Goal: Task Accomplishment & Management: Use online tool/utility

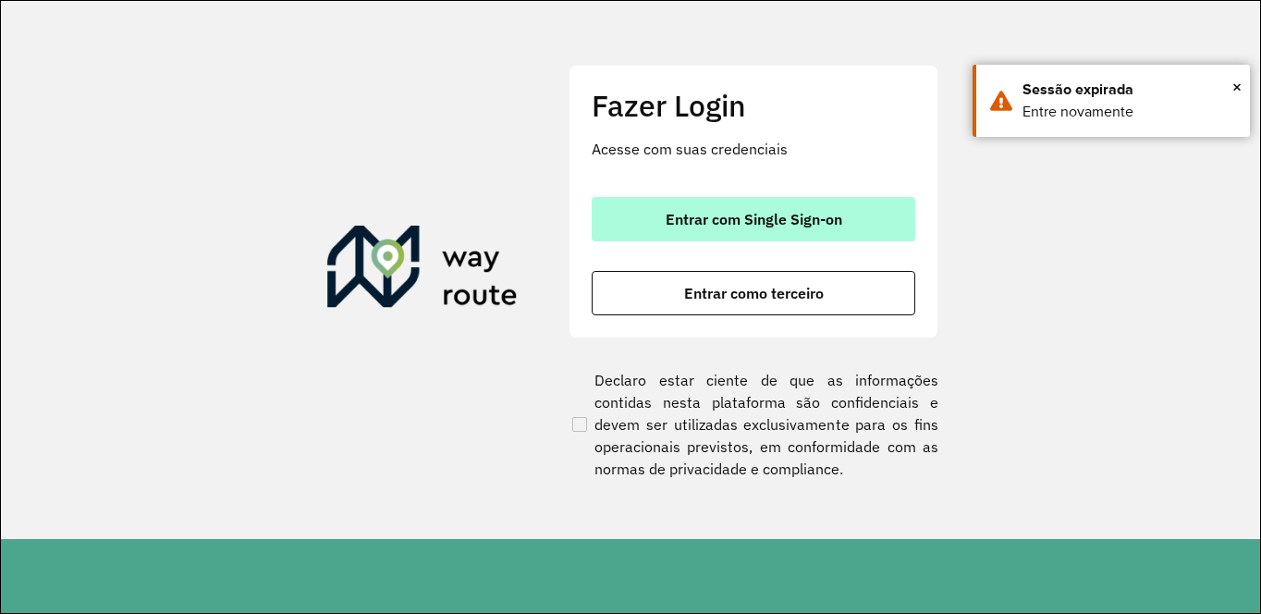
click at [716, 218] on span "Entrar com Single Sign-on" at bounding box center [754, 219] width 177 height 15
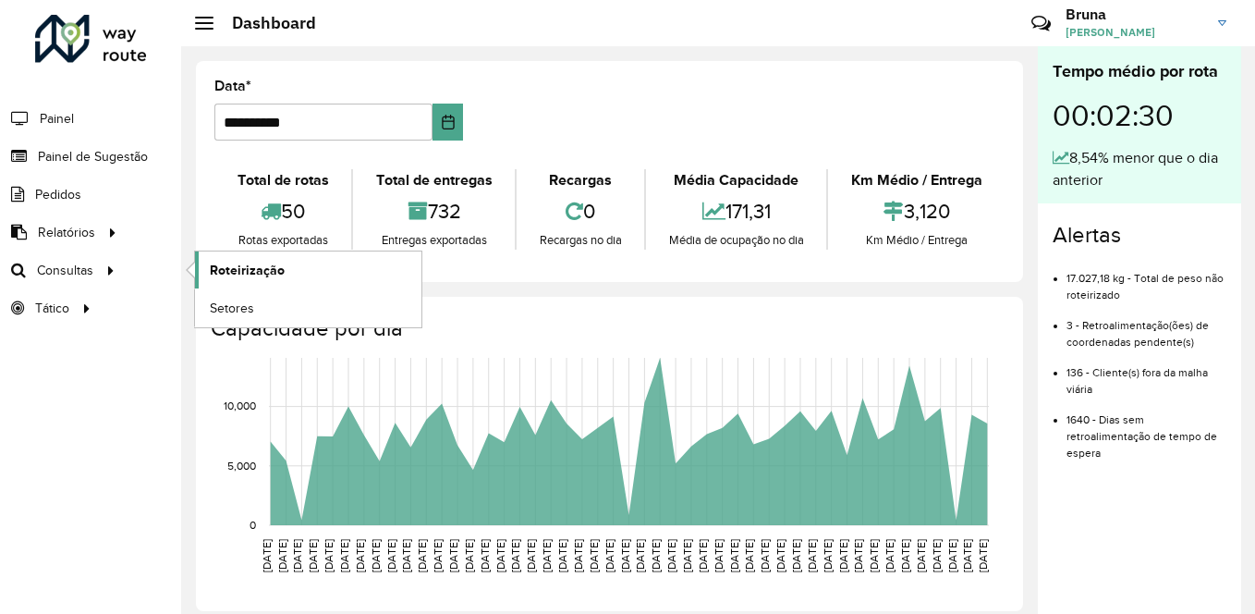
click at [215, 266] on span "Roteirização" at bounding box center [247, 270] width 75 height 19
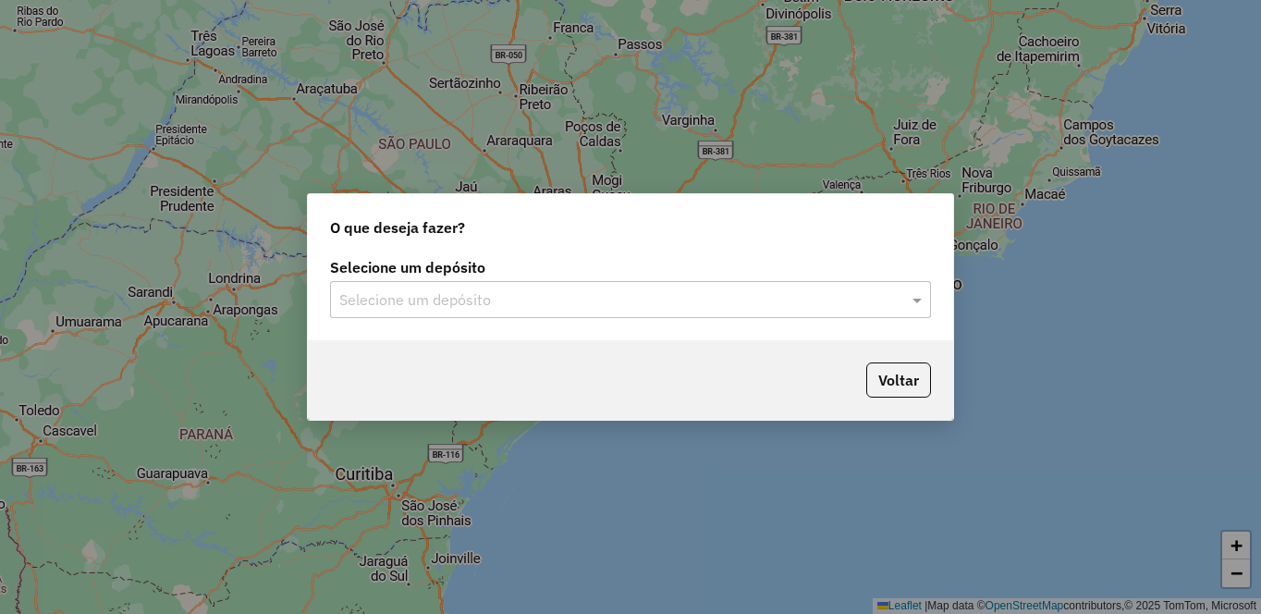
click at [353, 285] on div "Selecione um depósito" at bounding box center [630, 299] width 601 height 37
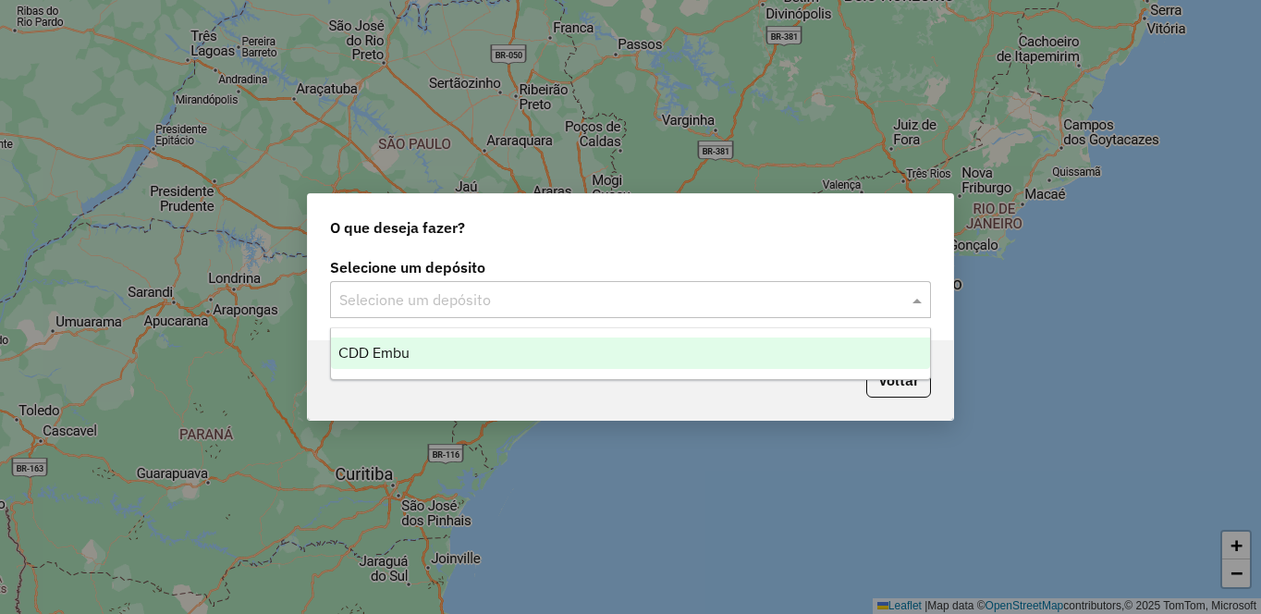
click at [410, 349] on div "CDD Embu" at bounding box center [630, 352] width 599 height 31
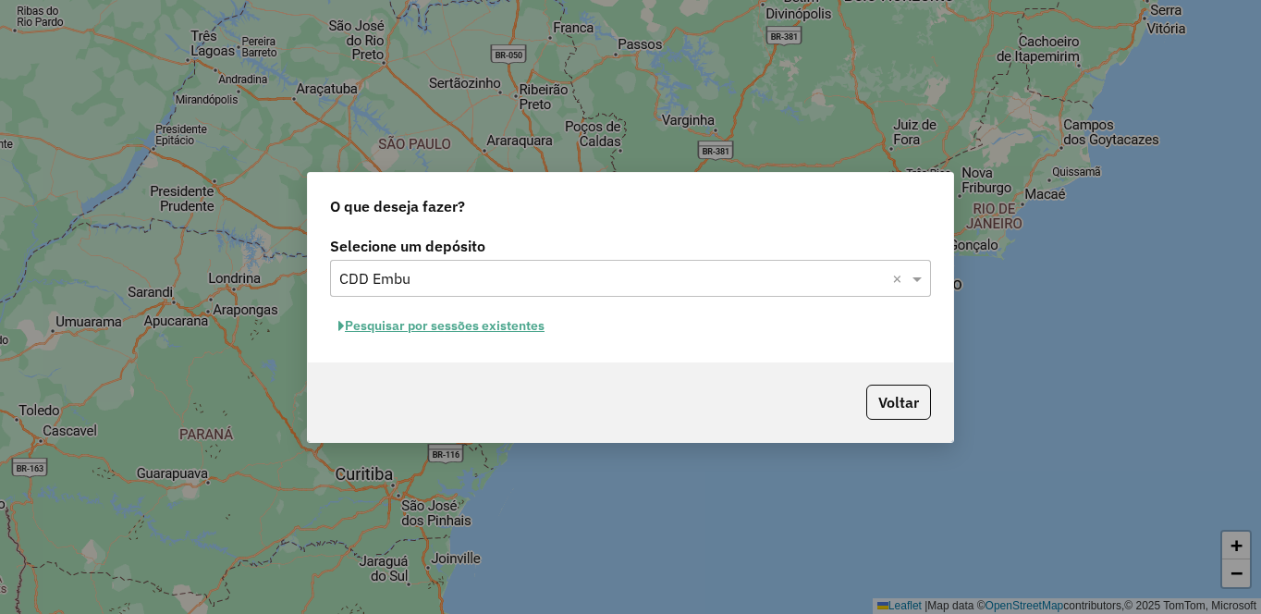
click at [488, 324] on button "Pesquisar por sessões existentes" at bounding box center [441, 326] width 223 height 29
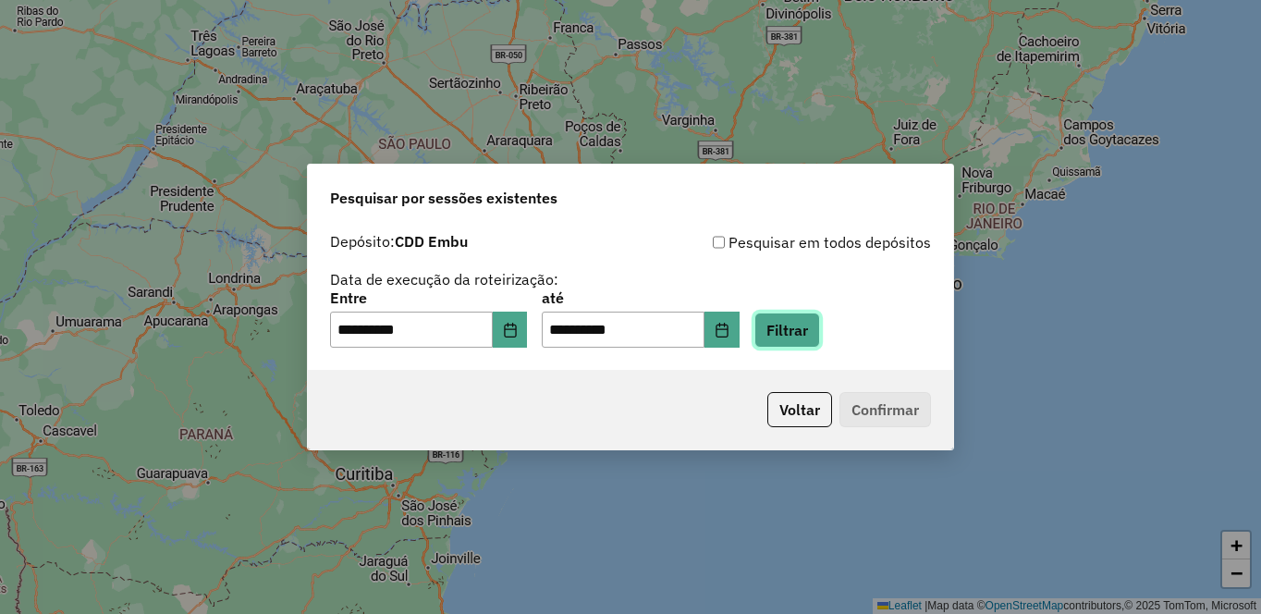
click at [820, 337] on button "Filtrar" at bounding box center [787, 329] width 66 height 35
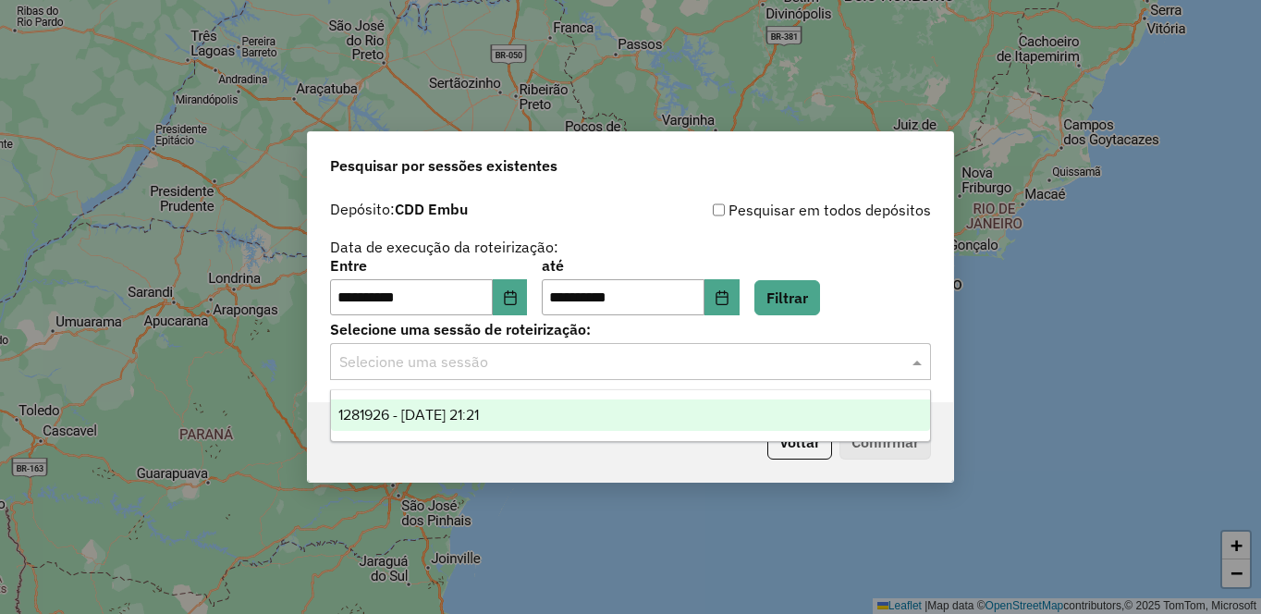
click at [626, 360] on input "text" at bounding box center [611, 362] width 545 height 22
click at [387, 410] on span "1281926 - 24/09/2025 21:21" at bounding box center [408, 415] width 141 height 16
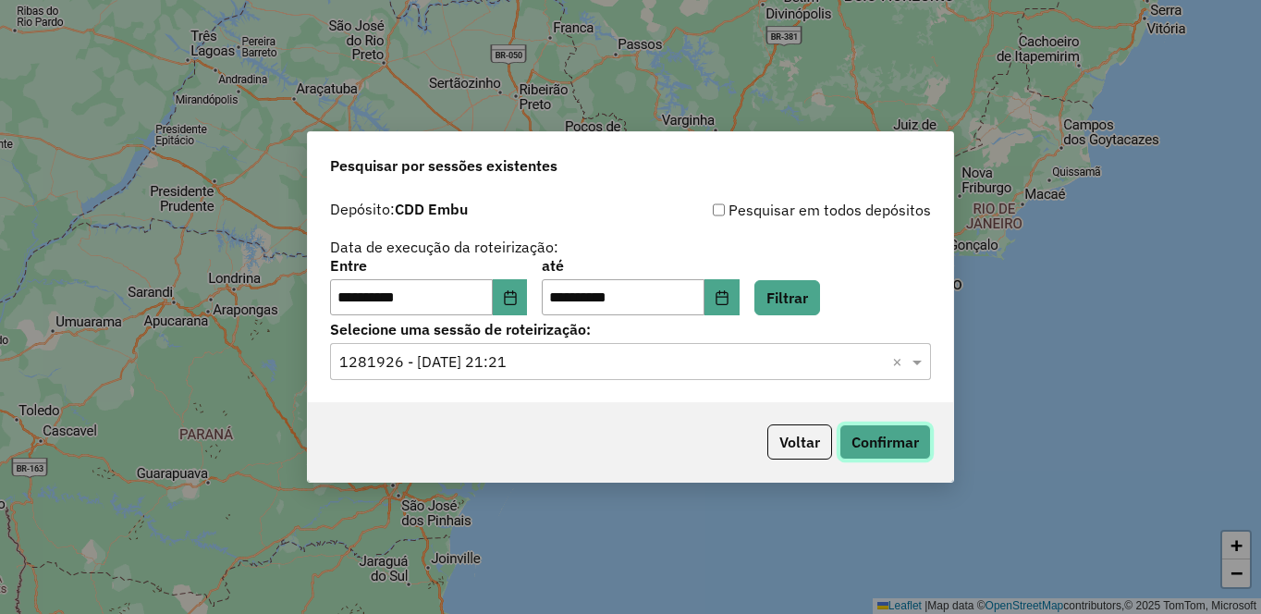
click at [857, 452] on button "Confirmar" at bounding box center [885, 441] width 92 height 35
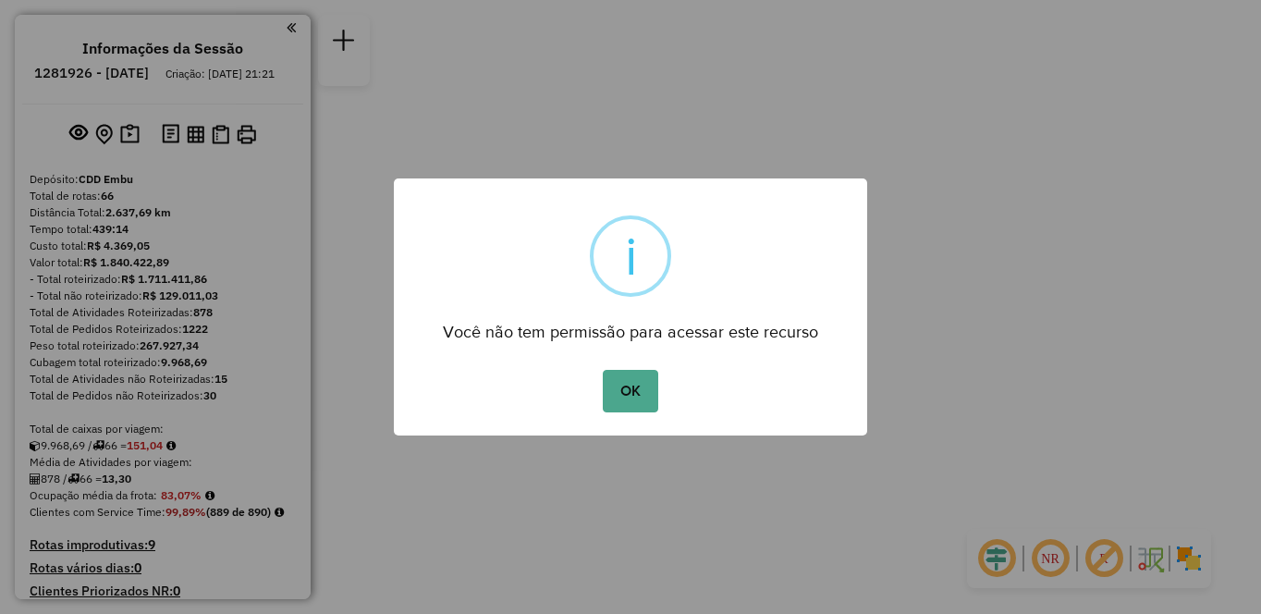
click at [661, 384] on div "OK No Cancel" at bounding box center [630, 391] width 473 height 52
click at [647, 392] on button "OK" at bounding box center [630, 391] width 55 height 43
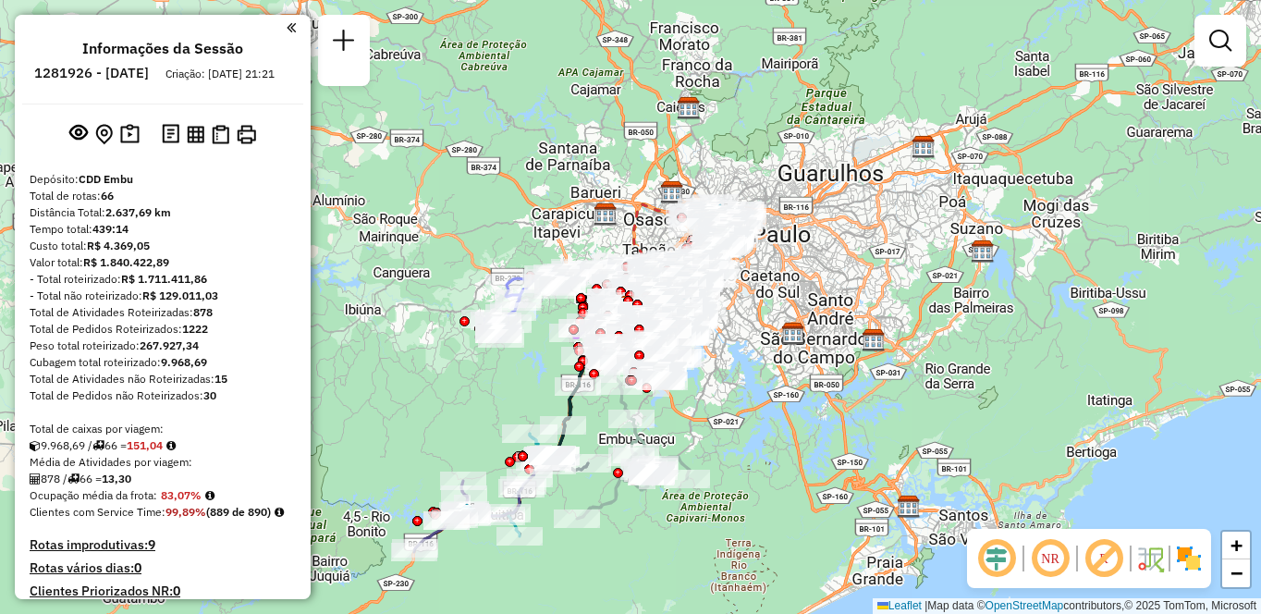
click at [1058, 563] on em at bounding box center [1050, 558] width 44 height 44
drag, startPoint x: 1115, startPoint y: 560, endPoint x: 1138, endPoint y: 563, distance: 23.3
click at [1114, 560] on em at bounding box center [1104, 558] width 44 height 44
click at [1189, 559] on img at bounding box center [1189, 559] width 30 height 30
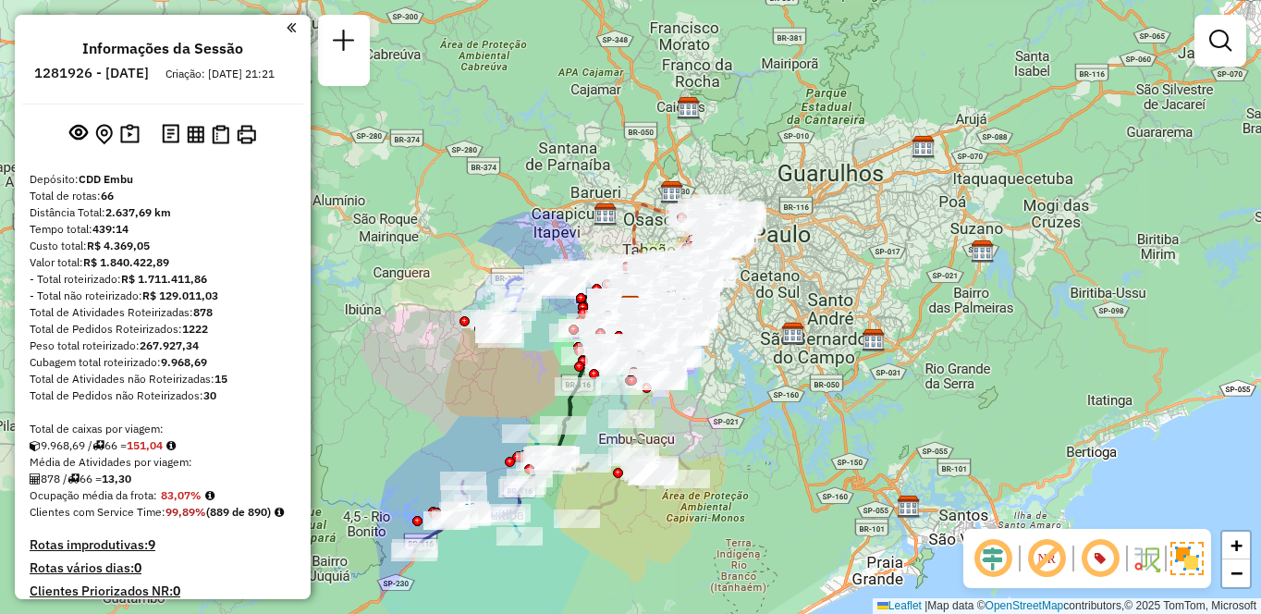
scroll to position [5641, 0]
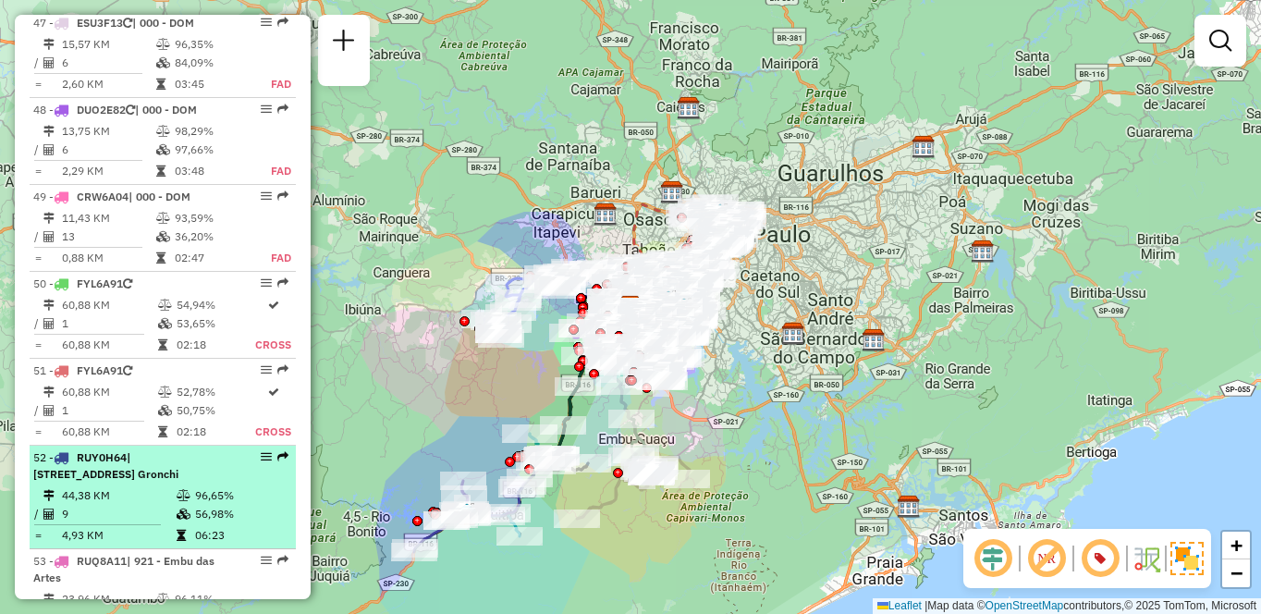
click at [178, 450] on span "| [STREET_ADDRESS] Gronchi" at bounding box center [105, 465] width 145 height 31
select select "**********"
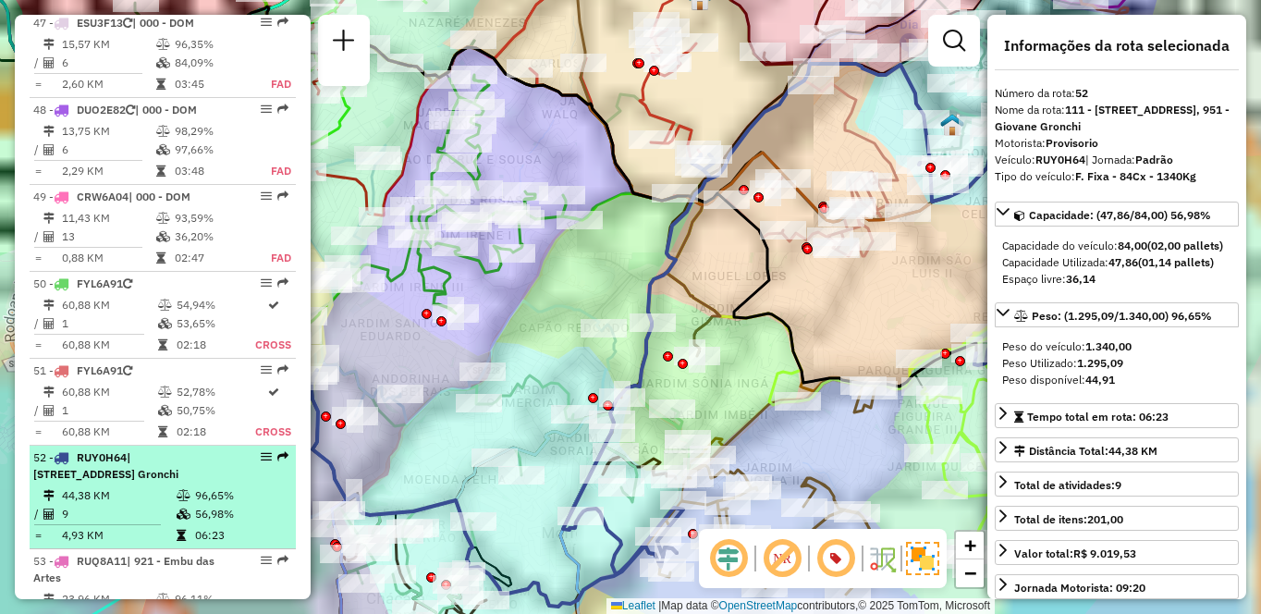
click at [266, 451] on div at bounding box center [260, 456] width 55 height 11
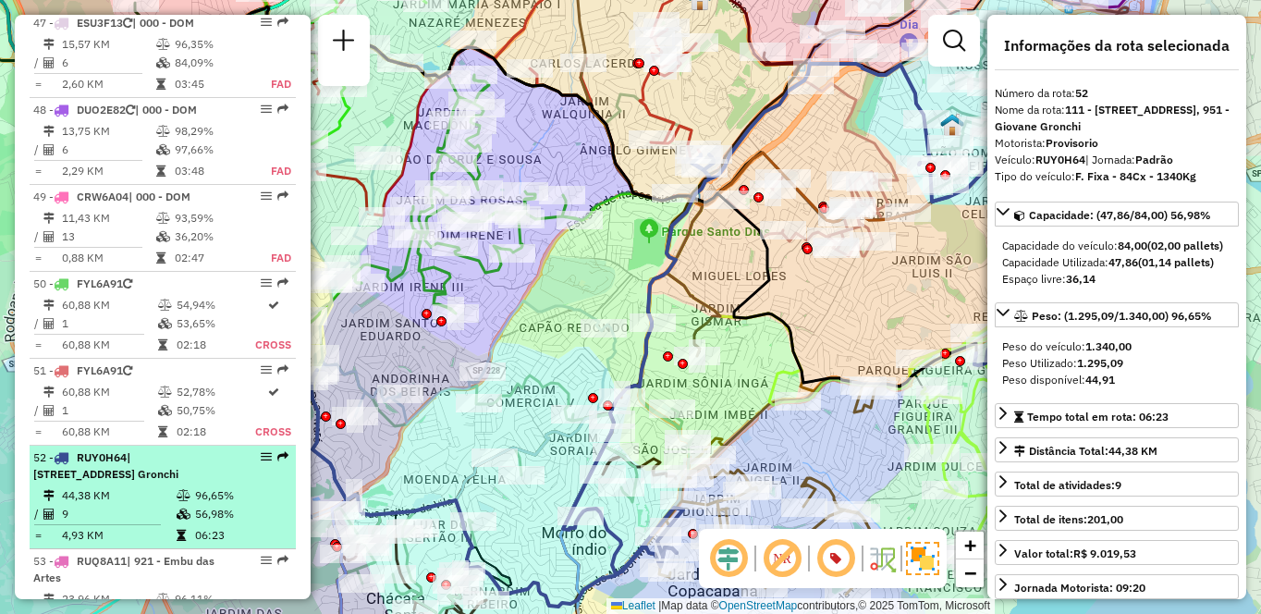
drag, startPoint x: 266, startPoint y: 308, endPoint x: 251, endPoint y: 306, distance: 15.8
click at [251, 451] on div at bounding box center [260, 456] width 55 height 11
click at [261, 451] on em at bounding box center [266, 456] width 11 height 11
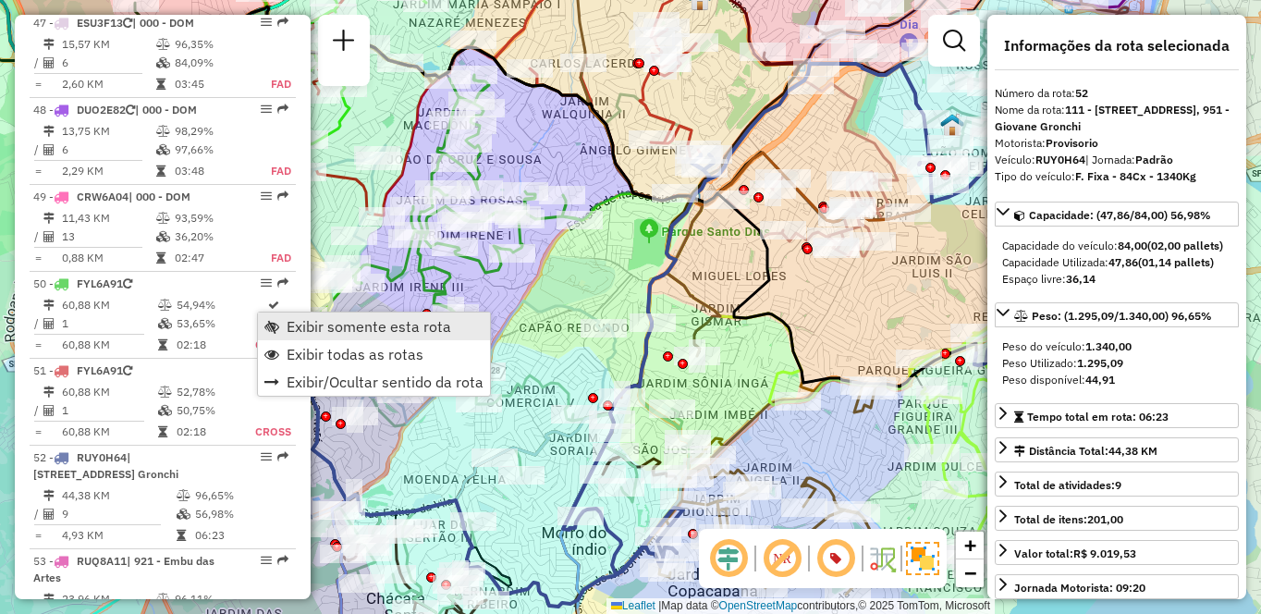
click at [307, 316] on link "Exibir somente esta rota" at bounding box center [374, 326] width 232 height 28
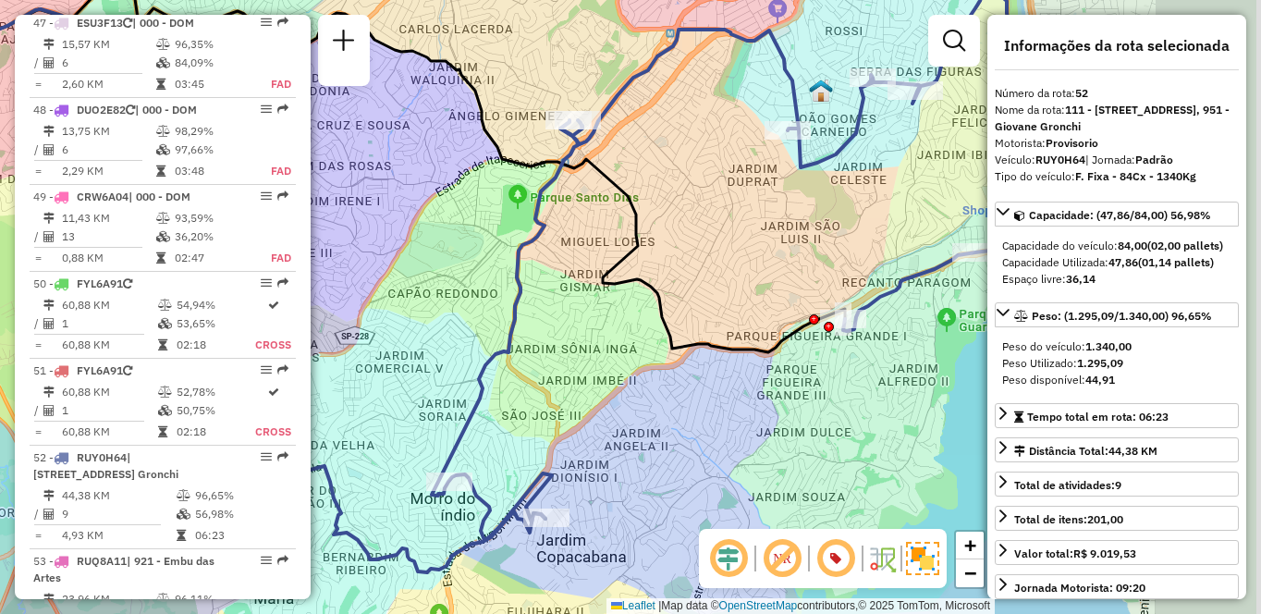
drag, startPoint x: 741, startPoint y: 391, endPoint x: 635, endPoint y: 323, distance: 126.4
click at [597, 351] on div "Janela de atendimento Grade de atendimento Capacidade Transportadoras Veículos …" at bounding box center [630, 307] width 1261 height 614
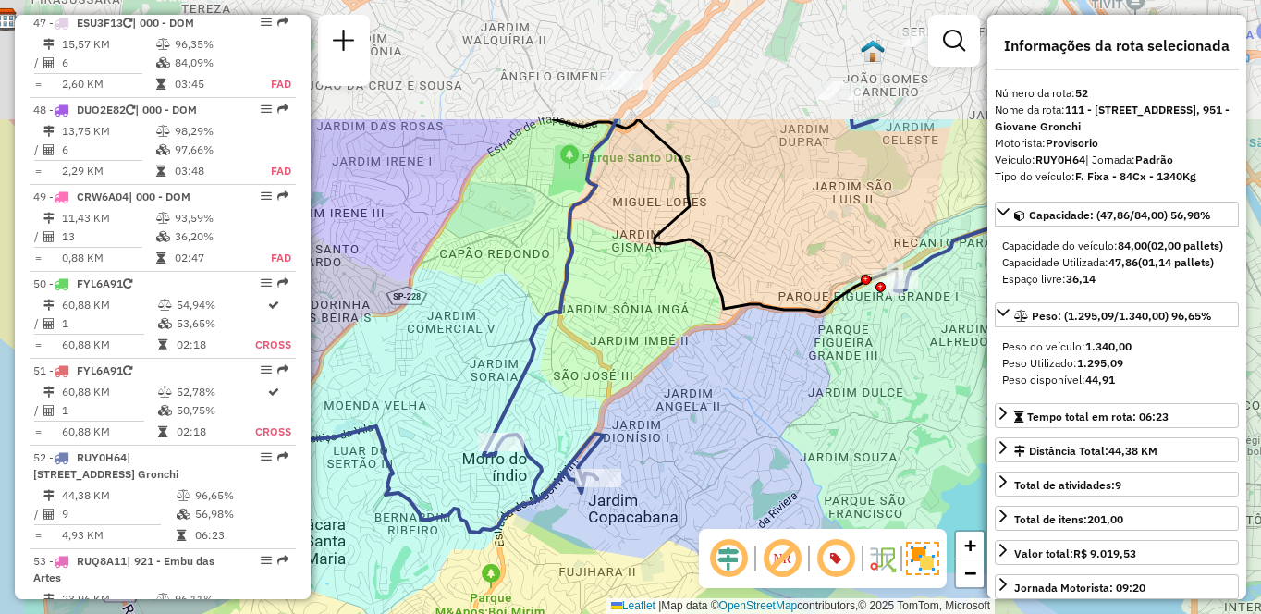
drag, startPoint x: 641, startPoint y: 352, endPoint x: 695, endPoint y: 427, distance: 92.6
click at [695, 427] on div "Janela de atendimento Grade de atendimento Capacidade Transportadoras Veículos …" at bounding box center [630, 307] width 1261 height 614
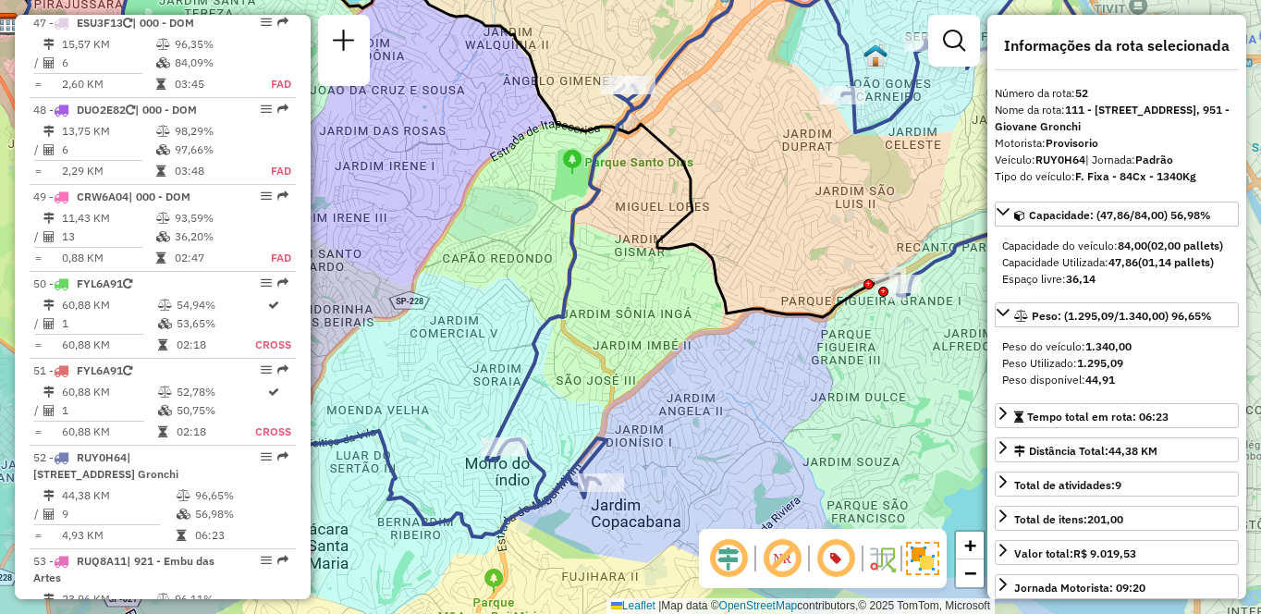
scroll to position [1425, 0]
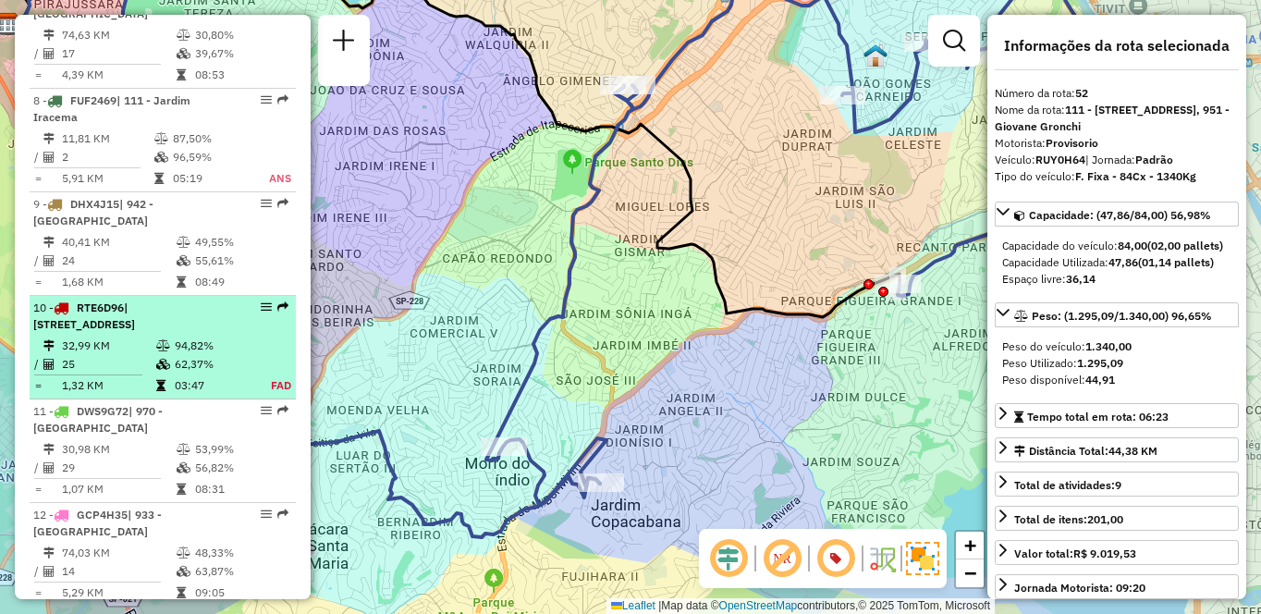
click at [83, 373] on td "25" at bounding box center [108, 364] width 94 height 18
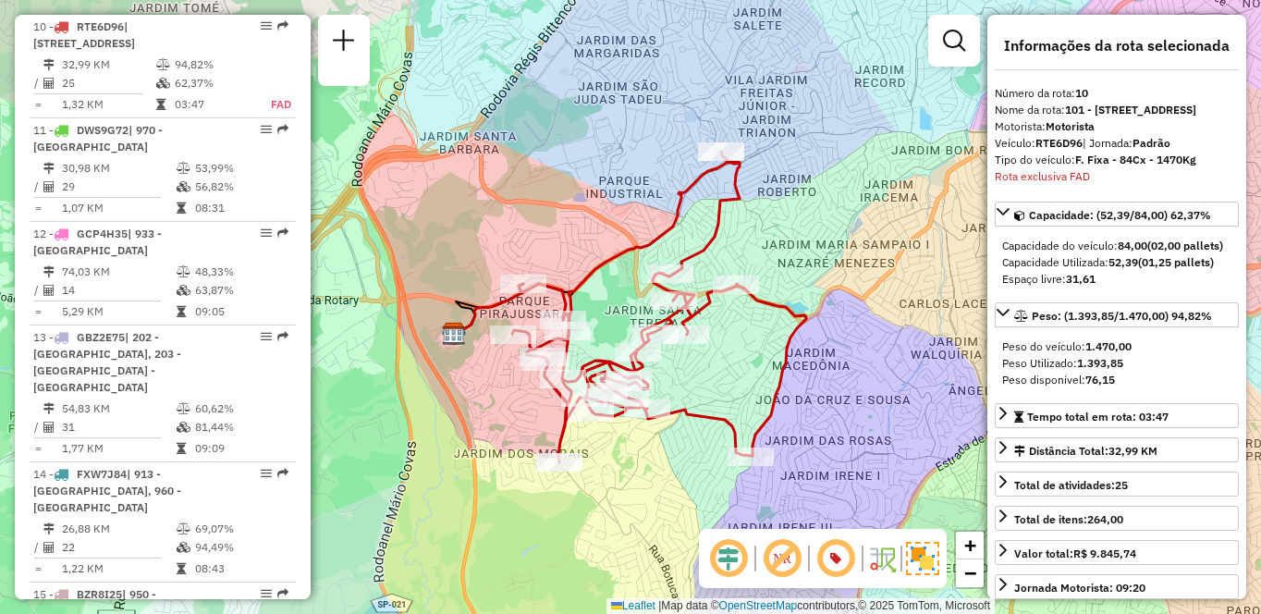
scroll to position [3633, 0]
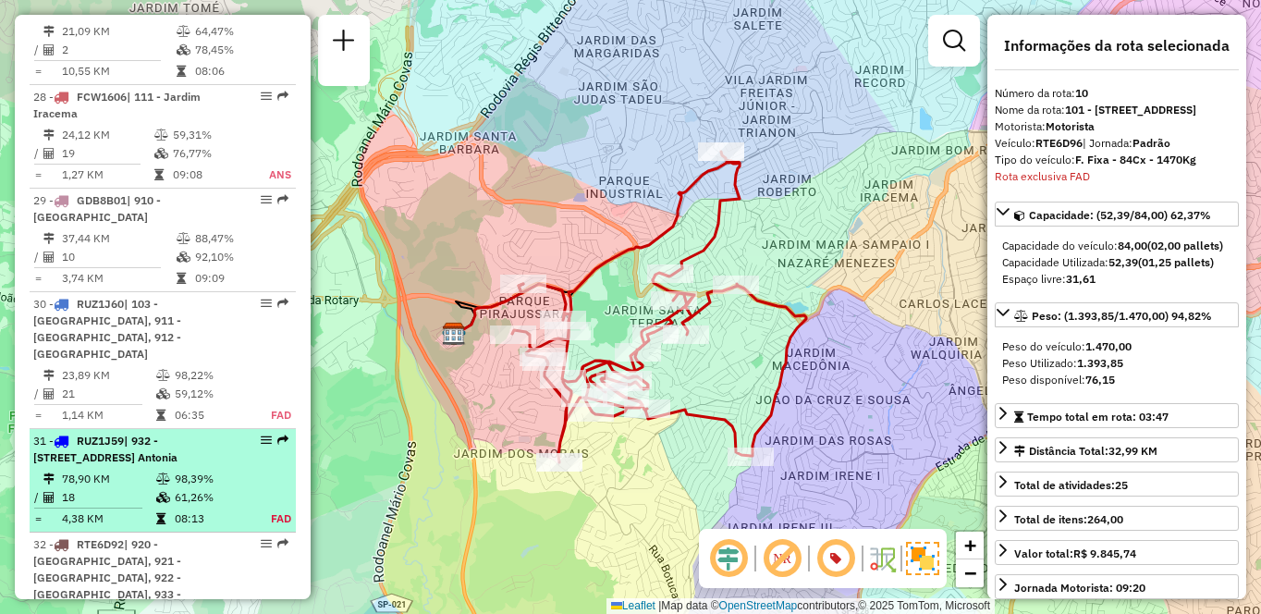
click at [214, 433] on div "31 - RUZ1J59 | 932 - [STREET_ADDRESS]" at bounding box center [131, 449] width 196 height 33
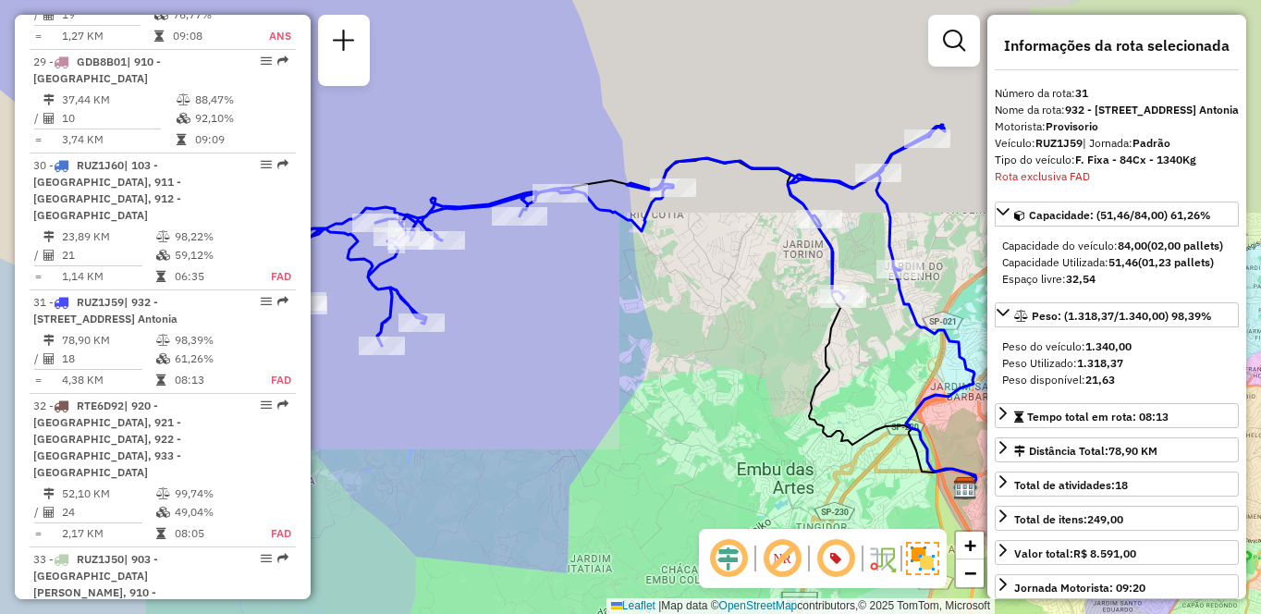
scroll to position [3914, 0]
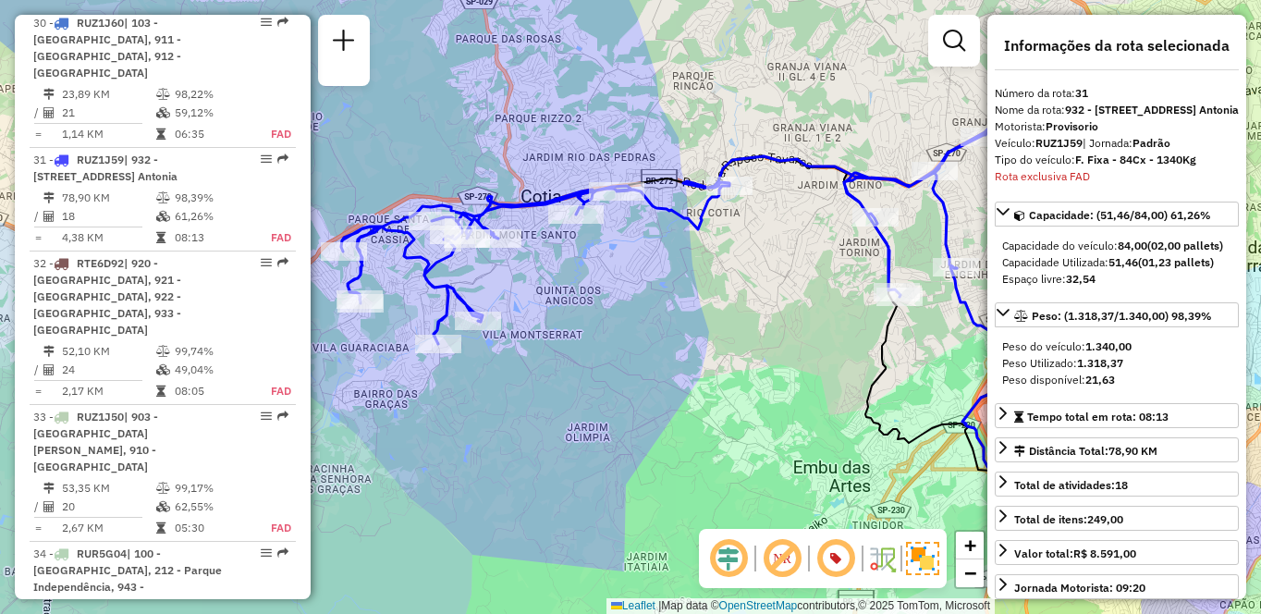
drag, startPoint x: 720, startPoint y: 357, endPoint x: 772, endPoint y: 360, distance: 51.8
click at [781, 355] on div "Janela de atendimento Grade de atendimento Capacidade Transportadoras Veículos …" at bounding box center [630, 307] width 1261 height 614
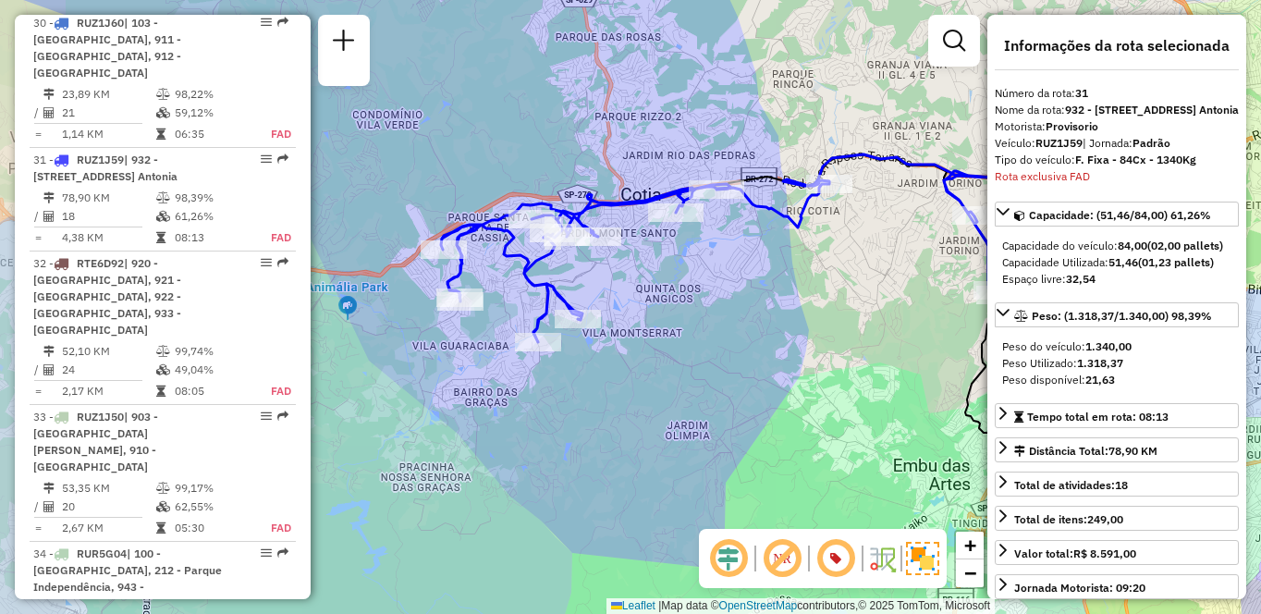
drag, startPoint x: 612, startPoint y: 389, endPoint x: 746, endPoint y: 387, distance: 134.1
click at [746, 387] on div "Janela de atendimento Grade de atendimento Capacidade Transportadoras Veículos …" at bounding box center [630, 307] width 1261 height 614
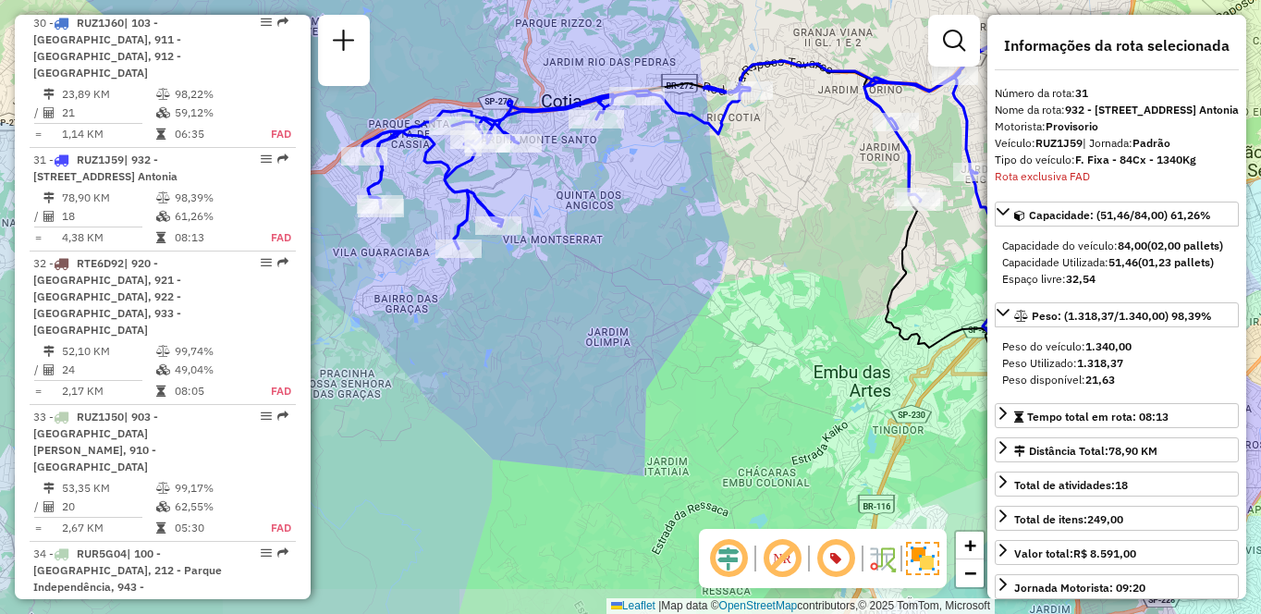
drag, startPoint x: 846, startPoint y: 343, endPoint x: 833, endPoint y: 284, distance: 60.6
click at [839, 284] on div "Janela de atendimento Grade de atendimento Capacidade Transportadoras Veículos …" at bounding box center [630, 307] width 1261 height 614
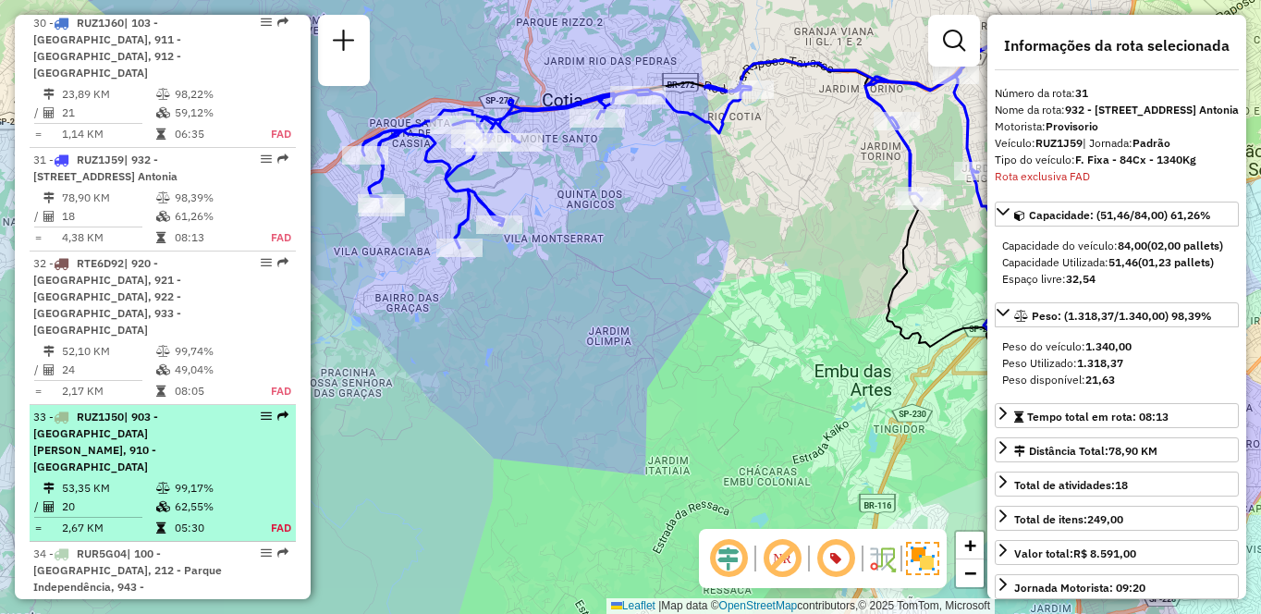
click at [163, 409] on div "33 - RUZ1J50 | 903 - [GEOGRAPHIC_DATA][PERSON_NAME], 910 - [GEOGRAPHIC_DATA]" at bounding box center [131, 442] width 196 height 67
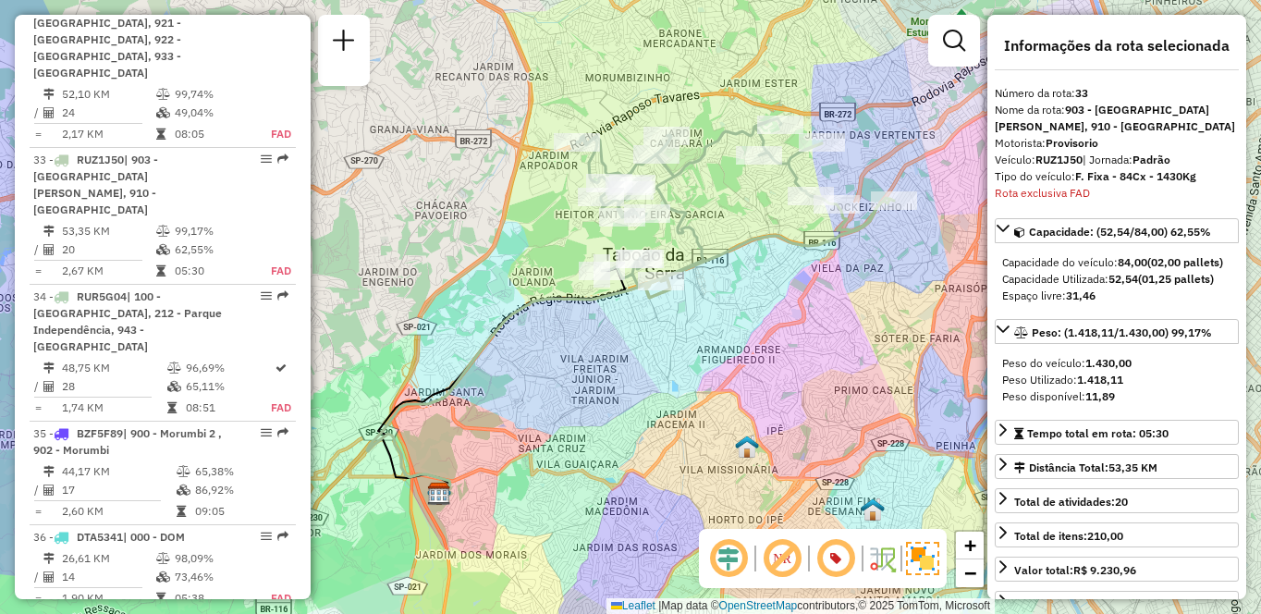
scroll to position [5761, 0]
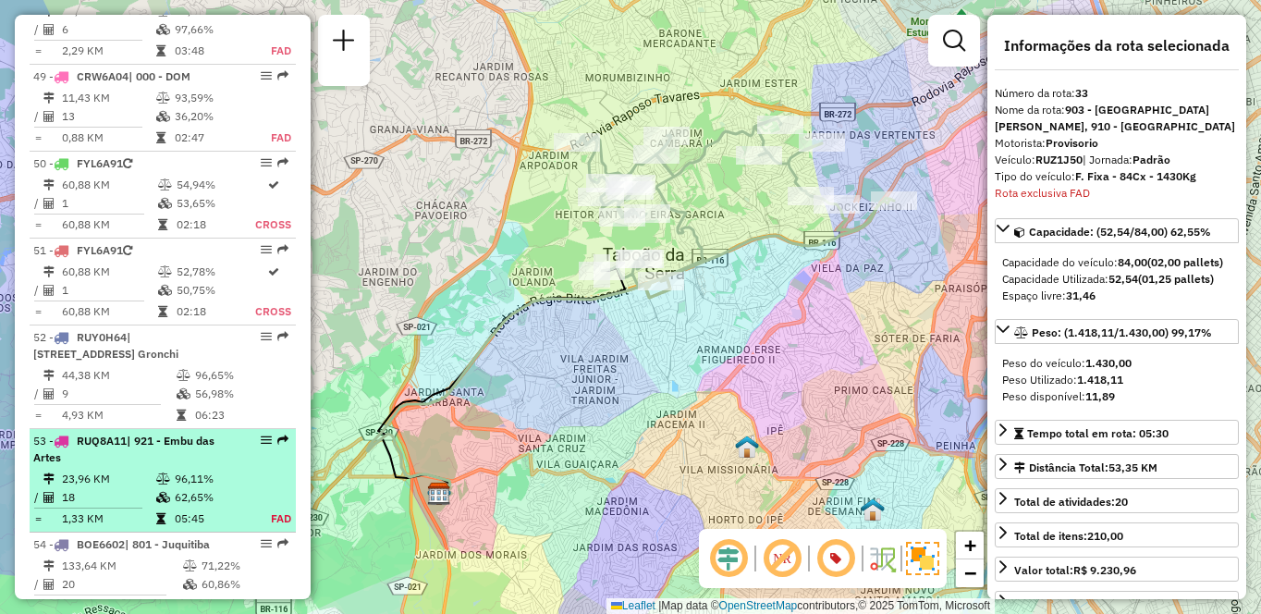
click at [115, 470] on td "23,96 KM" at bounding box center [108, 479] width 94 height 18
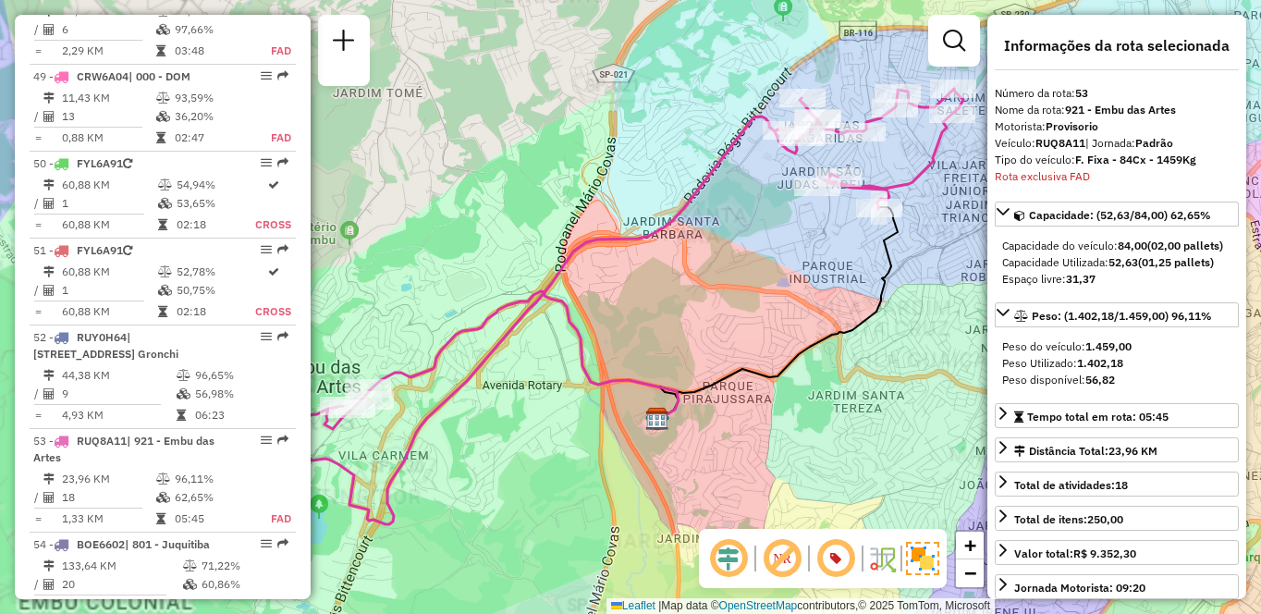
scroll to position [6042, 0]
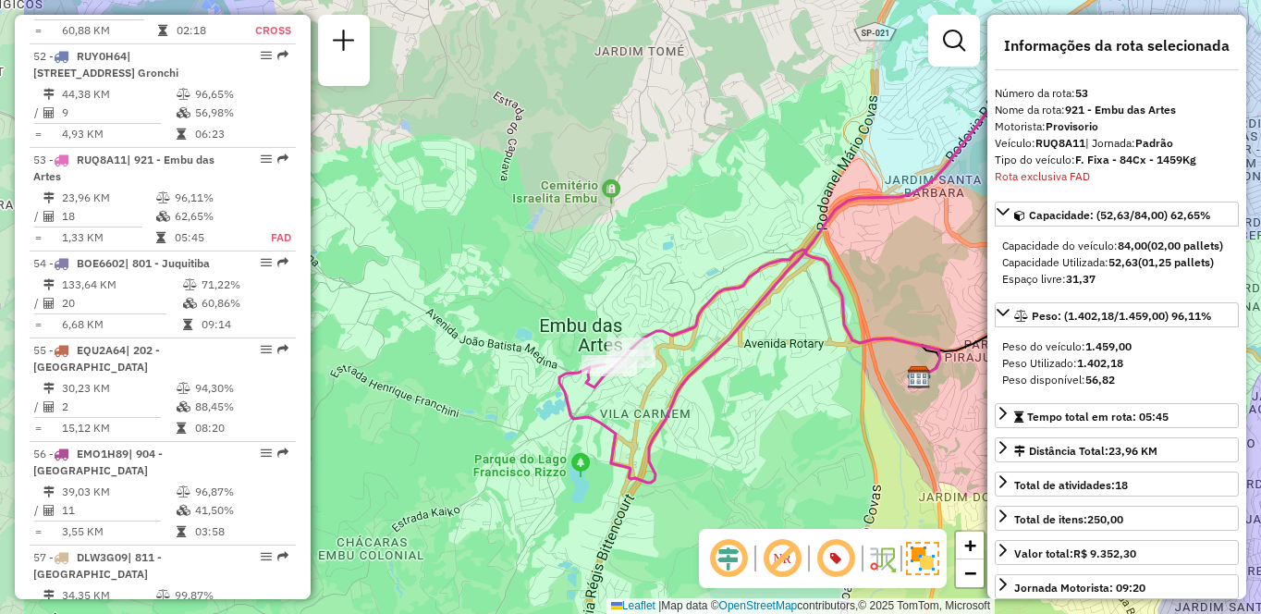
drag, startPoint x: 684, startPoint y: 372, endPoint x: 714, endPoint y: 378, distance: 30.3
click at [714, 378] on icon at bounding box center [892, 264] width 666 height 435
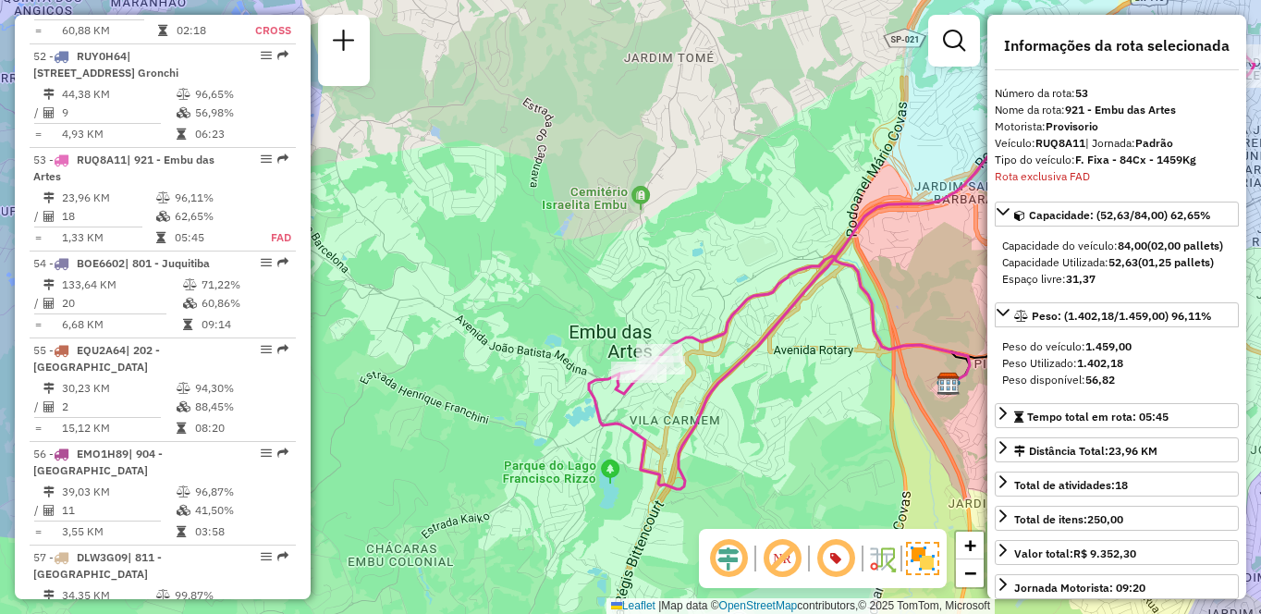
click at [843, 576] on em at bounding box center [835, 558] width 44 height 44
click at [837, 569] on em at bounding box center [835, 558] width 44 height 44
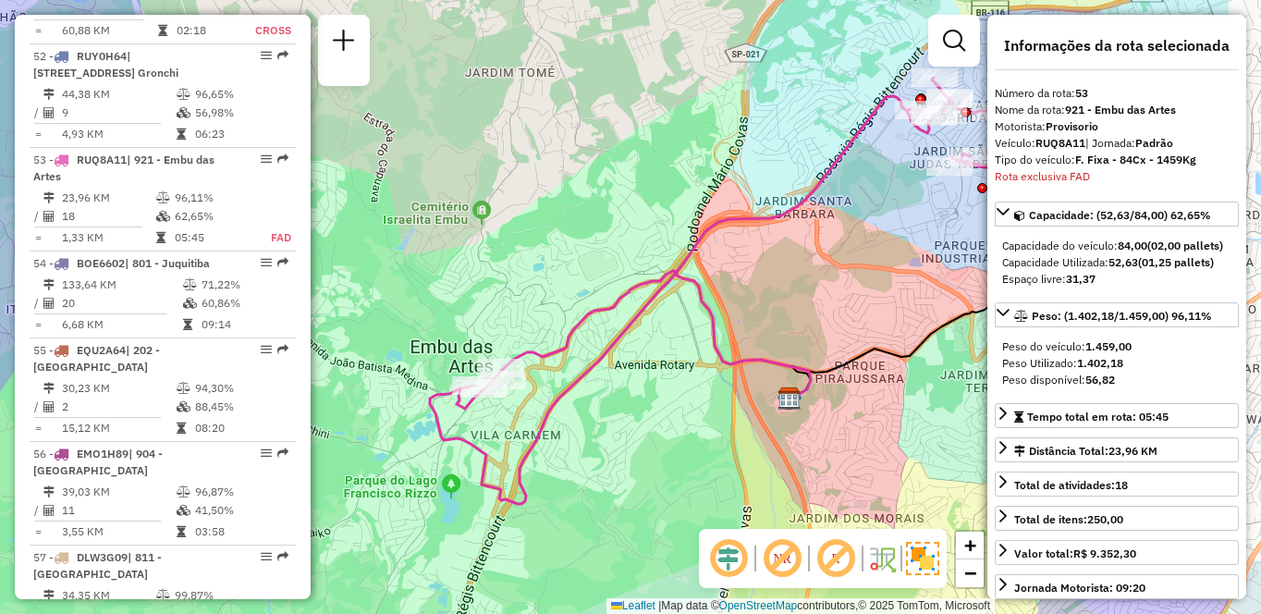
drag, startPoint x: 864, startPoint y: 429, endPoint x: 653, endPoint y: 452, distance: 213.0
click at [653, 452] on div "Janela de atendimento Grade de atendimento Capacidade Transportadoras Veículos …" at bounding box center [630, 307] width 1261 height 614
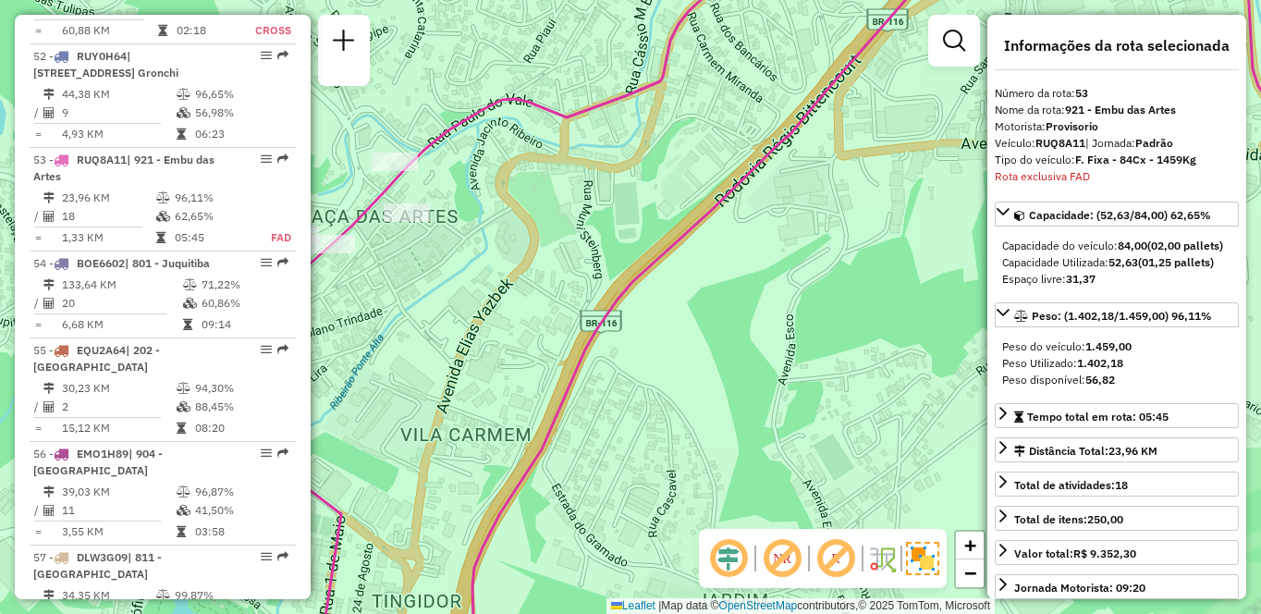
drag, startPoint x: 537, startPoint y: 369, endPoint x: 899, endPoint y: 442, distance: 368.8
click at [899, 442] on div "Janela de atendimento Grade de atendimento Capacidade Transportadoras Veículos …" at bounding box center [630, 307] width 1261 height 614
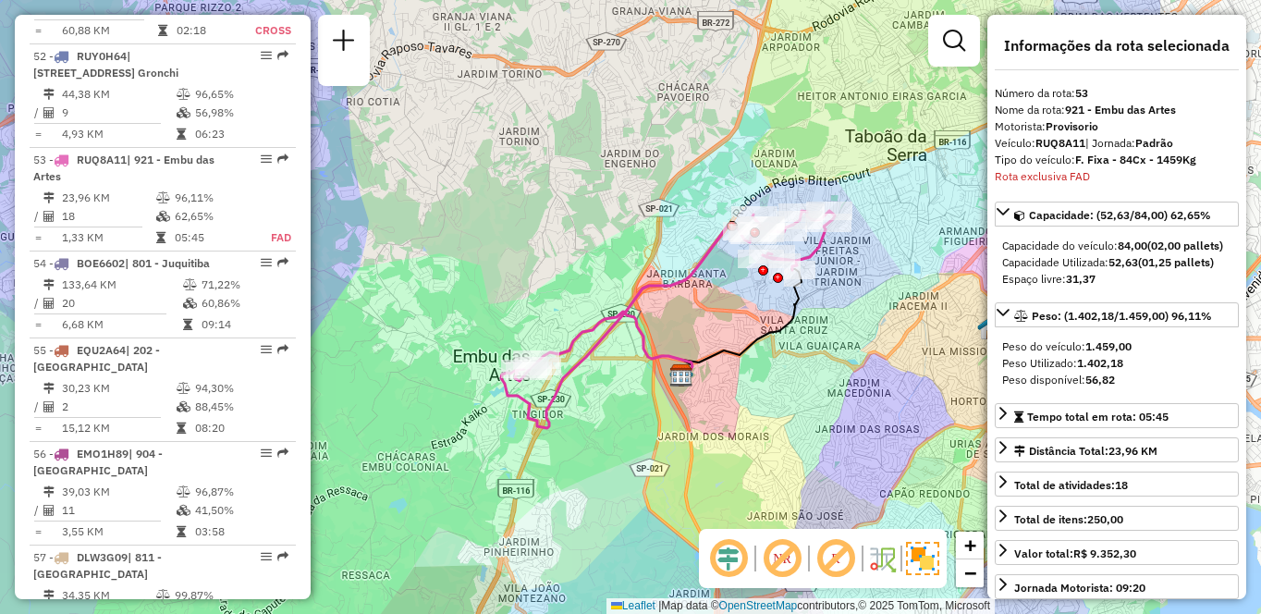
drag, startPoint x: 896, startPoint y: 452, endPoint x: 683, endPoint y: 445, distance: 212.7
click at [683, 445] on div "Janela de atendimento Grade de atendimento Capacidade Transportadoras Veículos …" at bounding box center [630, 307] width 1261 height 614
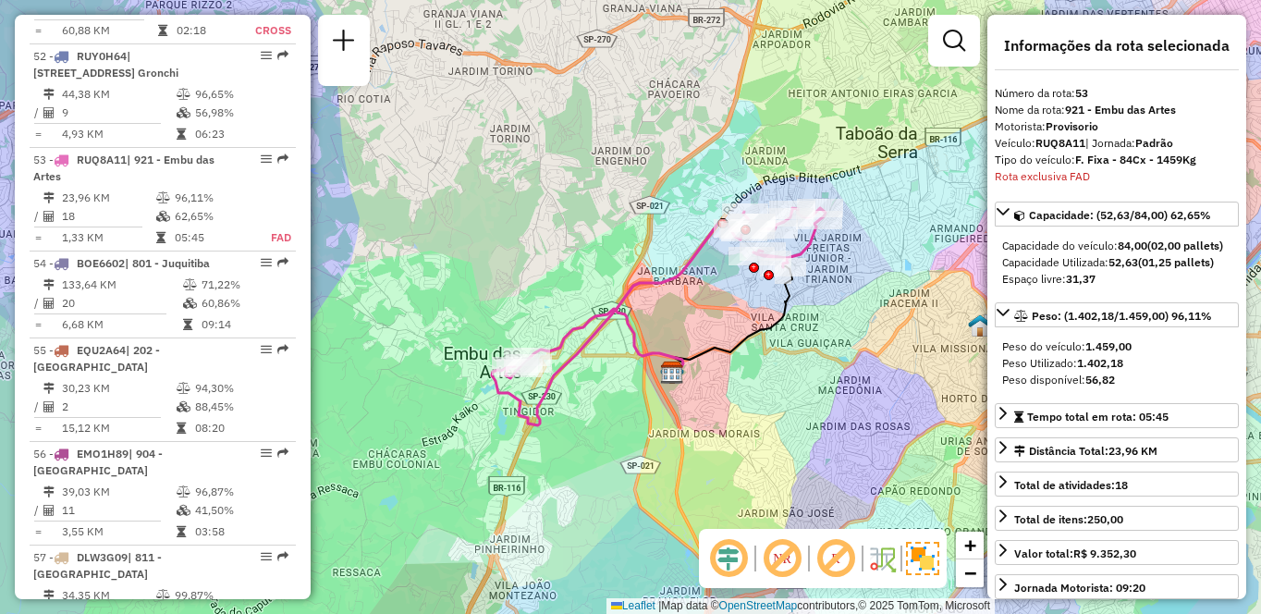
scroll to position [3513, 0]
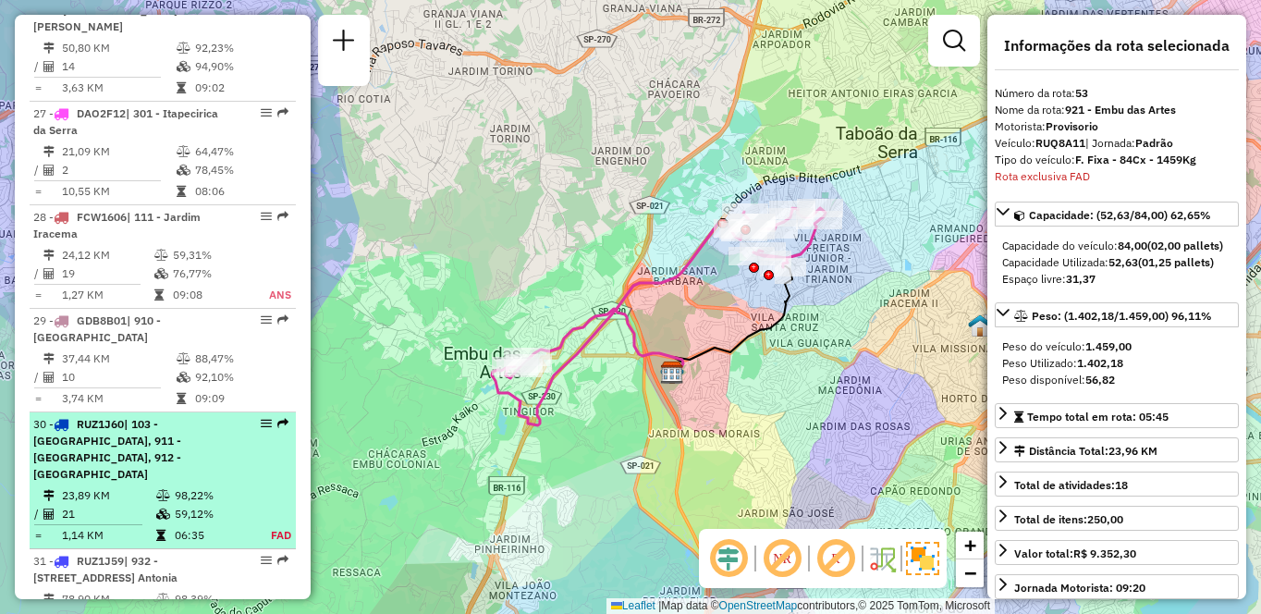
click at [198, 416] on div "30 - RUZ1J60 | 103 - [GEOGRAPHIC_DATA], 911 - [GEOGRAPHIC_DATA], 912 - [GEOGRAP…" at bounding box center [131, 449] width 196 height 67
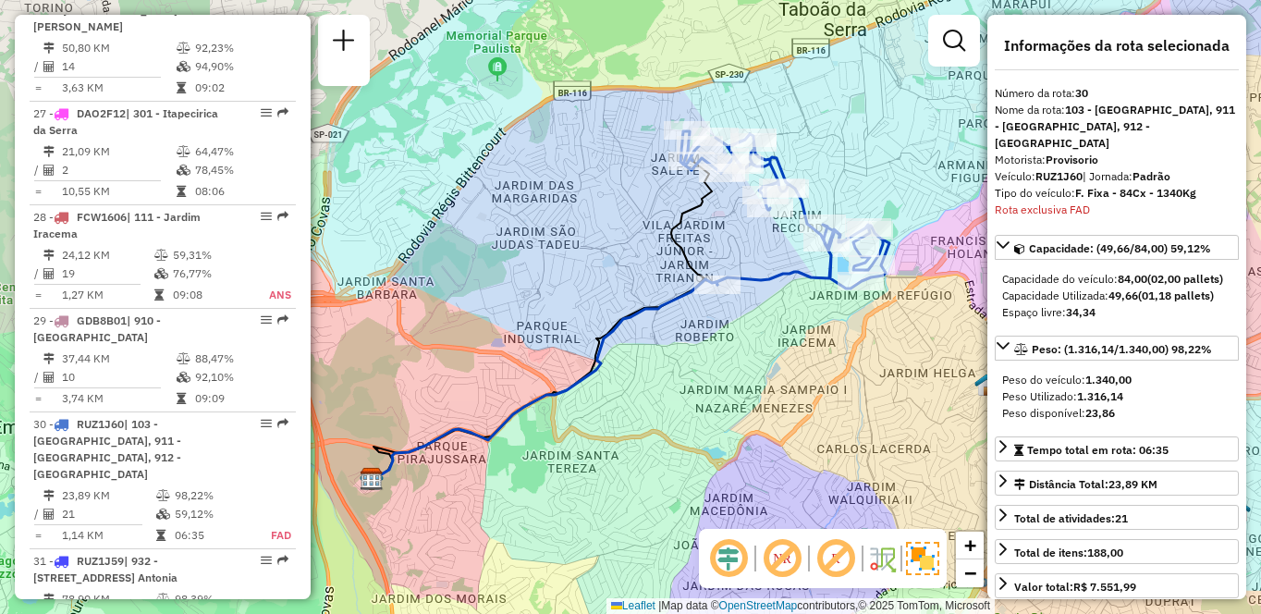
scroll to position [3794, 0]
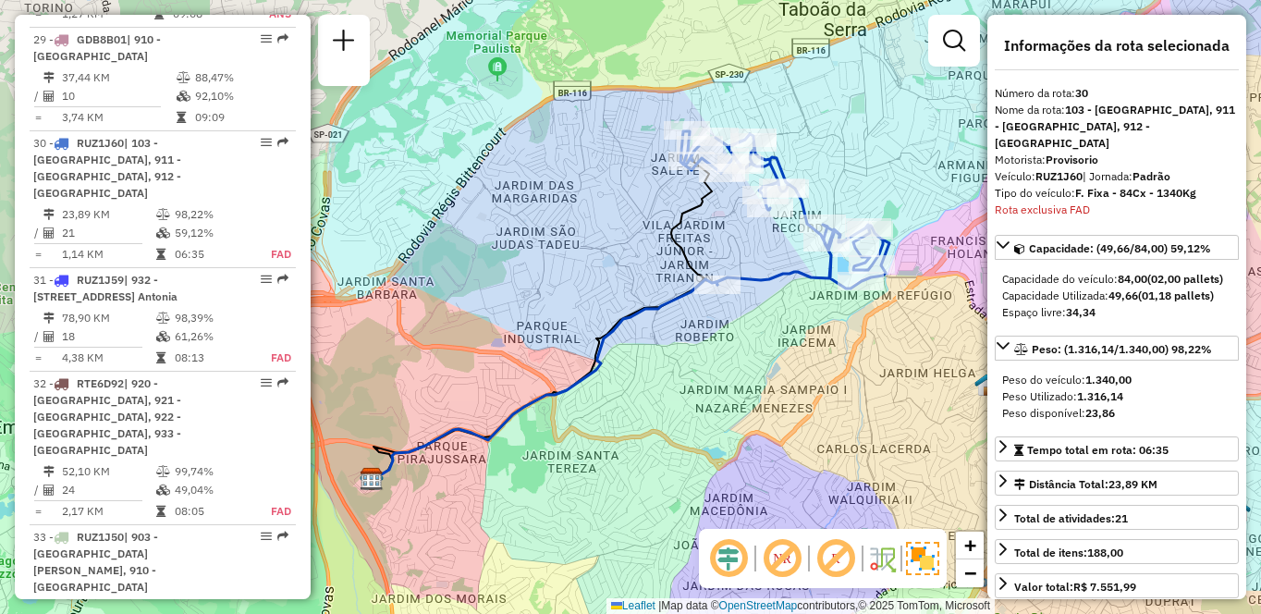
click at [832, 558] on em at bounding box center [835, 558] width 44 height 44
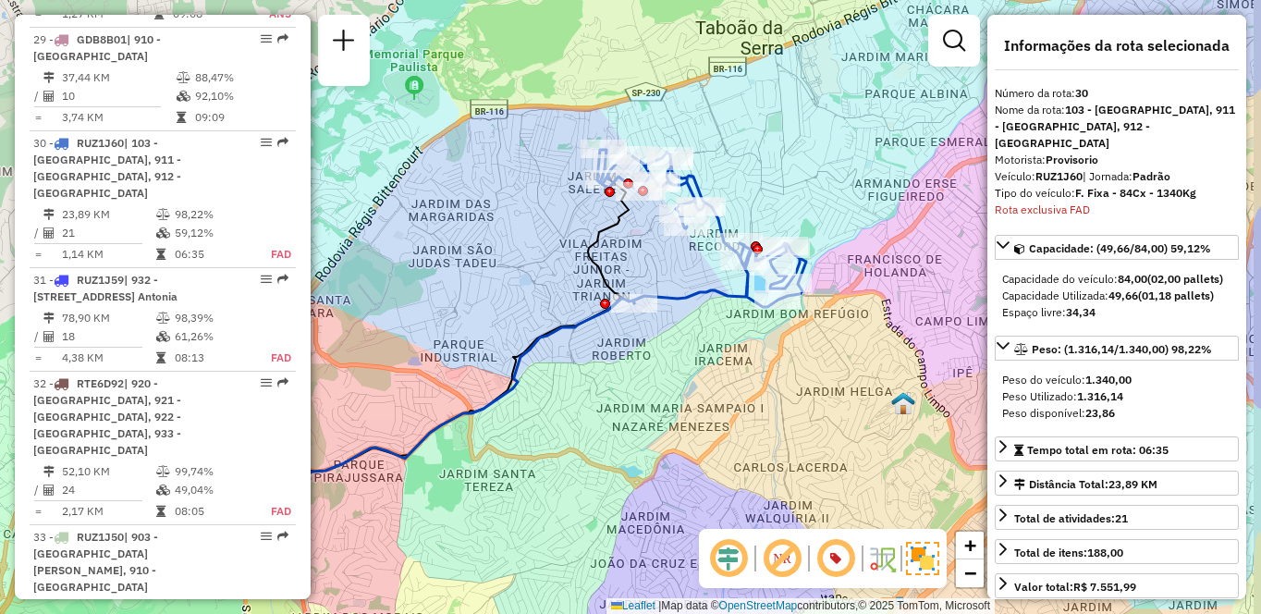
drag, startPoint x: 783, startPoint y: 349, endPoint x: 698, endPoint y: 373, distance: 88.1
click at [698, 373] on div "Janela de atendimento Grade de atendimento Capacidade Transportadoras Veículos …" at bounding box center [630, 307] width 1261 height 614
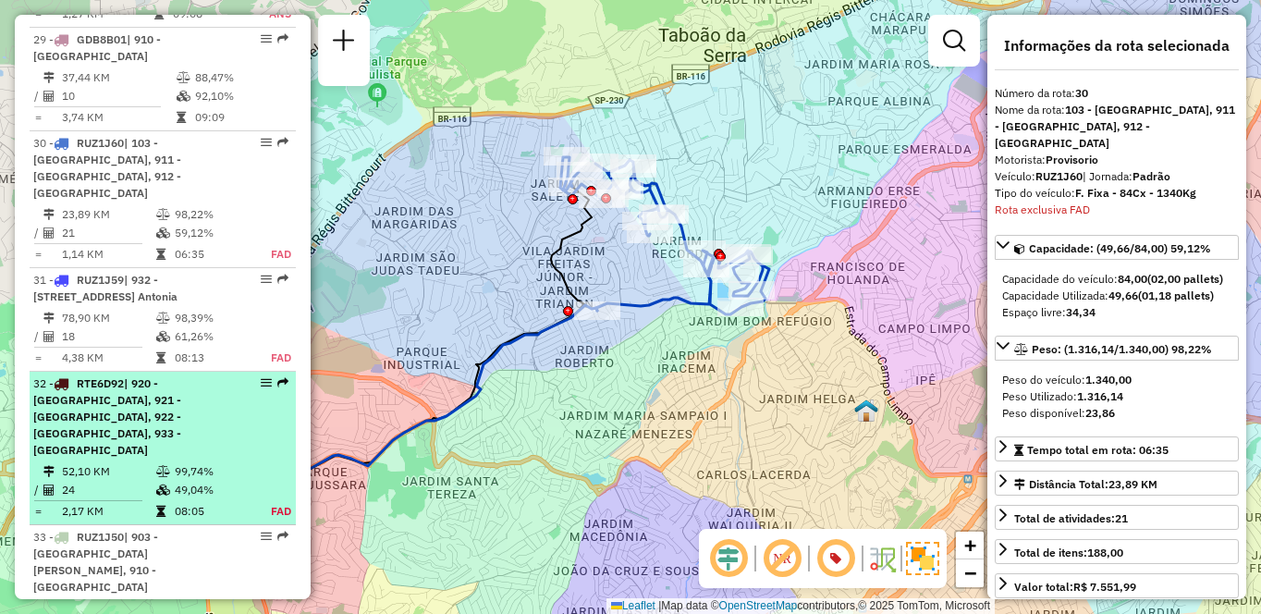
click at [154, 376] on span "| 920 - [GEOGRAPHIC_DATA], 921 - [GEOGRAPHIC_DATA], 922 - [GEOGRAPHIC_DATA], 93…" at bounding box center [107, 416] width 148 height 80
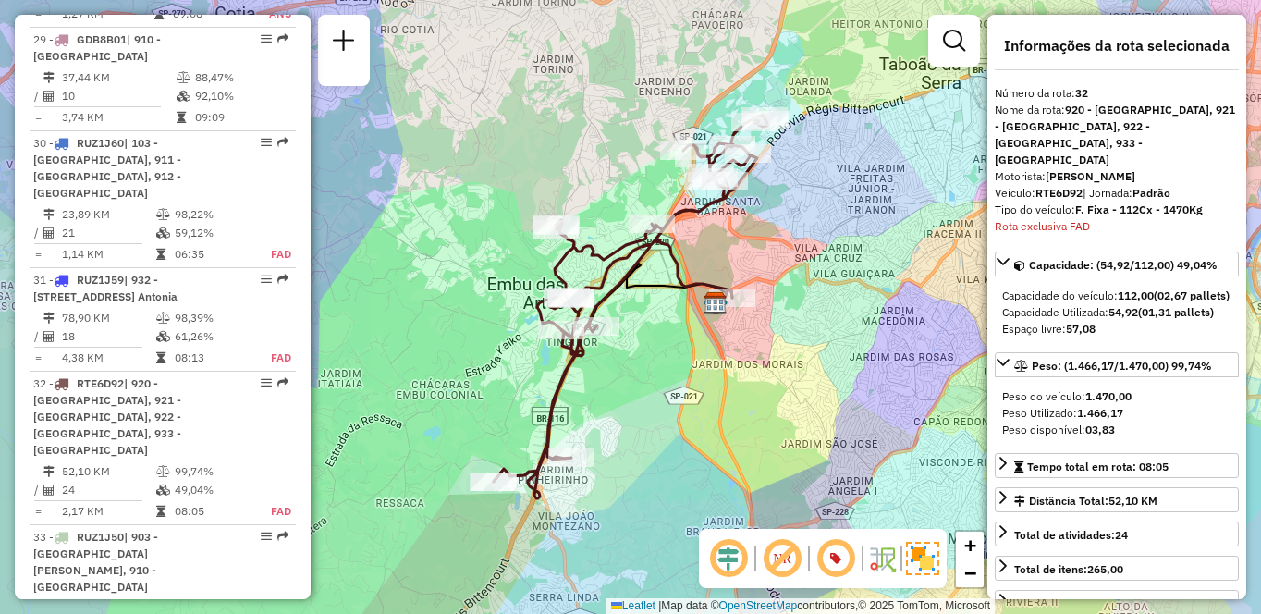
scroll to position [4034, 0]
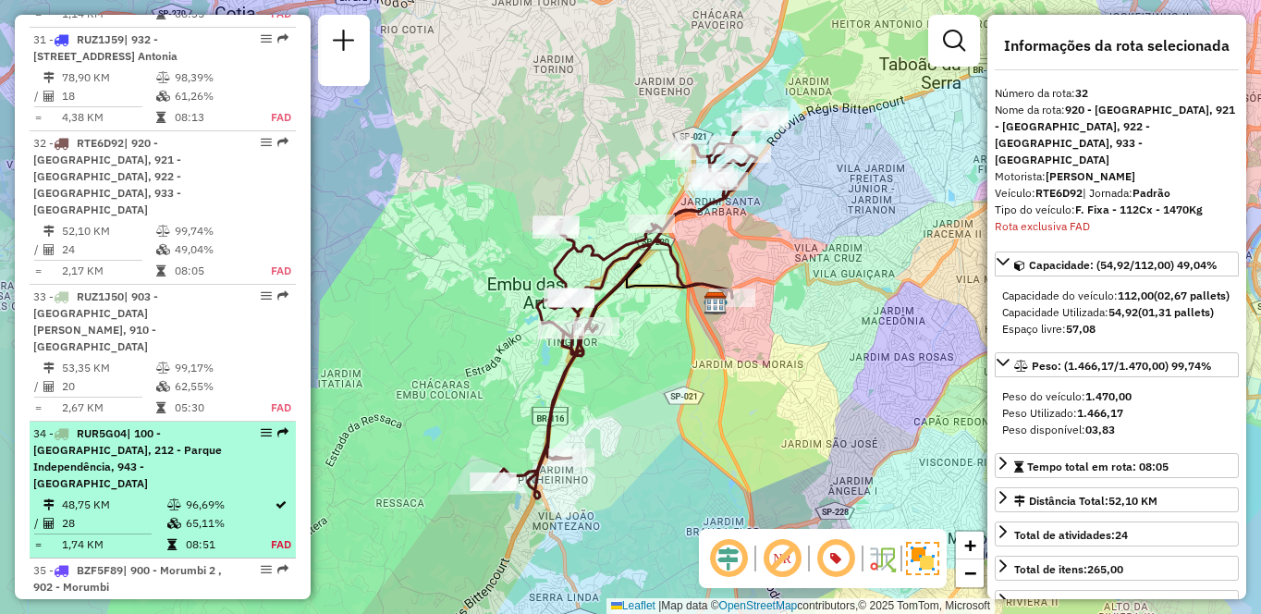
click at [129, 425] on div "34 - RUR5G04 | 100 - [GEOGRAPHIC_DATA], 212 - [GEOGRAPHIC_DATA], 943 - [GEOGRAP…" at bounding box center [131, 458] width 196 height 67
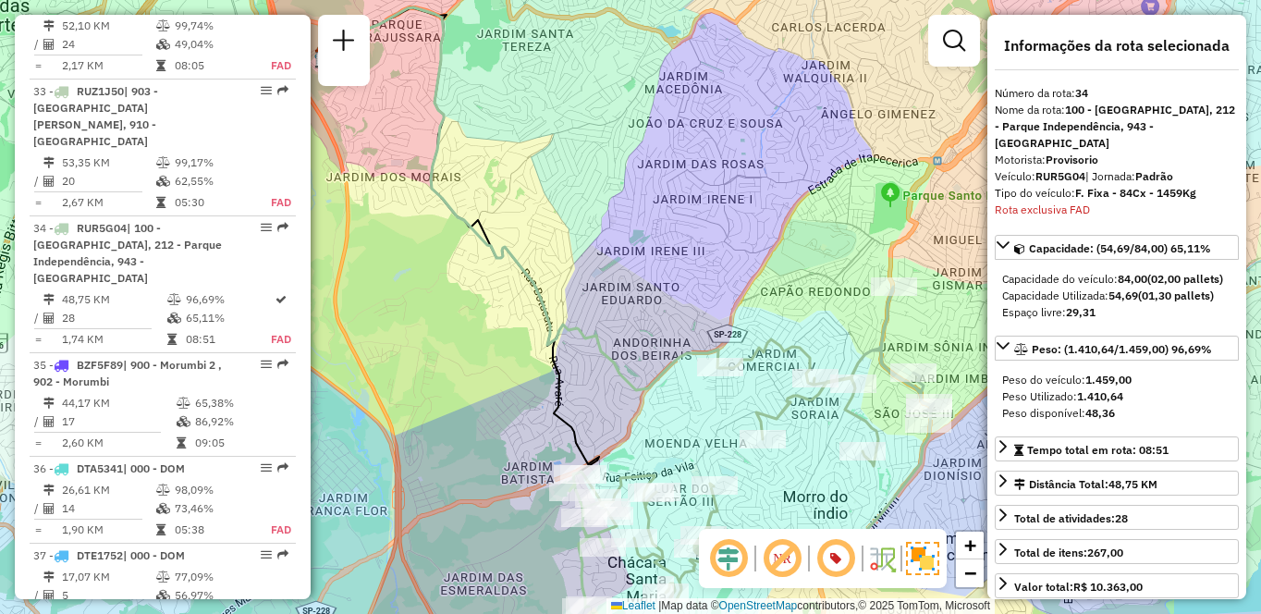
scroll to position [4291, 0]
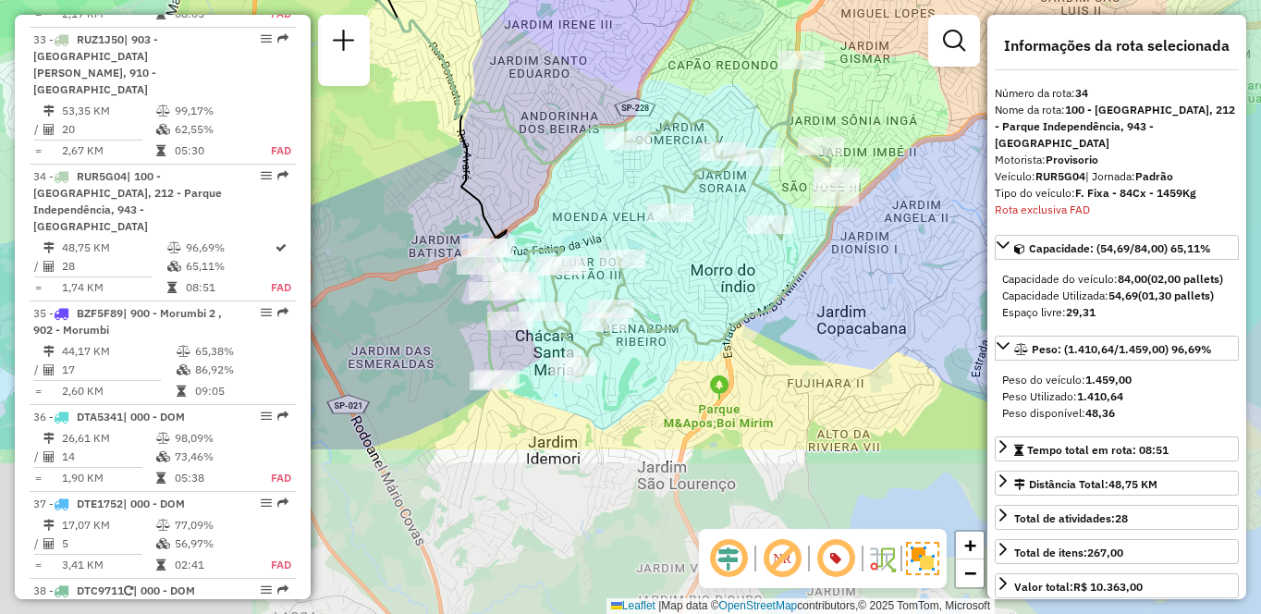
drag, startPoint x: 822, startPoint y: 430, endPoint x: 745, endPoint y: 228, distance: 215.6
click at [745, 228] on div "Janela de atendimento Grade de atendimento Capacidade Transportadoras Veículos …" at bounding box center [630, 307] width 1261 height 614
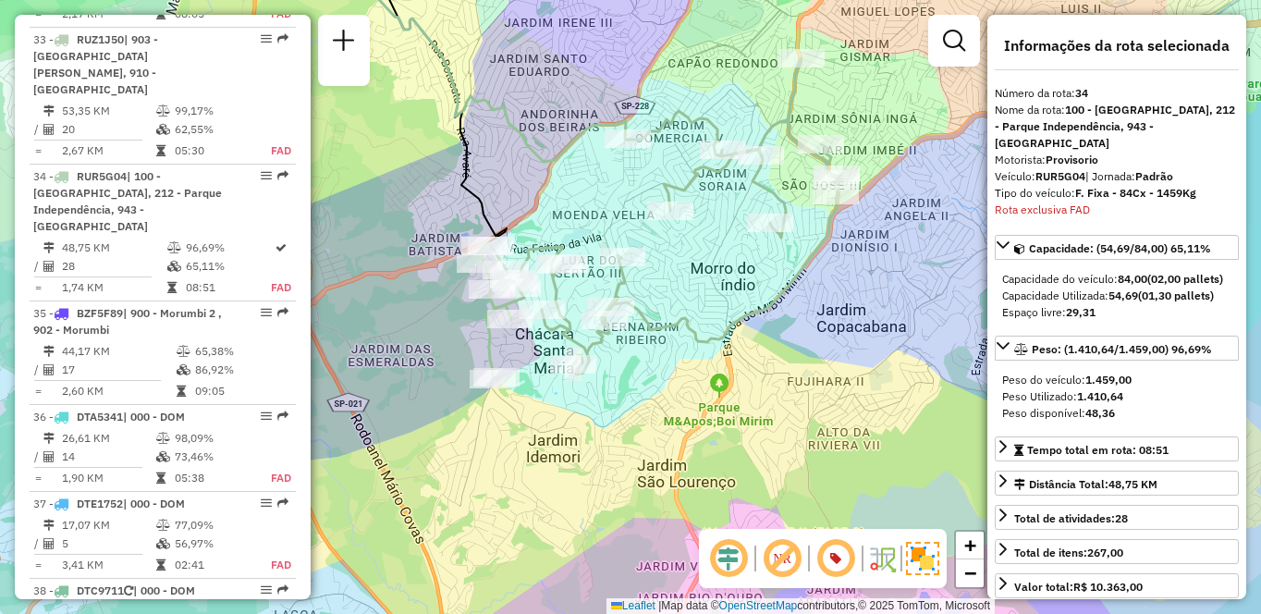
scroll to position [1649, 0]
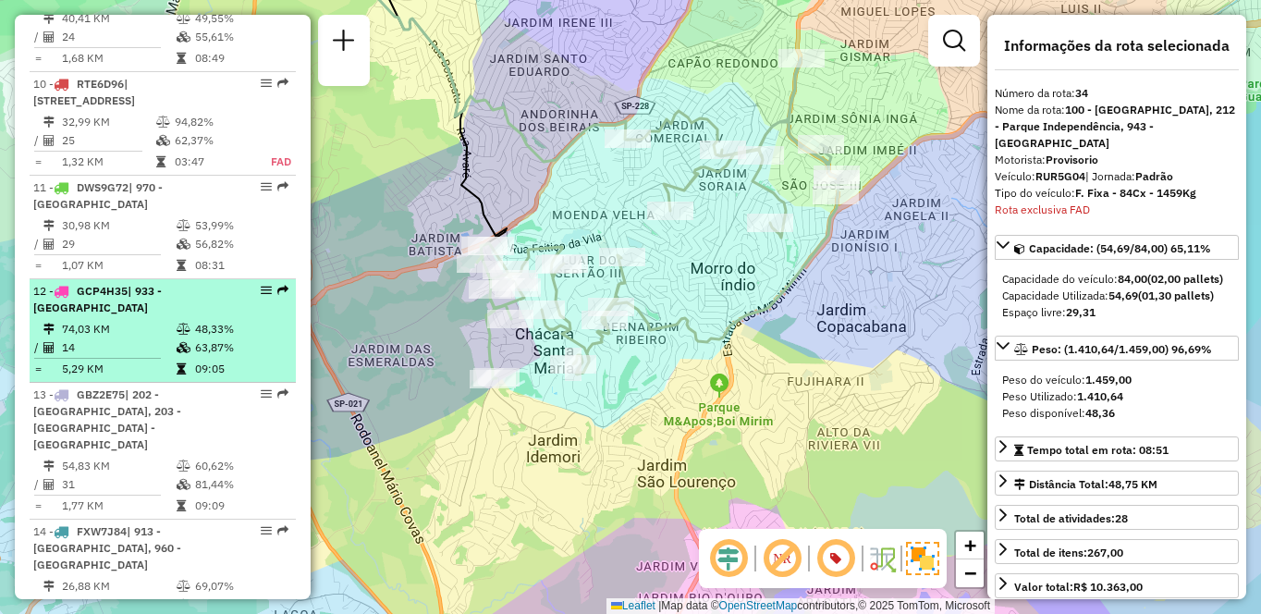
click at [165, 333] on li "12 - GCP4H35 | 933 - [GEOGRAPHIC_DATA] 74,03 KM 48,33% / 14 63,87% = 5,29 KM 09…" at bounding box center [163, 331] width 266 height 104
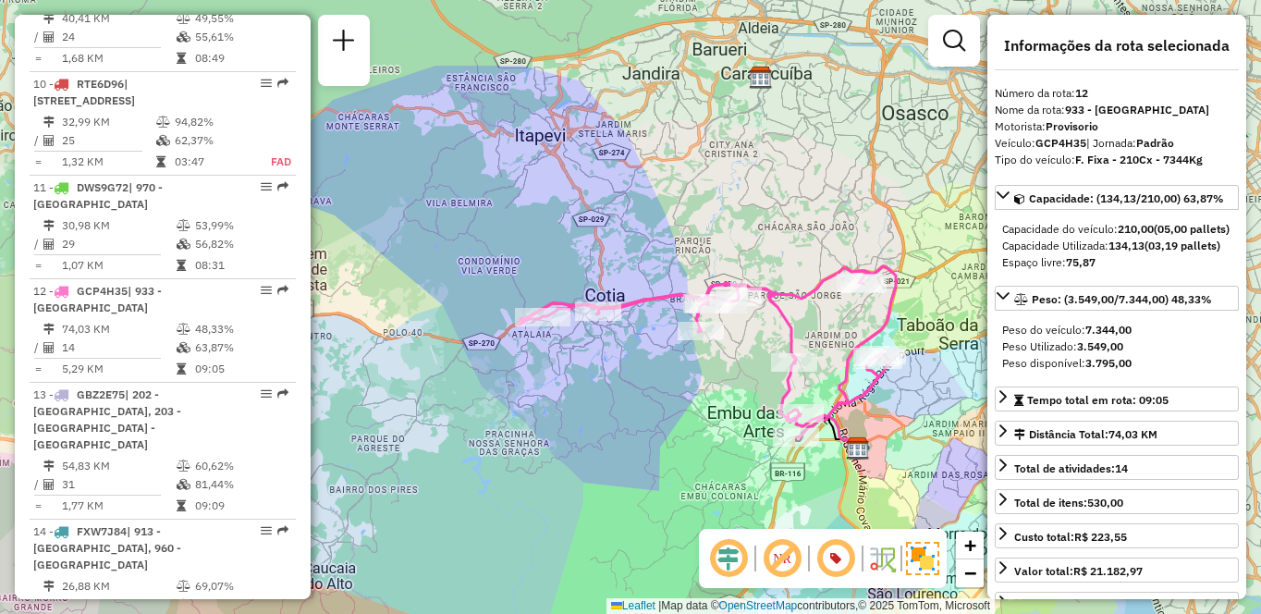
scroll to position [2374, 0]
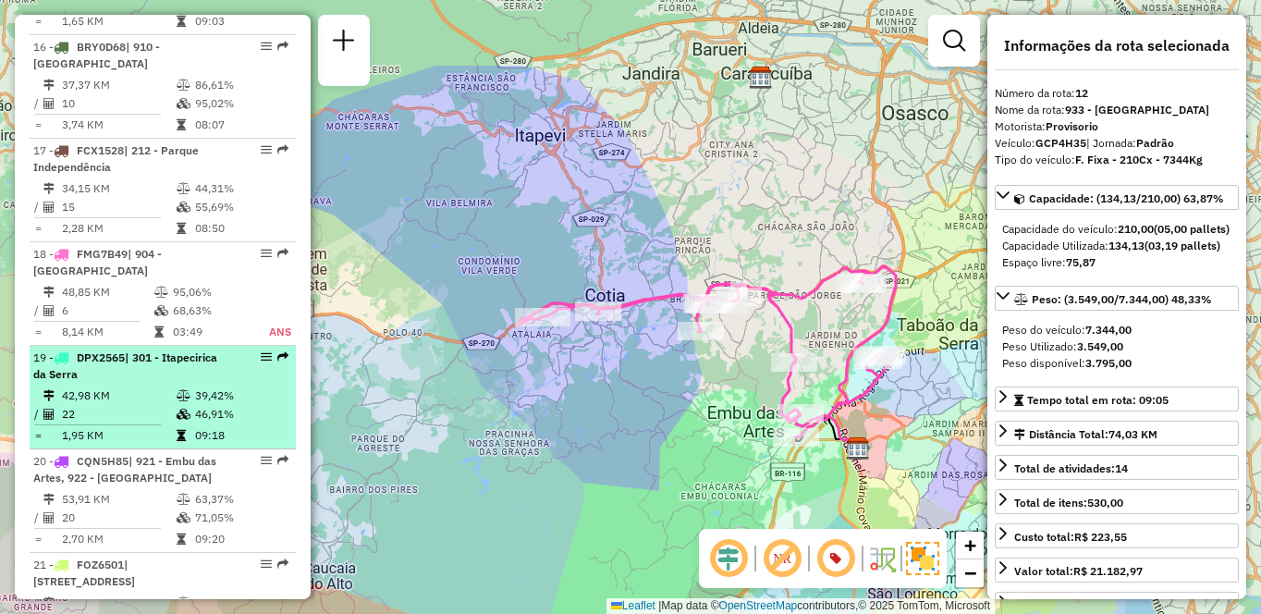
drag, startPoint x: 165, startPoint y: 321, endPoint x: 173, endPoint y: 315, distance: 10.0
click at [164, 349] on div "19 - DPX2565 | 301 - Itapecirica da Serra" at bounding box center [131, 365] width 196 height 33
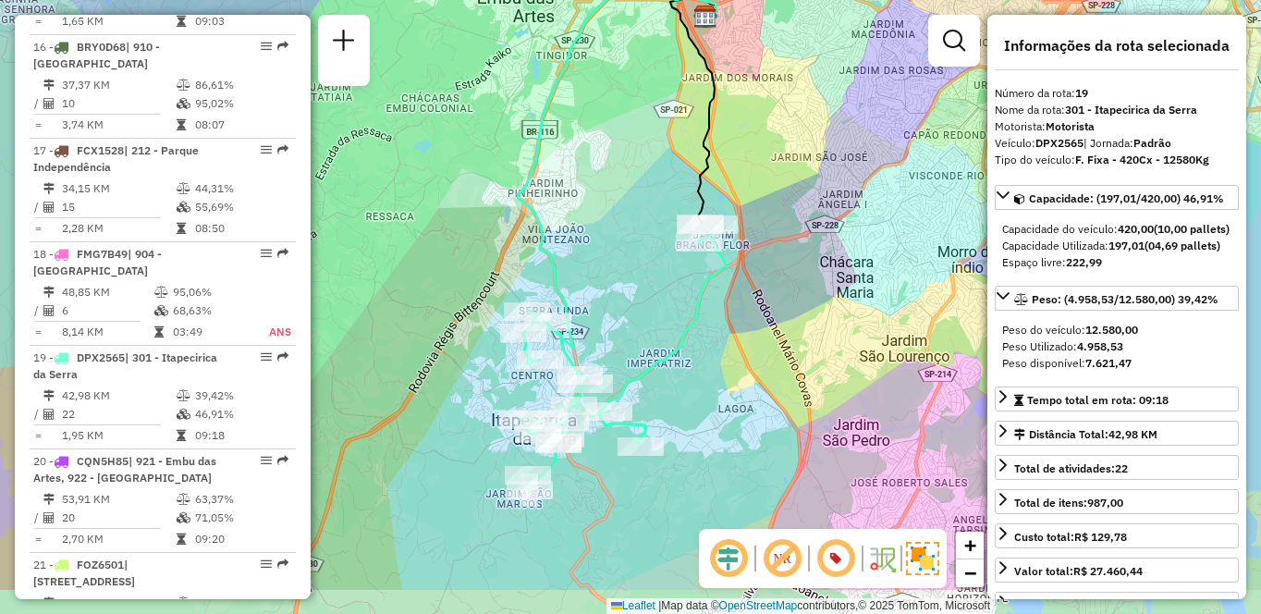
drag, startPoint x: 854, startPoint y: 405, endPoint x: 844, endPoint y: 311, distance: 94.8
click at [844, 311] on div "Janela de atendimento Grade de atendimento Capacidade Transportadoras Veículos …" at bounding box center [630, 307] width 1261 height 614
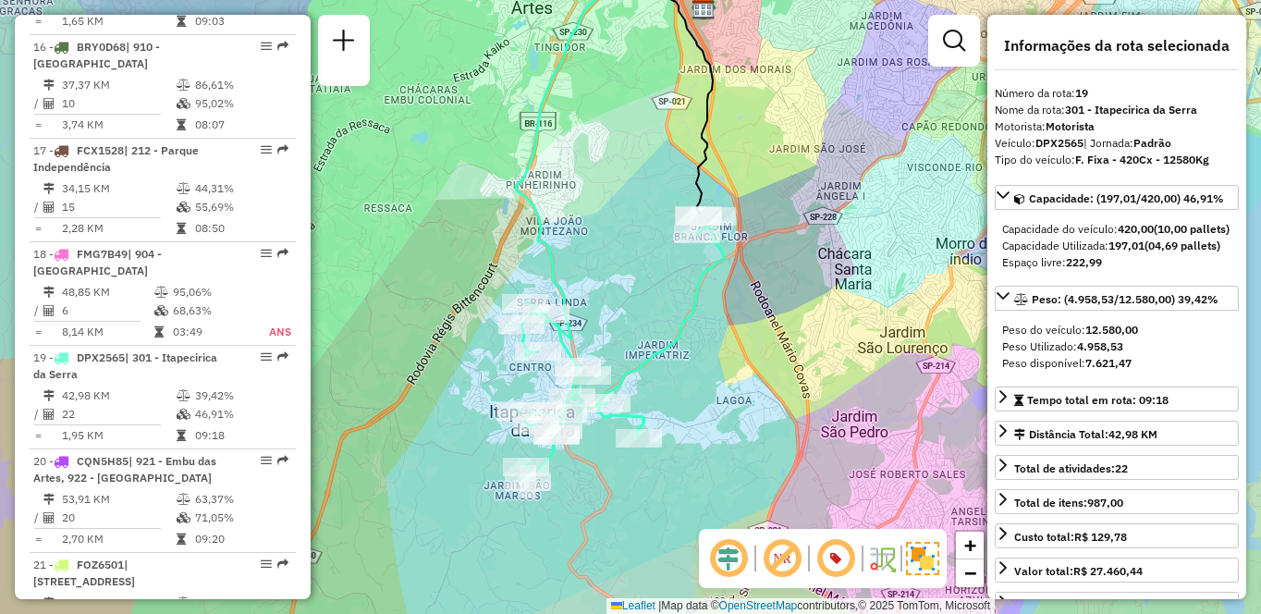
scroll to position [684, 0]
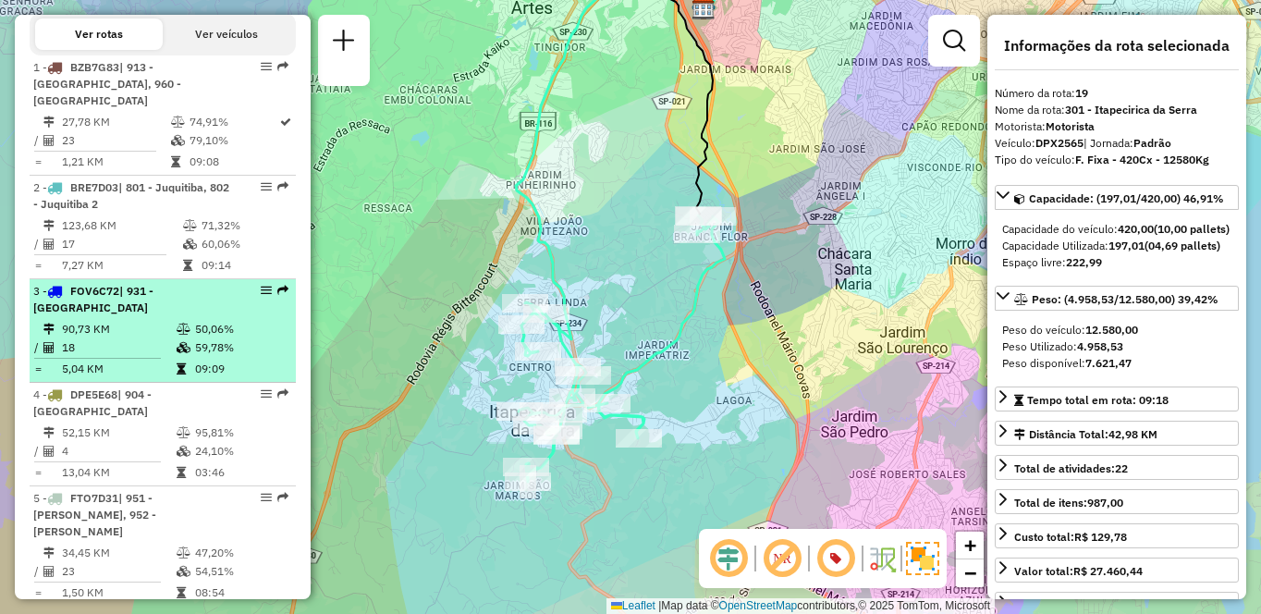
click at [115, 338] on td "90,73 KM" at bounding box center [118, 329] width 115 height 18
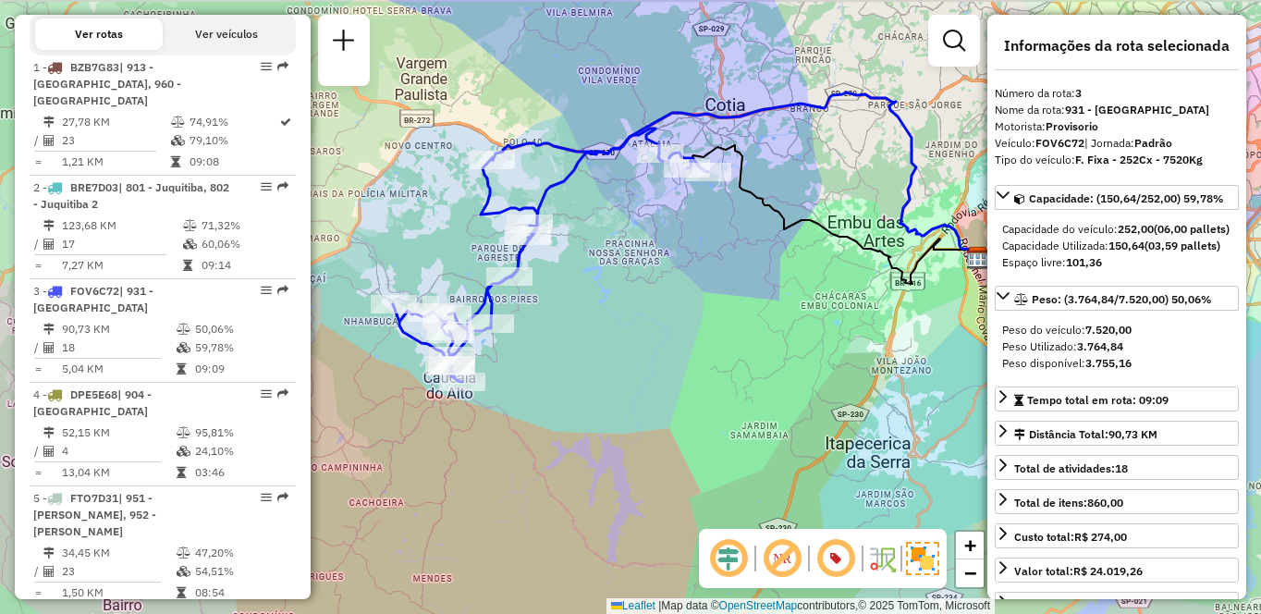
drag, startPoint x: 548, startPoint y: 333, endPoint x: 639, endPoint y: 342, distance: 91.1
click at [639, 342] on div "Janela de atendimento Grade de atendimento Capacidade Transportadoras Veículos …" at bounding box center [630, 307] width 1261 height 614
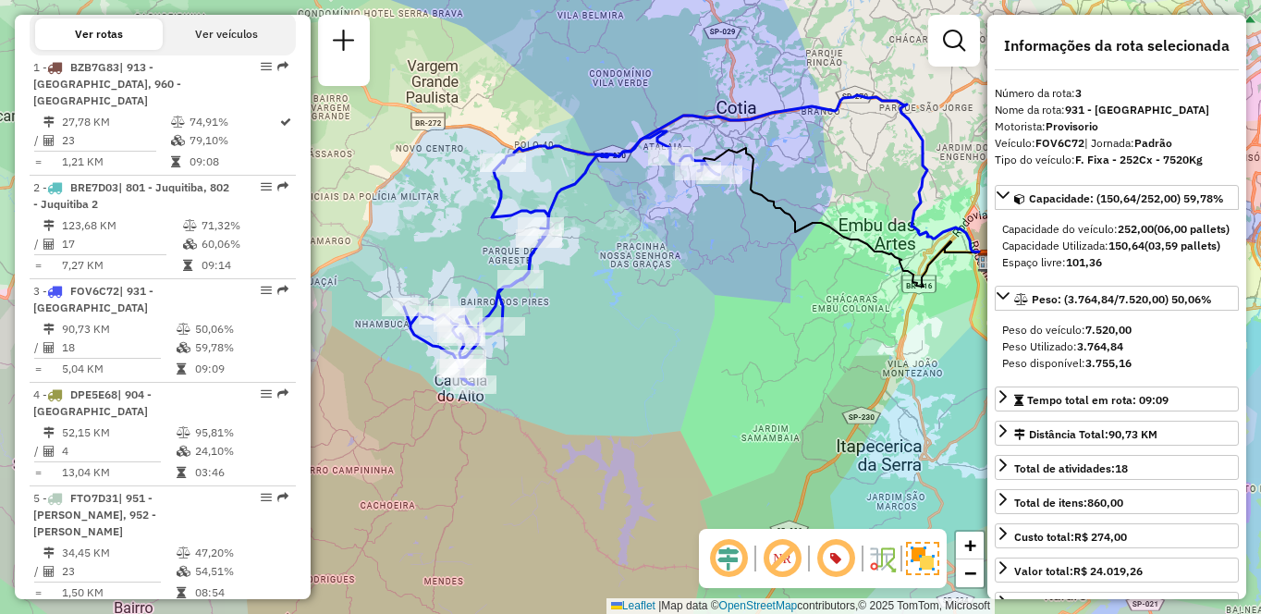
scroll to position [1753, 0]
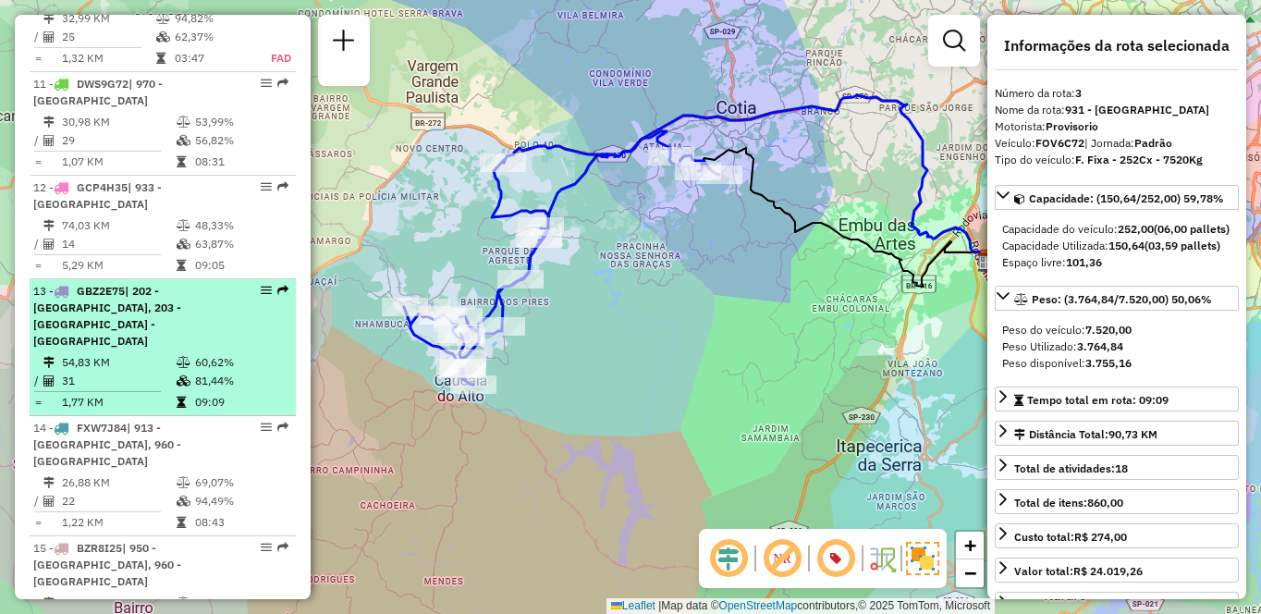
click at [134, 372] on td "31" at bounding box center [118, 381] width 115 height 18
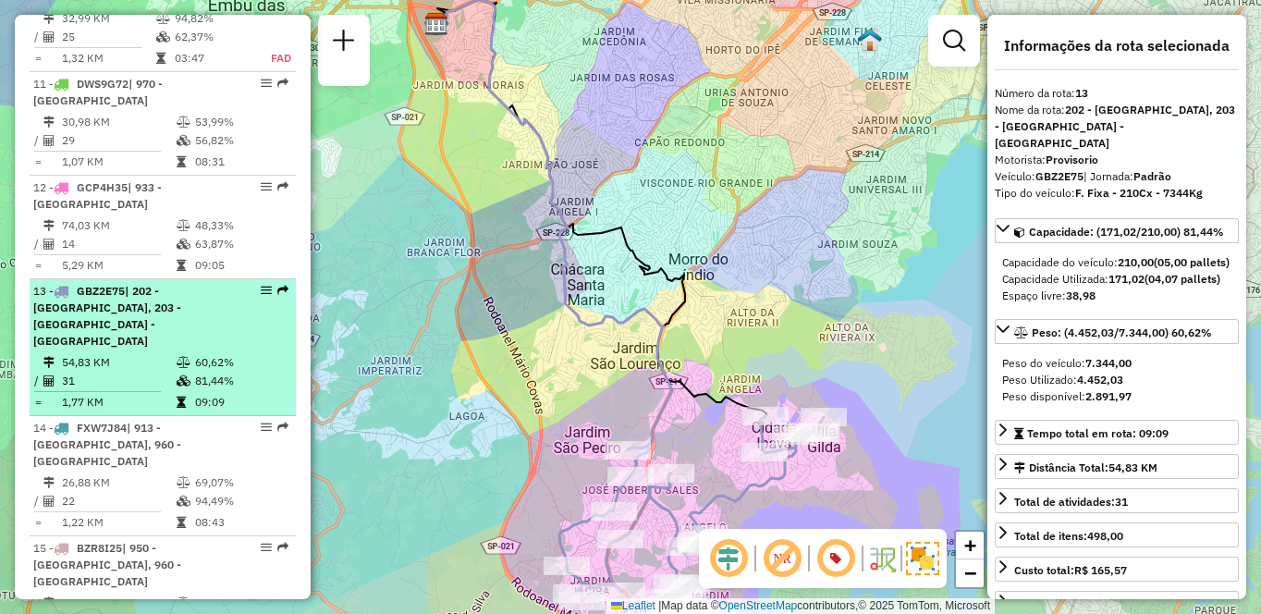
click at [141, 324] on span "| 202 - [GEOGRAPHIC_DATA], 203 - [GEOGRAPHIC_DATA] - [GEOGRAPHIC_DATA]" at bounding box center [107, 316] width 148 height 64
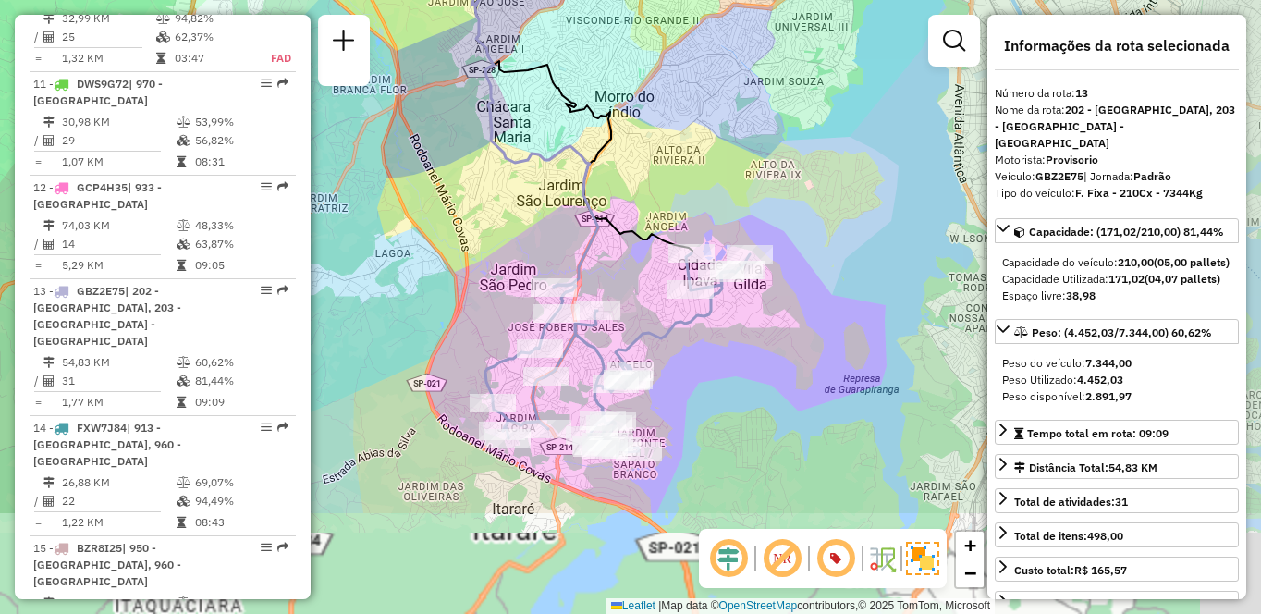
drag, startPoint x: 821, startPoint y: 368, endPoint x: 746, endPoint y: 202, distance: 181.6
click at [746, 202] on div "Janela de atendimento Grade de atendimento Capacidade Transportadoras Veículos …" at bounding box center [630, 307] width 1261 height 614
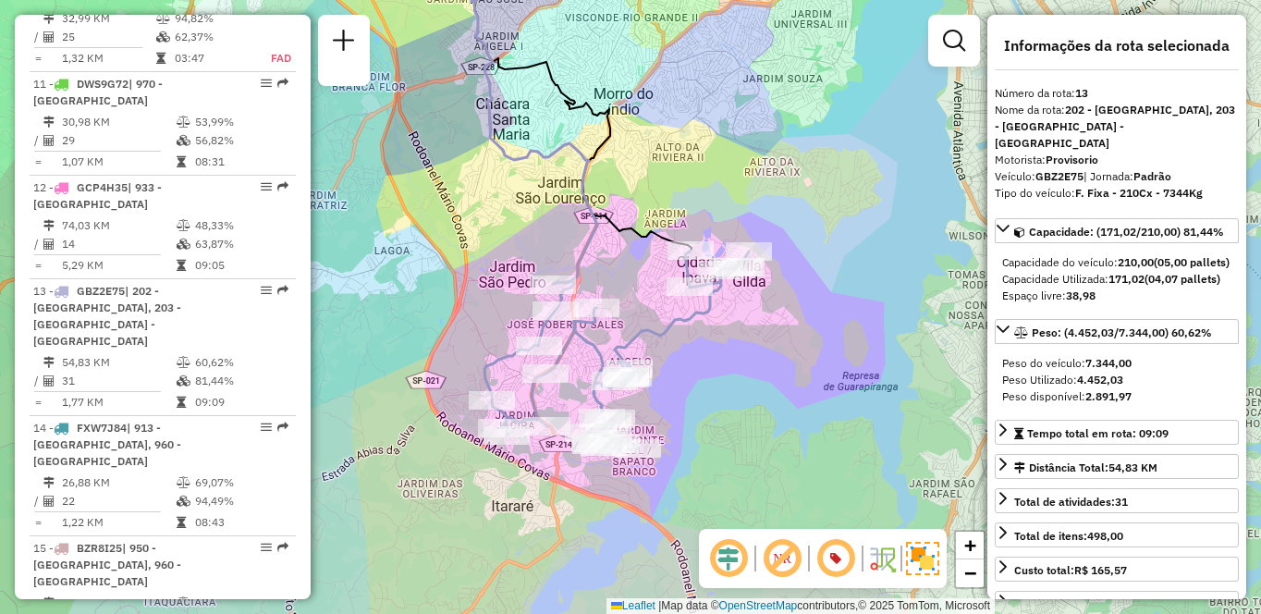
scroll to position [2892, 0]
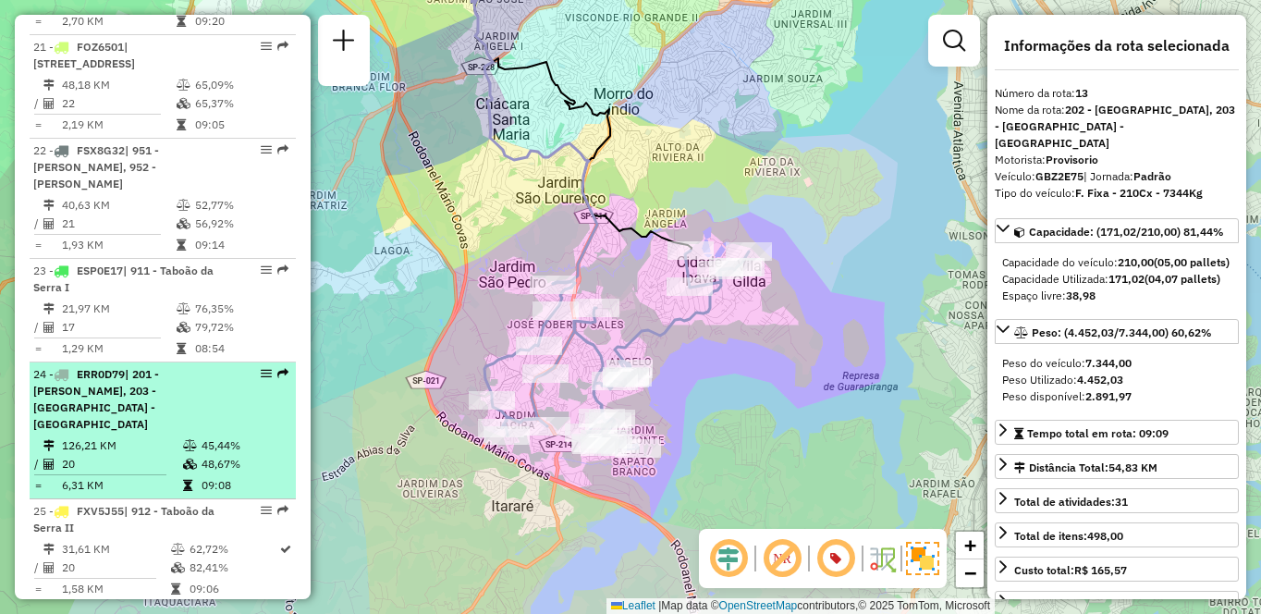
click at [177, 366] on div "24 - ERR0D79 | 201 - [GEOGRAPHIC_DATA], 203 - [GEOGRAPHIC_DATA] - [GEOGRAPHIC_D…" at bounding box center [131, 399] width 196 height 67
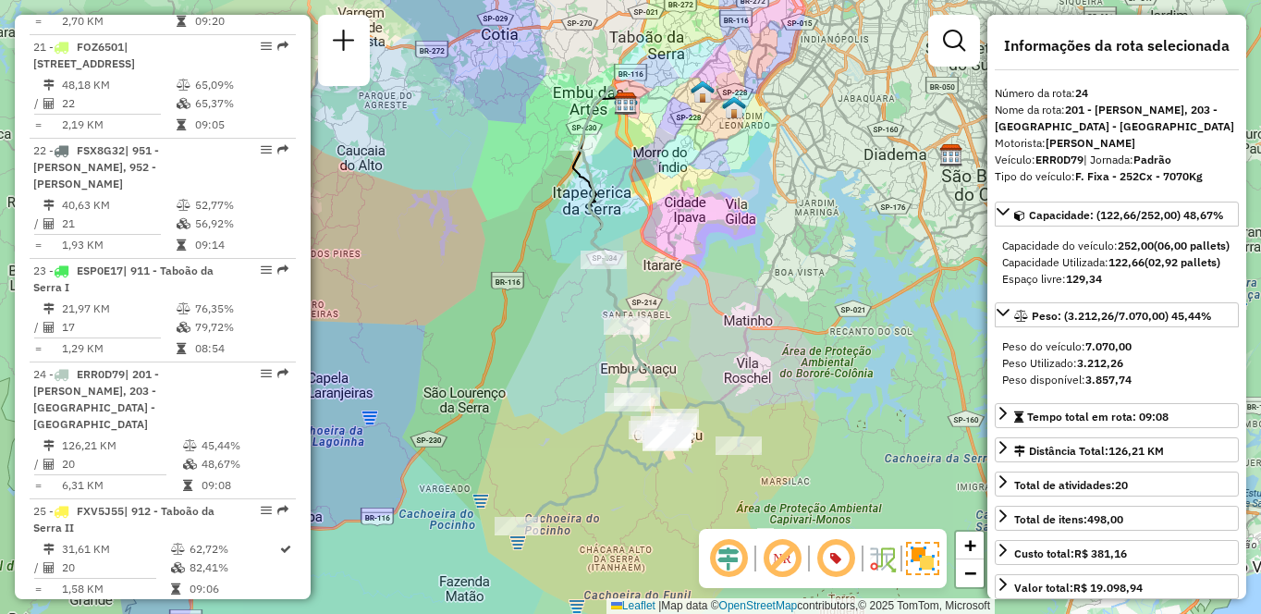
scroll to position [2477, 0]
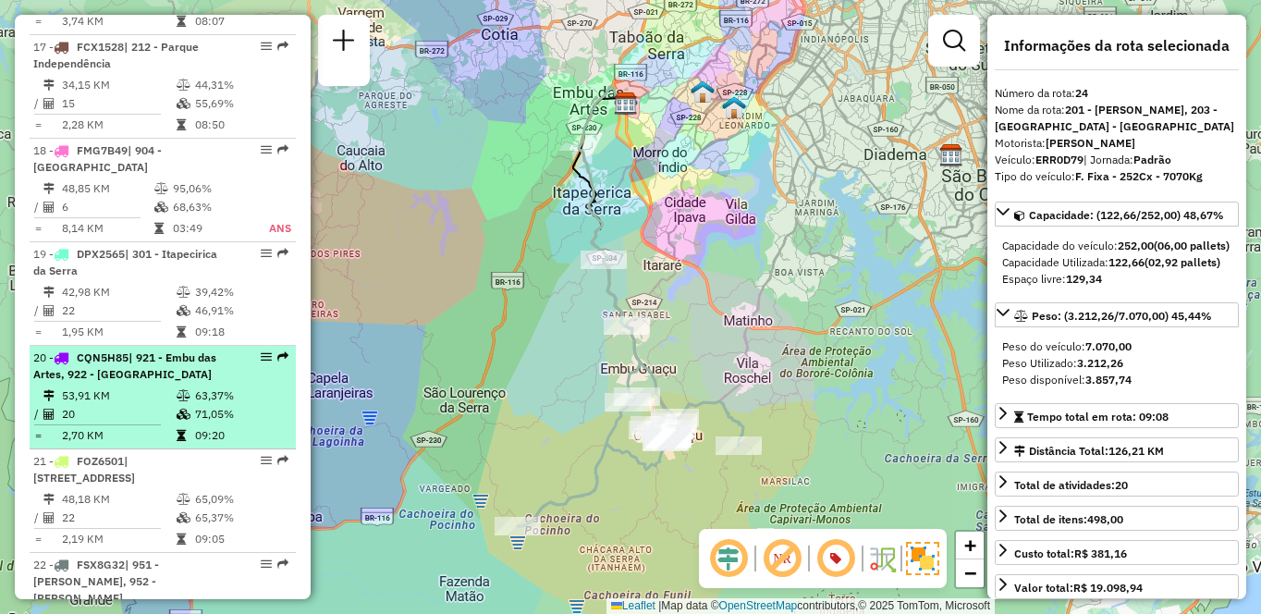
click at [207, 386] on td "63,37%" at bounding box center [240, 395] width 93 height 18
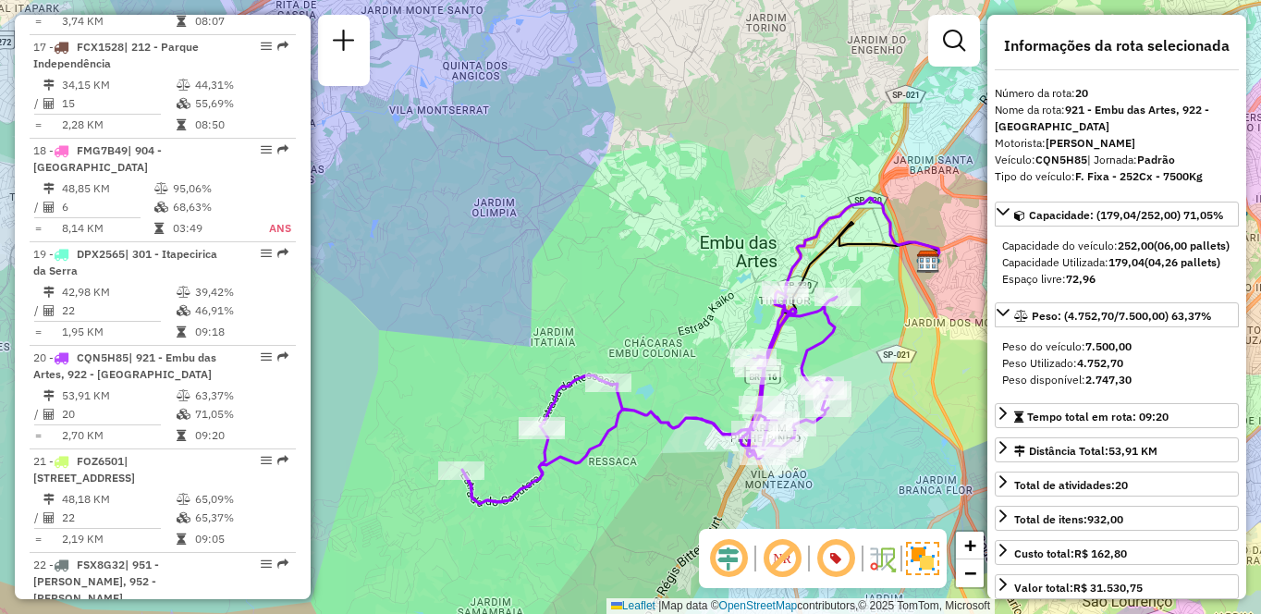
scroll to position [1218, 0]
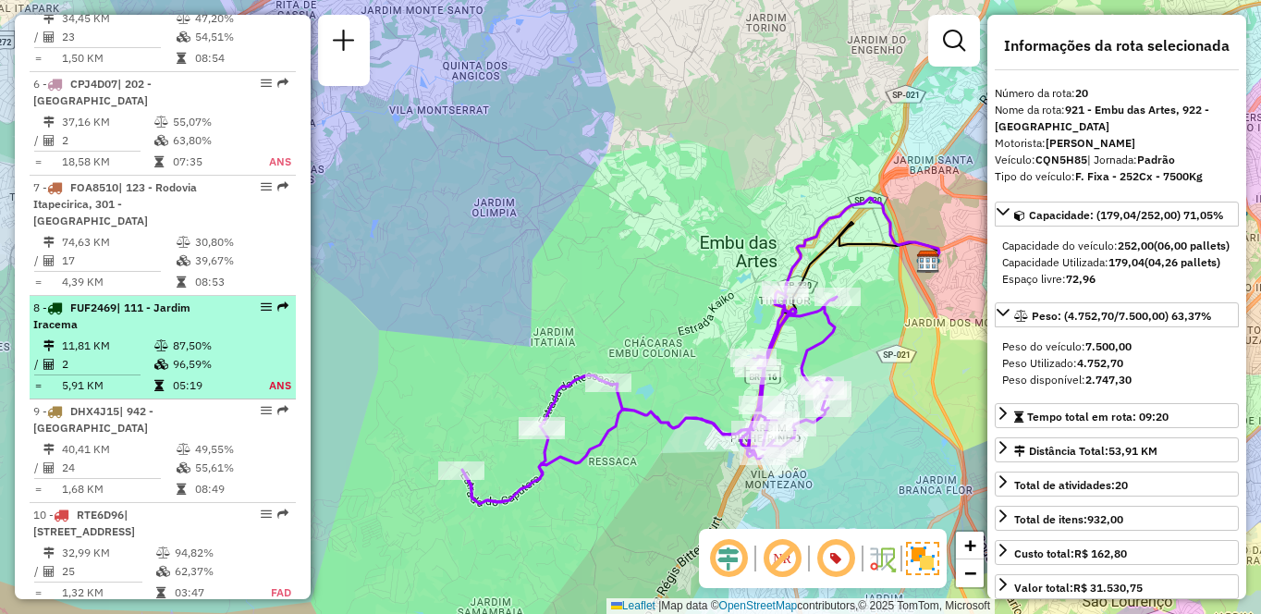
click at [116, 325] on div "8 - FUF2469 | 111 - [GEOGRAPHIC_DATA]" at bounding box center [131, 316] width 196 height 33
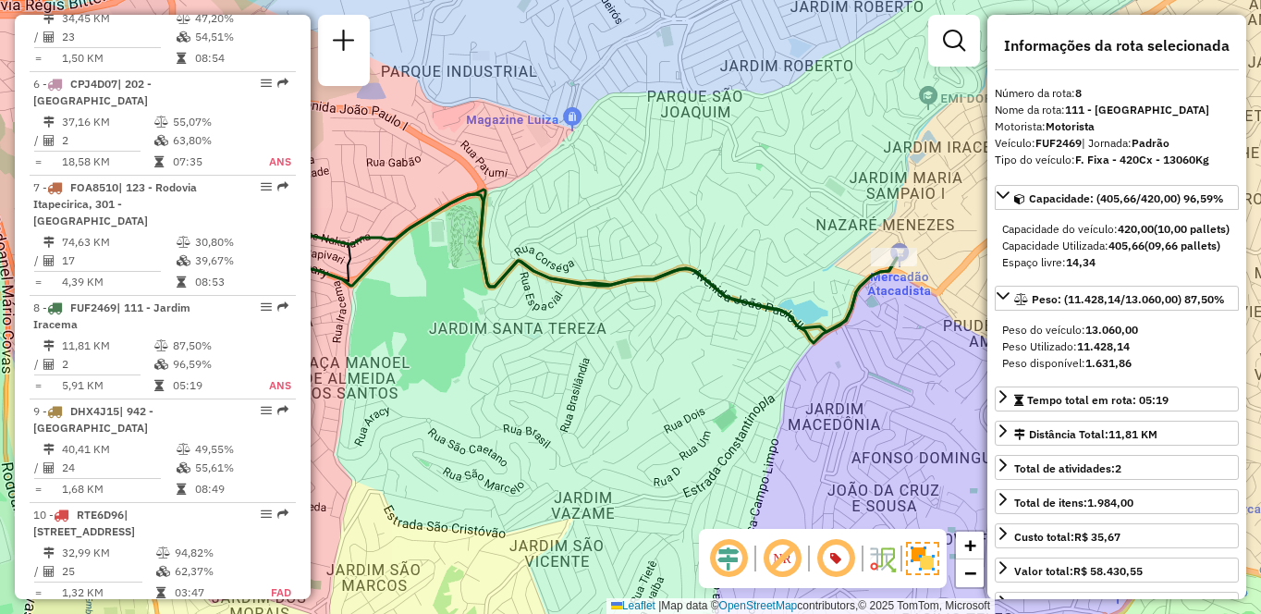
drag, startPoint x: 741, startPoint y: 407, endPoint x: 648, endPoint y: 393, distance: 94.4
click at [652, 395] on div "Janela de atendimento Grade de atendimento Capacidade Transportadoras Veículos …" at bounding box center [630, 307] width 1261 height 614
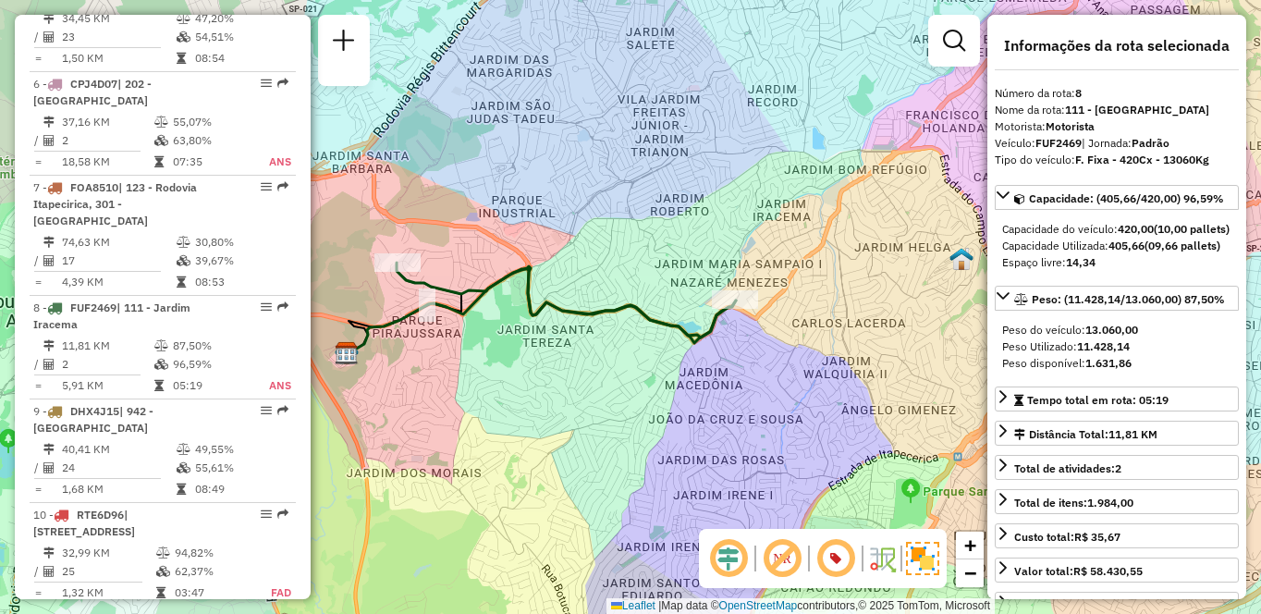
drag, startPoint x: 680, startPoint y: 380, endPoint x: 791, endPoint y: 359, distance: 113.0
click at [791, 359] on div "Janela de atendimento Grade de atendimento Capacidade Transportadoras Veículos …" at bounding box center [630, 307] width 1261 height 614
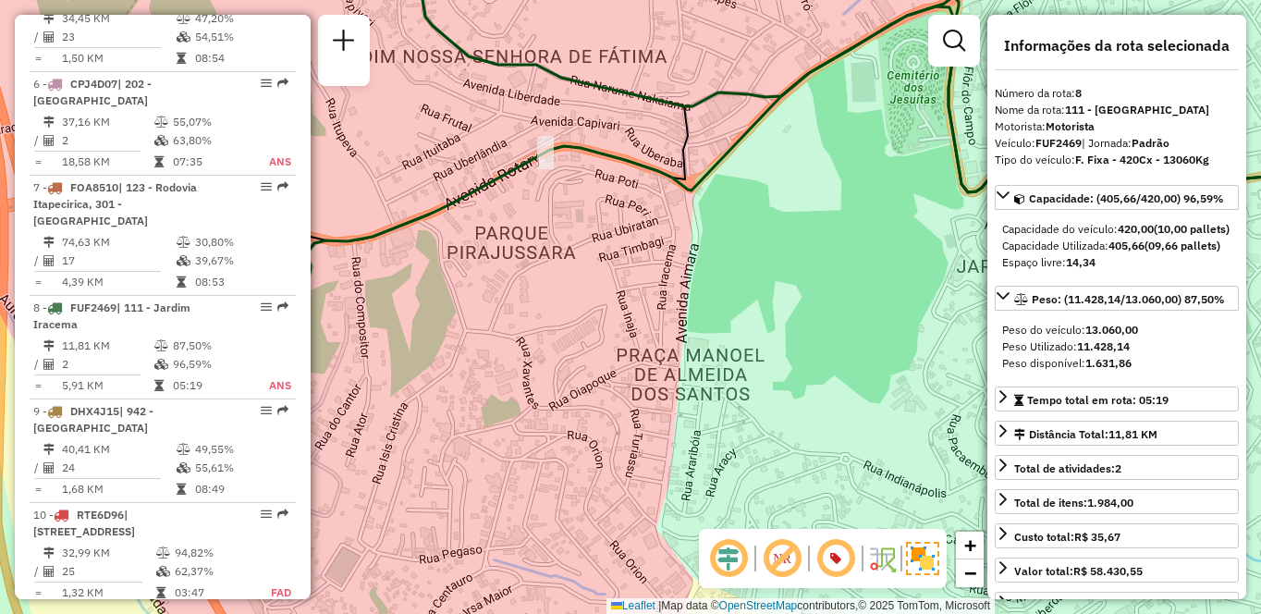
scroll to position [477, 0]
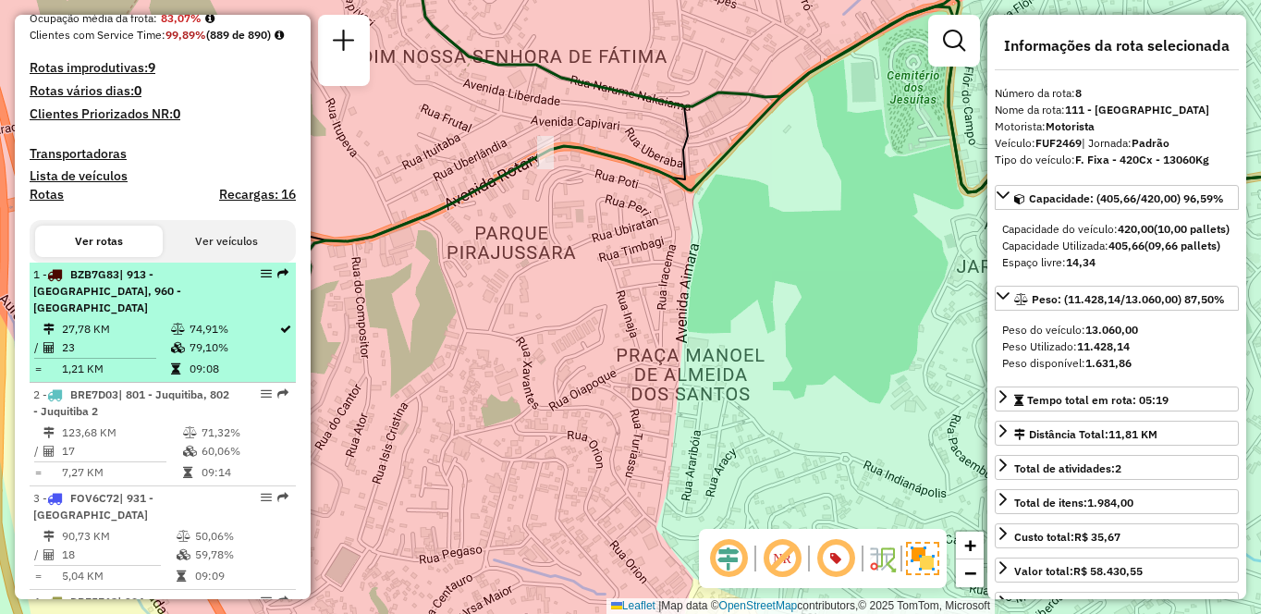
click at [157, 338] on td "27,78 KM" at bounding box center [115, 329] width 109 height 18
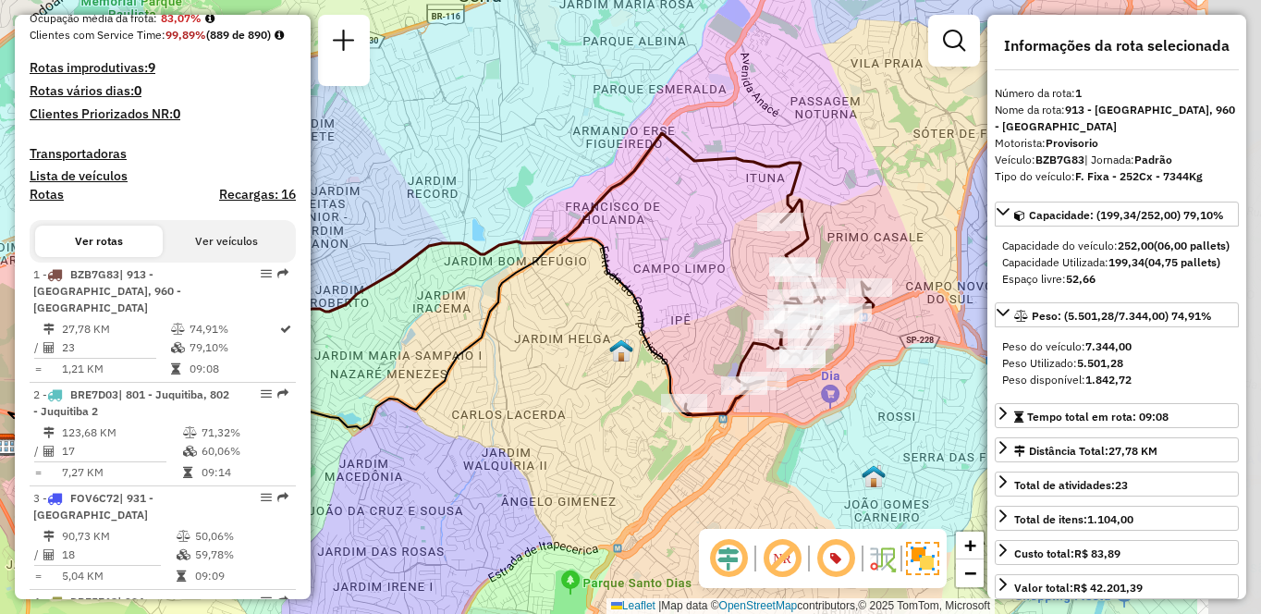
drag, startPoint x: 859, startPoint y: 435, endPoint x: 665, endPoint y: 418, distance: 194.9
click at [665, 418] on div "Janela de atendimento Grade de atendimento Capacidade Transportadoras Veículos …" at bounding box center [630, 307] width 1261 height 614
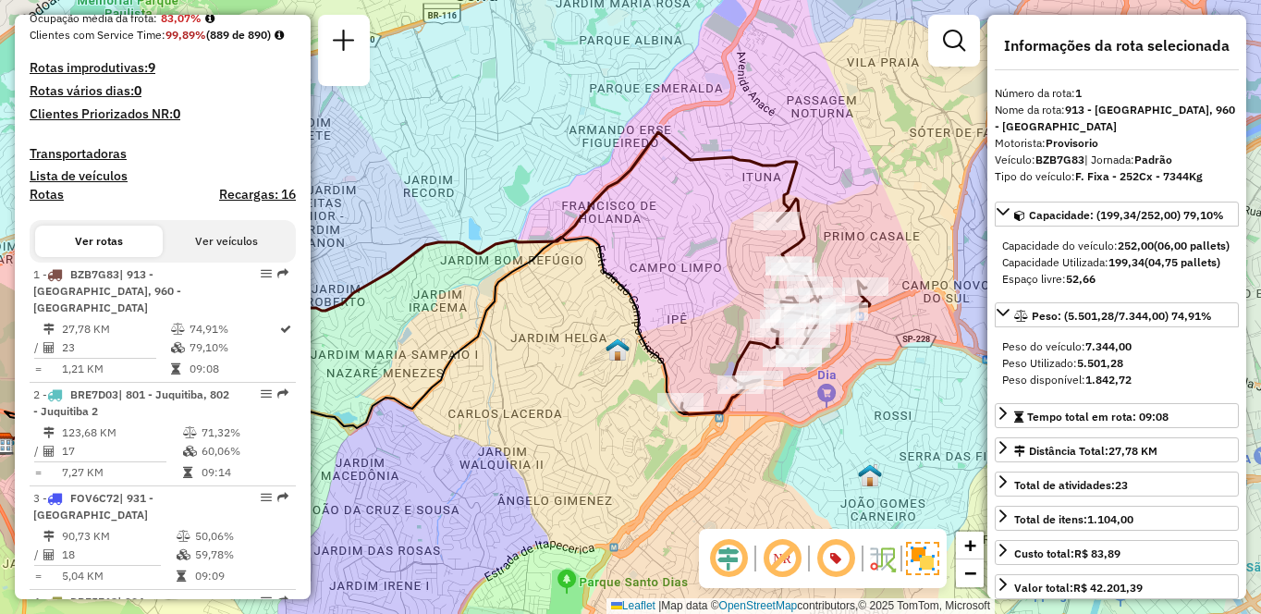
scroll to position [1218, 0]
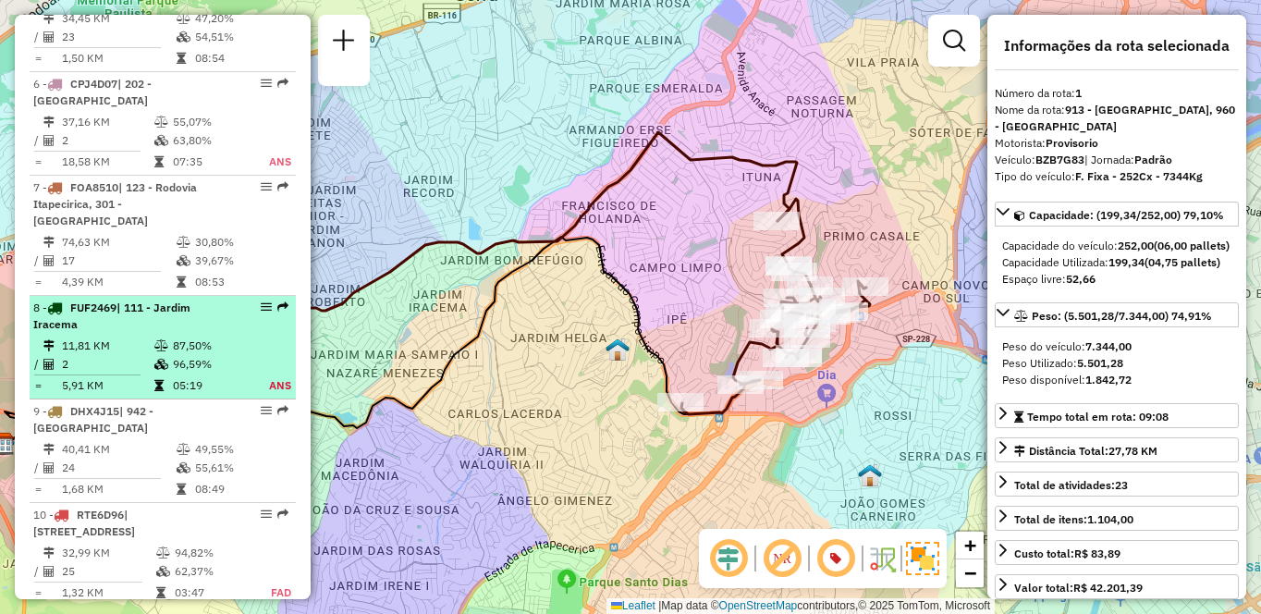
click at [127, 336] on td "11,81 KM" at bounding box center [107, 345] width 92 height 18
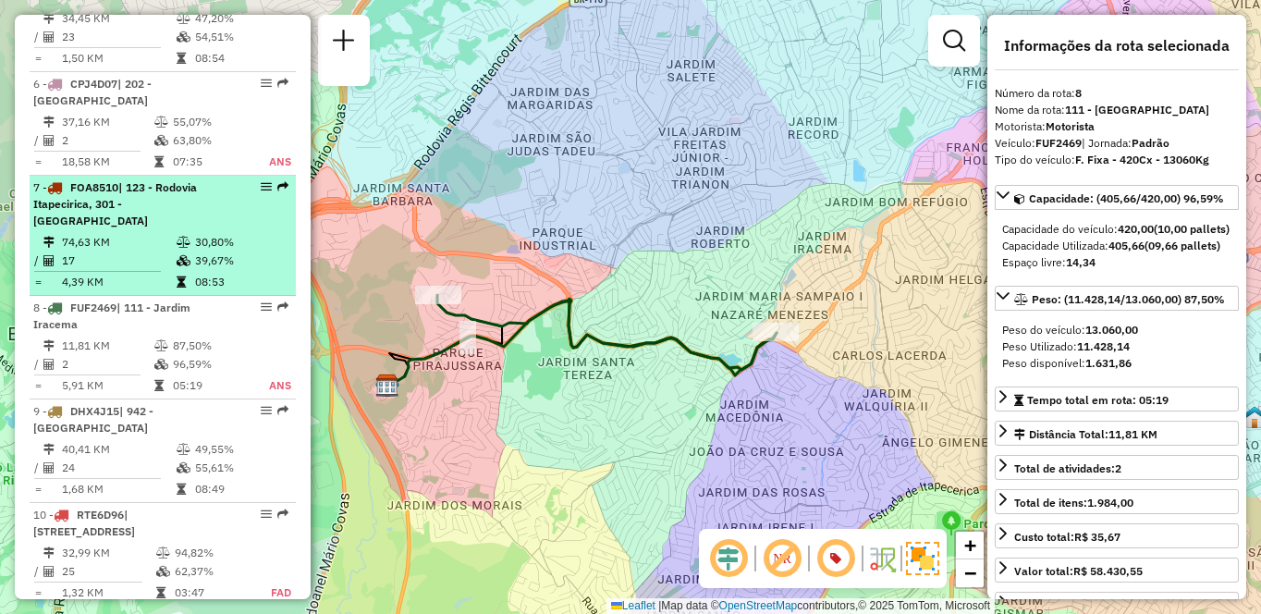
click at [218, 219] on div "7 - FOA8510 | 123 - Rodovia Itapecirica, 301 - [GEOGRAPHIC_DATA]" at bounding box center [131, 204] width 196 height 50
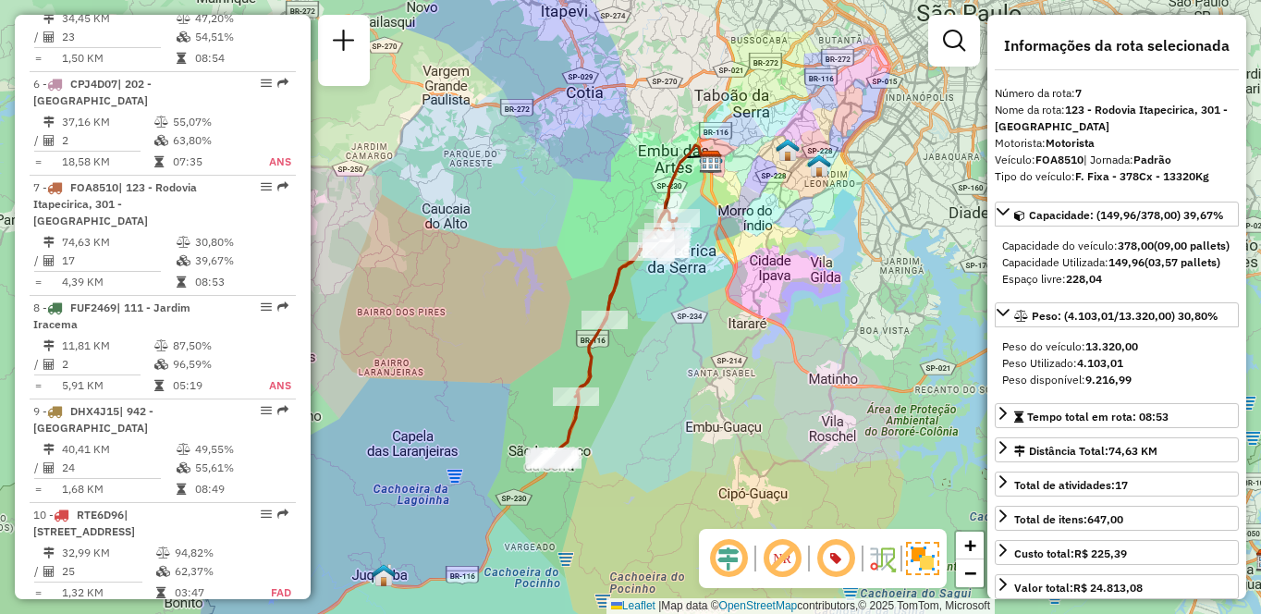
scroll to position [477, 0]
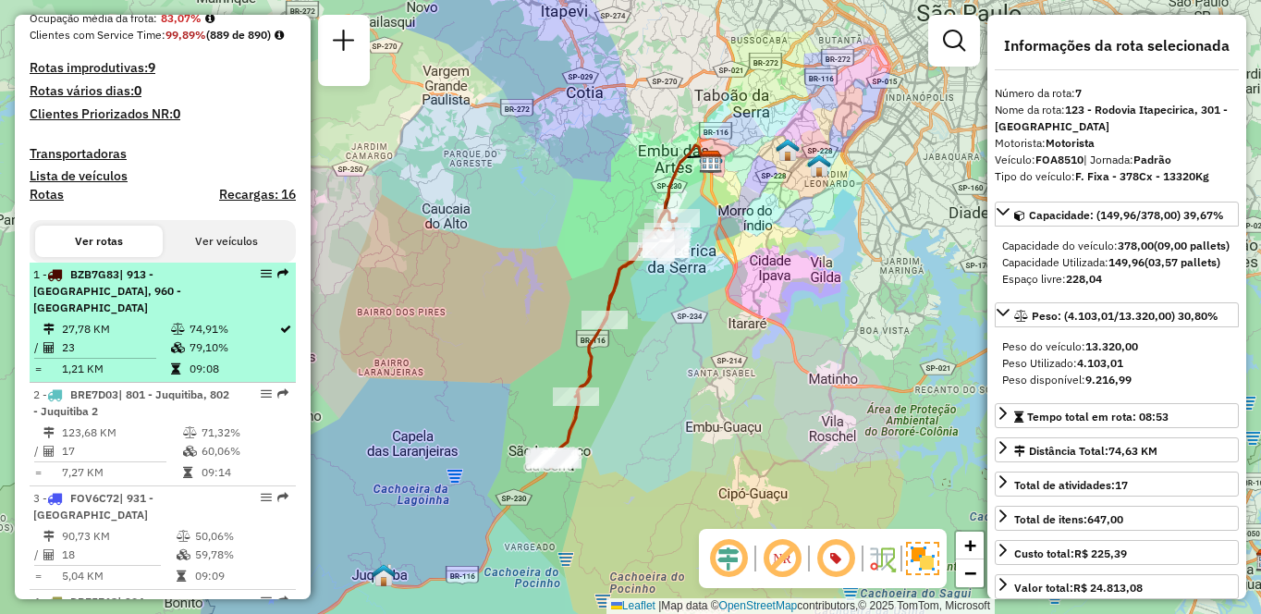
click at [94, 314] on span "| 913 - [GEOGRAPHIC_DATA], 960 - [GEOGRAPHIC_DATA]" at bounding box center [107, 290] width 148 height 47
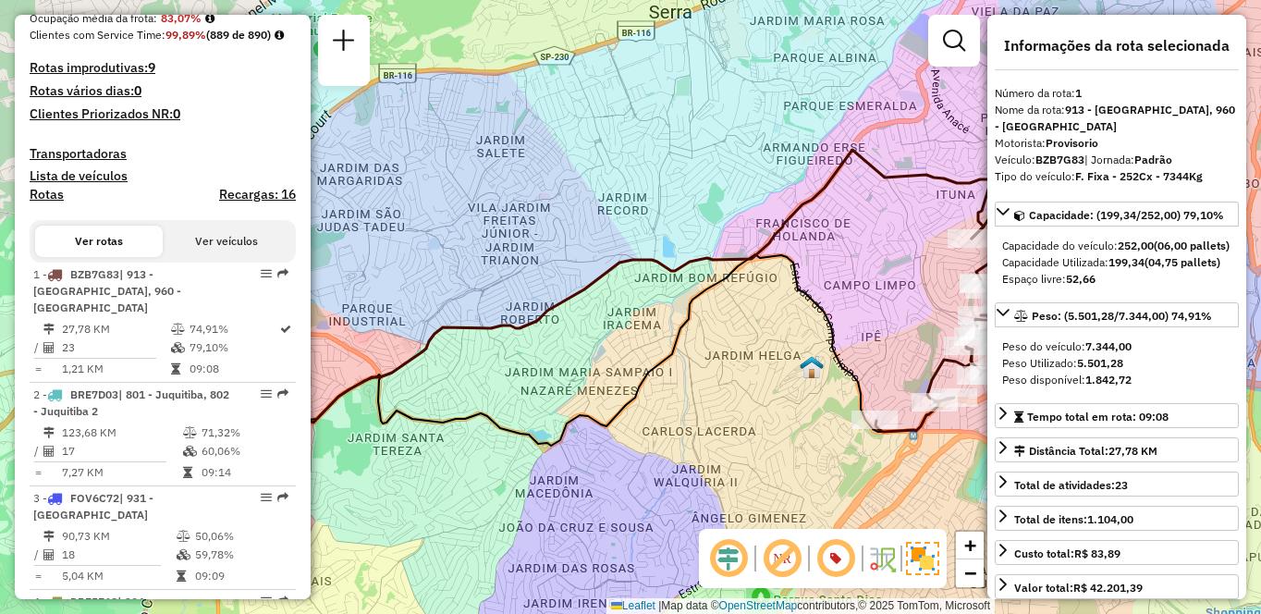
scroll to position [6486, 0]
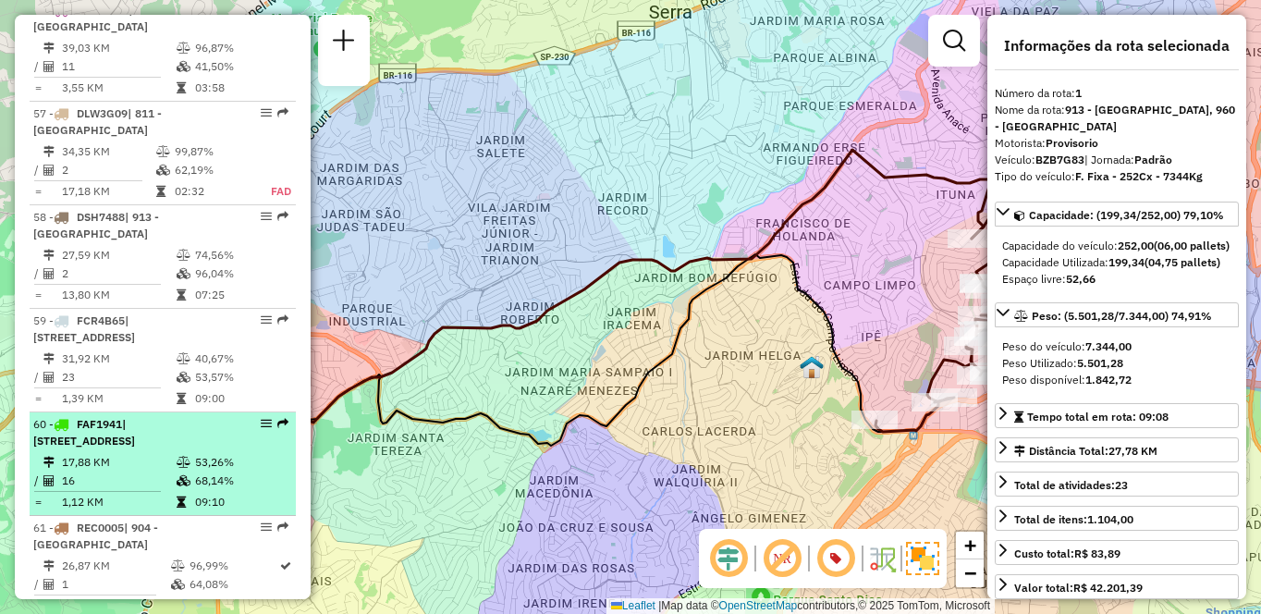
click at [135, 417] on span "| [STREET_ADDRESS]" at bounding box center [84, 432] width 102 height 31
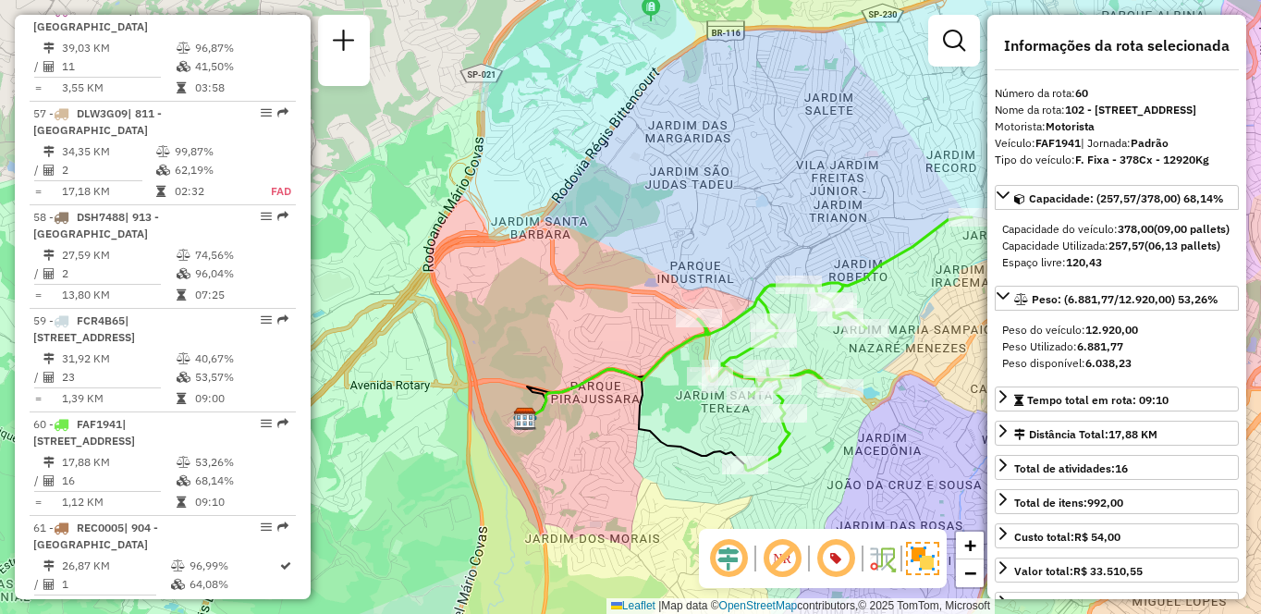
scroll to position [477, 0]
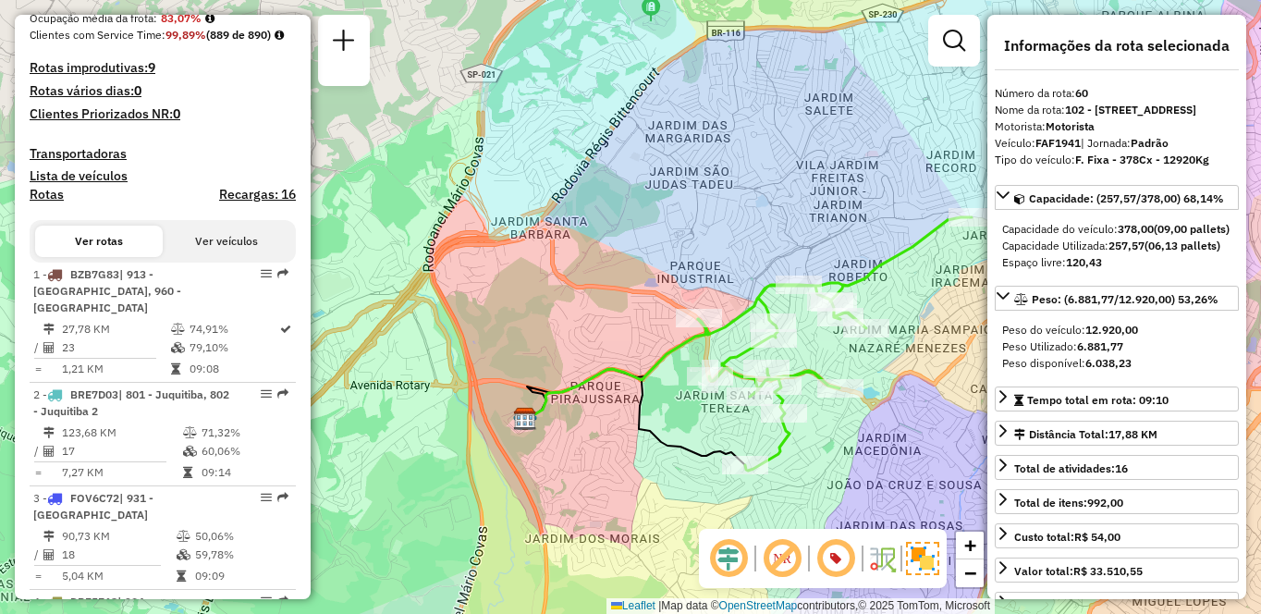
click at [197, 338] on td "74,91%" at bounding box center [234, 329] width 90 height 18
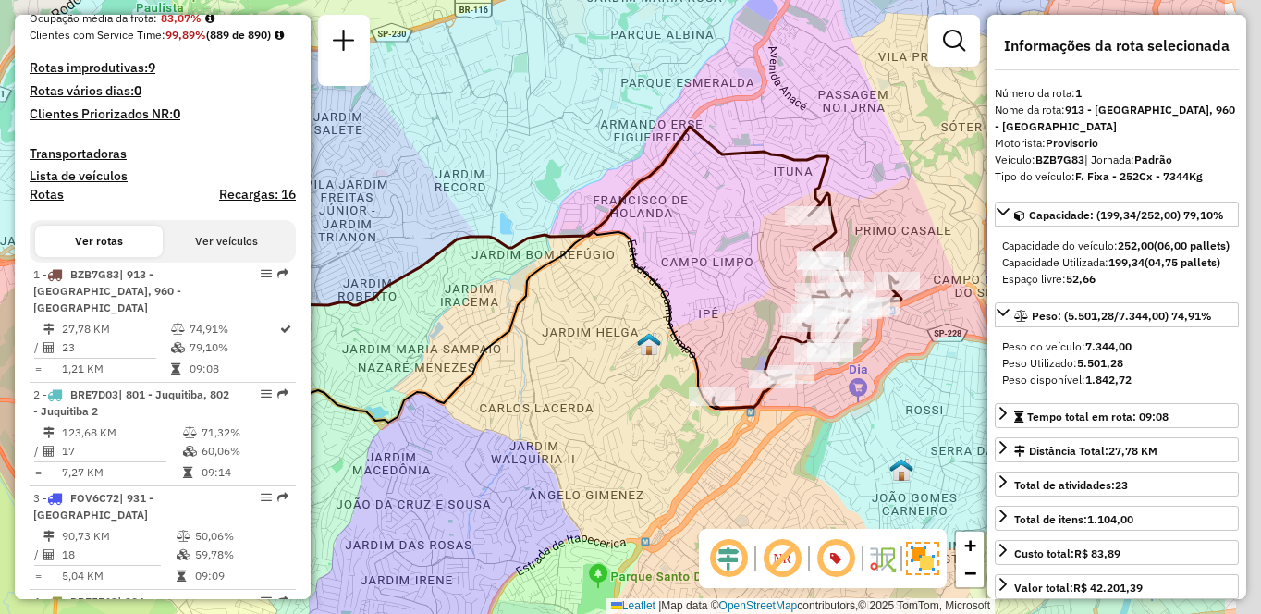
drag, startPoint x: 881, startPoint y: 408, endPoint x: 713, endPoint y: 385, distance: 169.8
click at [713, 385] on div "Janela de atendimento Grade de atendimento Capacidade Transportadoras Veículos …" at bounding box center [630, 307] width 1261 height 614
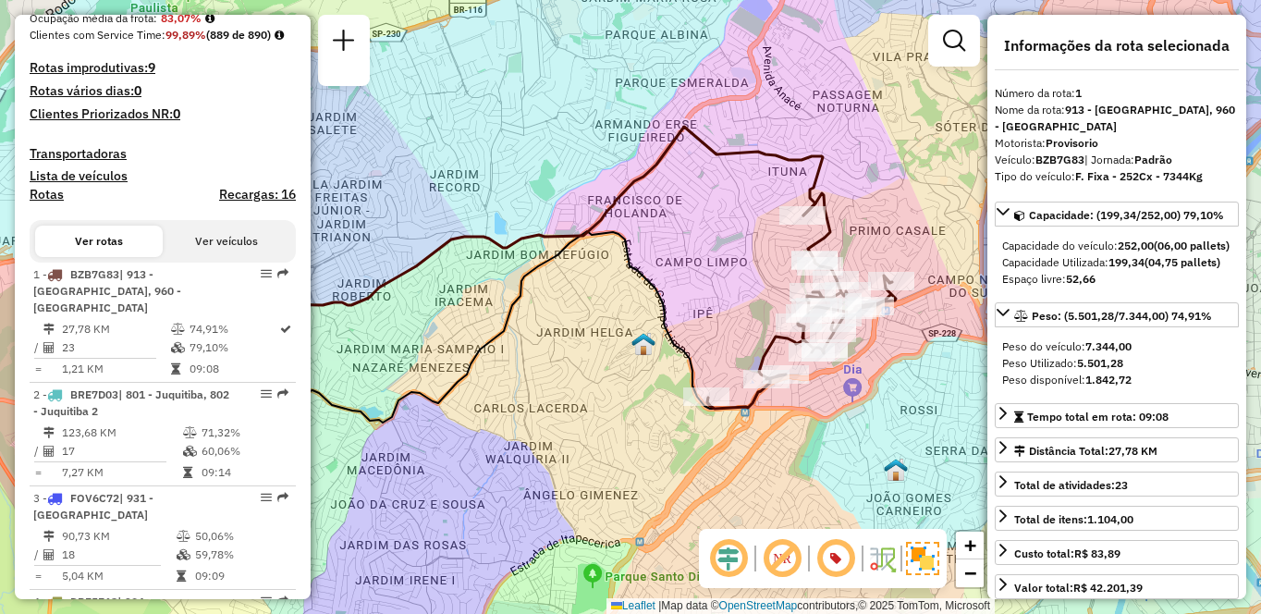
scroll to position [891, 0]
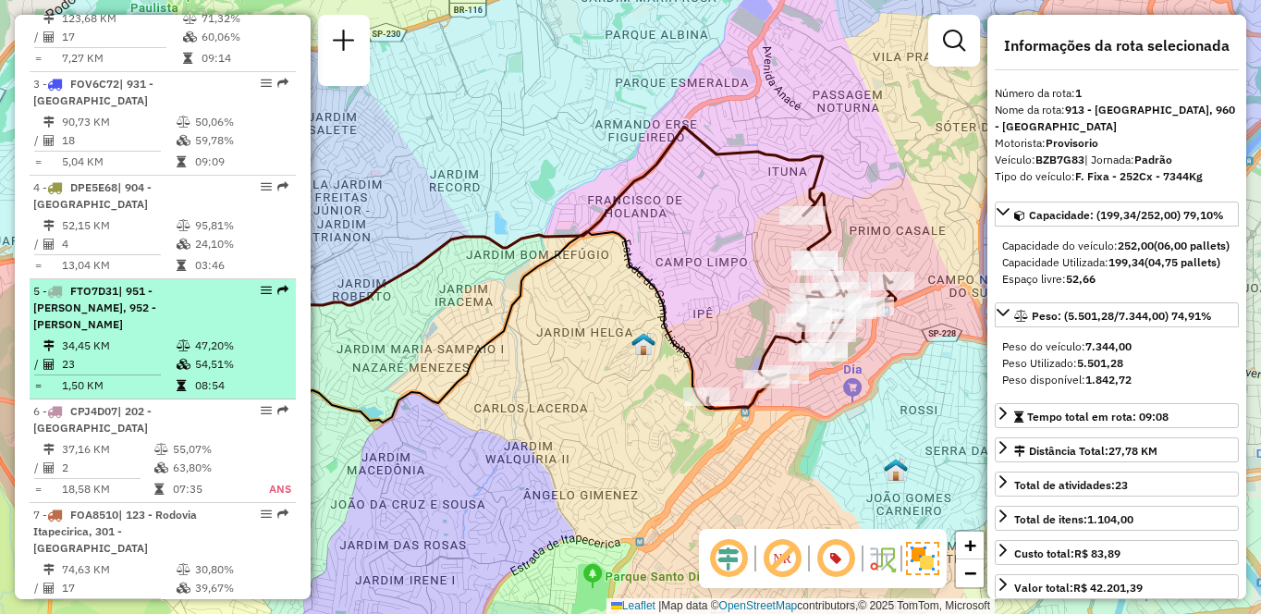
click at [129, 310] on span "| 951 - [PERSON_NAME], 952 - [PERSON_NAME]" at bounding box center [94, 307] width 123 height 47
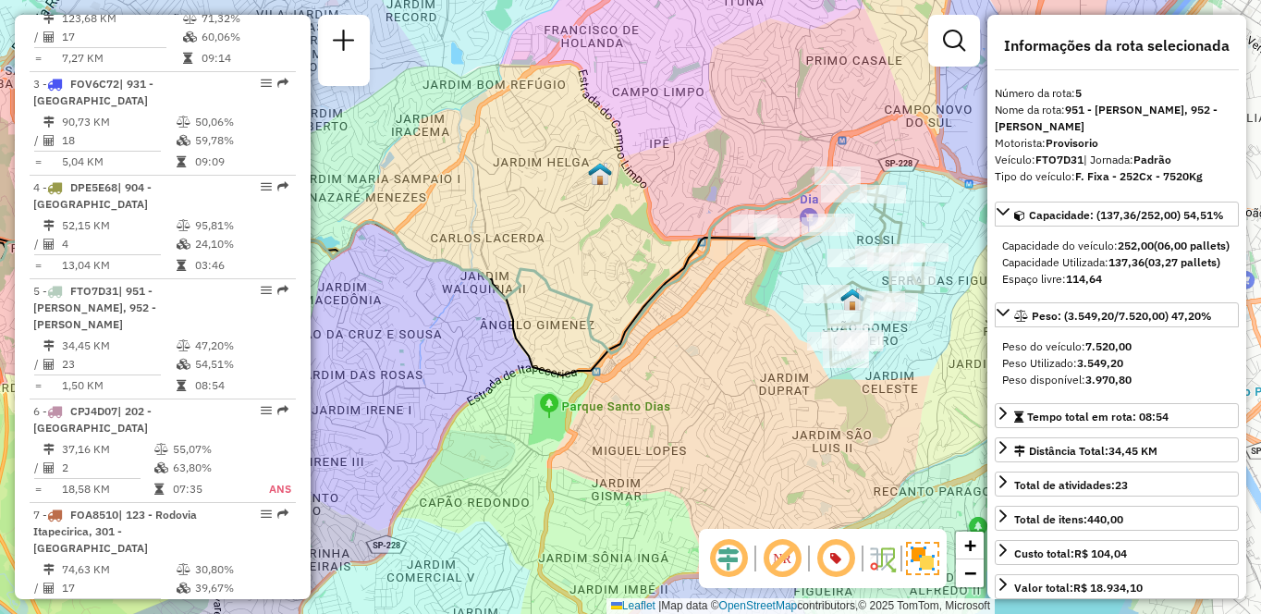
drag, startPoint x: 798, startPoint y: 396, endPoint x: 589, endPoint y: 348, distance: 214.4
click at [589, 348] on div "Janela de atendimento Grade de atendimento Capacidade Transportadoras Veículos …" at bounding box center [630, 307] width 1261 height 614
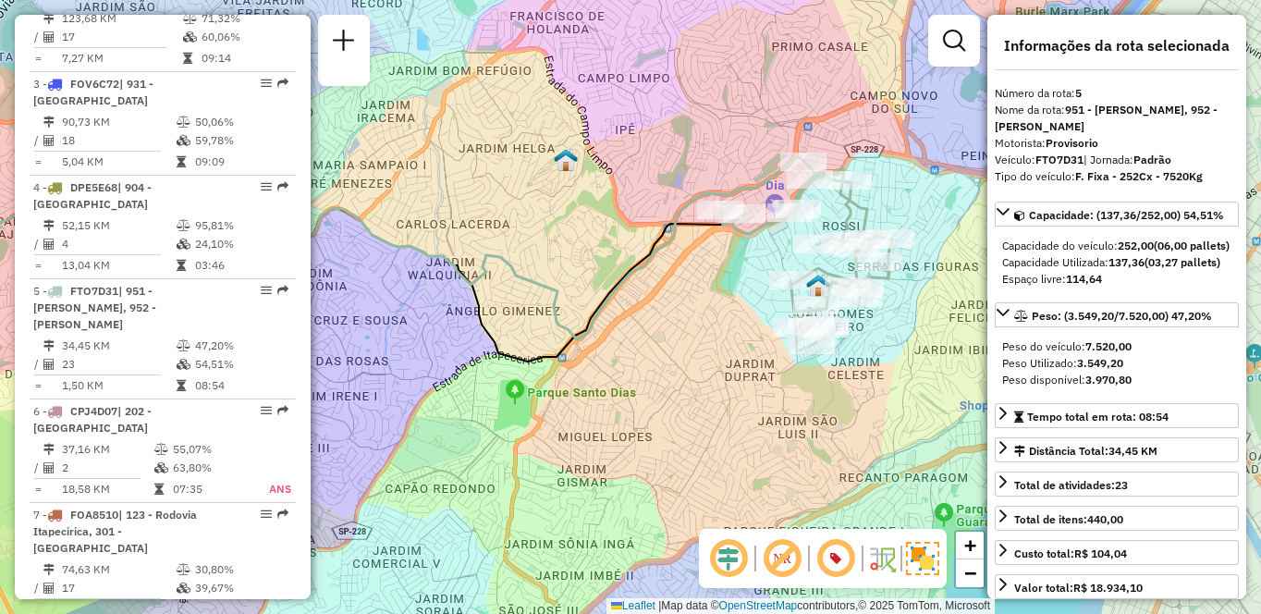
scroll to position [1960, 0]
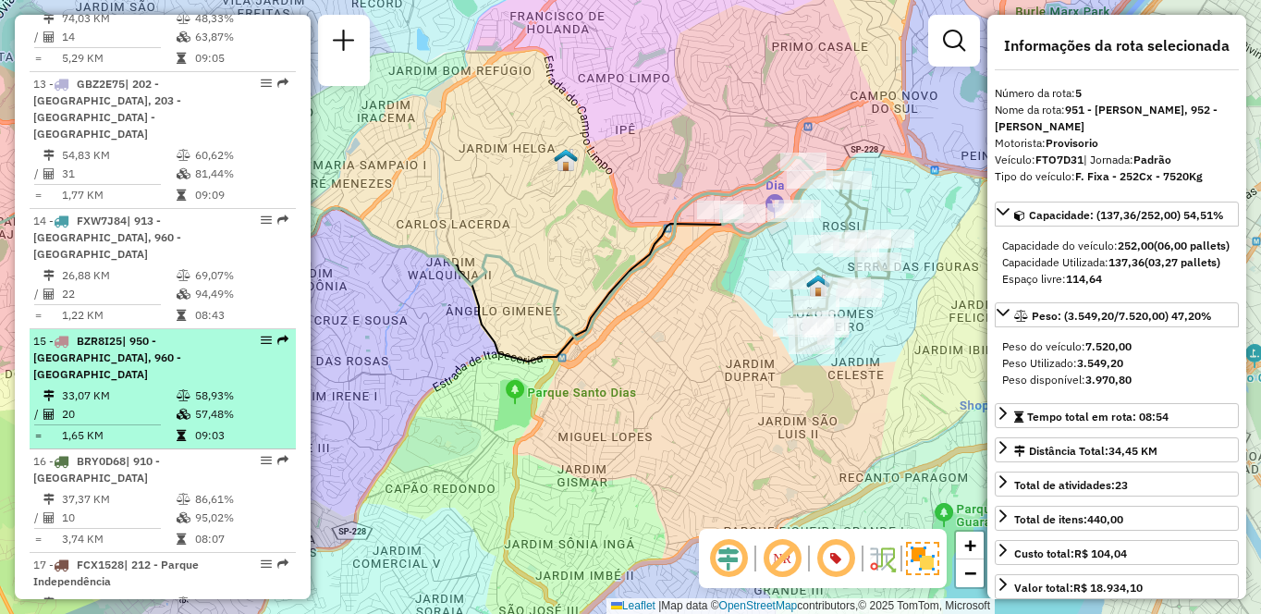
click at [178, 386] on td at bounding box center [185, 395] width 18 height 18
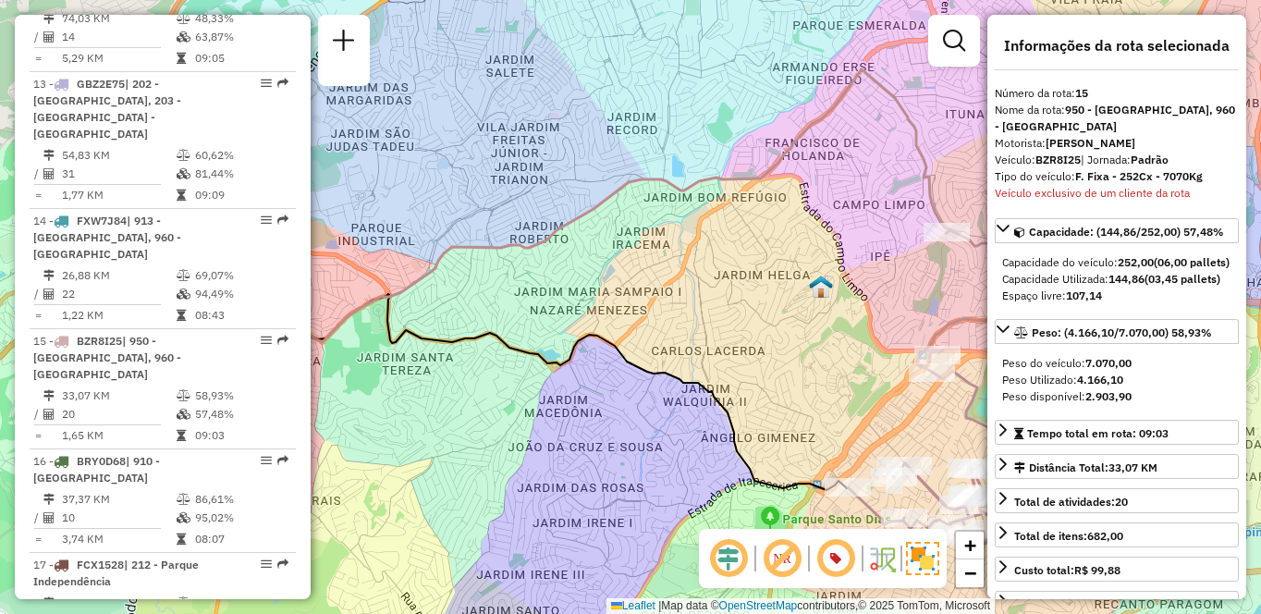
drag, startPoint x: 900, startPoint y: 392, endPoint x: 483, endPoint y: 241, distance: 444.2
click at [483, 241] on div "Janela de atendimento Grade de atendimento Capacidade Transportadoras Veículos …" at bounding box center [630, 307] width 1261 height 614
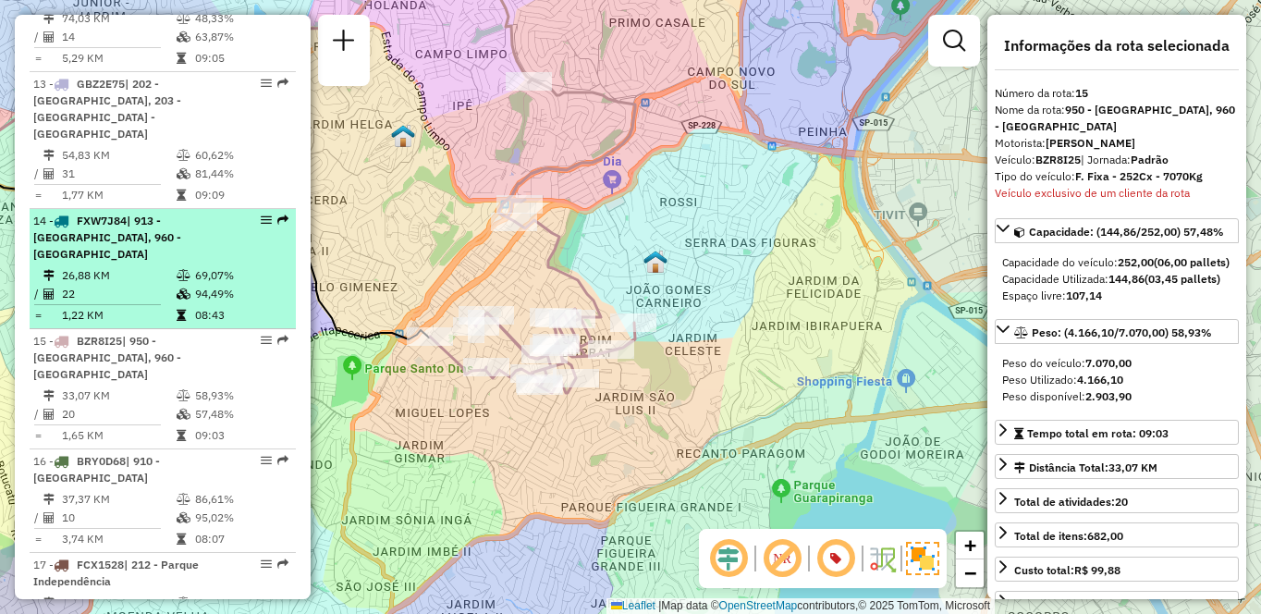
click at [141, 223] on span "| 913 - [GEOGRAPHIC_DATA], 960 - [GEOGRAPHIC_DATA]" at bounding box center [107, 237] width 148 height 47
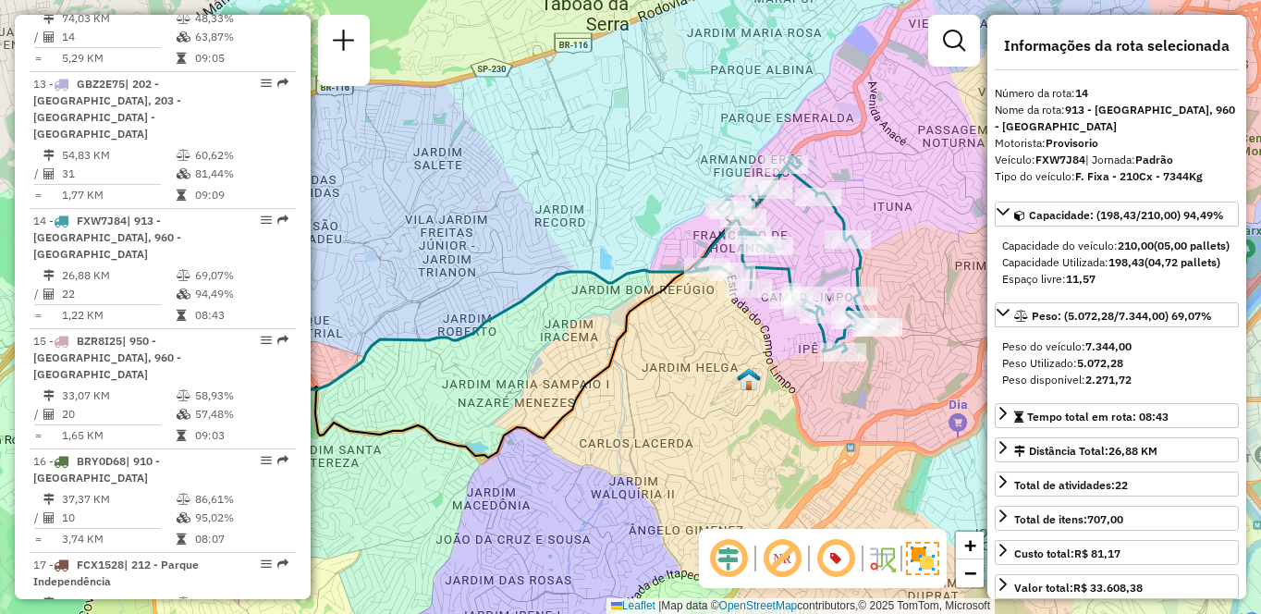
drag, startPoint x: 761, startPoint y: 390, endPoint x: 666, endPoint y: 398, distance: 95.5
click at [666, 398] on div "Janela de atendimento Grade de atendimento Capacidade Transportadoras Veículos …" at bounding box center [630, 307] width 1261 height 614
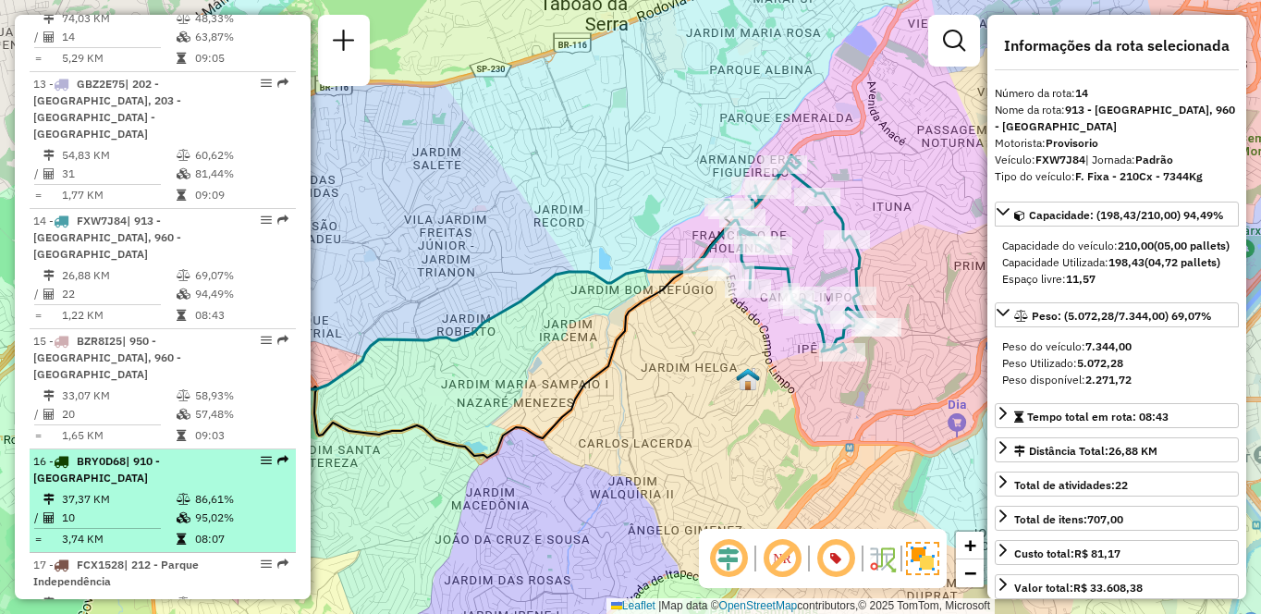
click at [125, 490] on td "37,37 KM" at bounding box center [118, 499] width 115 height 18
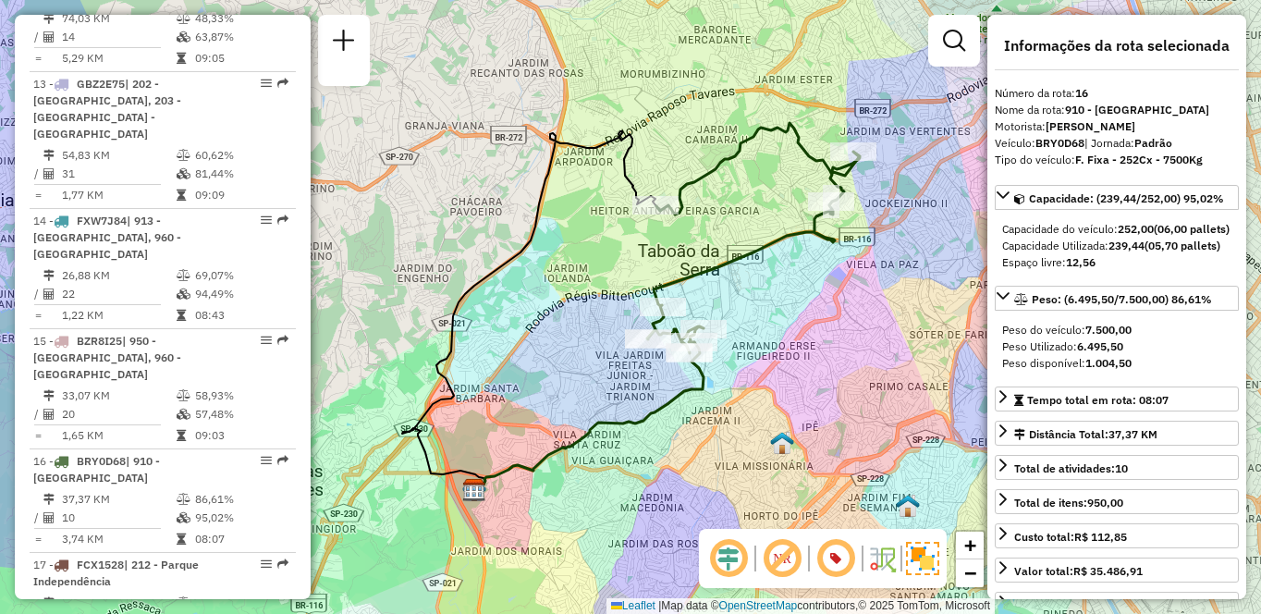
scroll to position [5951, 0]
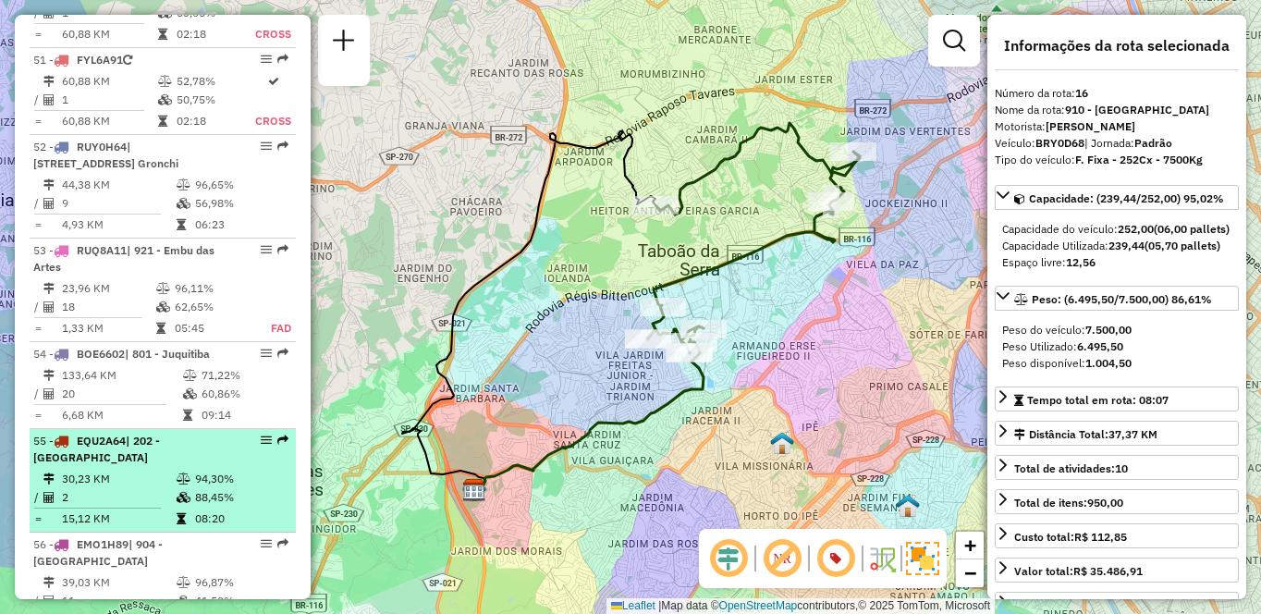
click at [212, 433] on div "55 - EQU2A64 | 202 - [GEOGRAPHIC_DATA]" at bounding box center [131, 449] width 196 height 33
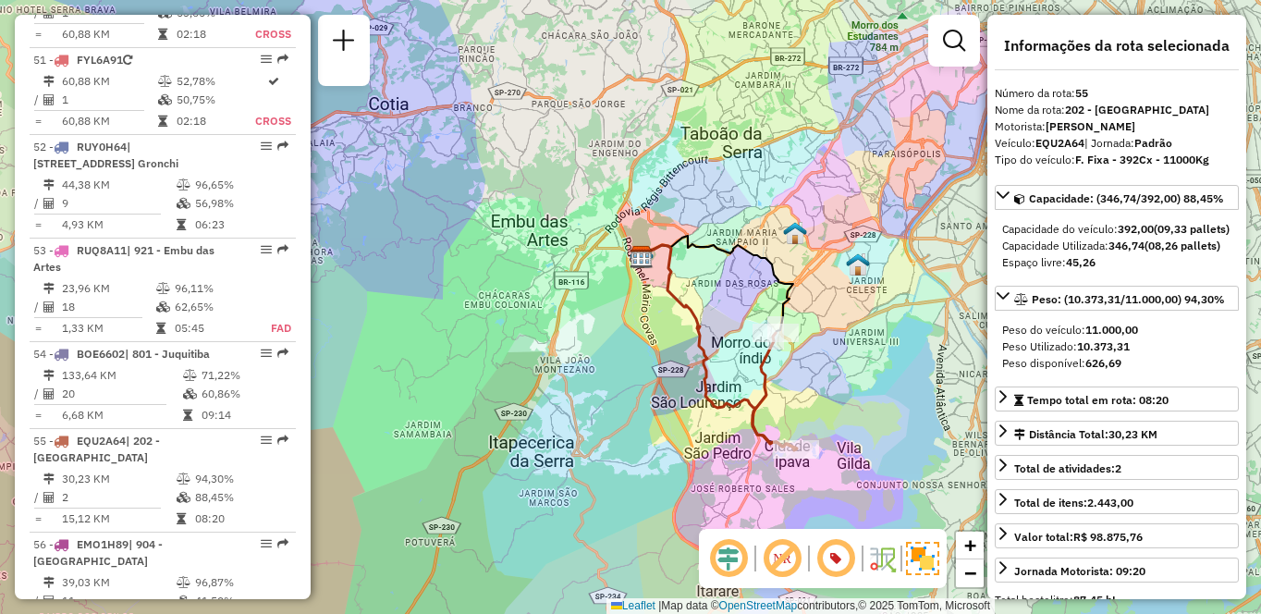
scroll to position [1546, 0]
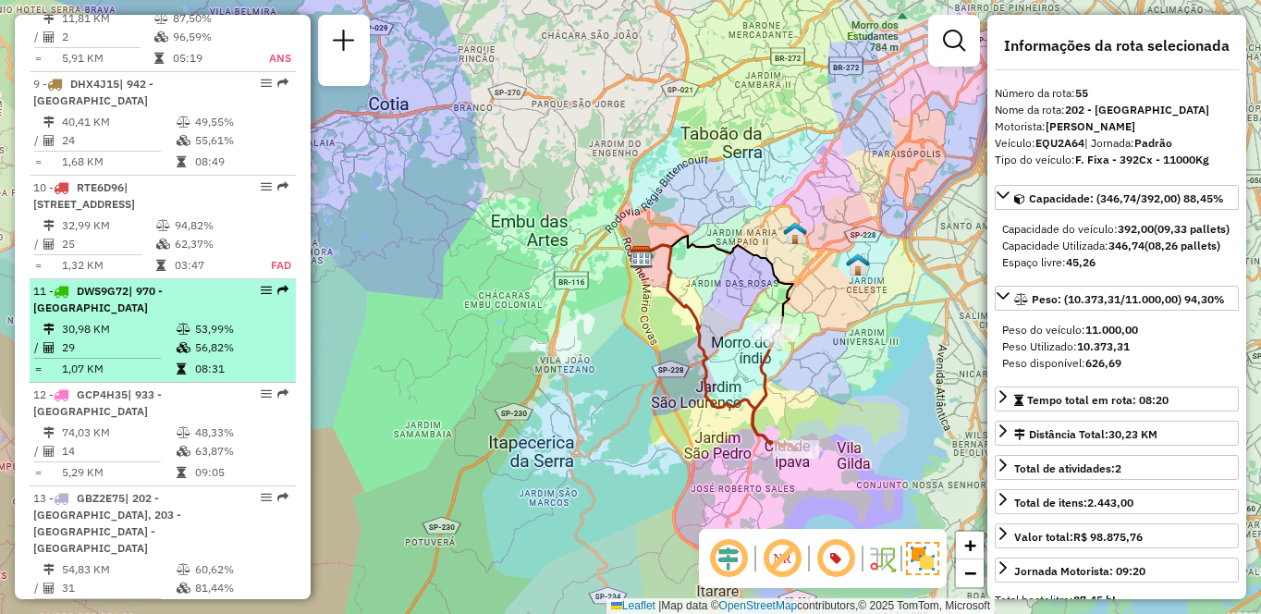
click at [141, 338] on td "30,98 KM" at bounding box center [118, 329] width 115 height 18
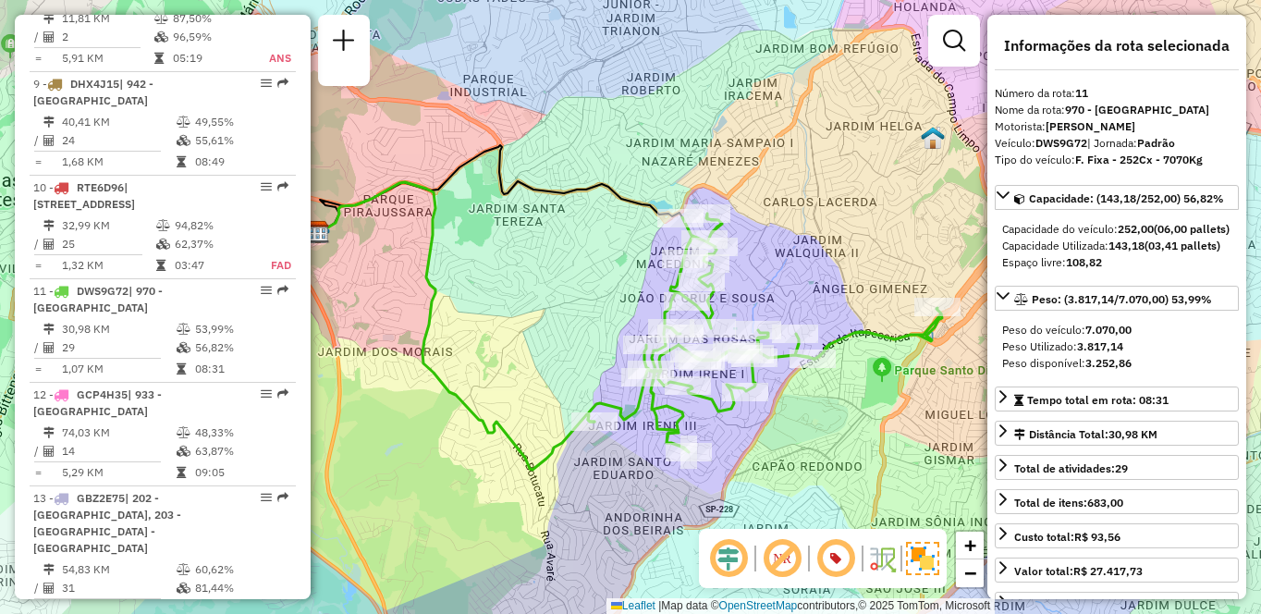
scroll to position [2685, 0]
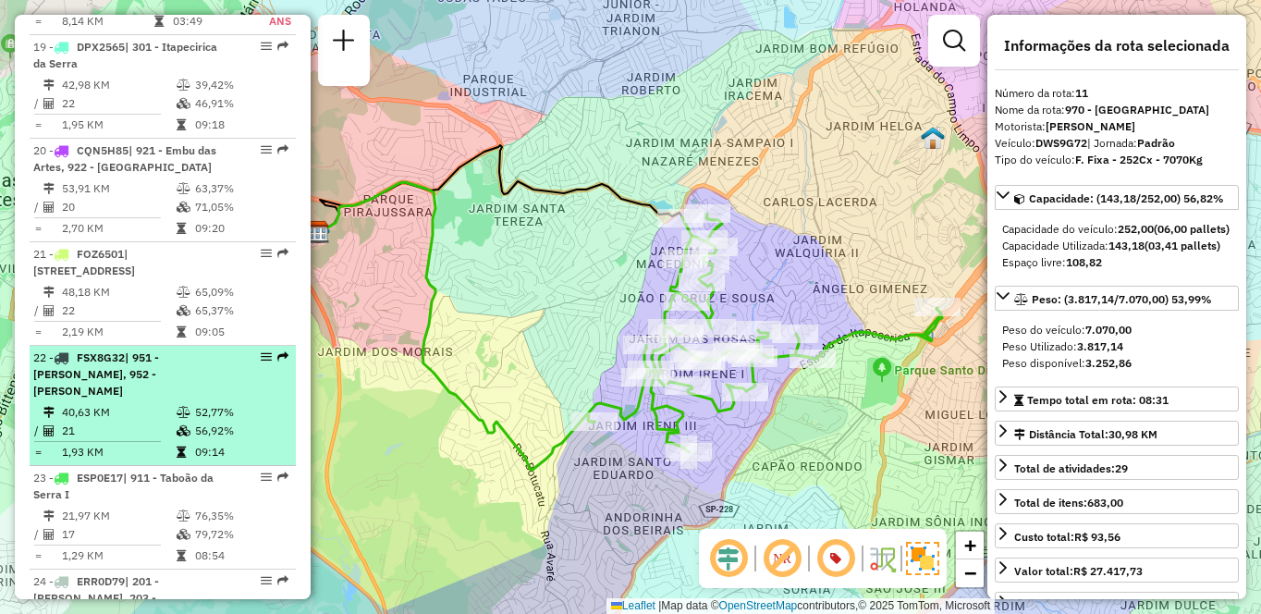
click at [117, 422] on td "21" at bounding box center [118, 431] width 115 height 18
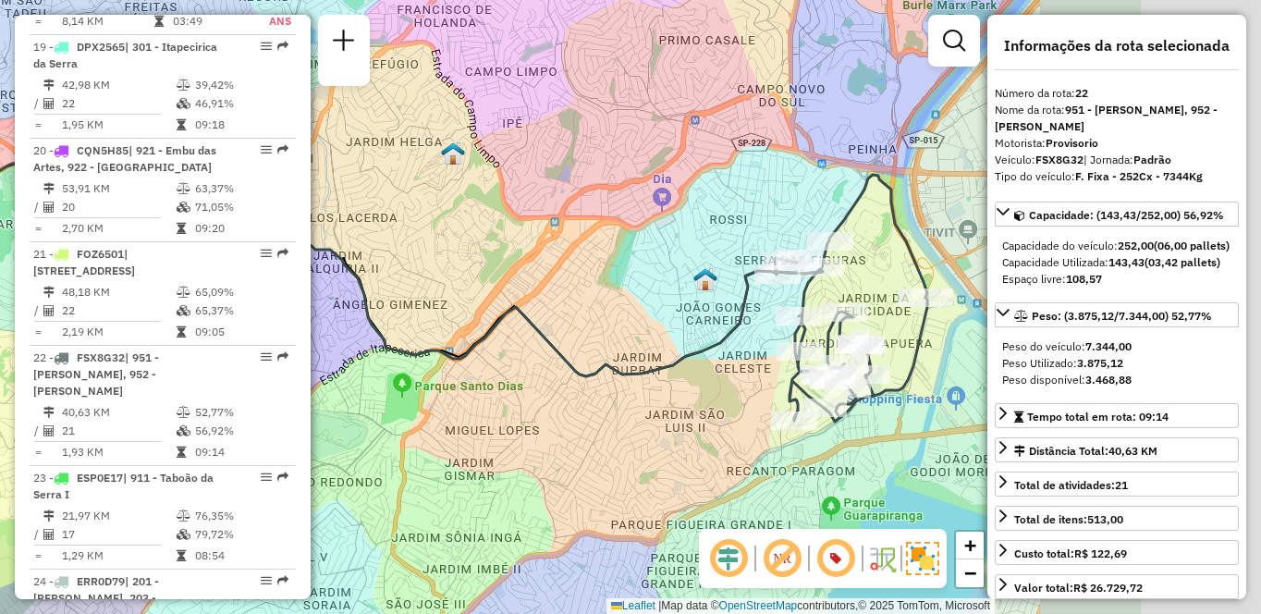
drag, startPoint x: 927, startPoint y: 411, endPoint x: 593, endPoint y: 373, distance: 336.8
click at [593, 373] on div "Janela de atendimento Grade de atendimento Capacidade Transportadoras Veículos …" at bounding box center [630, 307] width 1261 height 614
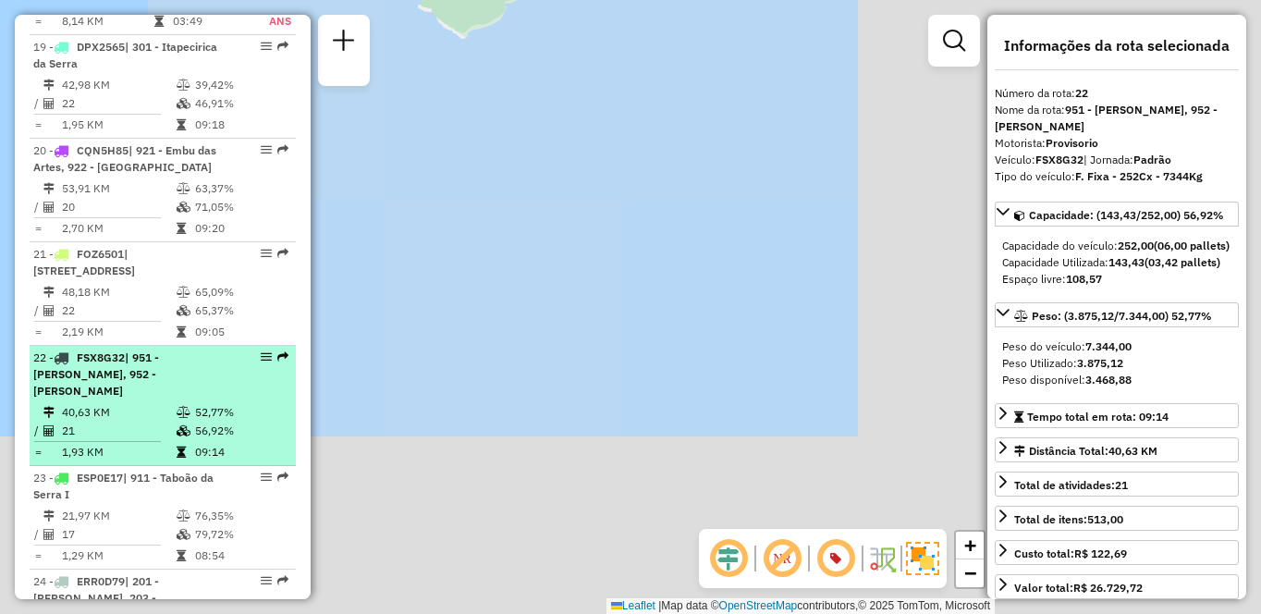
click at [182, 346] on li "22 - FSX8G32 | 951 - Giovane Gronchi, 952 - Patio Guida Caio 40,63 KM 52,77% / …" at bounding box center [163, 406] width 266 height 120
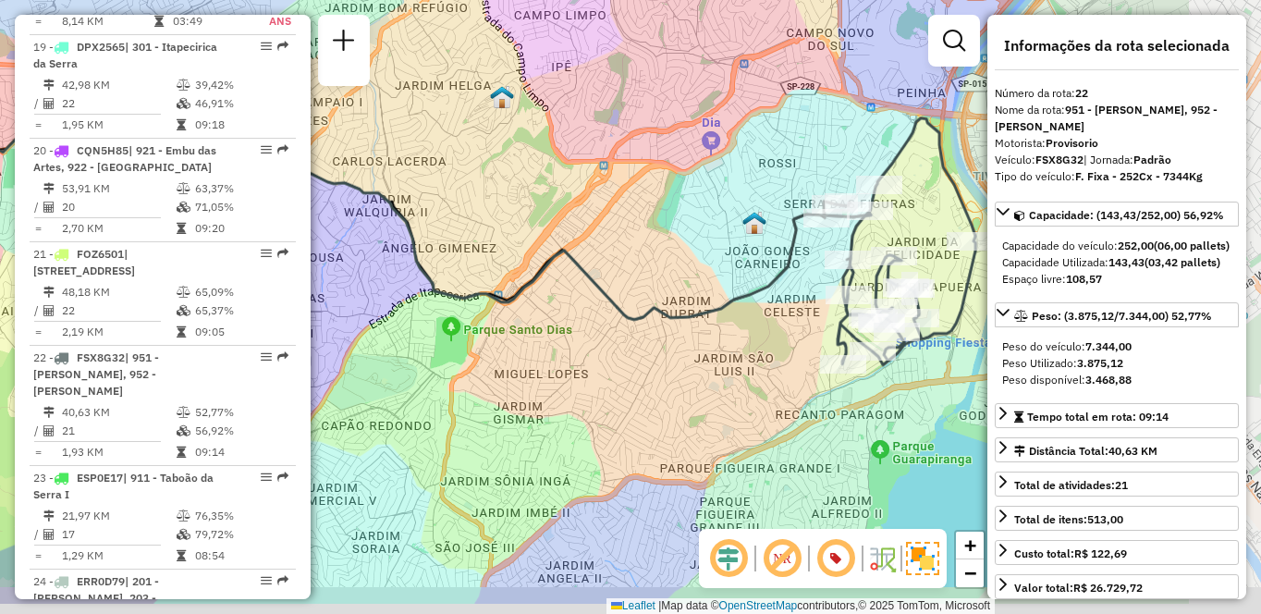
drag, startPoint x: 798, startPoint y: 427, endPoint x: 567, endPoint y: 334, distance: 249.3
click at [567, 334] on div "Janela de atendimento Grade de atendimento Capacidade Transportadoras Veículos …" at bounding box center [630, 307] width 1261 height 614
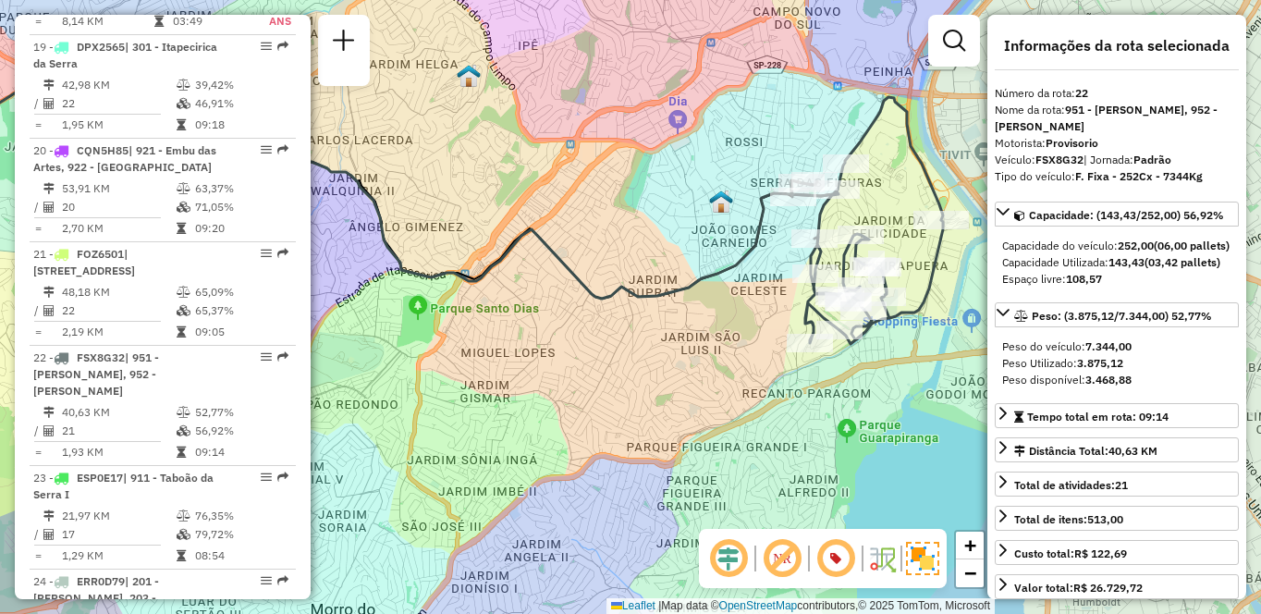
scroll to position [3099, 0]
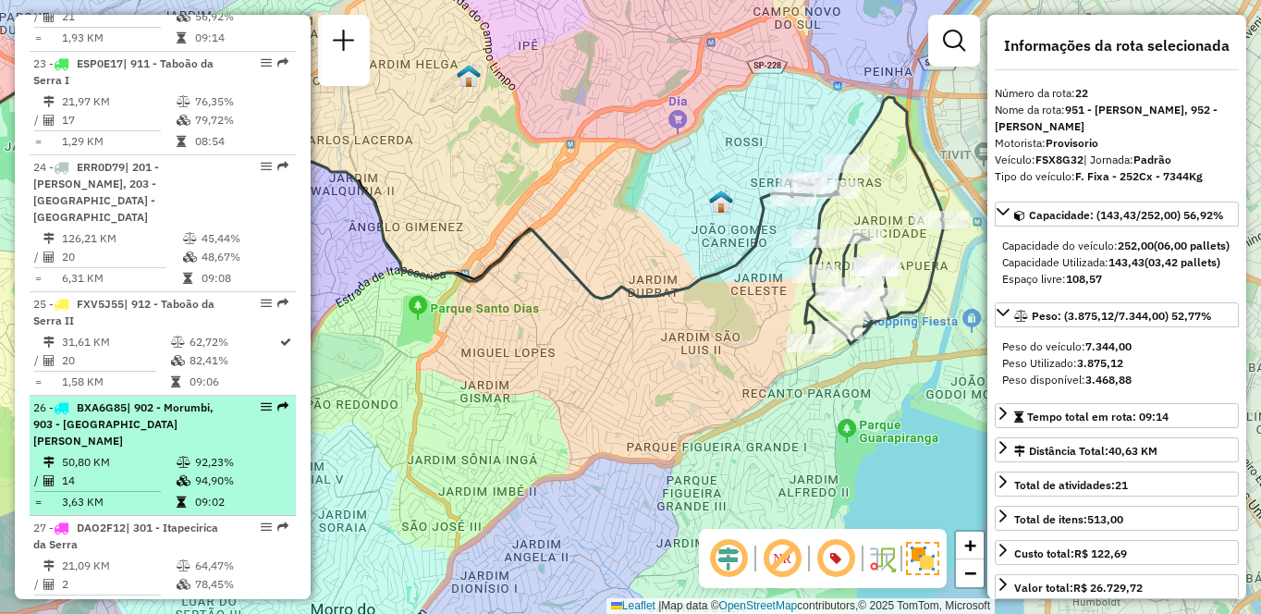
click at [149, 471] on td "14" at bounding box center [118, 480] width 115 height 18
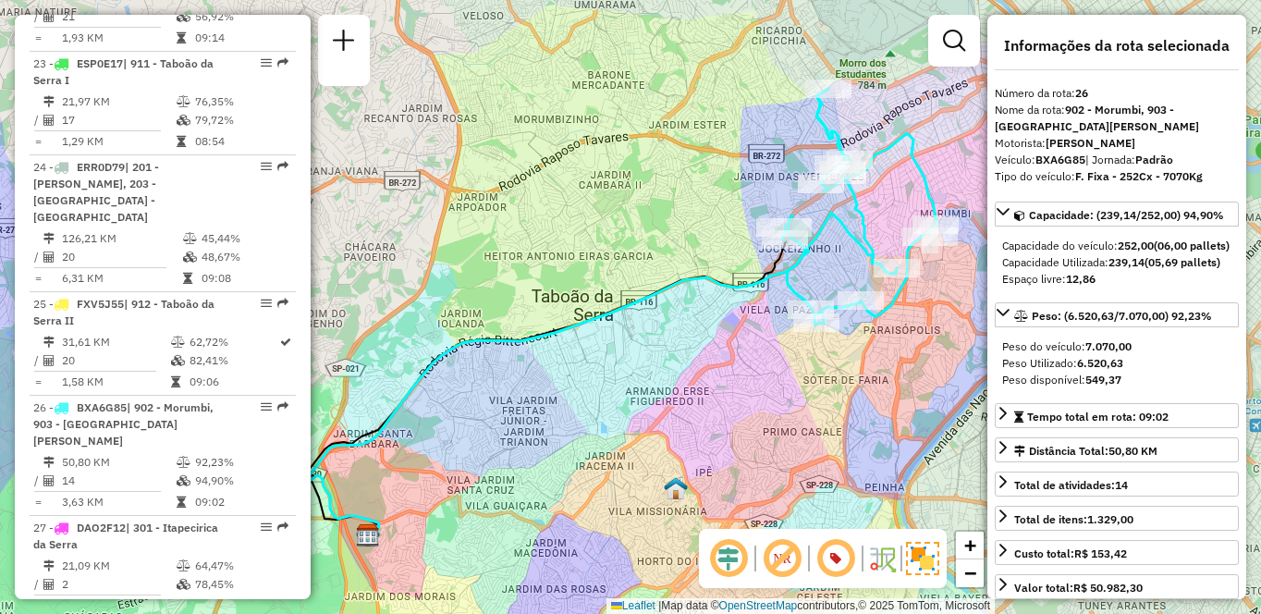
drag, startPoint x: 832, startPoint y: 362, endPoint x: 795, endPoint y: 376, distance: 39.5
click at [795, 376] on div "Janela de atendimento Grade de atendimento Capacidade Transportadoras Veículos …" at bounding box center [630, 307] width 1261 height 614
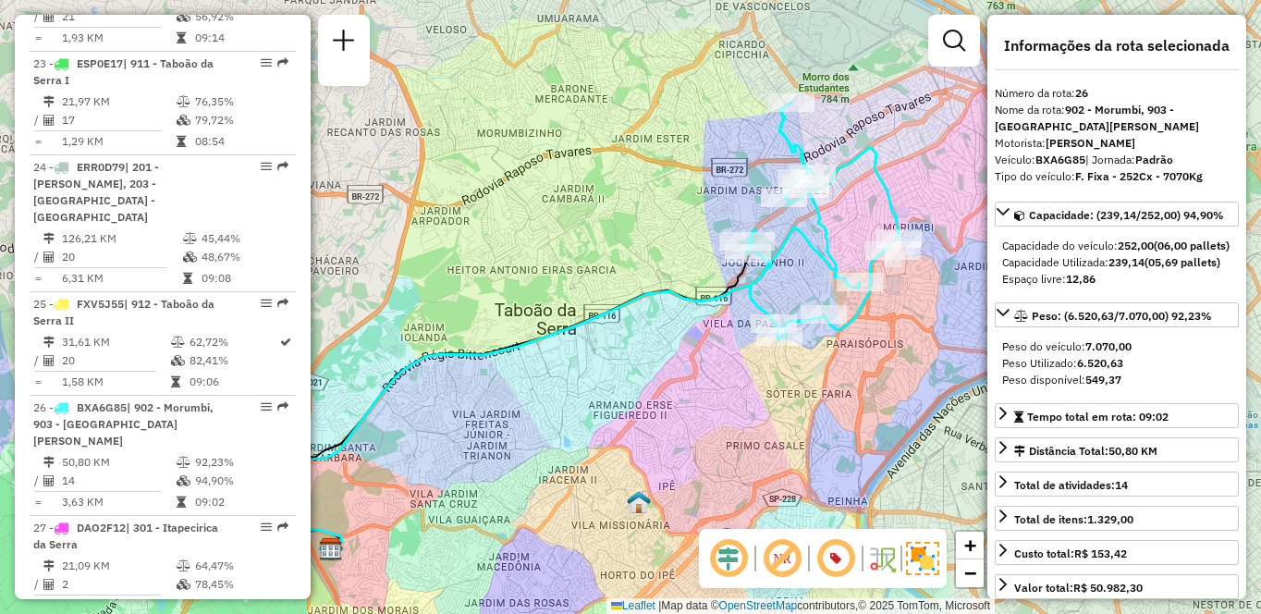
scroll to position [1856, 0]
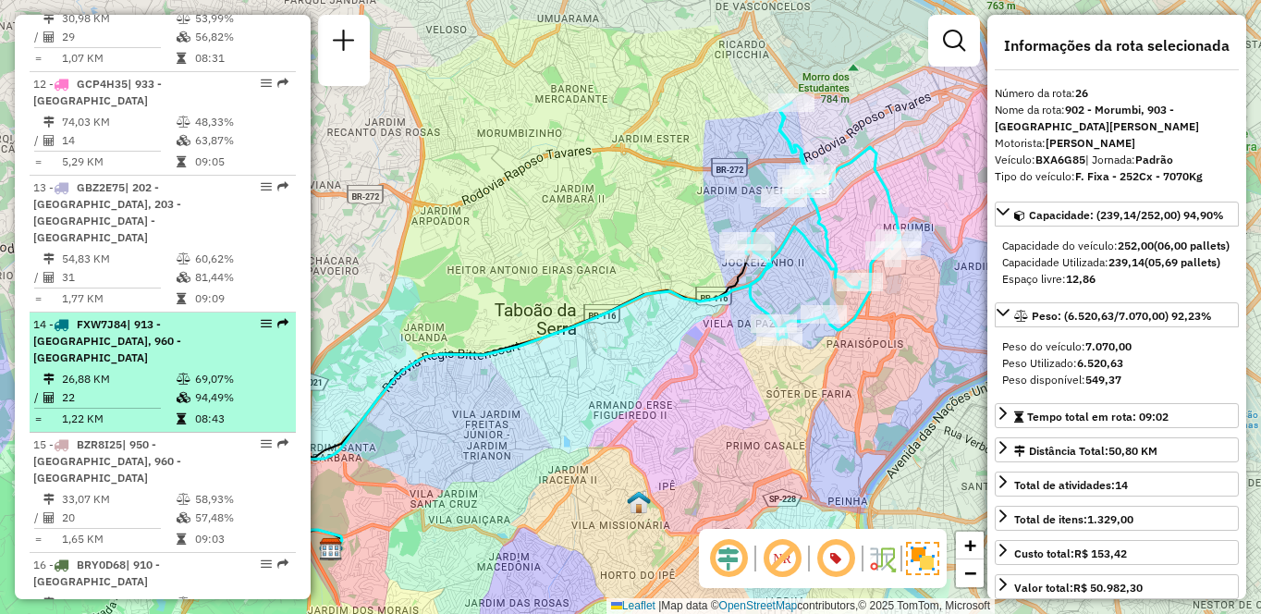
click at [127, 317] on span "FXW7J84" at bounding box center [102, 324] width 50 height 14
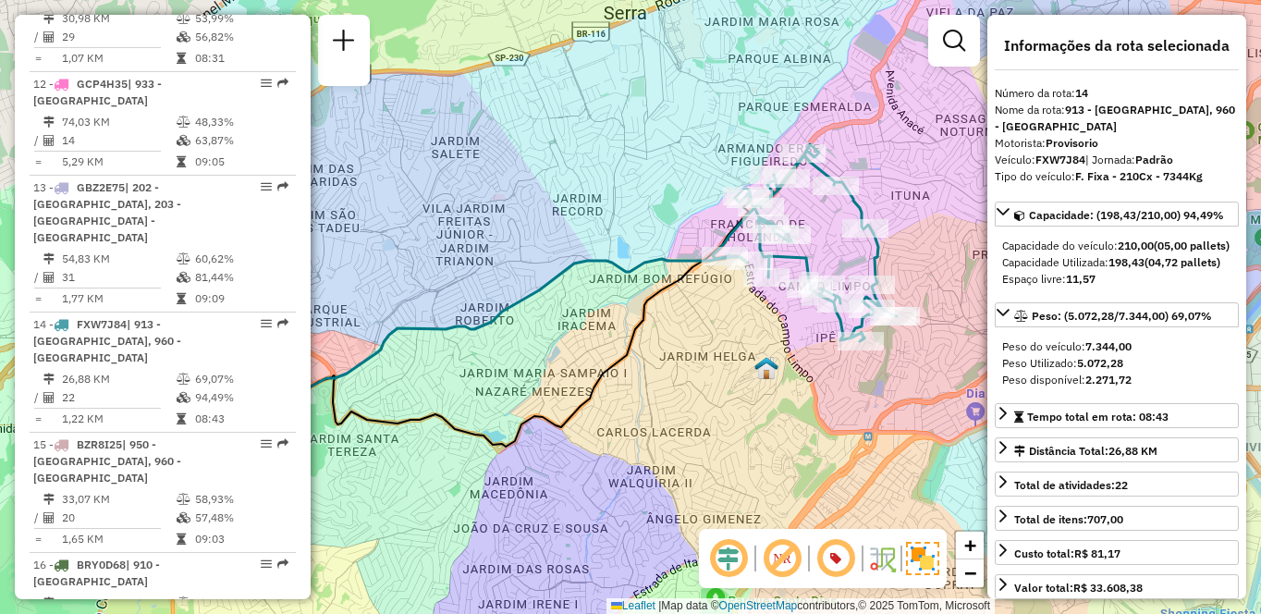
drag, startPoint x: 812, startPoint y: 418, endPoint x: 683, endPoint y: 416, distance: 128.5
click at [683, 416] on div "Janela de atendimento Grade de atendimento Capacidade Transportadoras Veículos …" at bounding box center [630, 307] width 1261 height 614
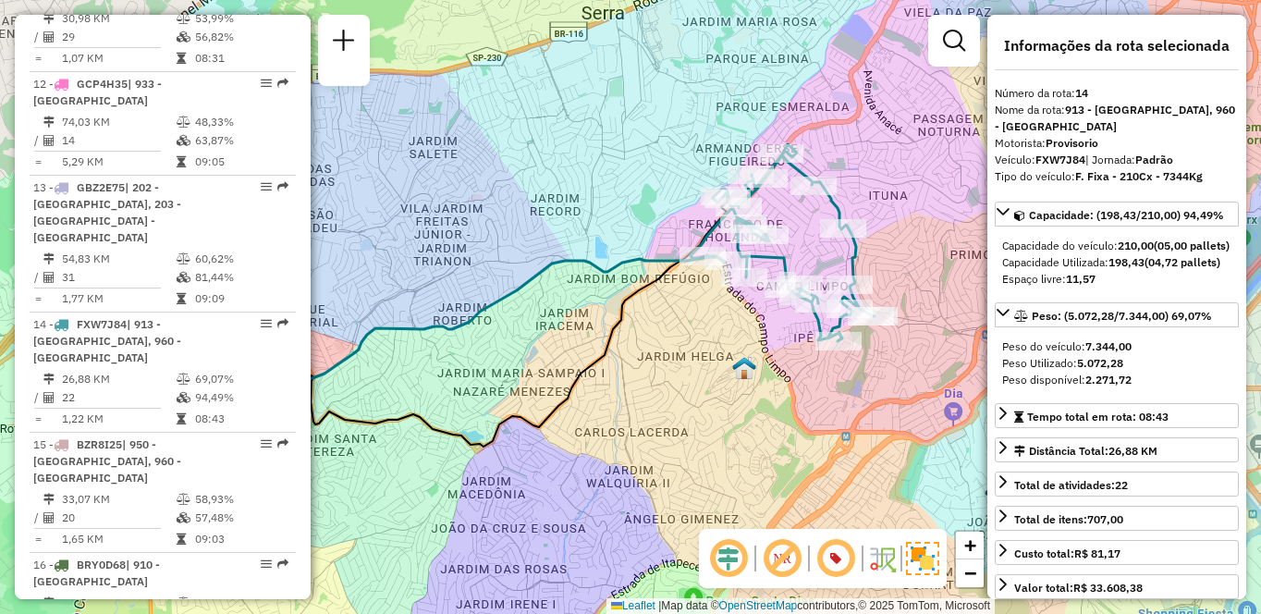
scroll to position [3099, 0]
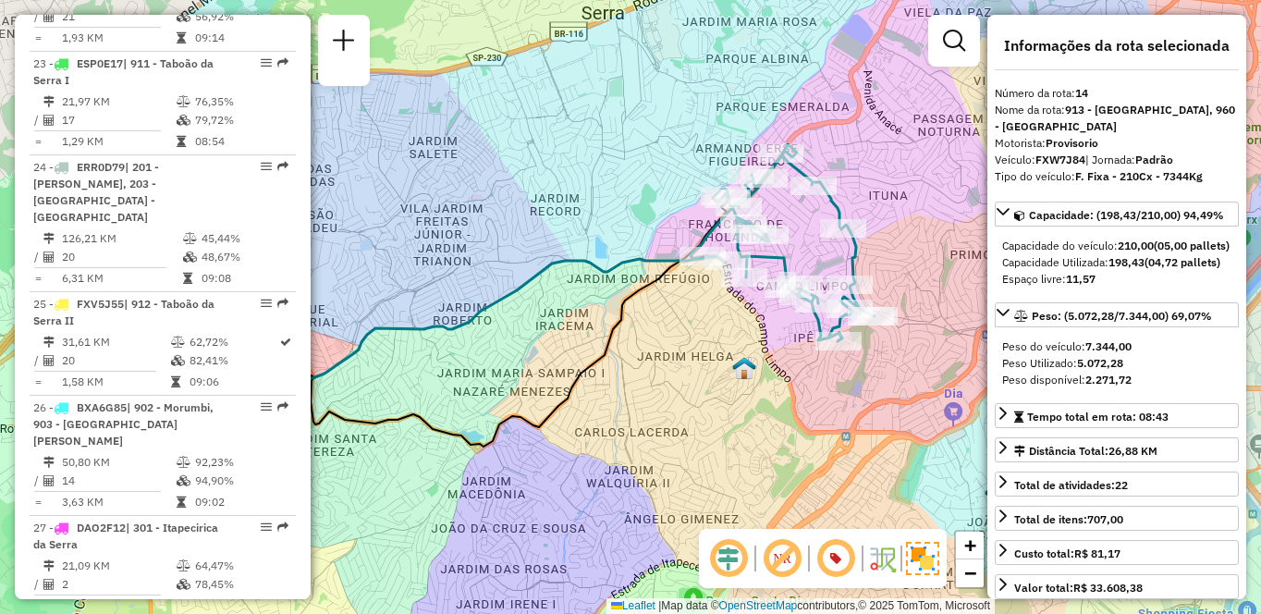
drag, startPoint x: 94, startPoint y: 320, endPoint x: 517, endPoint y: 345, distance: 423.2
click at [96, 400] on span "| 902 - Morumbi, 903 - [GEOGRAPHIC_DATA][PERSON_NAME]" at bounding box center [123, 423] width 180 height 47
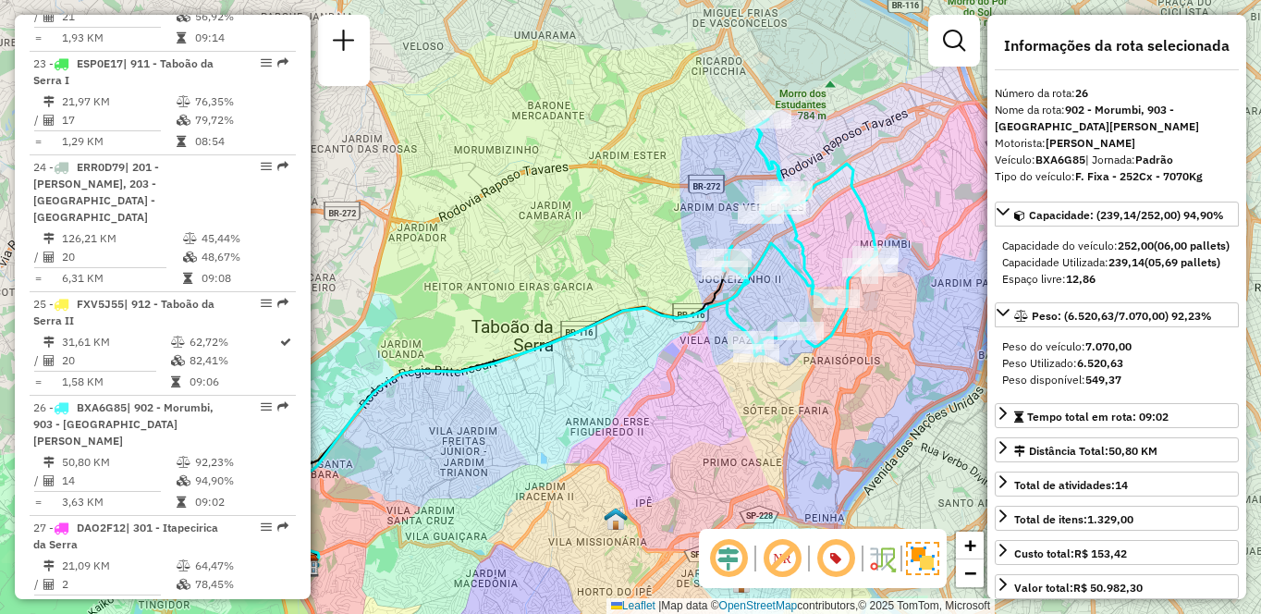
drag, startPoint x: 820, startPoint y: 414, endPoint x: 777, endPoint y: 431, distance: 46.5
click at [778, 431] on div "Janela de atendimento Grade de atendimento Capacidade Transportadoras Veículos …" at bounding box center [630, 307] width 1261 height 614
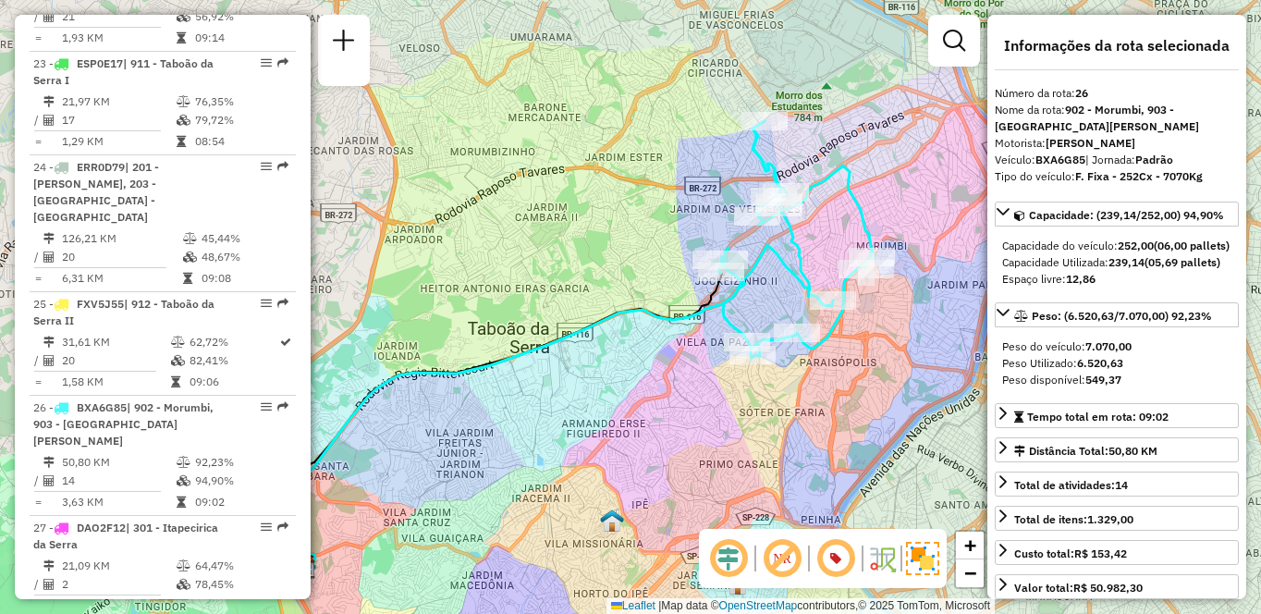
scroll to position [2788, 0]
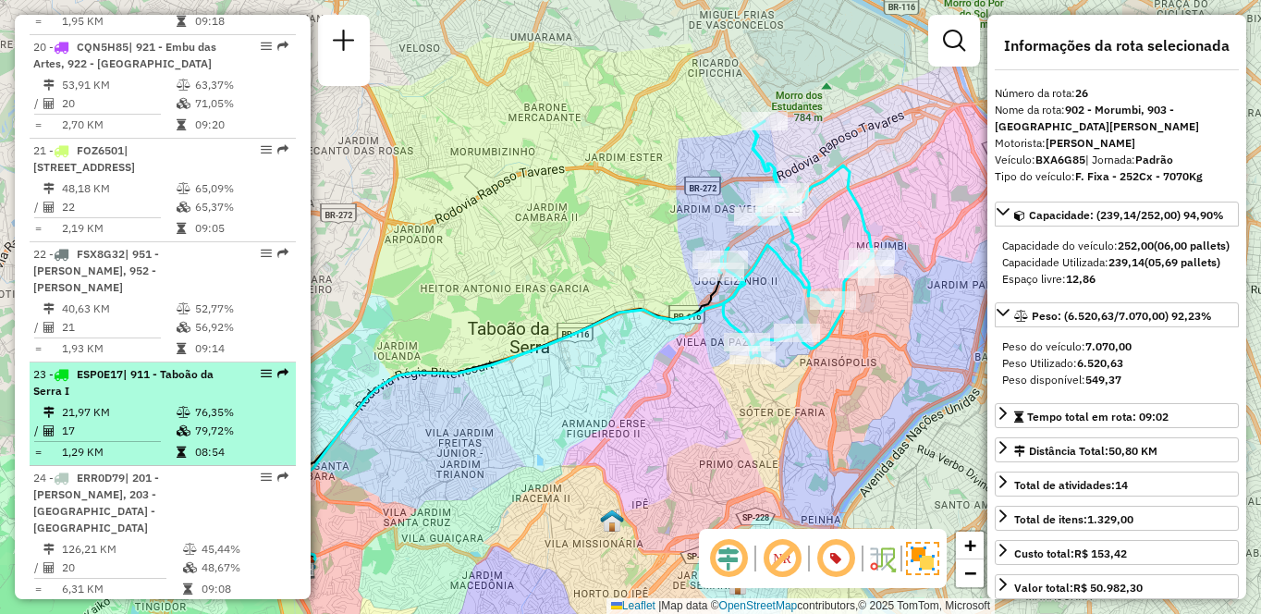
click at [236, 403] on td "76,35%" at bounding box center [240, 412] width 93 height 18
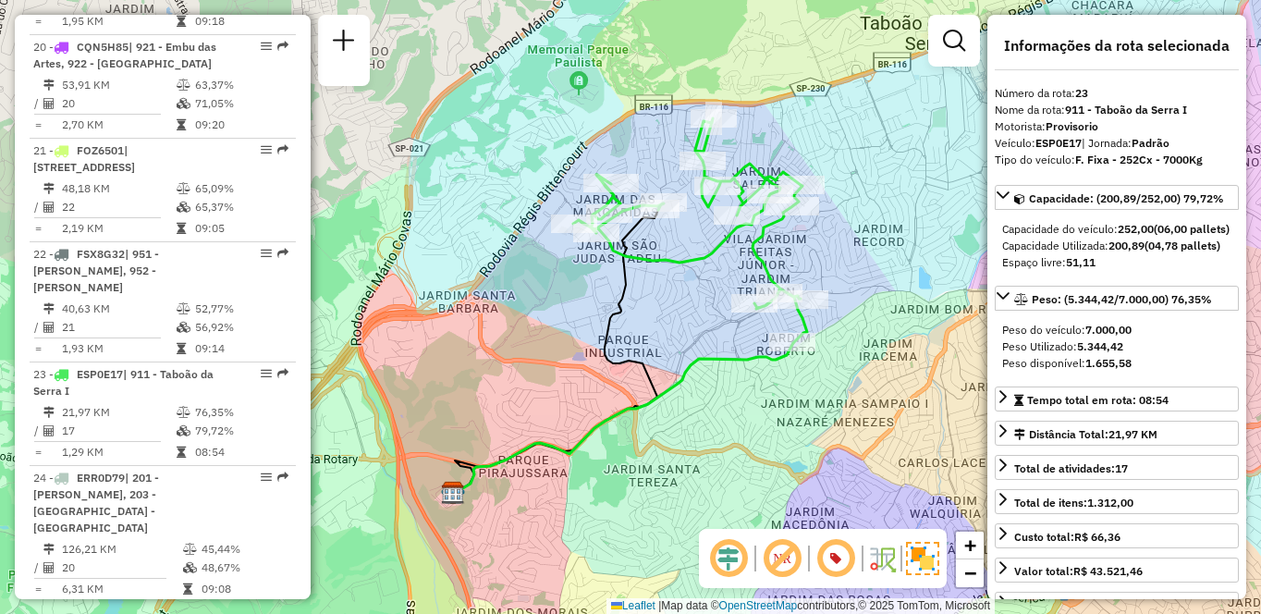
scroll to position [1322, 0]
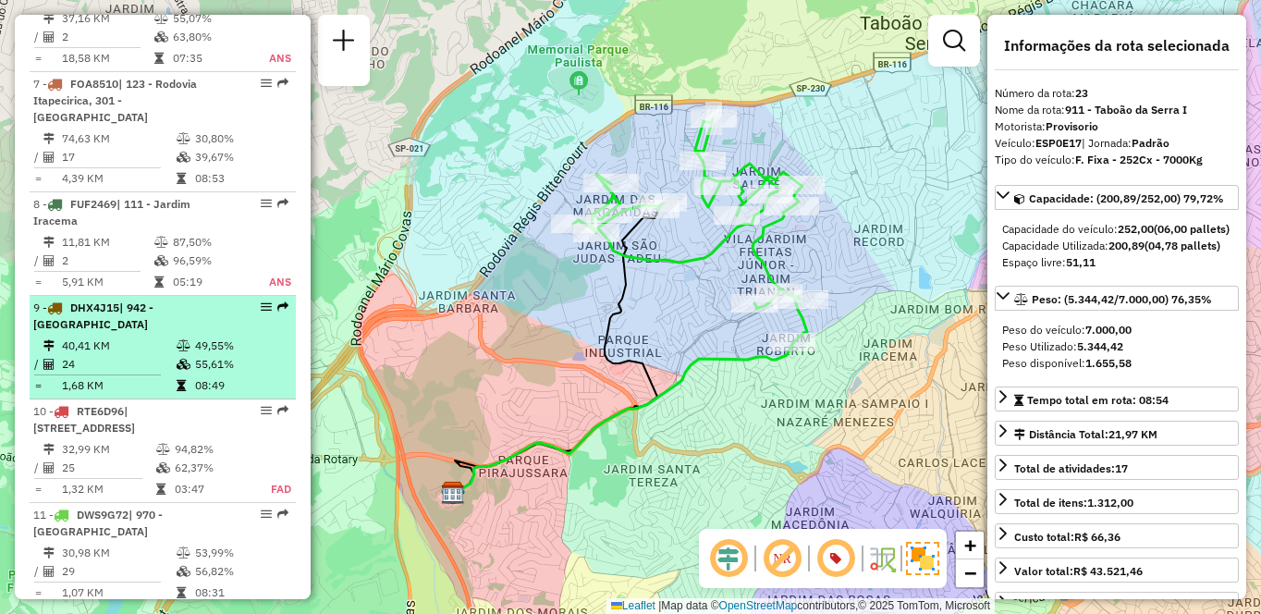
click at [189, 335] on li "9 - DHX4J15 | 942 - [GEOGRAPHIC_DATA] 40,41 KM 49,55% / 24 55,61% = 1,68 KM 08:…" at bounding box center [163, 348] width 266 height 104
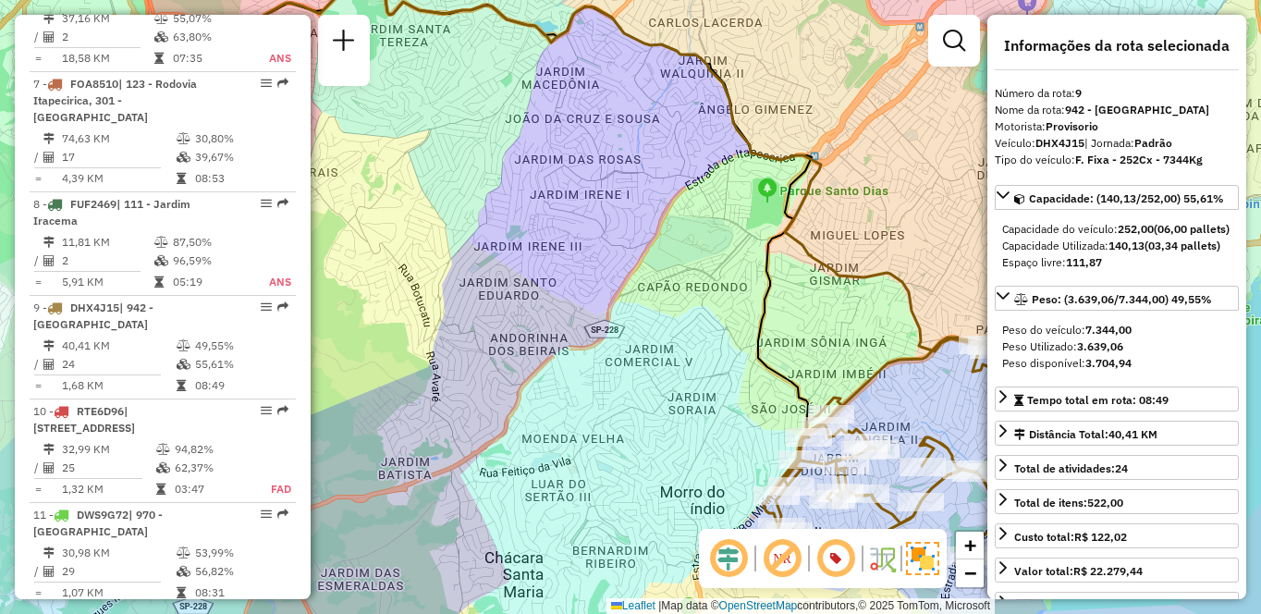
drag, startPoint x: 876, startPoint y: 373, endPoint x: 816, endPoint y: 260, distance: 127.8
click at [816, 337] on icon at bounding box center [882, 445] width 236 height 216
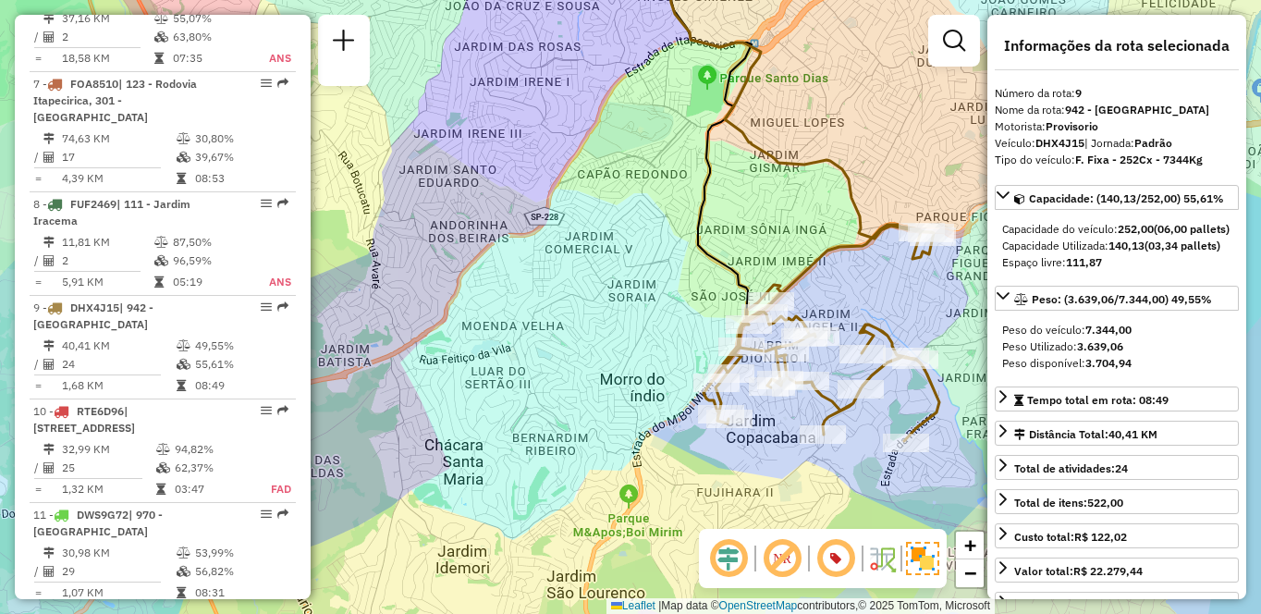
scroll to position [3409, 0]
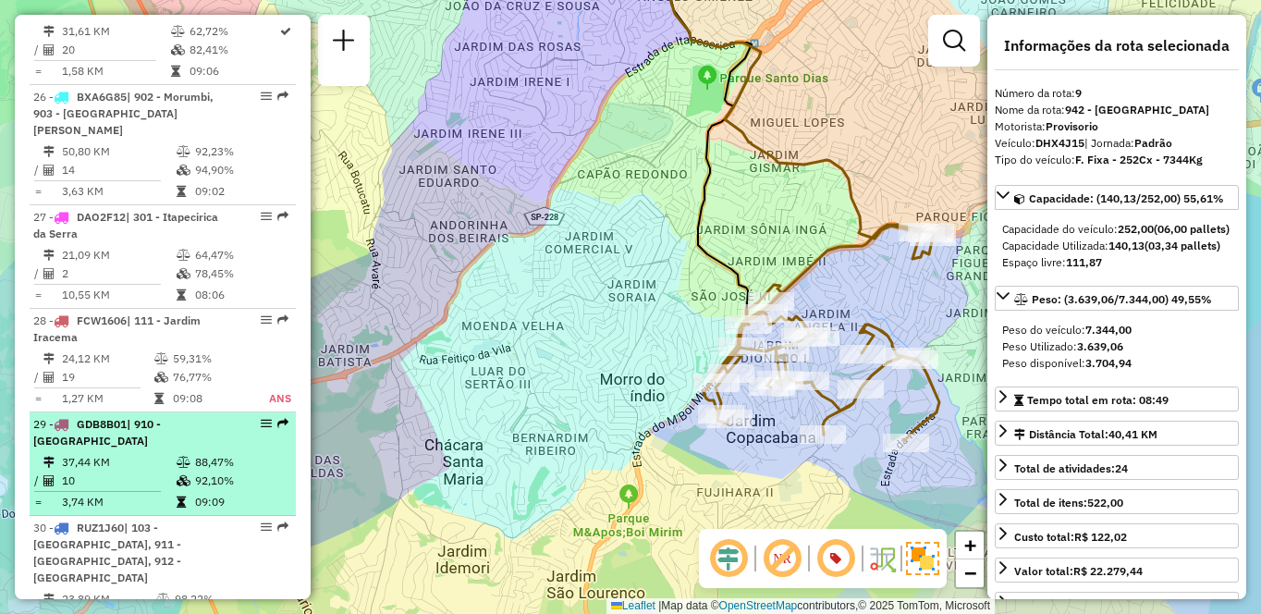
click at [186, 416] on div "29 - GDB8B01 | 910 - Parque Ipê" at bounding box center [131, 432] width 196 height 33
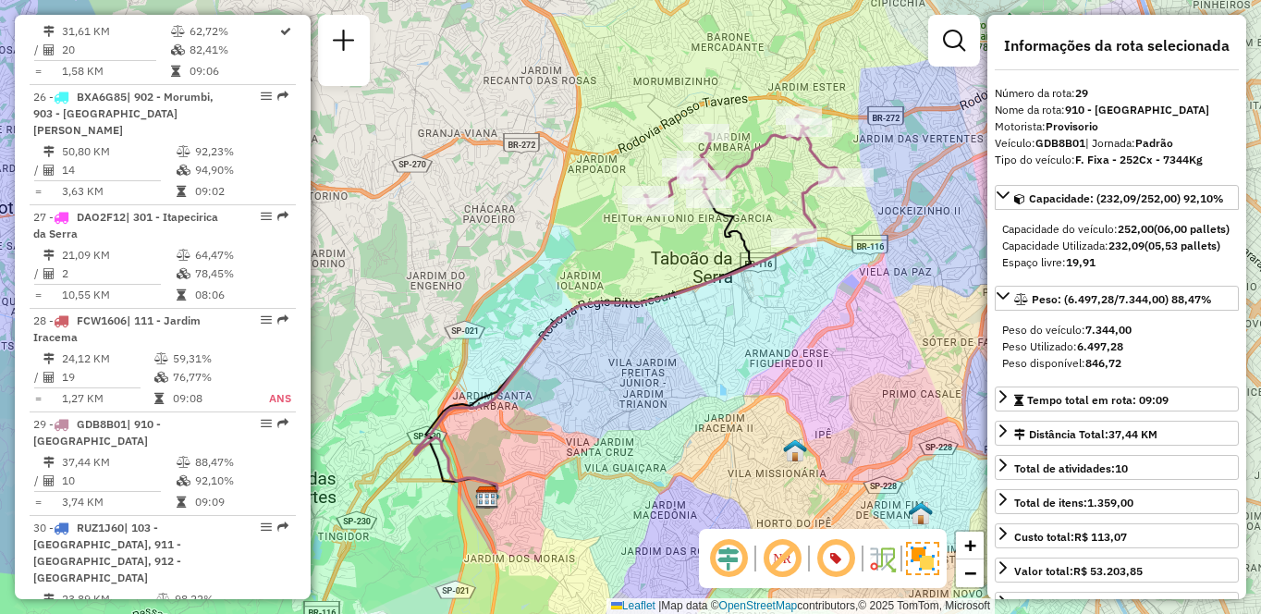
scroll to position [2167, 0]
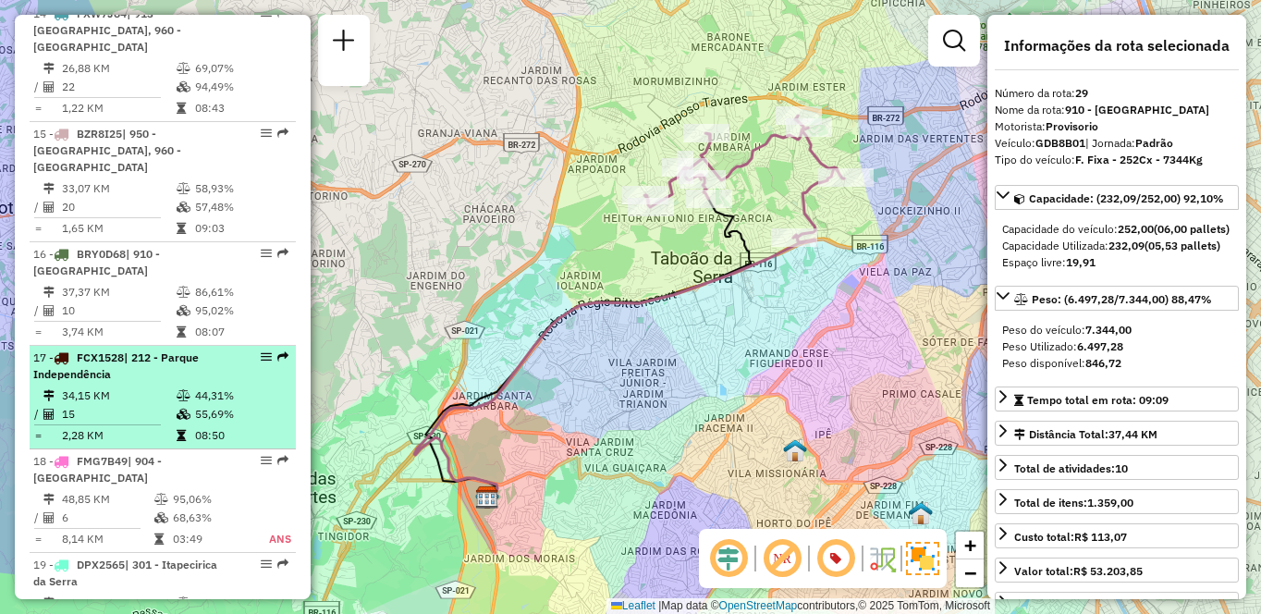
click at [165, 386] on td "34,15 KM" at bounding box center [118, 395] width 115 height 18
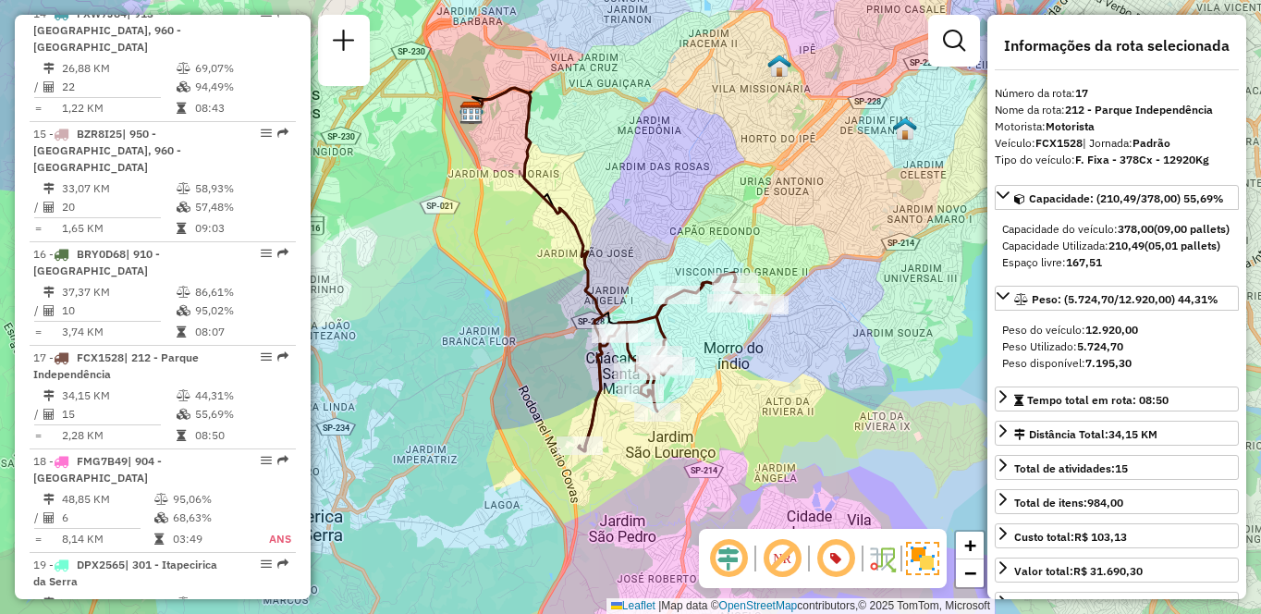
drag, startPoint x: 747, startPoint y: 446, endPoint x: 737, endPoint y: 413, distance: 34.8
click at [737, 413] on div "Janela de atendimento Grade de atendimento Capacidade Transportadoras Veículos …" at bounding box center [630, 307] width 1261 height 614
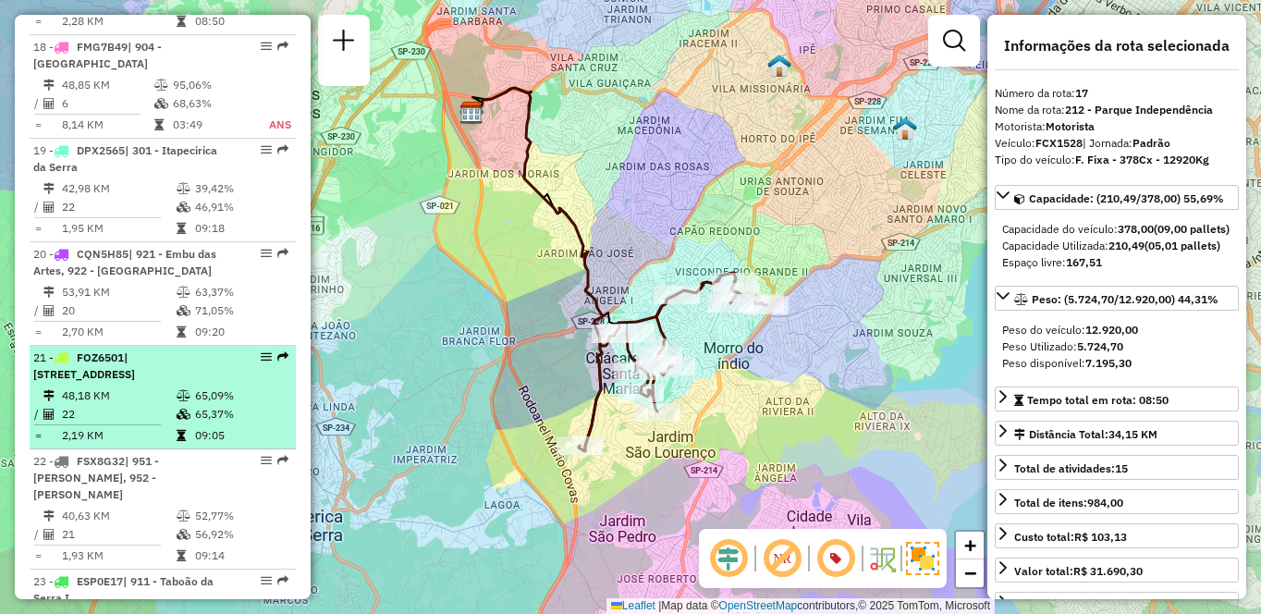
click at [180, 346] on li "21 - FOZ6501 | 941 - [GEOGRAPHIC_DATA], 942 - [GEOGRAPHIC_DATA] 48,18 KM 65,09%…" at bounding box center [163, 398] width 266 height 104
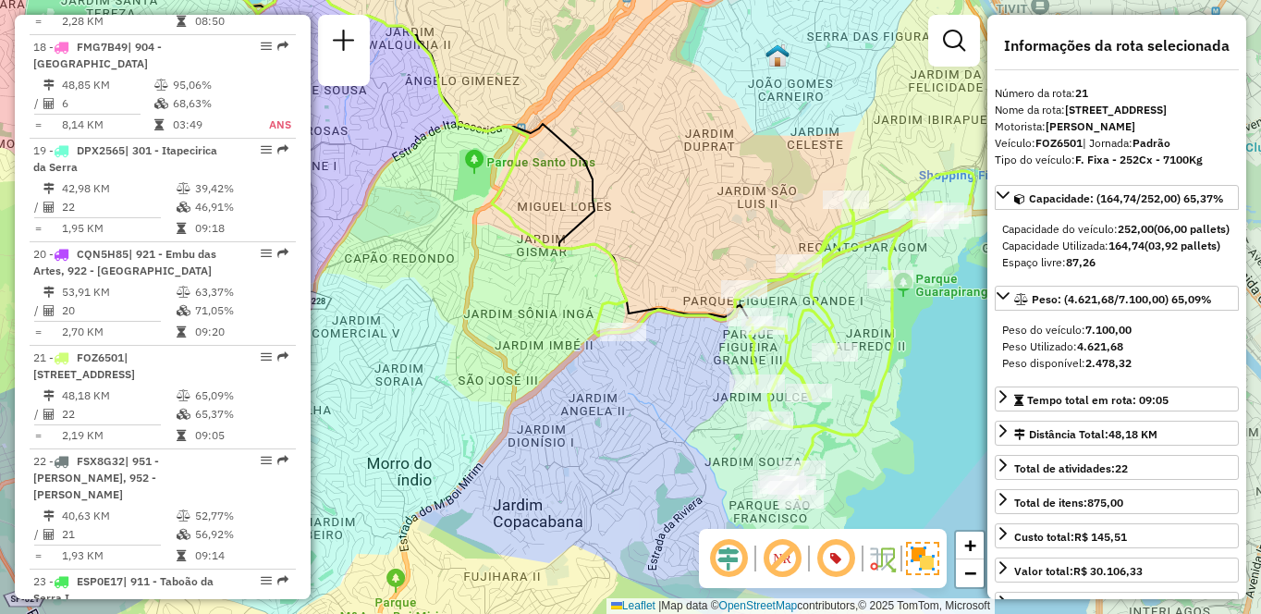
scroll to position [6262, 0]
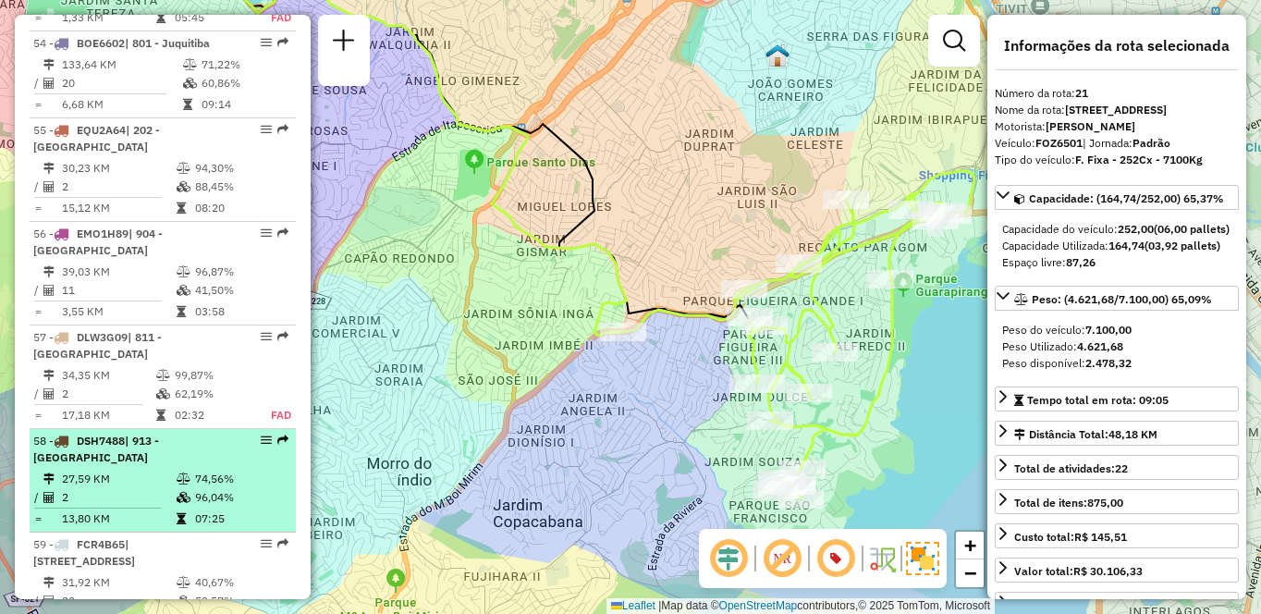
click at [94, 470] on td "27,59 KM" at bounding box center [118, 479] width 115 height 18
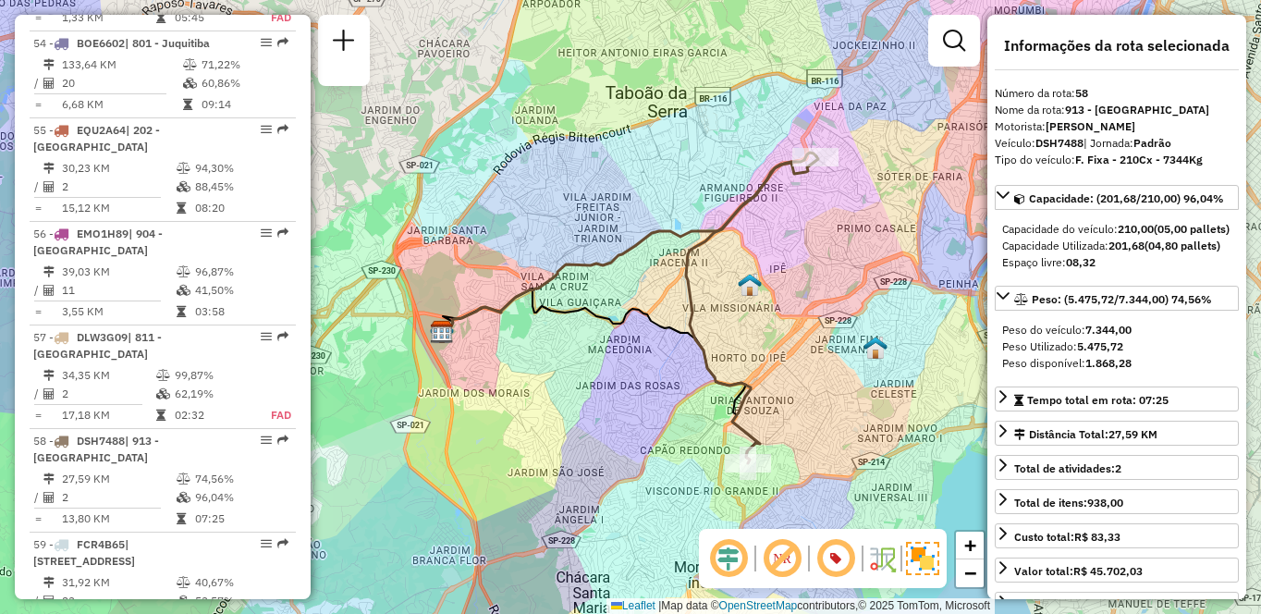
scroll to position [2995, 0]
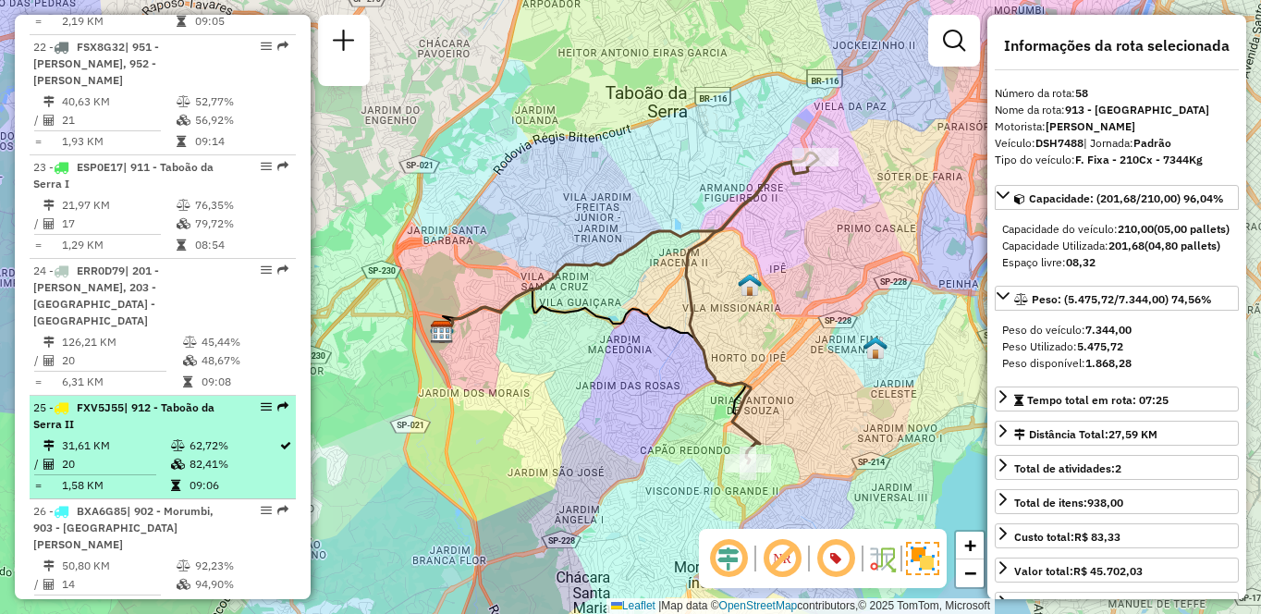
click at [96, 436] on td "31,61 KM" at bounding box center [115, 445] width 109 height 18
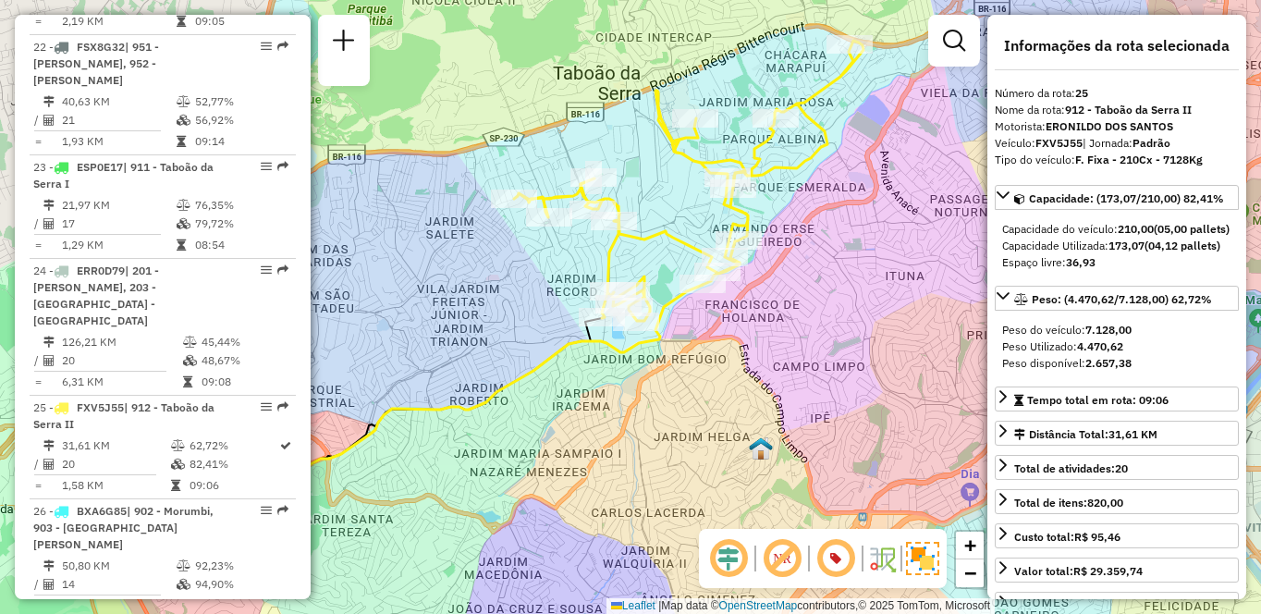
drag, startPoint x: 857, startPoint y: 407, endPoint x: 728, endPoint y: 393, distance: 129.2
click at [728, 393] on div "Janela de atendimento Grade de atendimento Capacidade Transportadoras Veículos …" at bounding box center [630, 307] width 1261 height 614
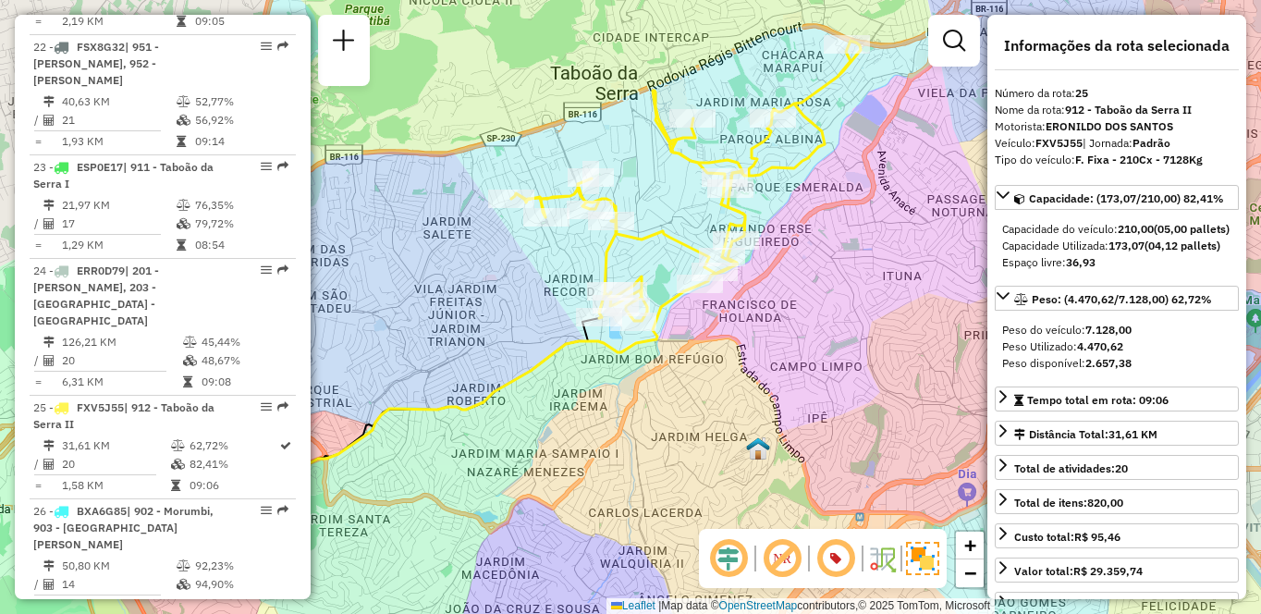
scroll to position [4147, 0]
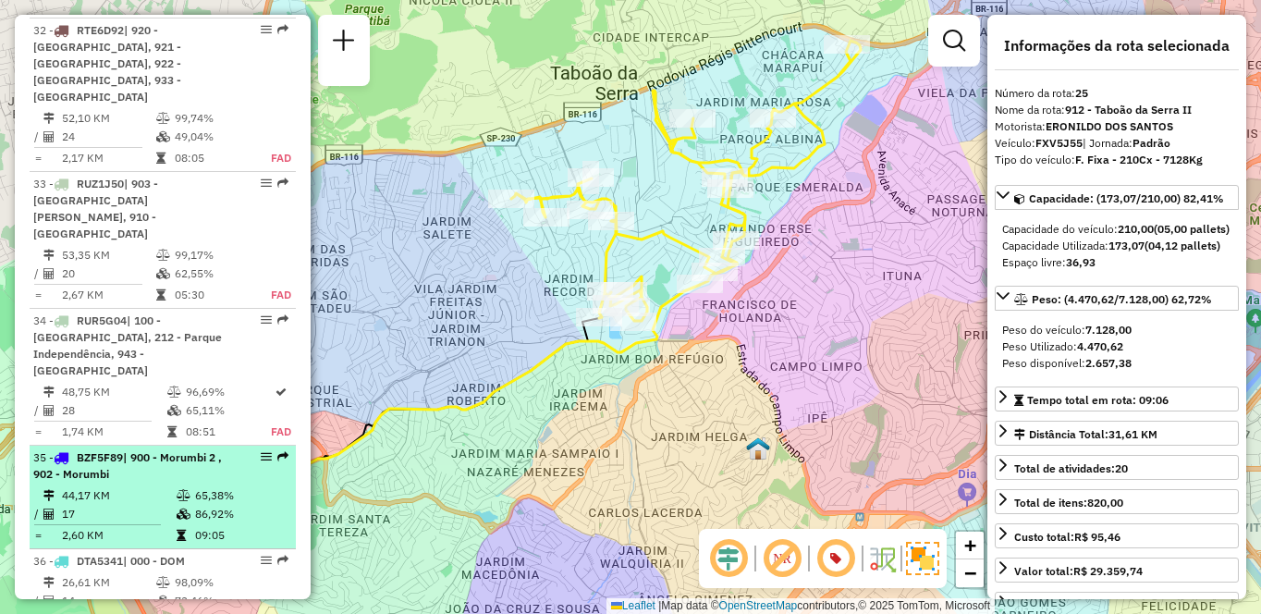
click at [219, 486] on td "65,38%" at bounding box center [240, 495] width 93 height 18
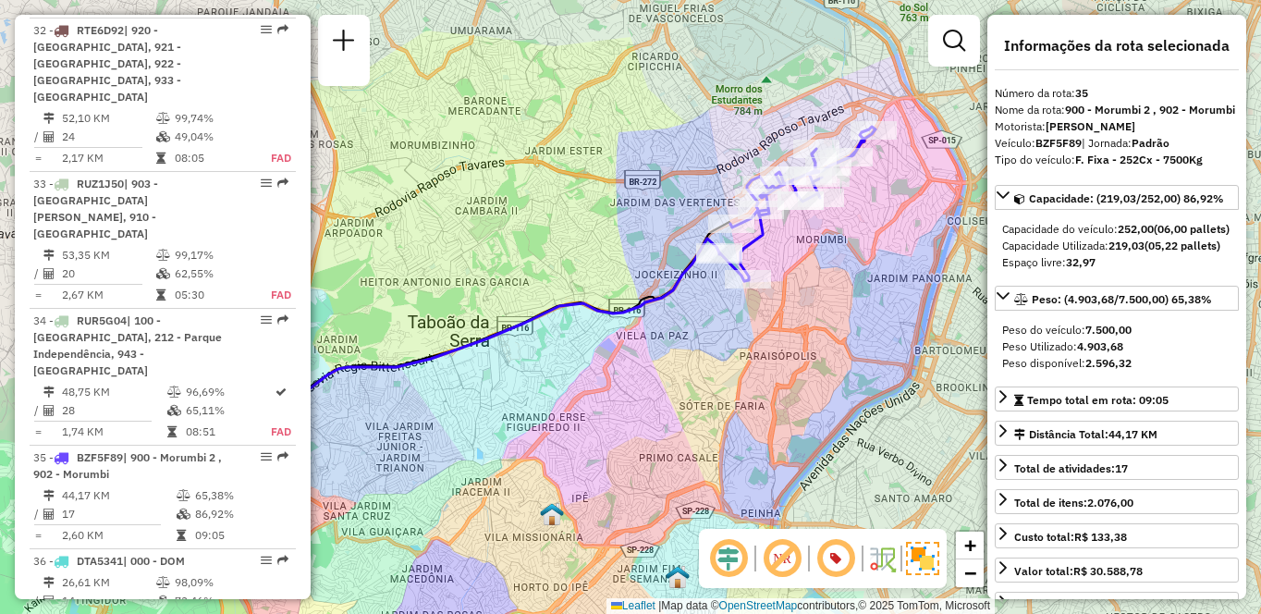
drag, startPoint x: 826, startPoint y: 329, endPoint x: 722, endPoint y: 367, distance: 110.3
click at [722, 367] on div "Janela de atendimento Grade de atendimento Capacidade Transportadoras Veículos …" at bounding box center [630, 307] width 1261 height 614
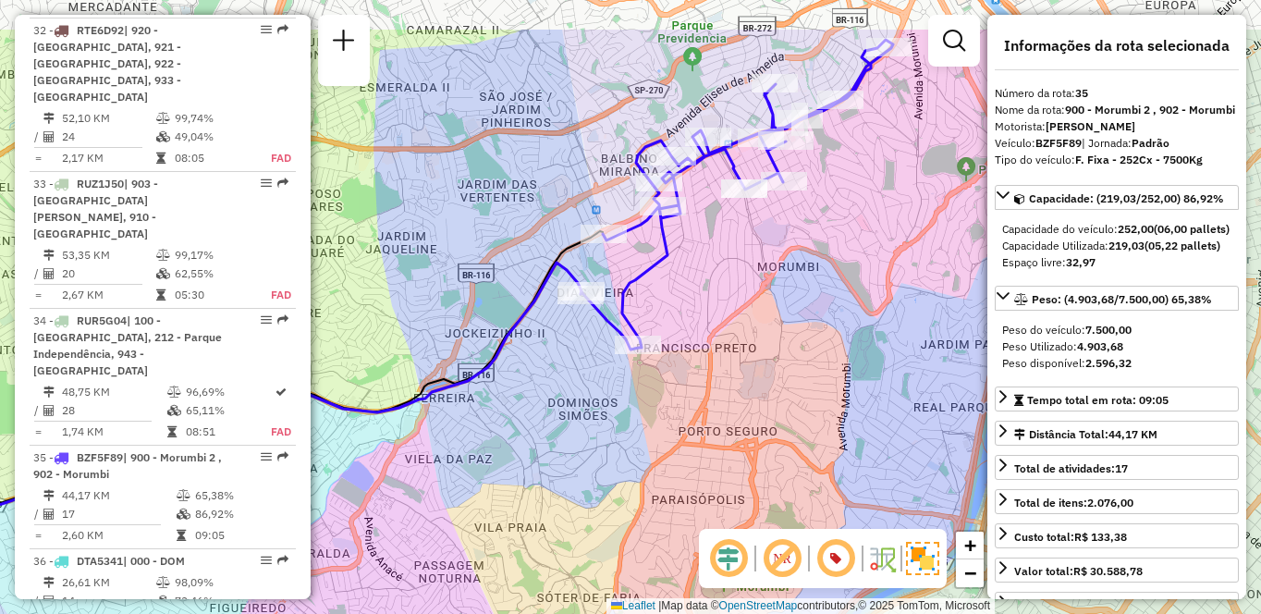
drag, startPoint x: 714, startPoint y: 268, endPoint x: 741, endPoint y: 378, distance: 113.4
click at [741, 378] on div "Janela de atendimento Grade de atendimento Capacidade Transportadoras Veículos …" at bounding box center [630, 307] width 1261 height 614
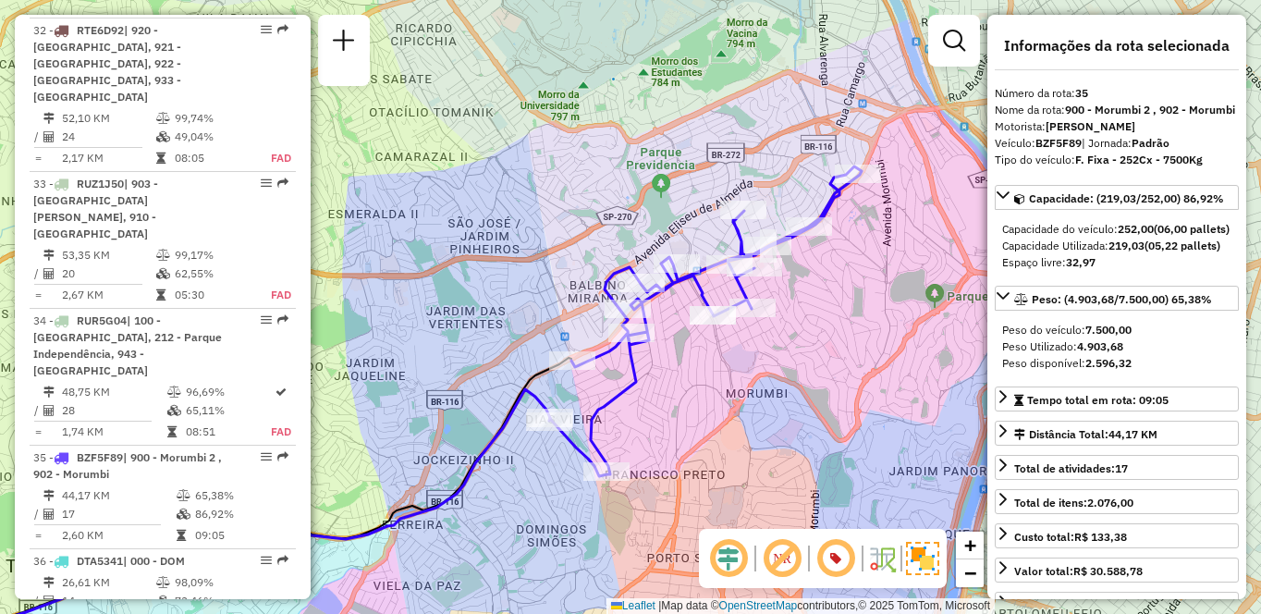
scroll to position [3306, 0]
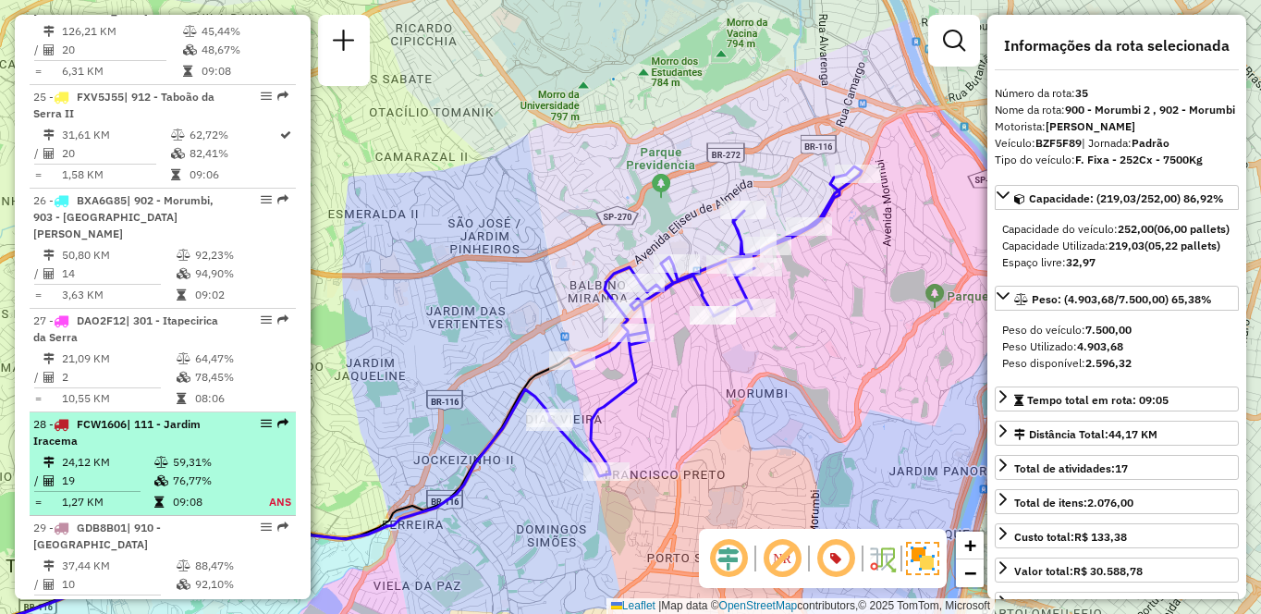
click at [125, 453] on td "24,12 KM" at bounding box center [107, 462] width 92 height 18
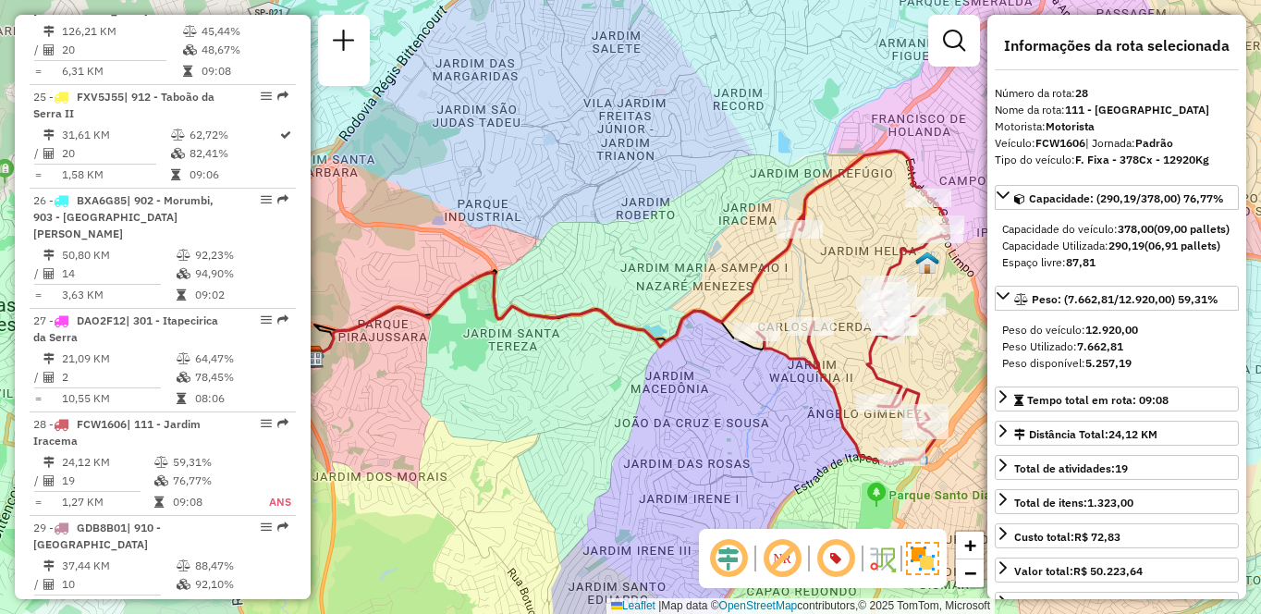
scroll to position [6486, 0]
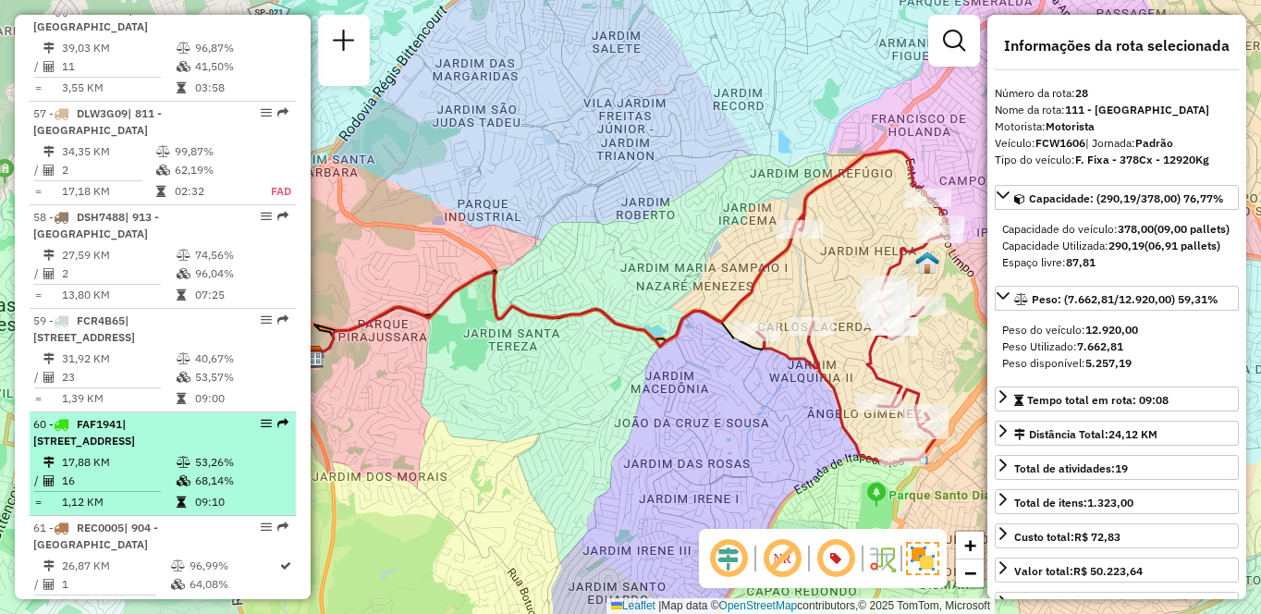
click at [165, 453] on td "17,88 KM" at bounding box center [118, 462] width 115 height 18
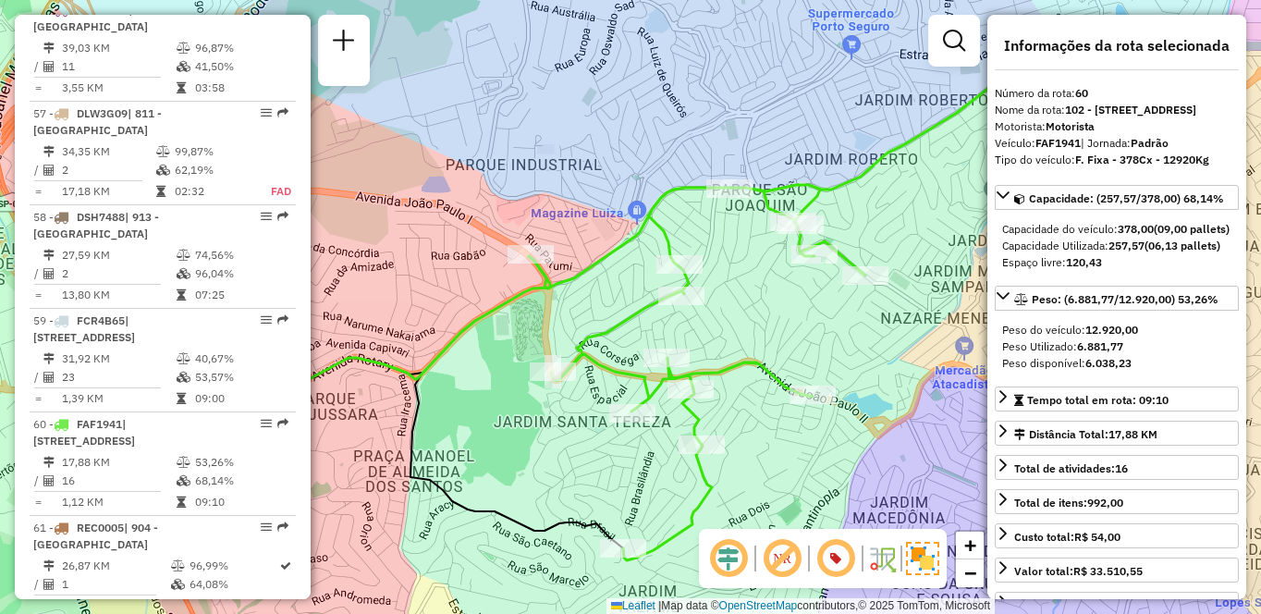
scroll to position [2685, 0]
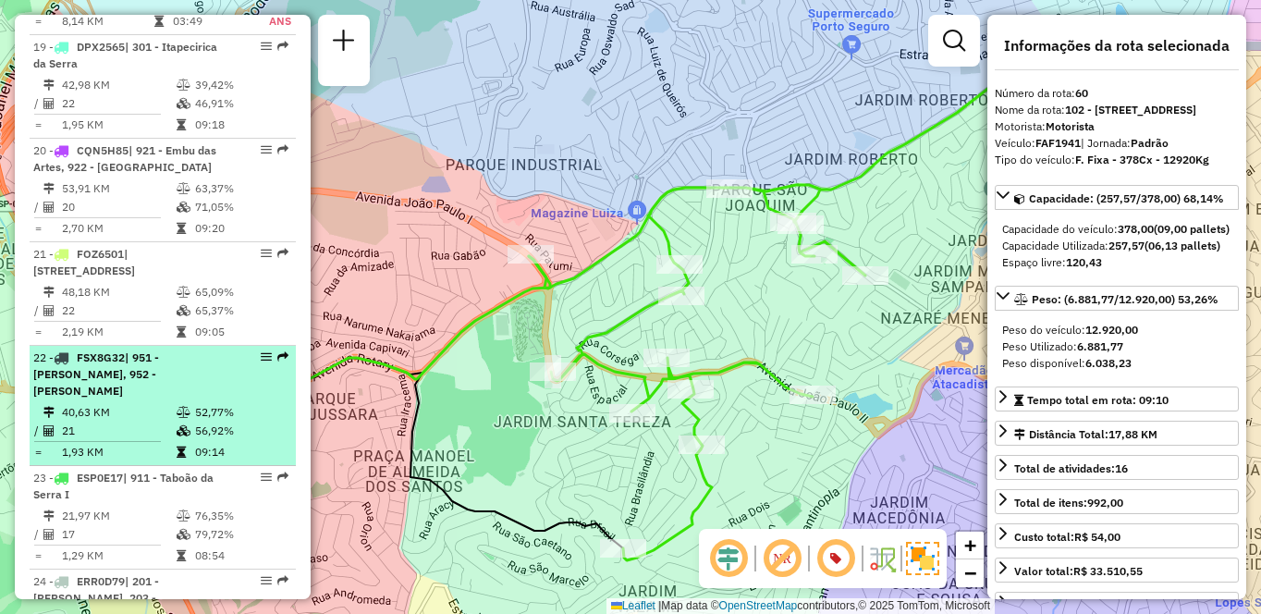
click at [202, 403] on td "52,77%" at bounding box center [240, 412] width 93 height 18
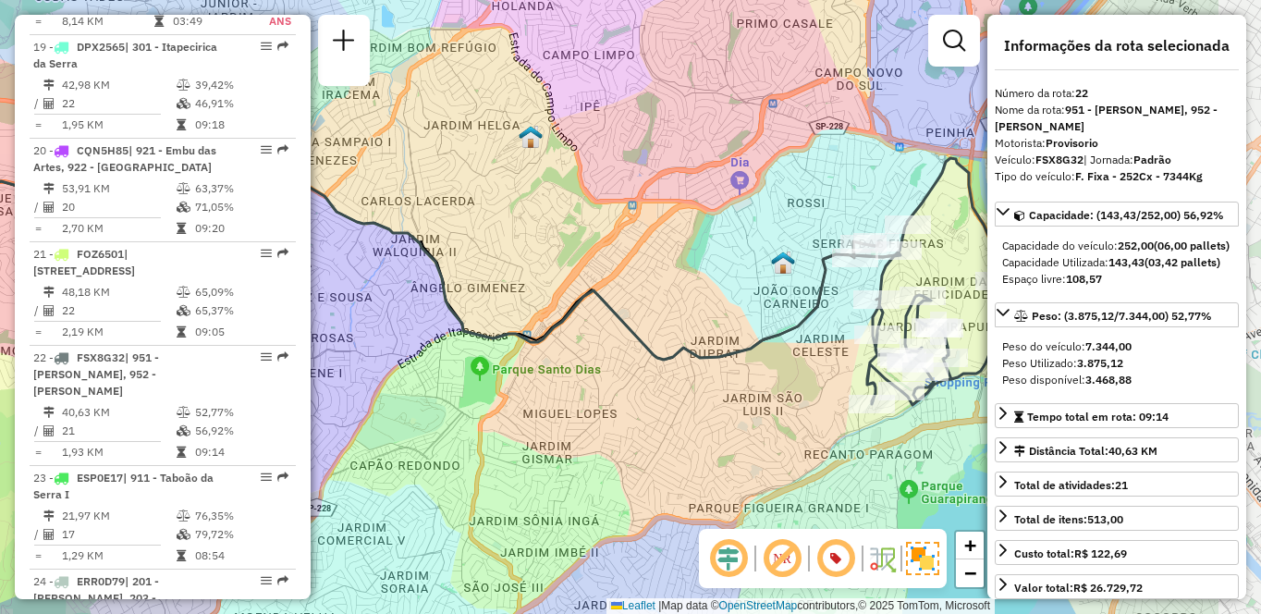
drag, startPoint x: 861, startPoint y: 436, endPoint x: 636, endPoint y: 395, distance: 228.5
click at [636, 395] on div "Janela de atendimento Grade de atendimento Capacidade Transportadoras Veículos …" at bounding box center [630, 307] width 1261 height 614
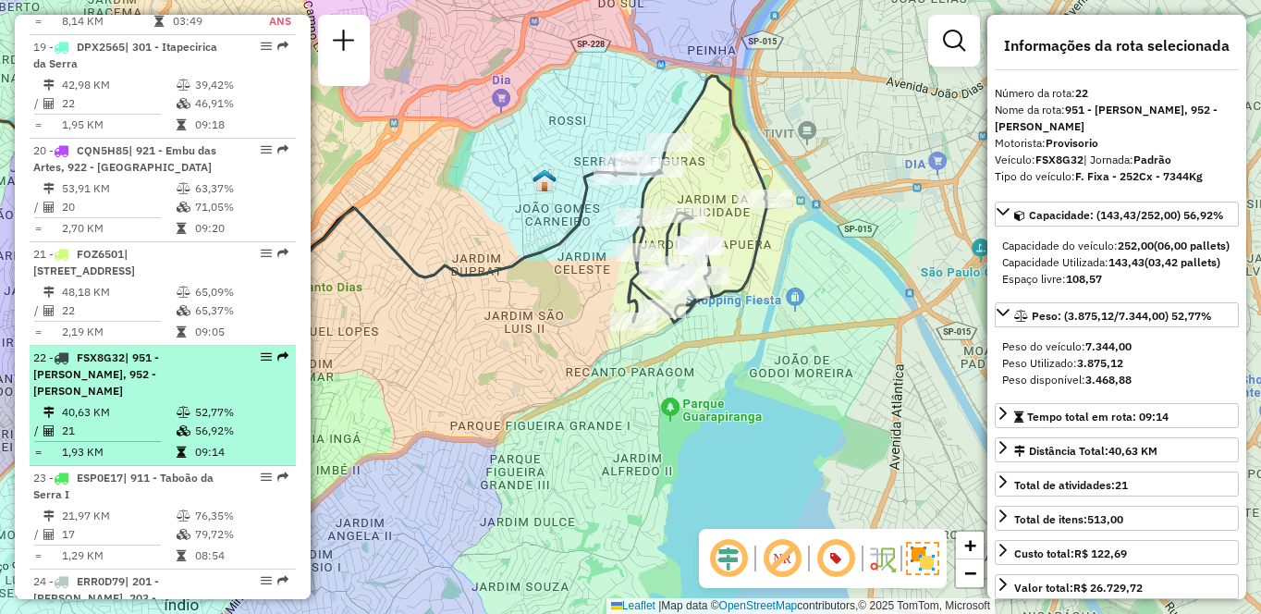
click at [110, 403] on td "40,63 KM" at bounding box center [118, 412] width 115 height 18
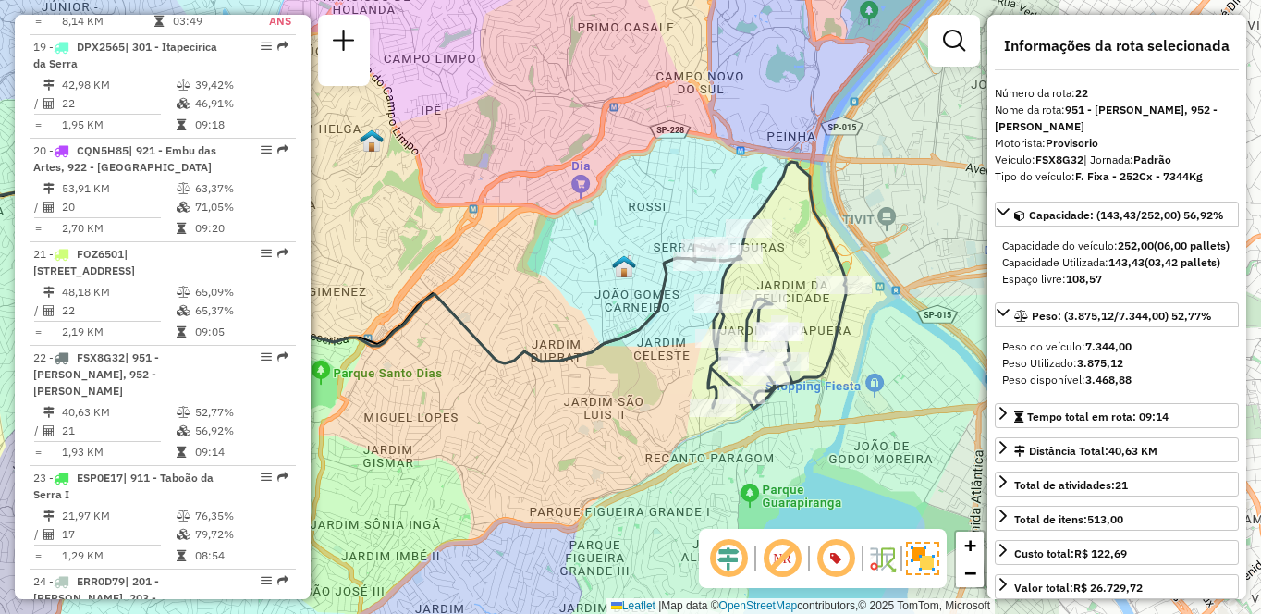
drag, startPoint x: 715, startPoint y: 262, endPoint x: 549, endPoint y: 250, distance: 165.9
click at [549, 250] on div "Janela de atendimento Grade de atendimento Capacidade Transportadoras Veículos …" at bounding box center [630, 307] width 1261 height 614
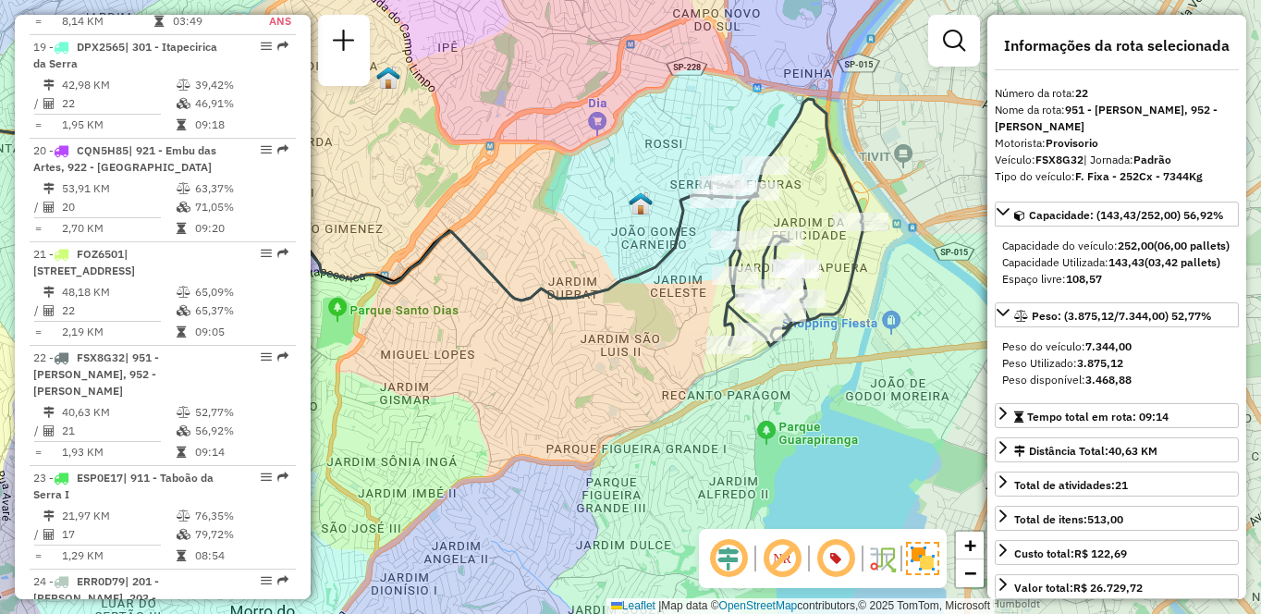
scroll to position [891, 0]
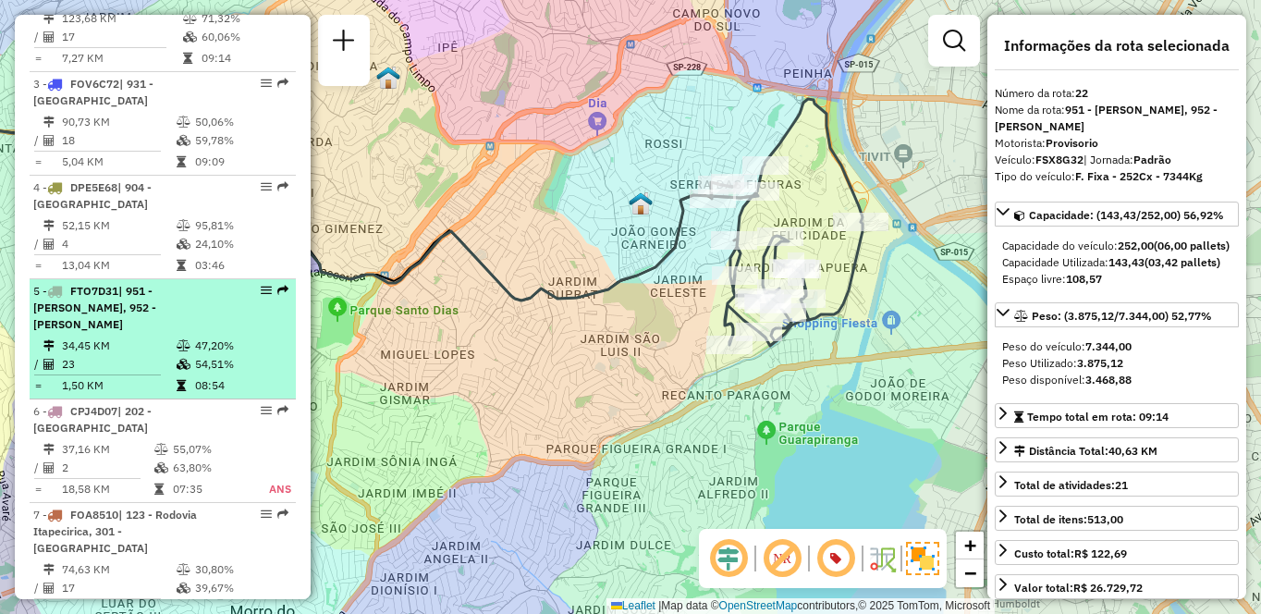
click at [108, 321] on span "| 951 - [PERSON_NAME], 952 - [PERSON_NAME]" at bounding box center [94, 307] width 123 height 47
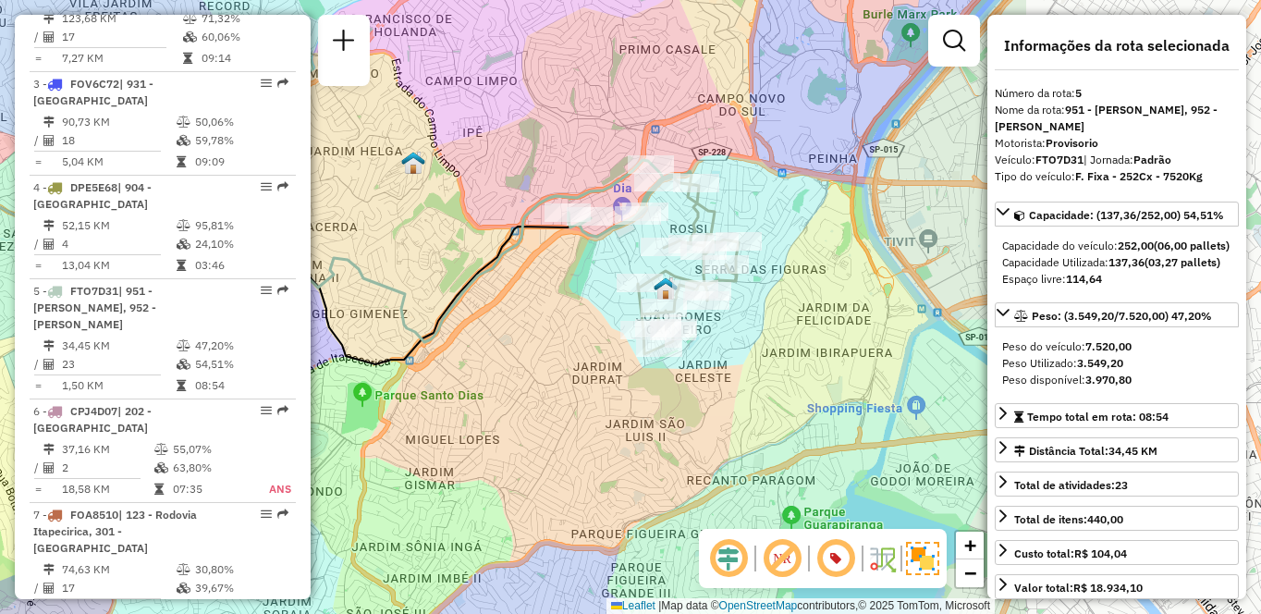
drag, startPoint x: 842, startPoint y: 340, endPoint x: 533, endPoint y: 298, distance: 311.7
click at [533, 298] on div "Janela de atendimento Grade de atendimento Capacidade Transportadoras Veículos …" at bounding box center [630, 307] width 1261 height 614
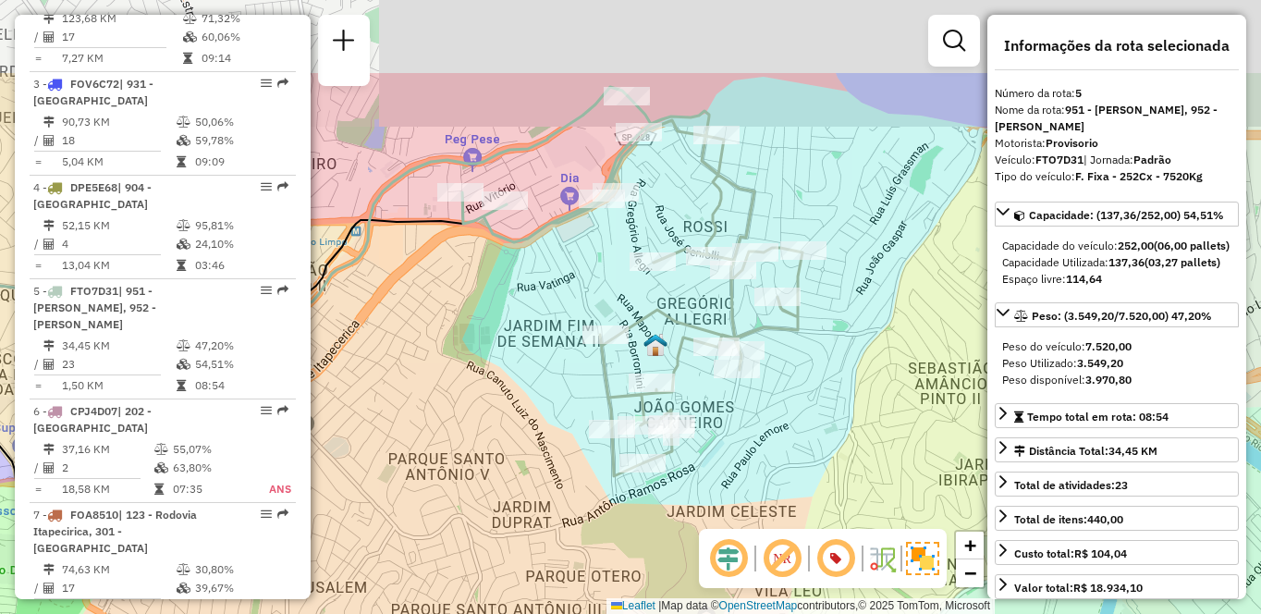
drag, startPoint x: 713, startPoint y: 190, endPoint x: 790, endPoint y: 354, distance: 182.0
click at [790, 354] on icon at bounding box center [632, 286] width 340 height 380
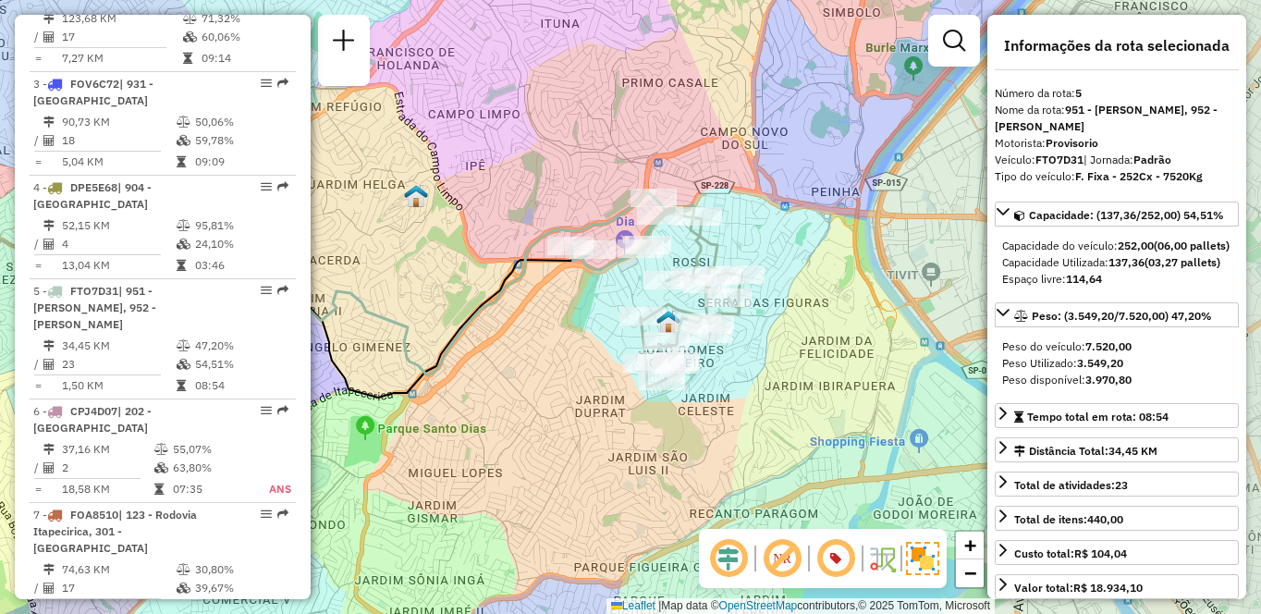
drag, startPoint x: 841, startPoint y: 372, endPoint x: 823, endPoint y: 361, distance: 21.1
click at [823, 361] on div "Janela de atendimento Grade de atendimento Capacidade Transportadoras Veículos …" at bounding box center [630, 307] width 1261 height 614
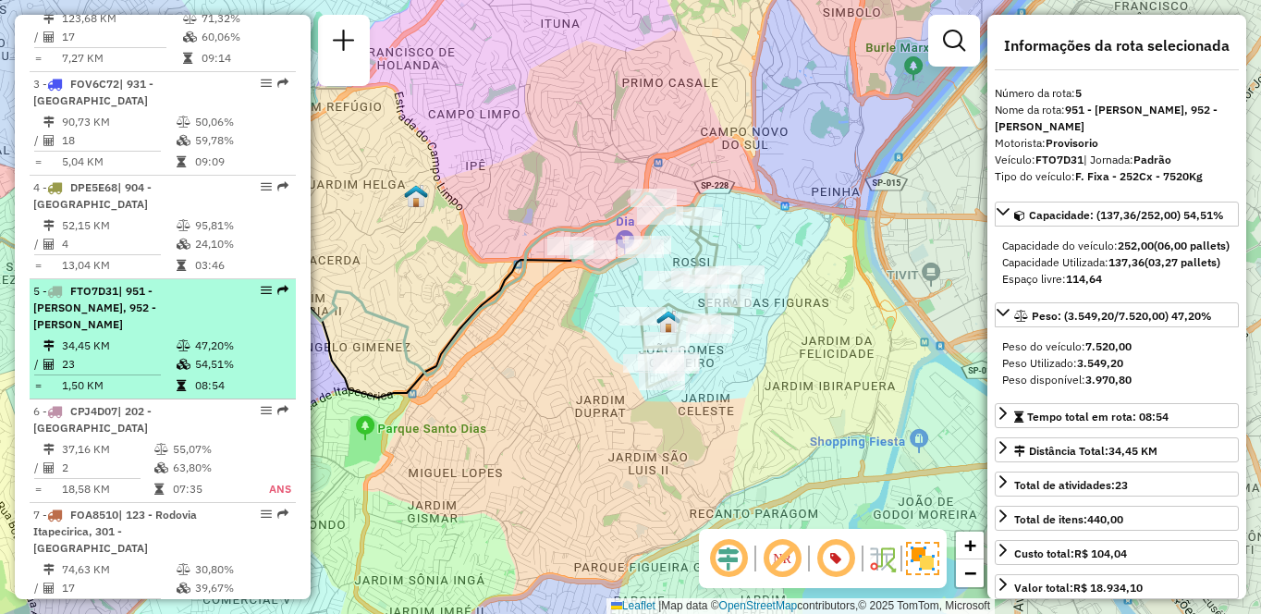
click at [148, 331] on div "5 - FTO7D31 | 951 - [PERSON_NAME], 952 - [PERSON_NAME]" at bounding box center [131, 308] width 196 height 50
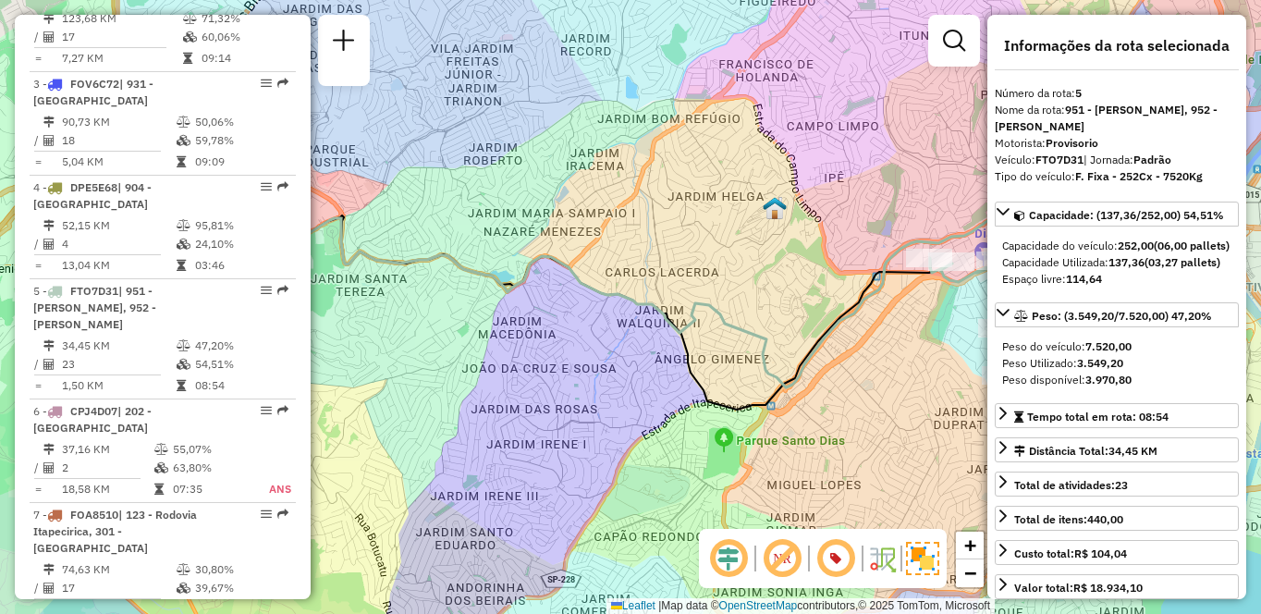
scroll to position [2685, 0]
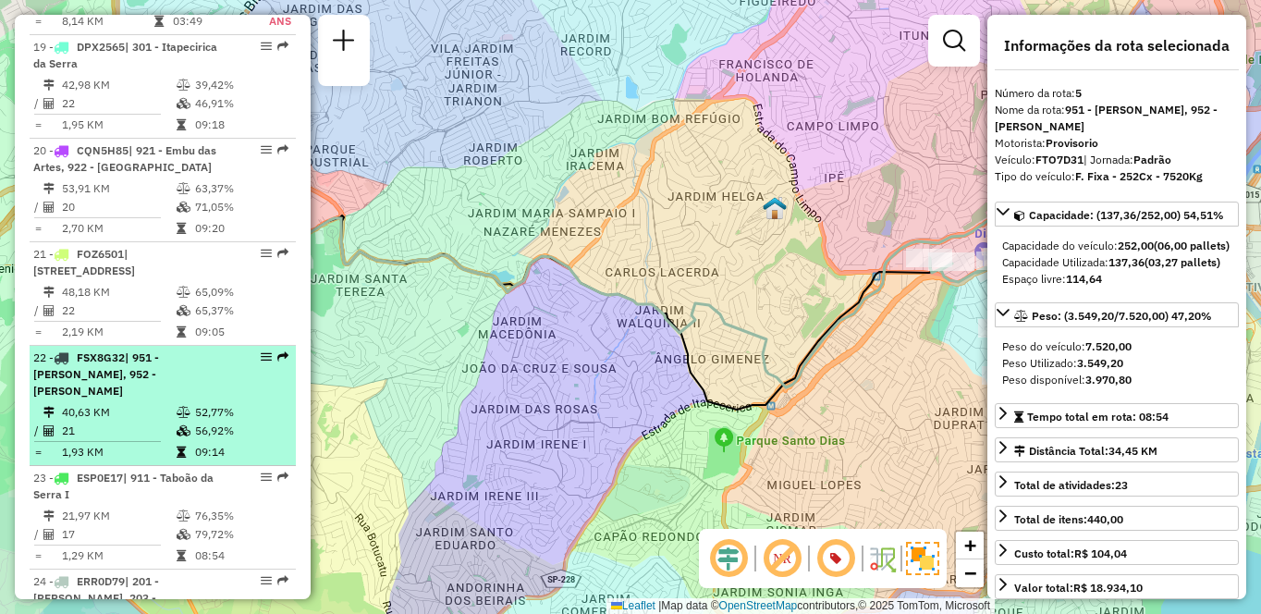
drag, startPoint x: 163, startPoint y: 335, endPoint x: 296, endPoint y: 324, distance: 133.5
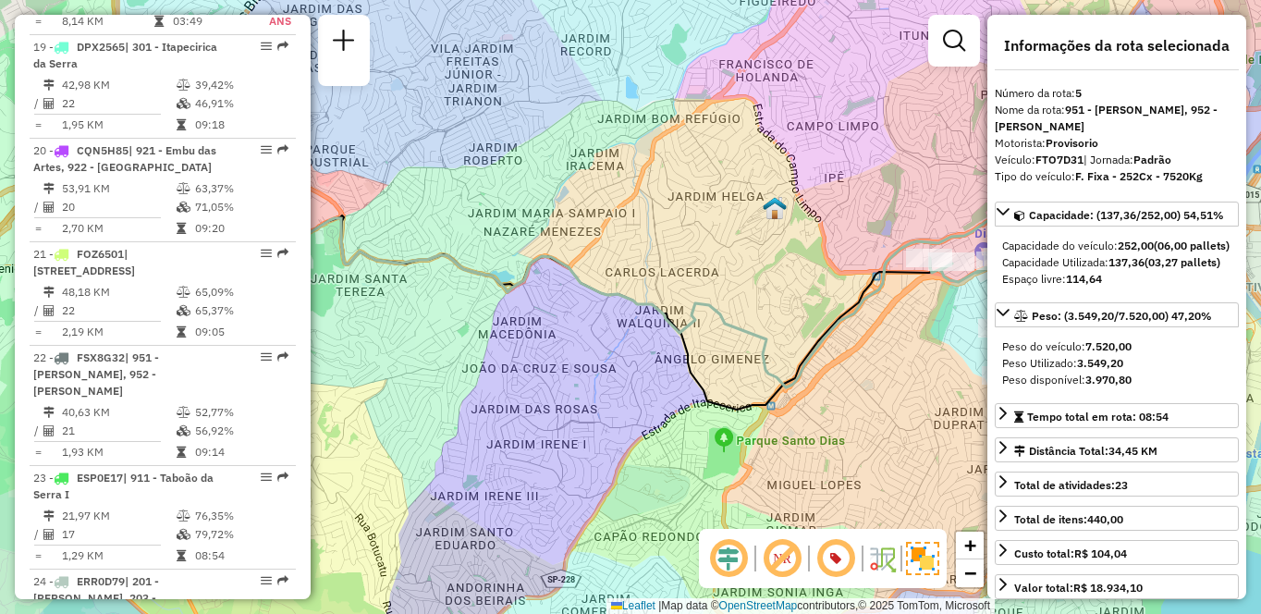
click at [162, 346] on li "22 - FSX8G32 | 951 - Giovane Gronchi, 952 - Patio Guida Caio 40,63 KM 52,77% / …" at bounding box center [163, 406] width 266 height 120
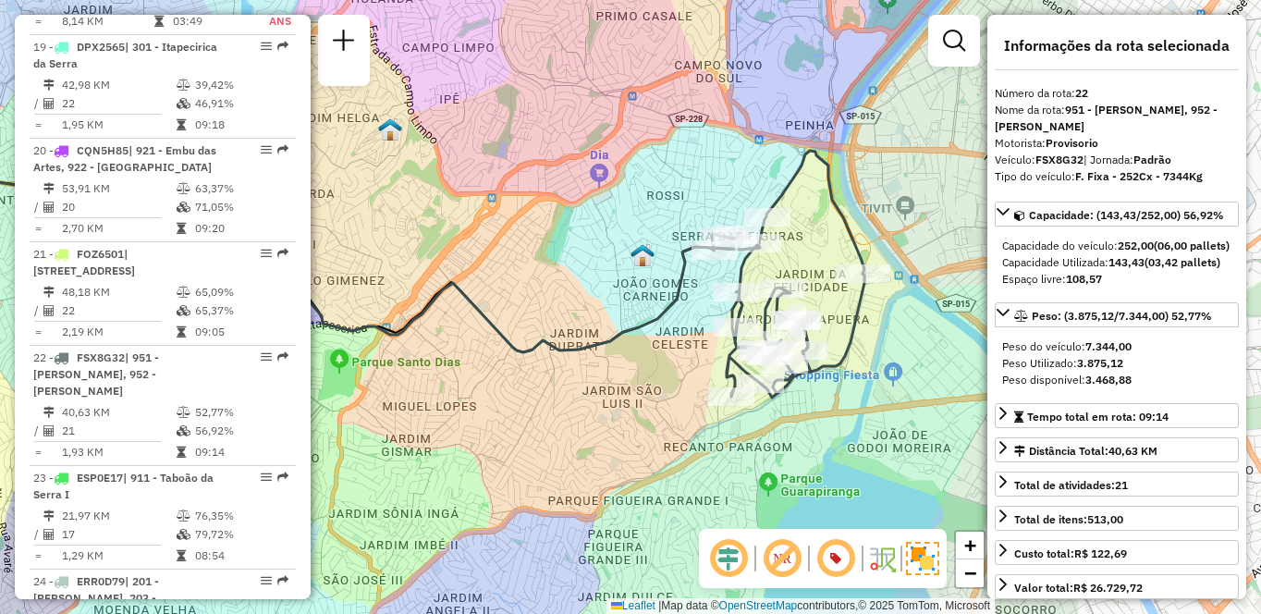
drag, startPoint x: 853, startPoint y: 310, endPoint x: 529, endPoint y: 270, distance: 326.9
click at [529, 270] on div "Janela de atendimento Grade de atendimento Capacidade Transportadoras Veículos …" at bounding box center [630, 307] width 1261 height 614
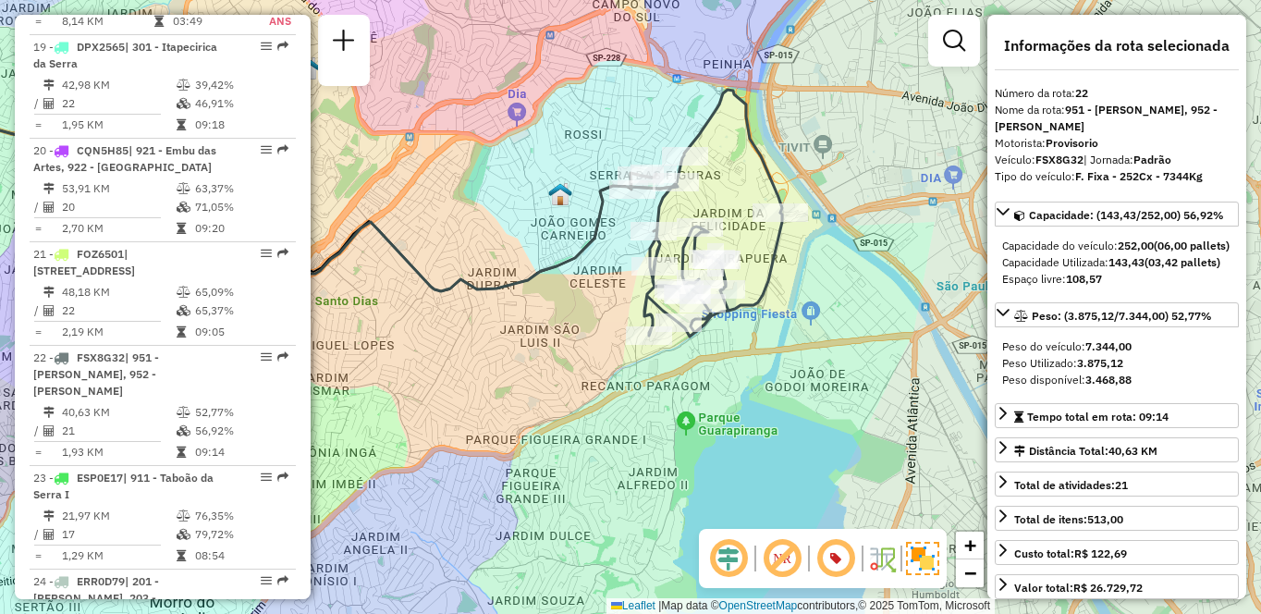
drag, startPoint x: 831, startPoint y: 390, endPoint x: 757, endPoint y: 329, distance: 95.9
click at [757, 329] on div "Janela de atendimento Grade de atendimento Capacidade Transportadoras Veículos …" at bounding box center [630, 307] width 1261 height 614
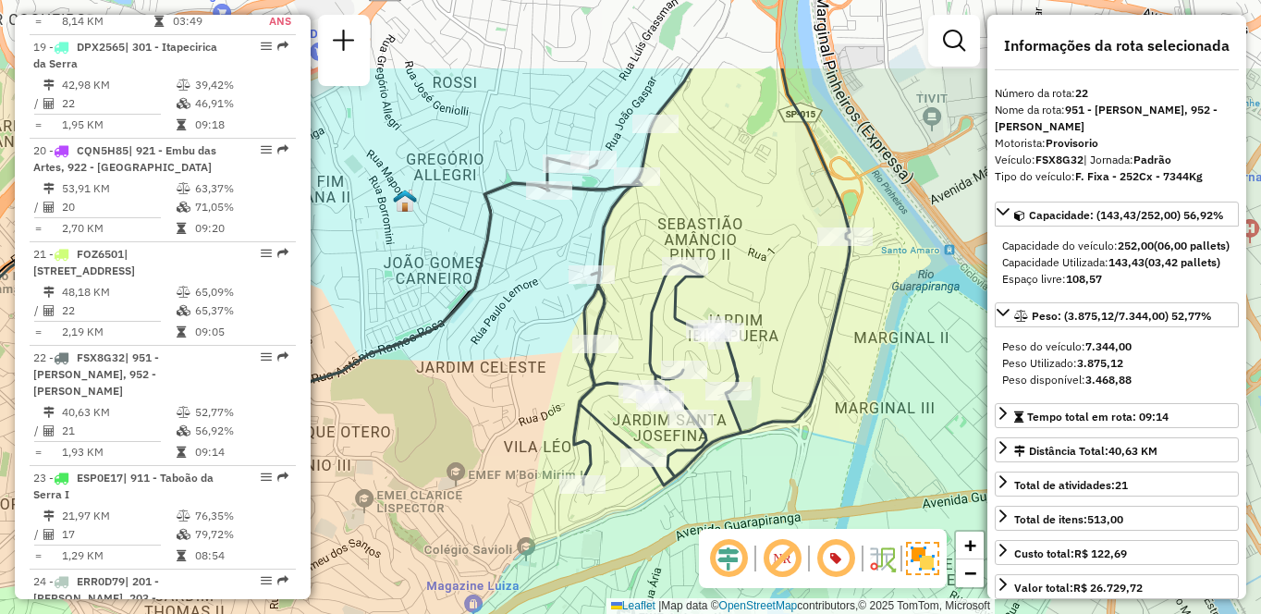
drag, startPoint x: 731, startPoint y: 138, endPoint x: 797, endPoint y: 312, distance: 186.6
click at [797, 312] on div "Janela de atendimento Grade de atendimento Capacidade Transportadoras Veículos …" at bounding box center [630, 307] width 1261 height 614
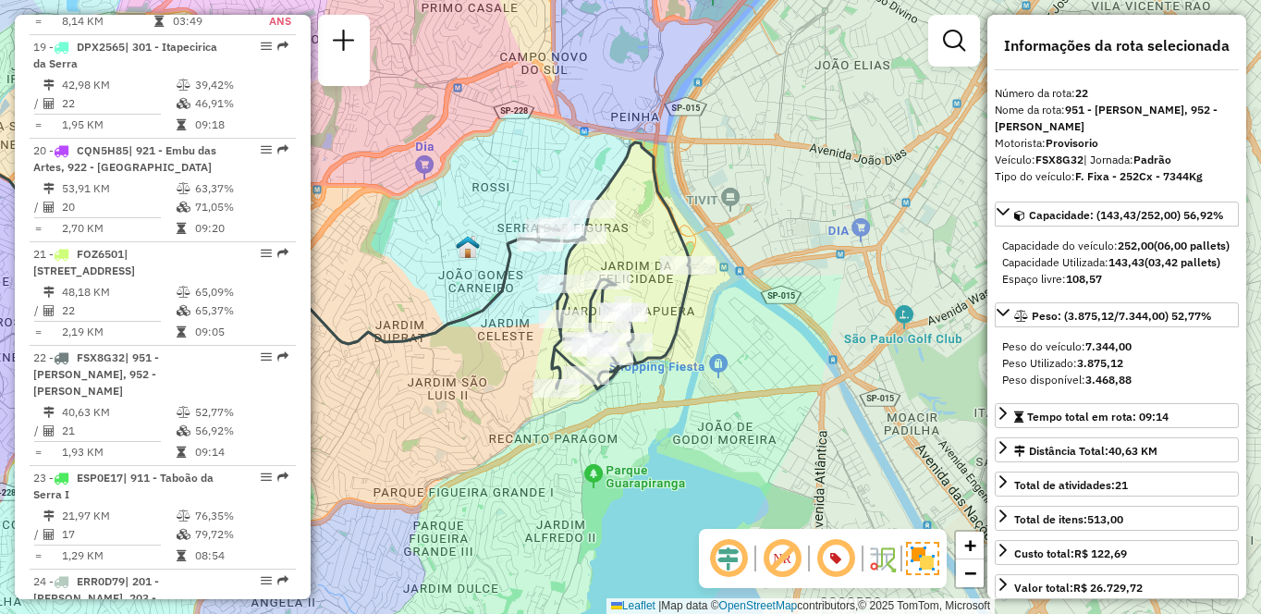
drag, startPoint x: 797, startPoint y: 331, endPoint x: 979, endPoint y: 259, distance: 195.9
click at [979, 259] on div "Janela de atendimento Grade de atendimento Capacidade Transportadoras Veículos …" at bounding box center [630, 307] width 1261 height 614
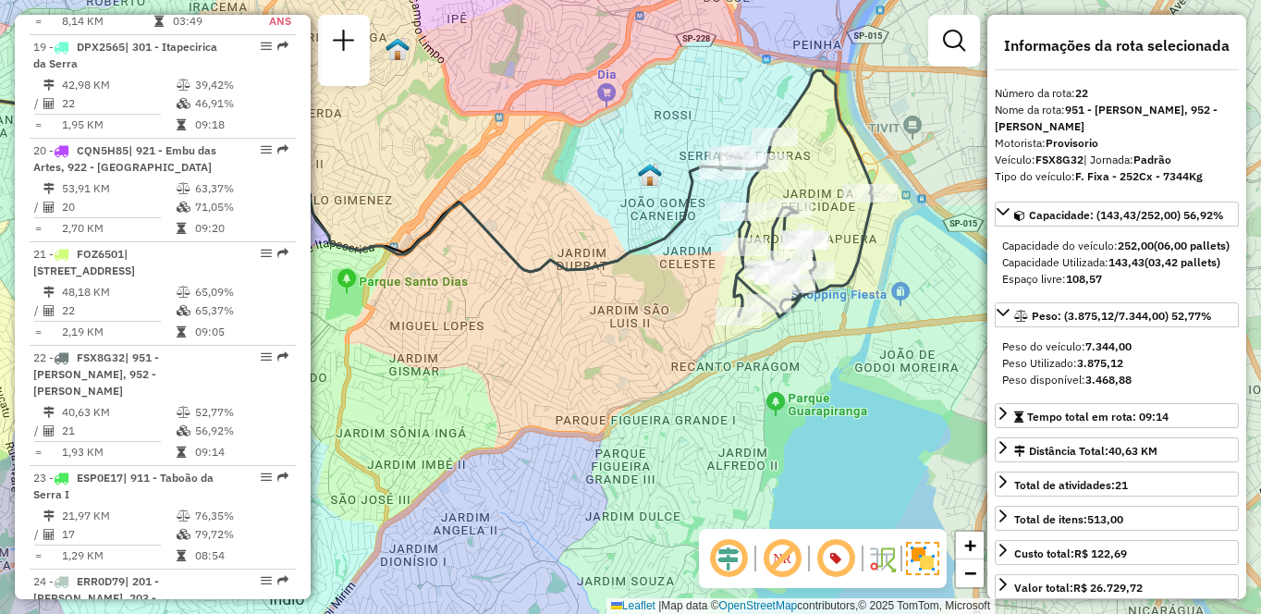
scroll to position [891, 0]
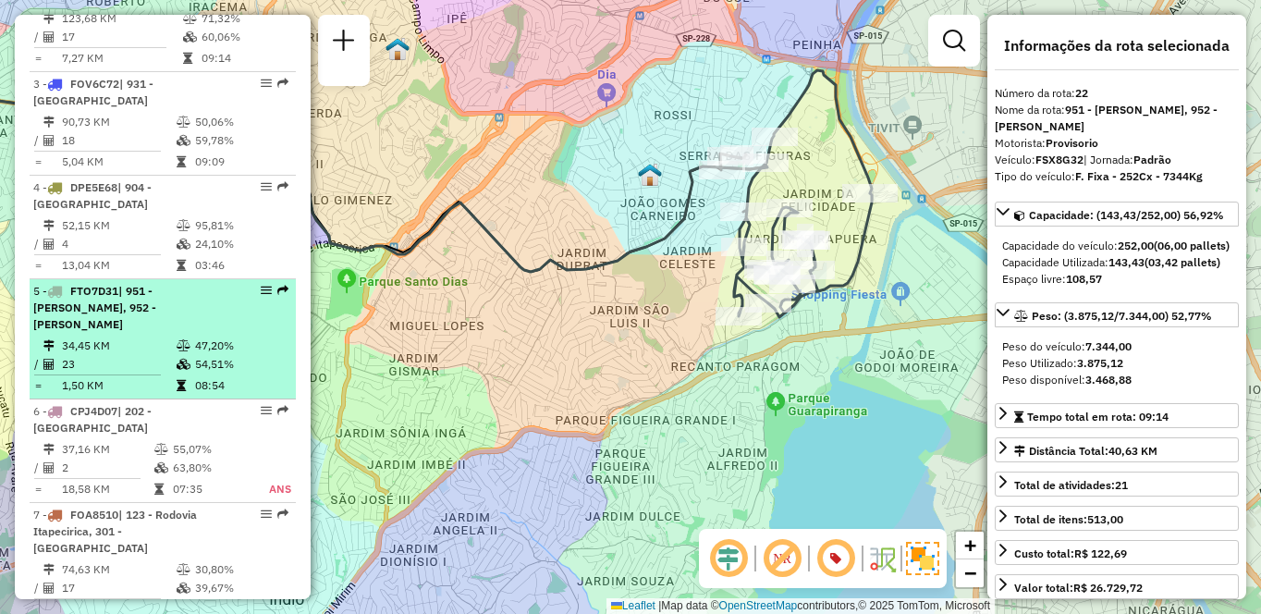
click at [148, 334] on li "5 - FTO7D31 | 951 - [PERSON_NAME], 952 - Patio Guida Caio 34,45 KM 47,20% / 23 …" at bounding box center [163, 339] width 266 height 120
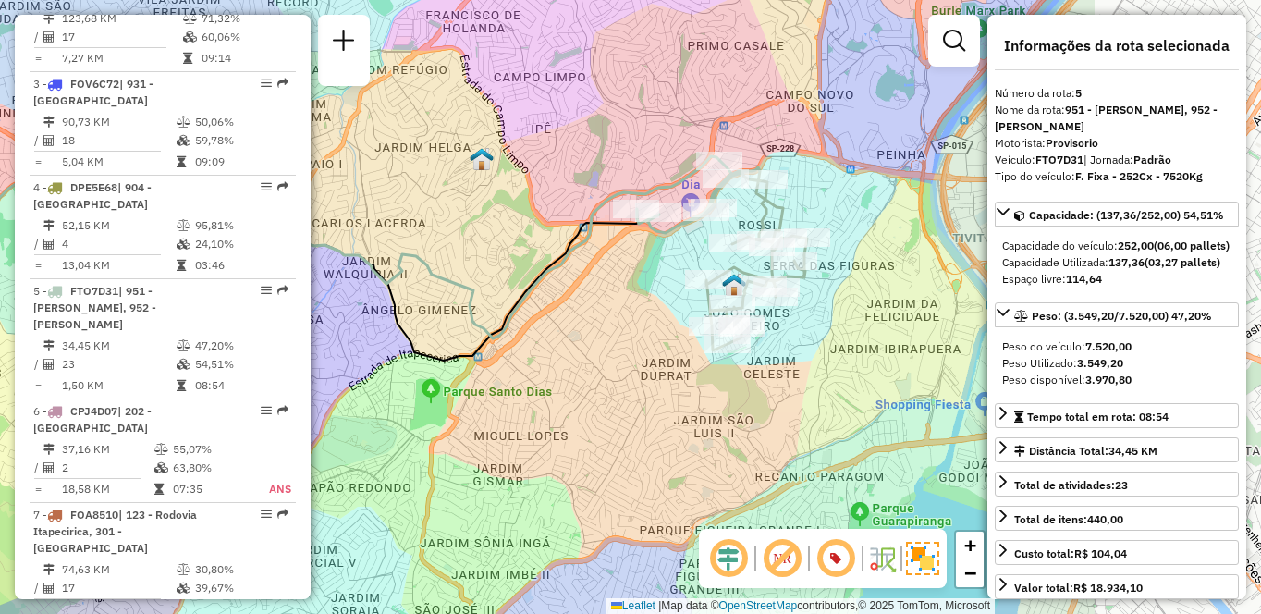
drag, startPoint x: 740, startPoint y: 251, endPoint x: 613, endPoint y: 251, distance: 127.6
click at [613, 251] on div "Janela de atendimento Grade de atendimento Capacidade Transportadoras Veículos …" at bounding box center [630, 307] width 1261 height 614
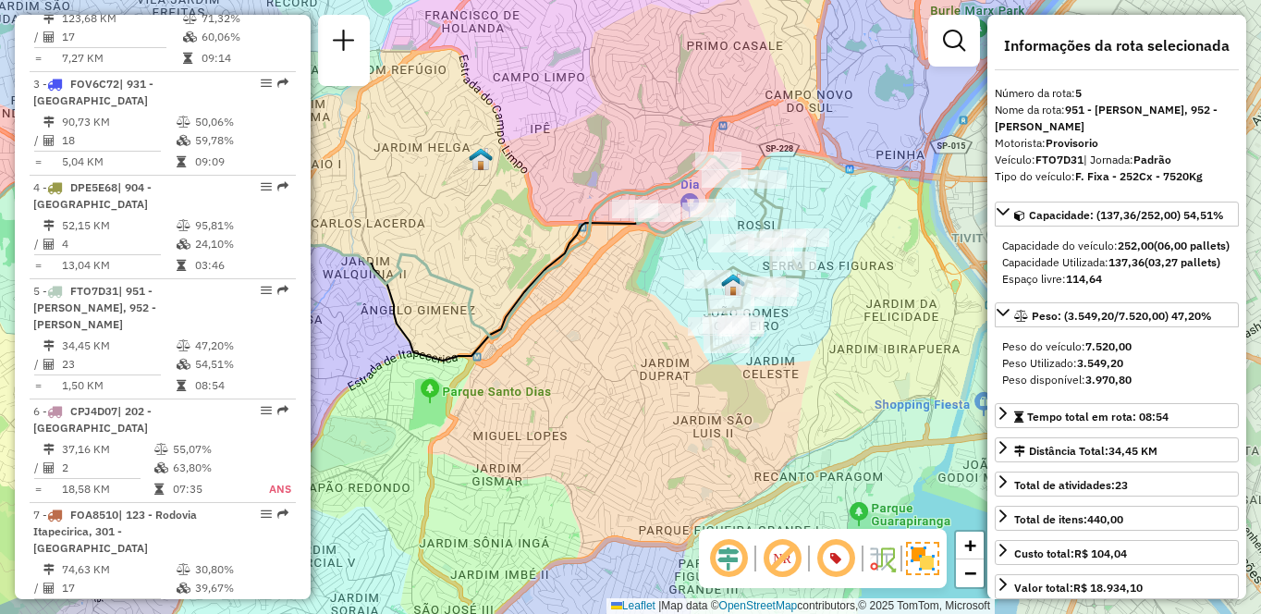
scroll to position [2581, 0]
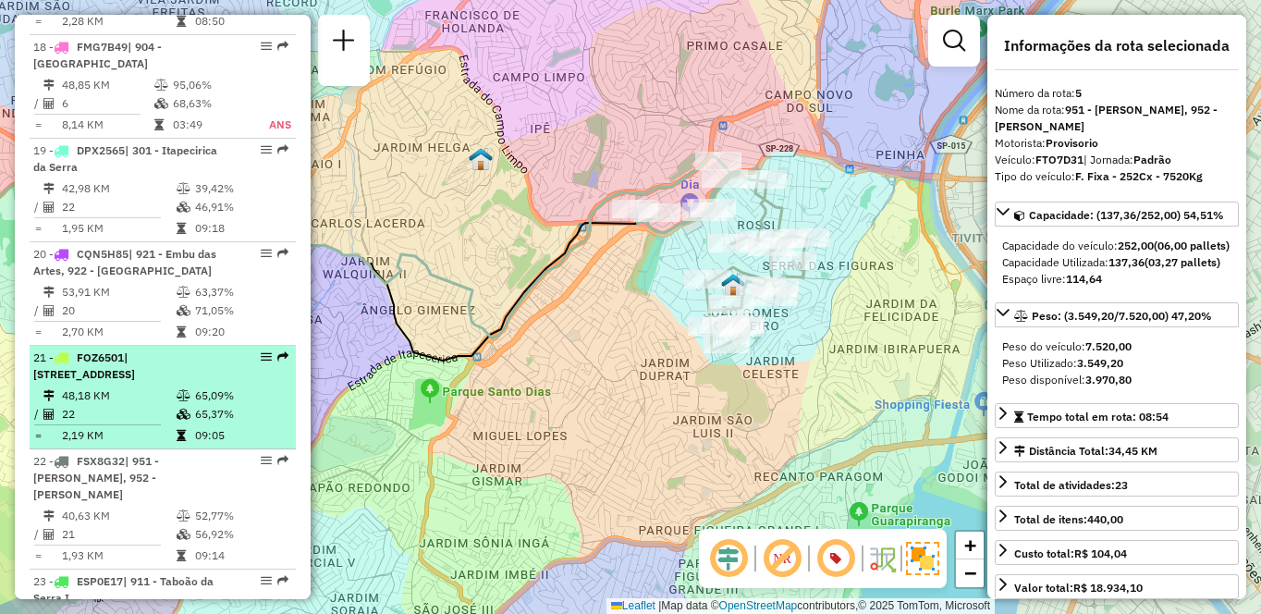
click at [133, 386] on td "48,18 KM" at bounding box center [118, 395] width 115 height 18
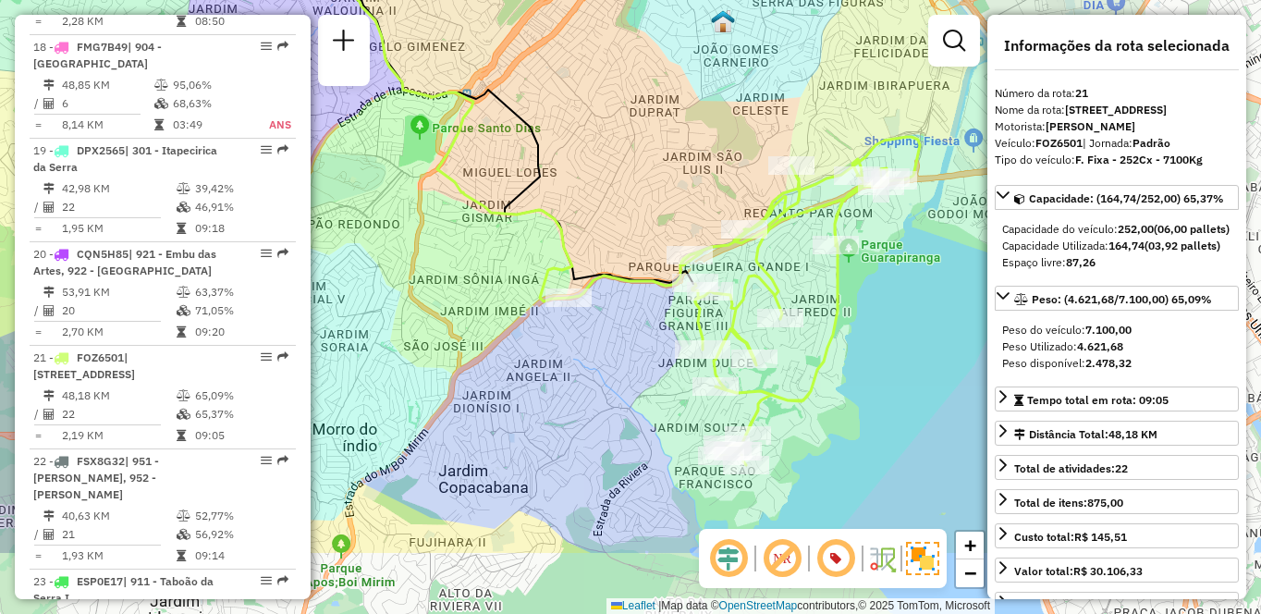
drag, startPoint x: 876, startPoint y: 383, endPoint x: 630, endPoint y: 255, distance: 277.8
click at [630, 255] on div "Janela de atendimento Grade de atendimento Capacidade Transportadoras Veículos …" at bounding box center [630, 307] width 1261 height 614
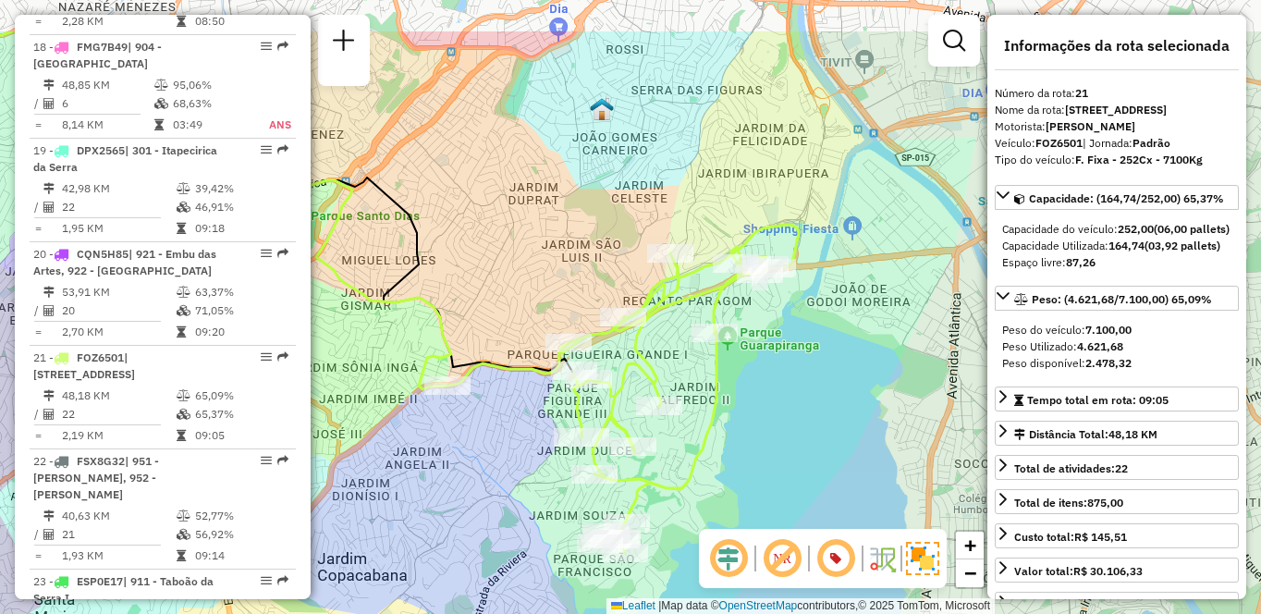
drag, startPoint x: 866, startPoint y: 265, endPoint x: 749, endPoint y: 362, distance: 152.3
click at [749, 362] on div "Janela de atendimento Grade de atendimento Capacidade Transportadoras Veículos …" at bounding box center [630, 307] width 1261 height 614
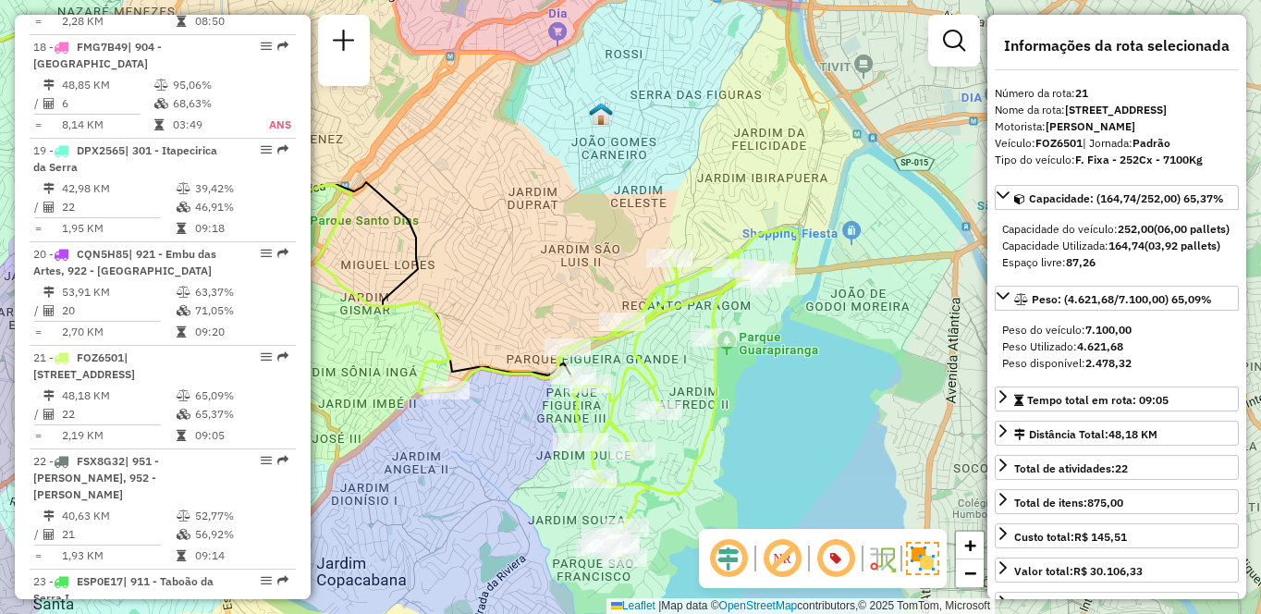
scroll to position [6486, 0]
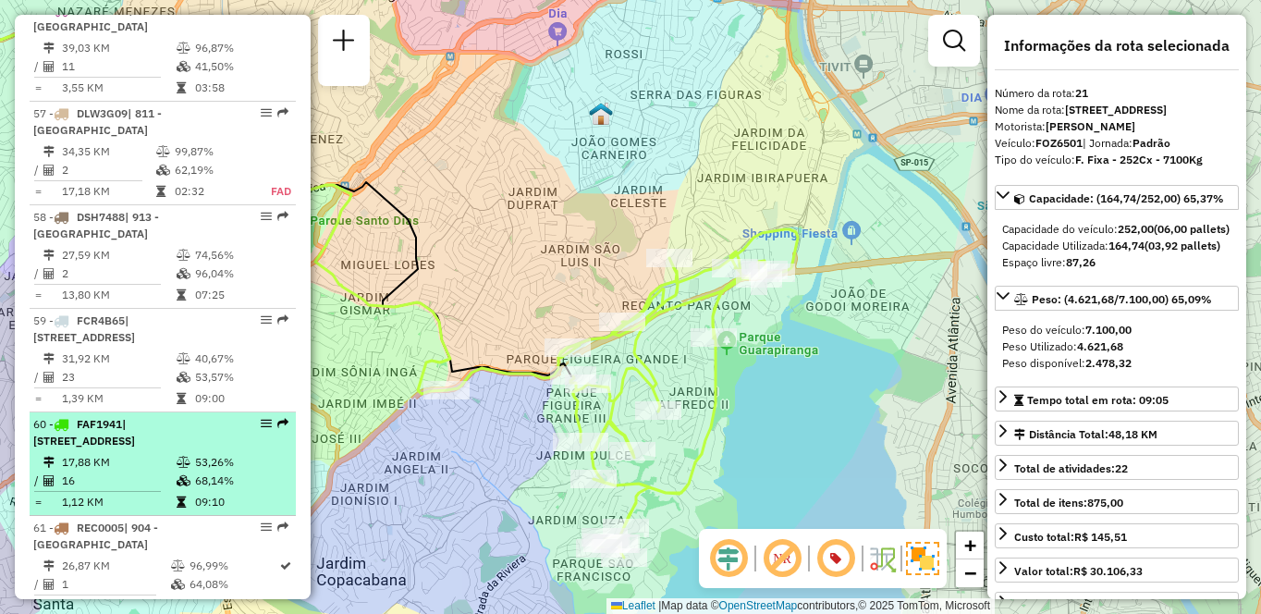
click at [144, 453] on td "17,88 KM" at bounding box center [118, 462] width 115 height 18
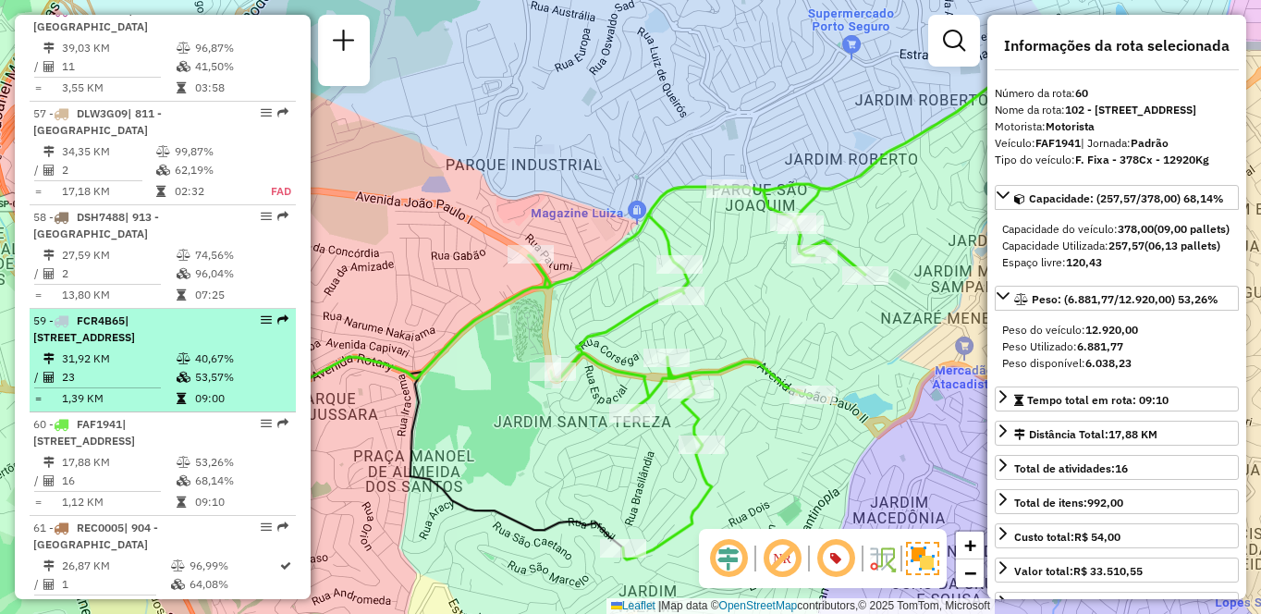
click at [94, 349] on td "31,92 KM" at bounding box center [118, 358] width 115 height 18
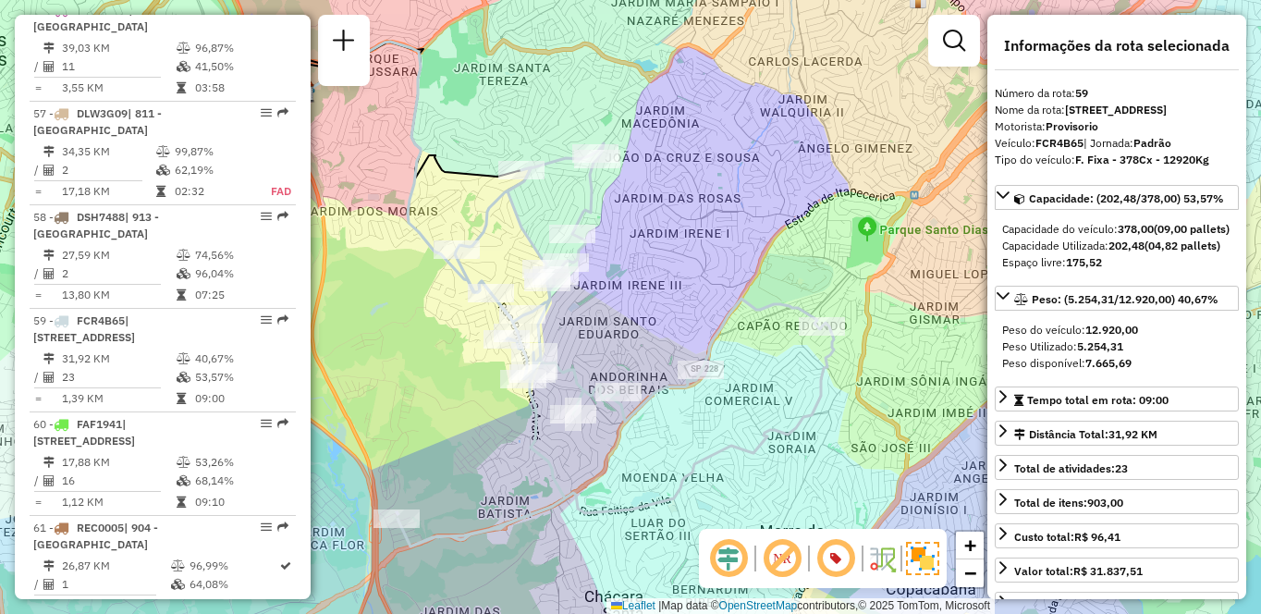
drag, startPoint x: 826, startPoint y: 443, endPoint x: 649, endPoint y: 388, distance: 185.7
click at [726, 419] on icon at bounding box center [616, 344] width 436 height 403
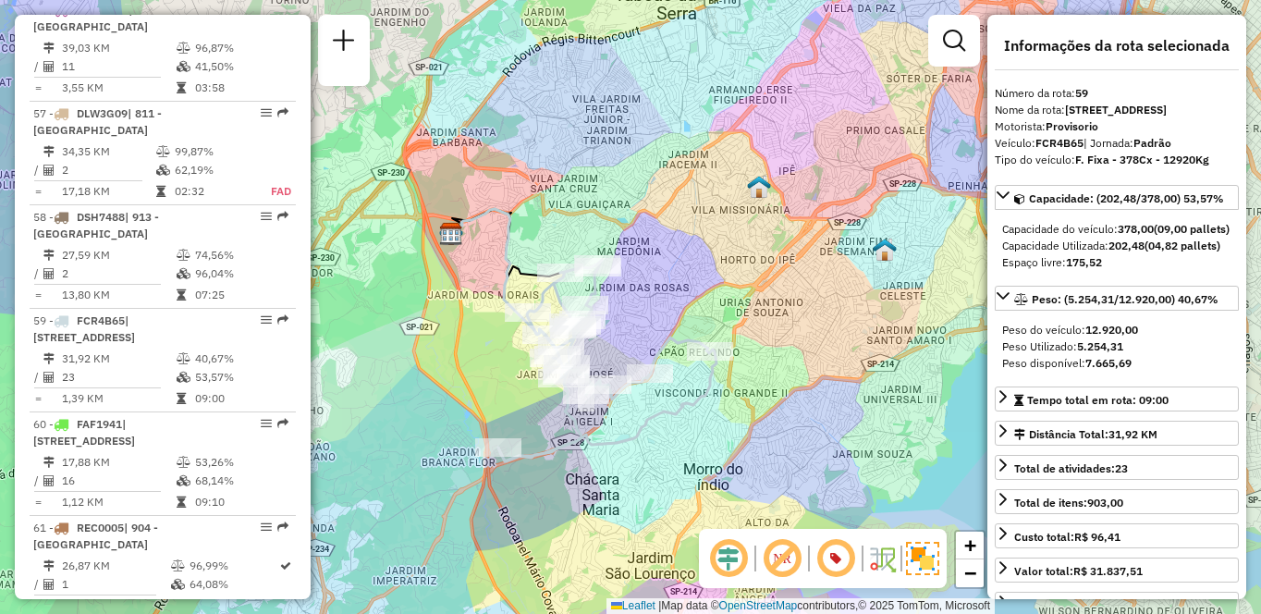
scroll to position [3633, 0]
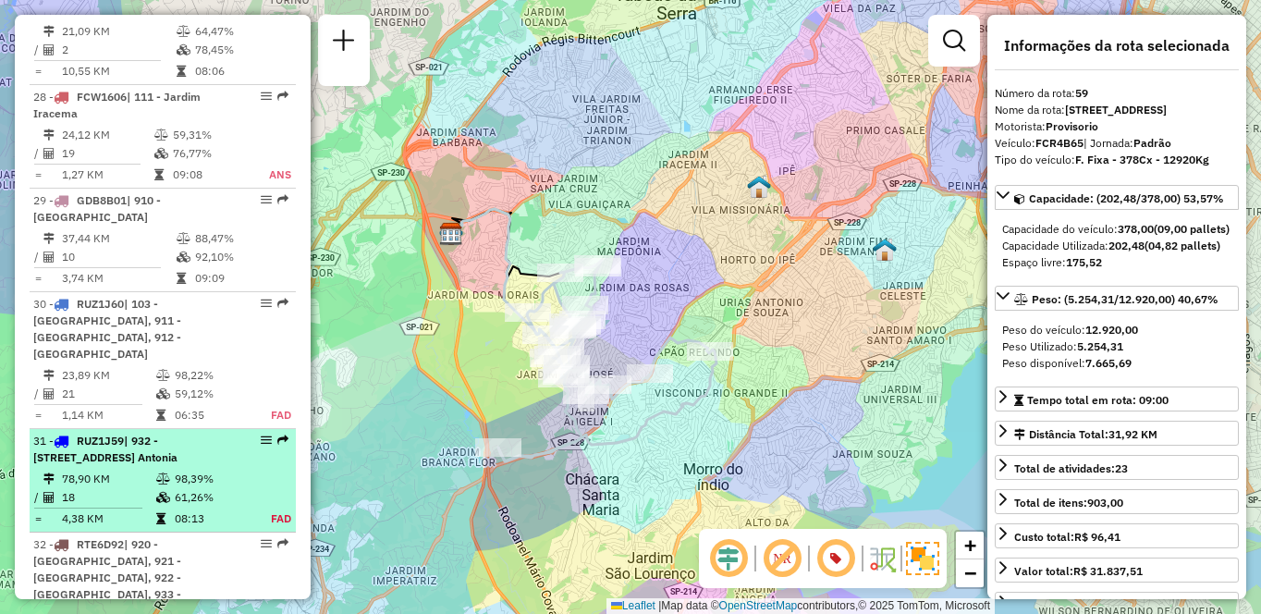
click at [216, 433] on div "31 - RUZ1J59 | 932 - [STREET_ADDRESS]" at bounding box center [131, 449] width 196 height 33
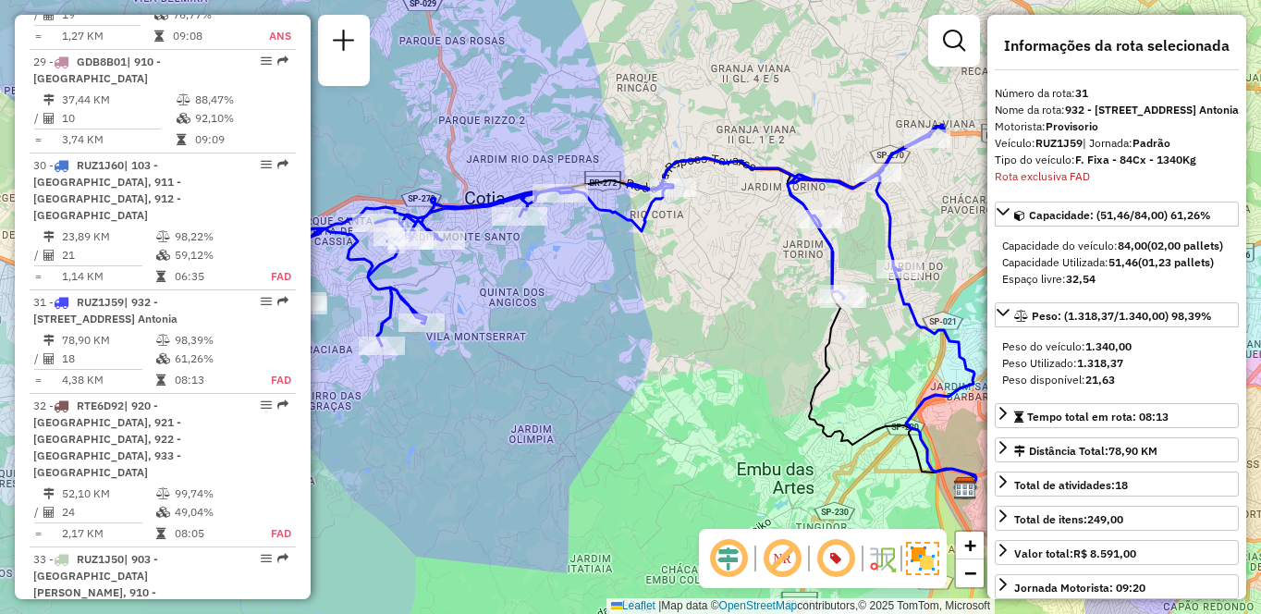
scroll to position [3914, 0]
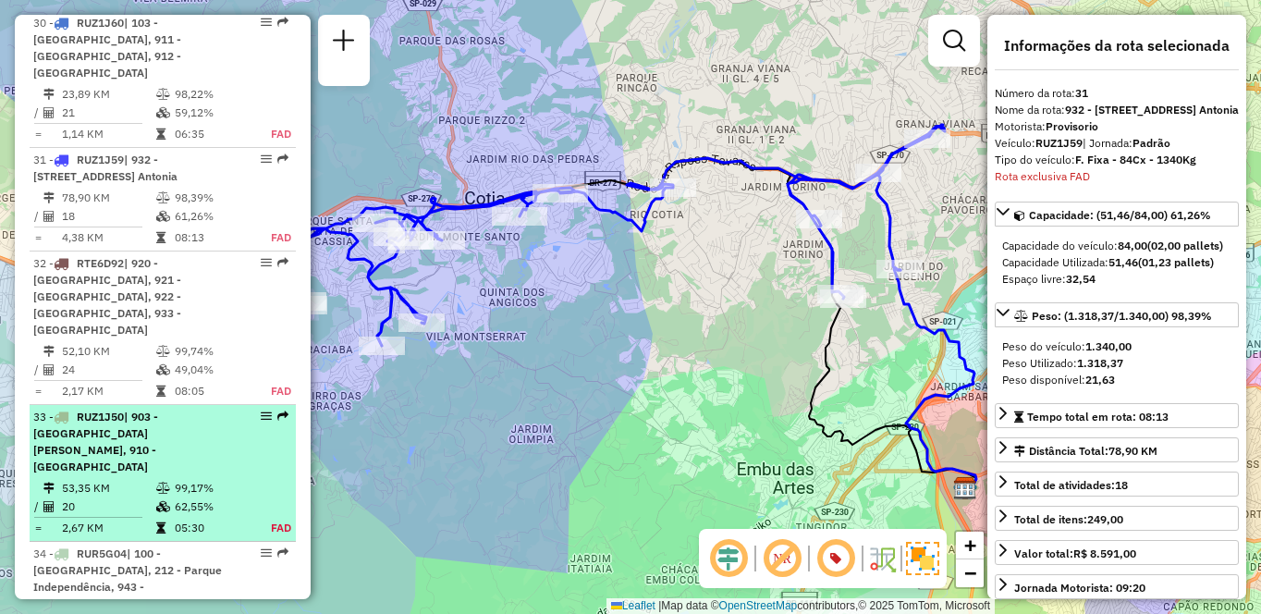
click at [112, 410] on span "| 903 - [GEOGRAPHIC_DATA][PERSON_NAME], 910 - [GEOGRAPHIC_DATA]" at bounding box center [95, 442] width 125 height 64
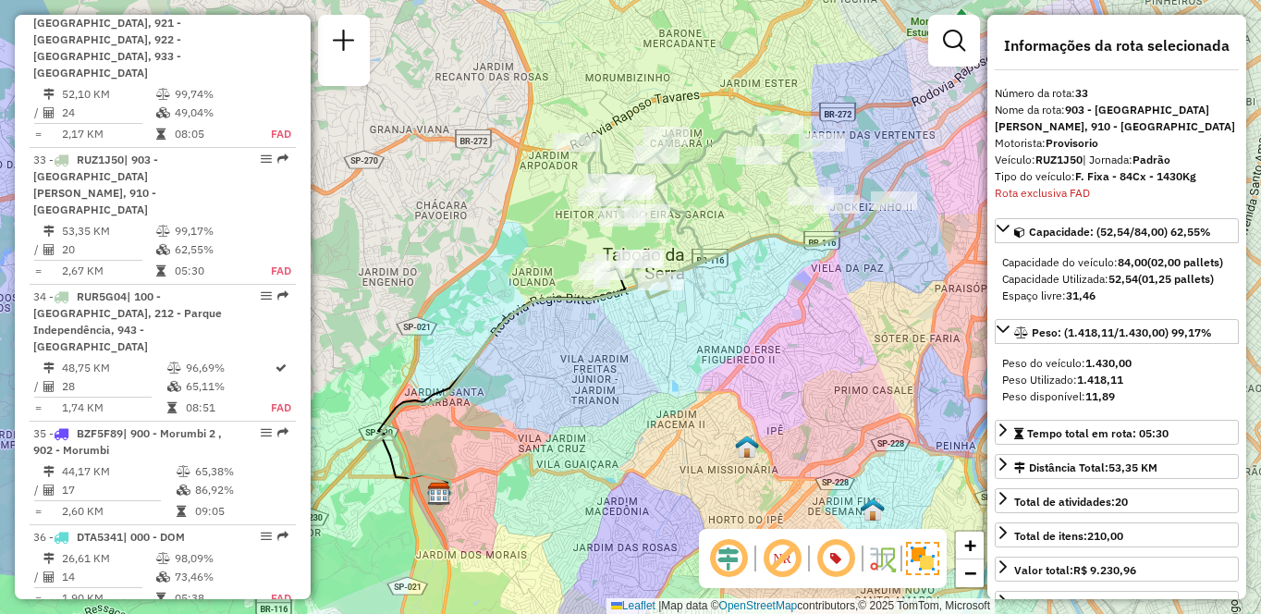
scroll to position [3513, 0]
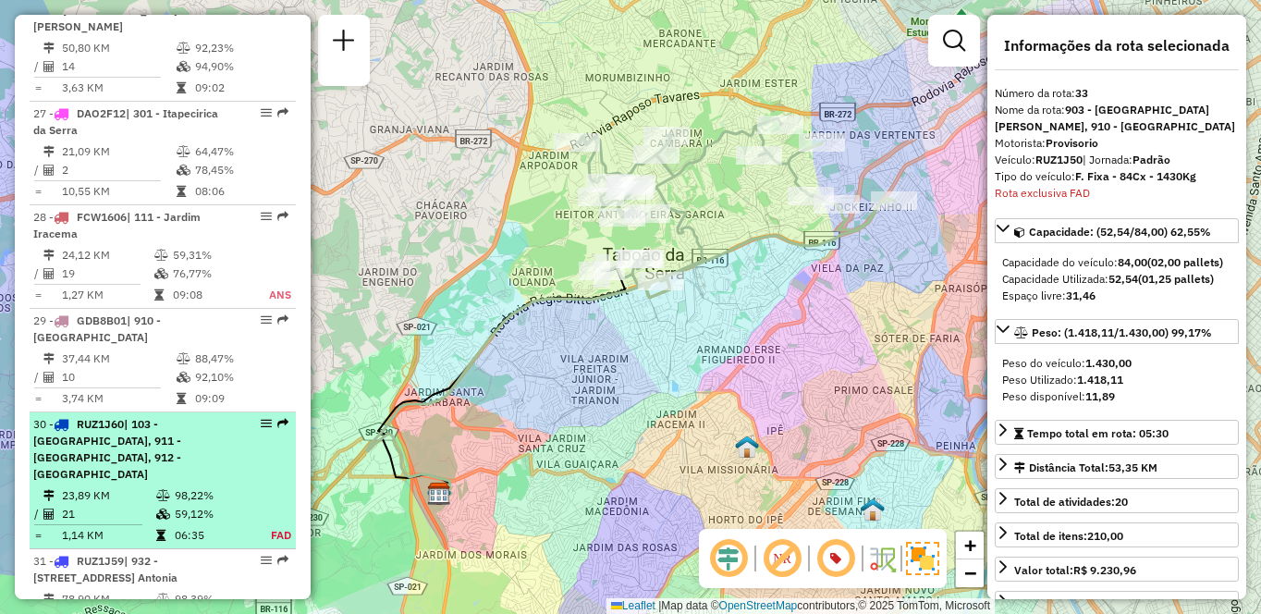
click at [235, 416] on div "30 - RUZ1J60 | 103 - [GEOGRAPHIC_DATA], 911 - [GEOGRAPHIC_DATA], 912 - [GEOGRAP…" at bounding box center [162, 449] width 259 height 67
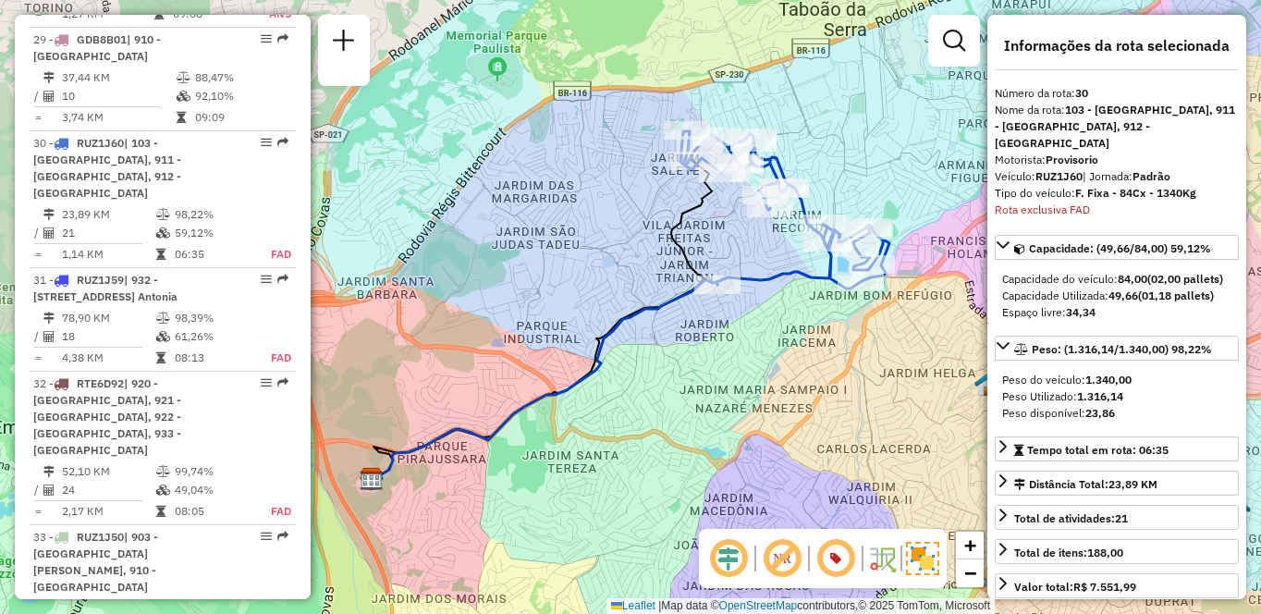
scroll to position [6486, 0]
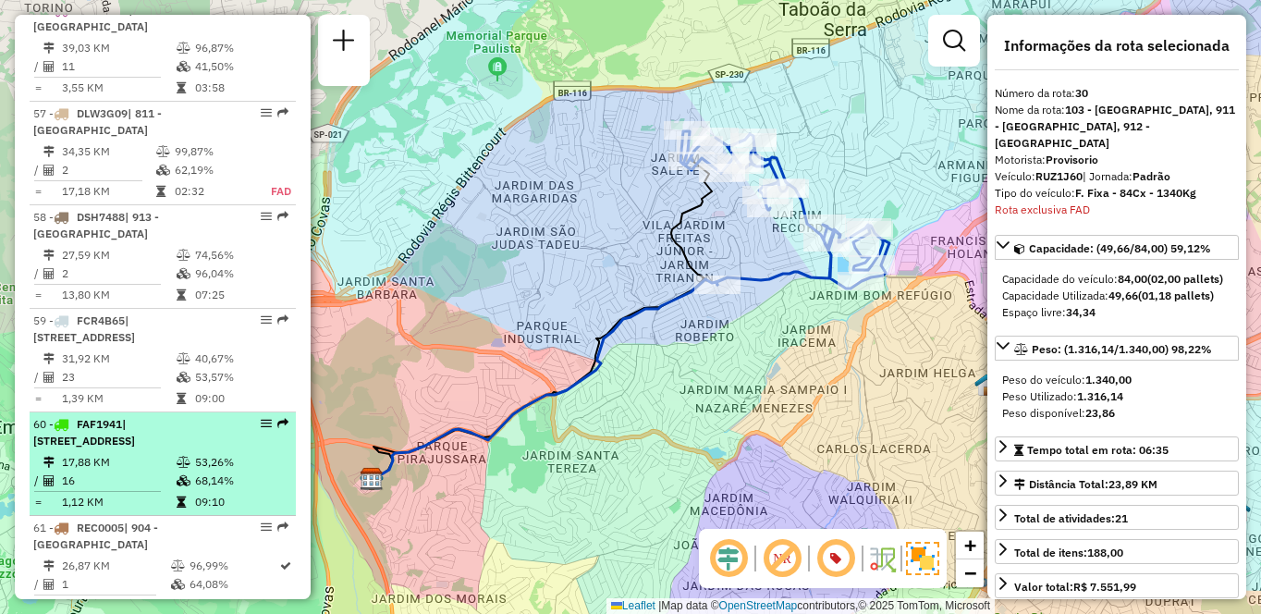
click at [194, 453] on td "53,26%" at bounding box center [240, 462] width 93 height 18
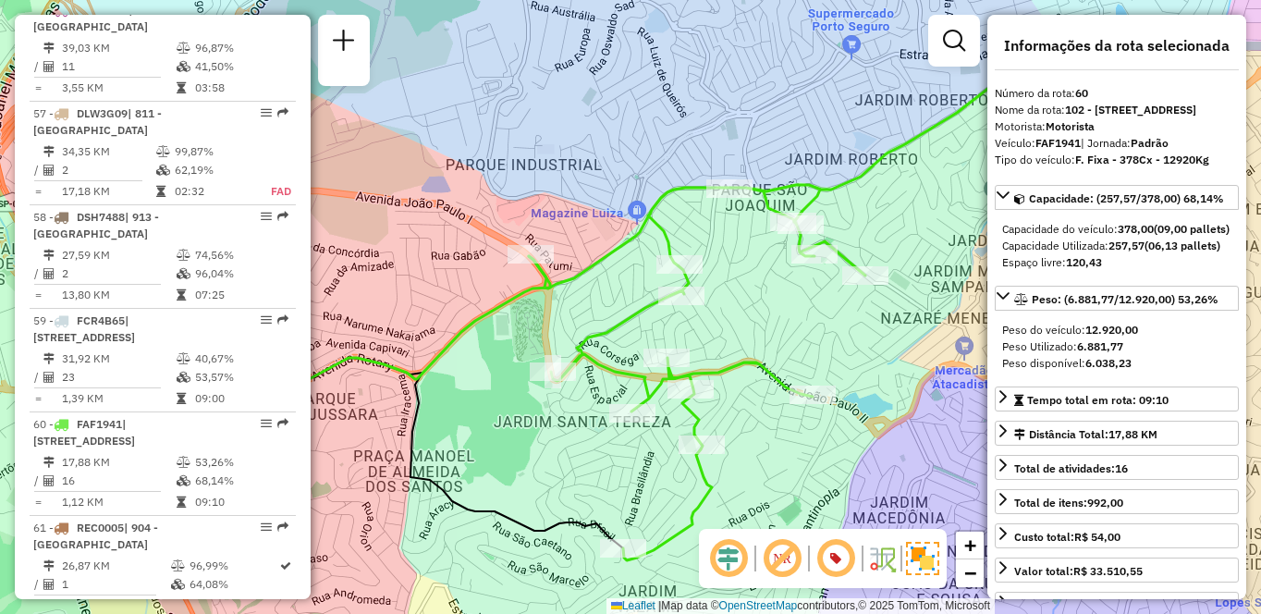
scroll to position [1856, 0]
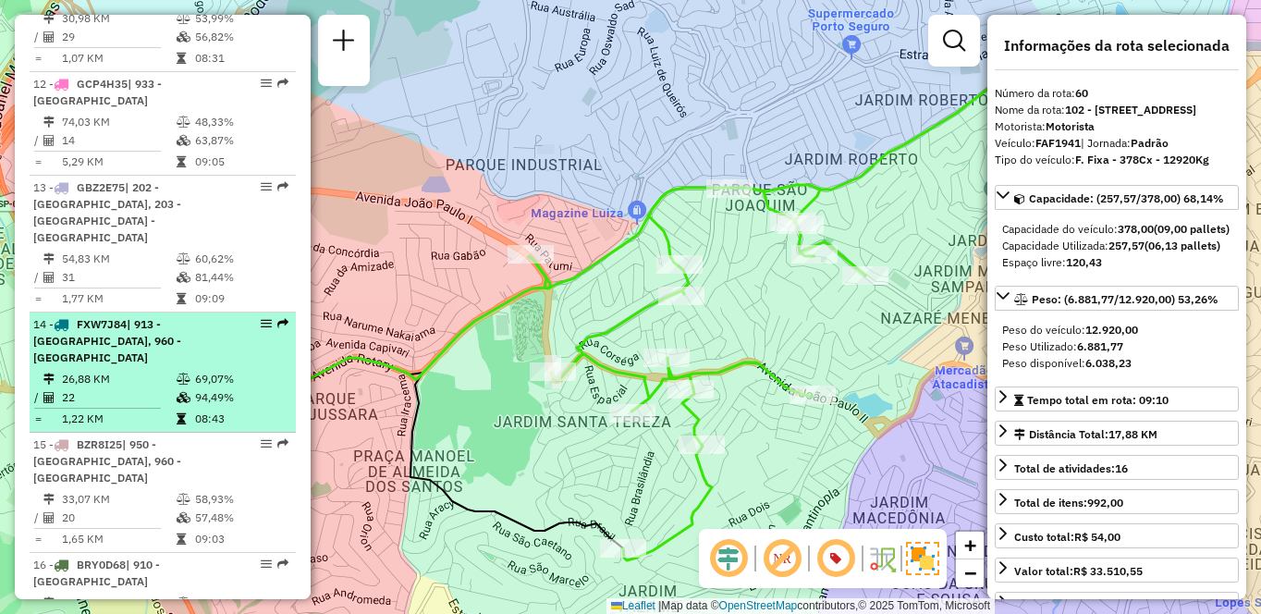
drag, startPoint x: 128, startPoint y: 313, endPoint x: 238, endPoint y: 312, distance: 109.1
click at [127, 317] on span "FXW7J84" at bounding box center [102, 324] width 50 height 14
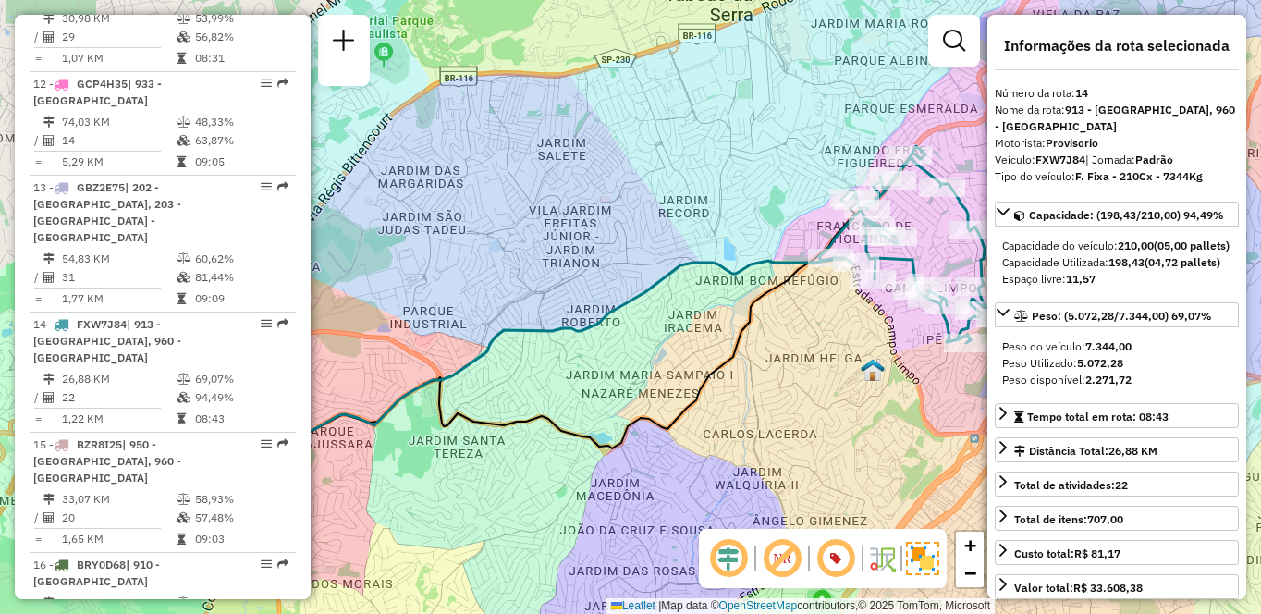
scroll to position [6486, 0]
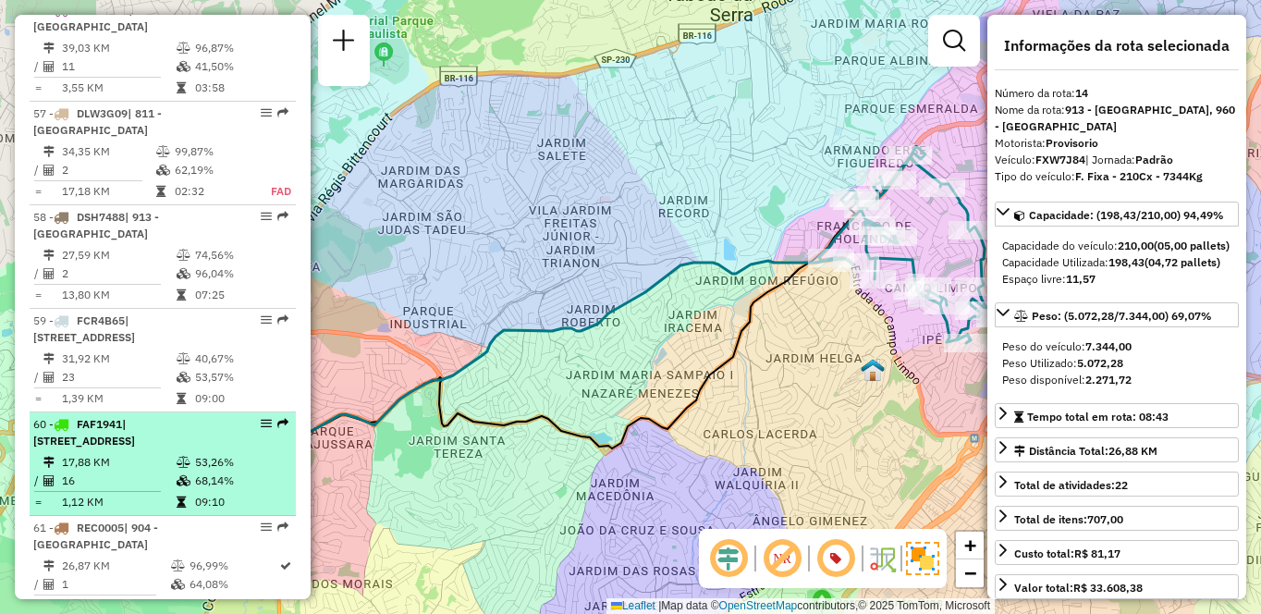
click at [157, 471] on td "16" at bounding box center [118, 480] width 115 height 18
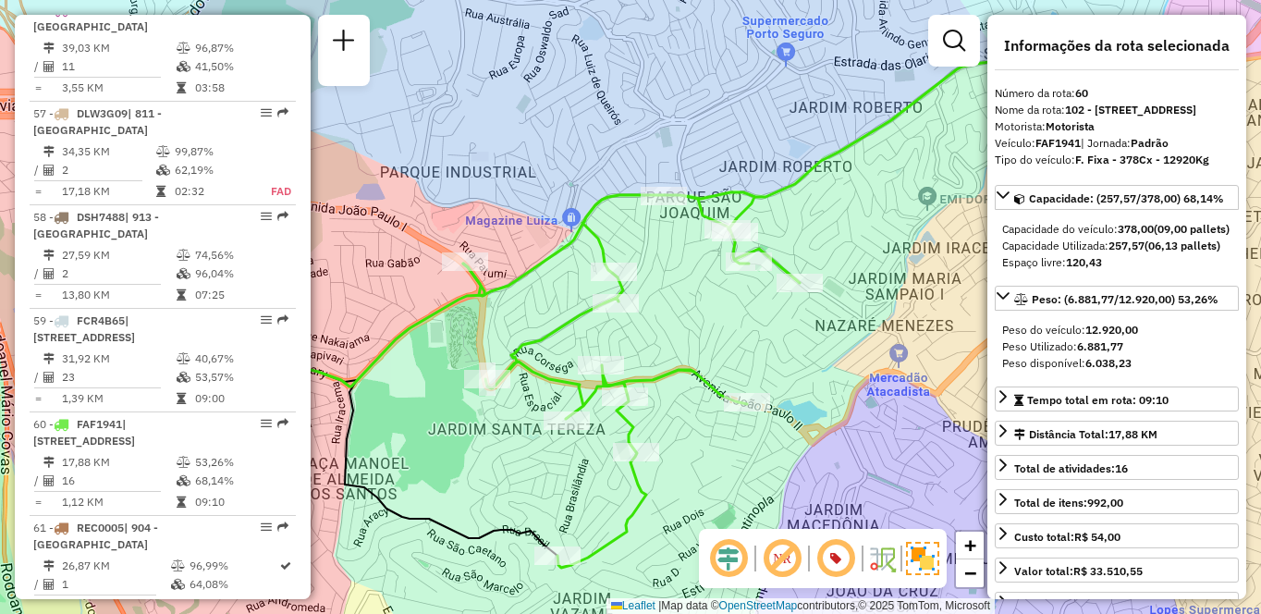
drag, startPoint x: 887, startPoint y: 382, endPoint x: 818, endPoint y: 389, distance: 68.8
click at [818, 389] on div "Janela de atendimento Grade de atendimento Capacidade Transportadoras Veículos …" at bounding box center [630, 307] width 1261 height 614
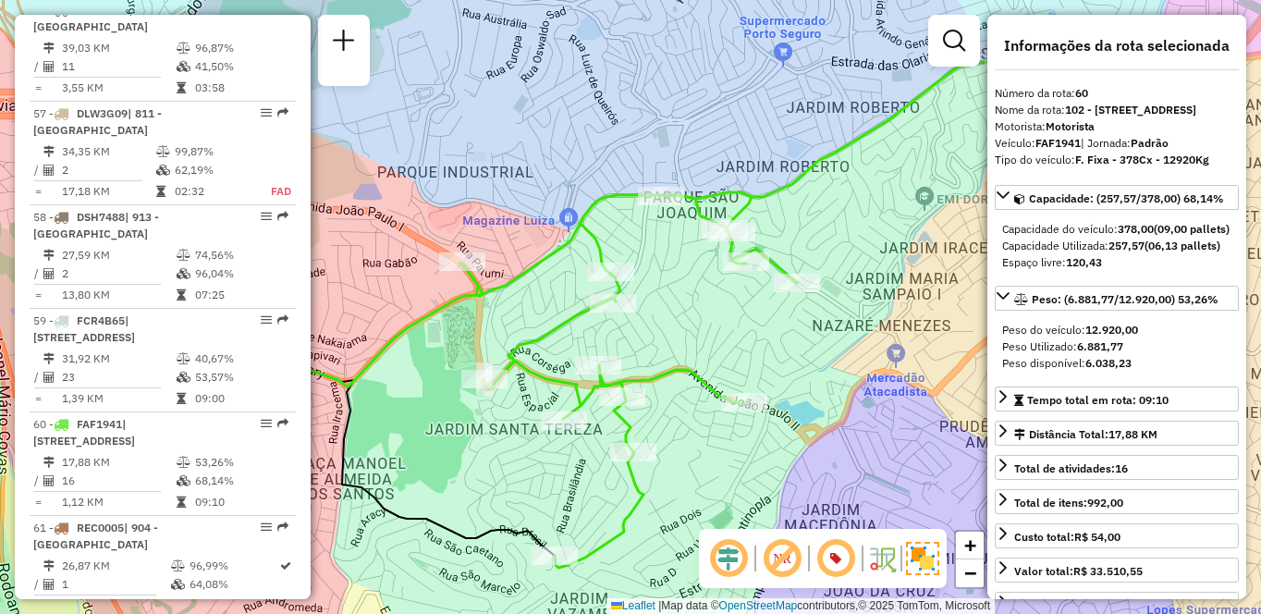
scroll to position [2167, 0]
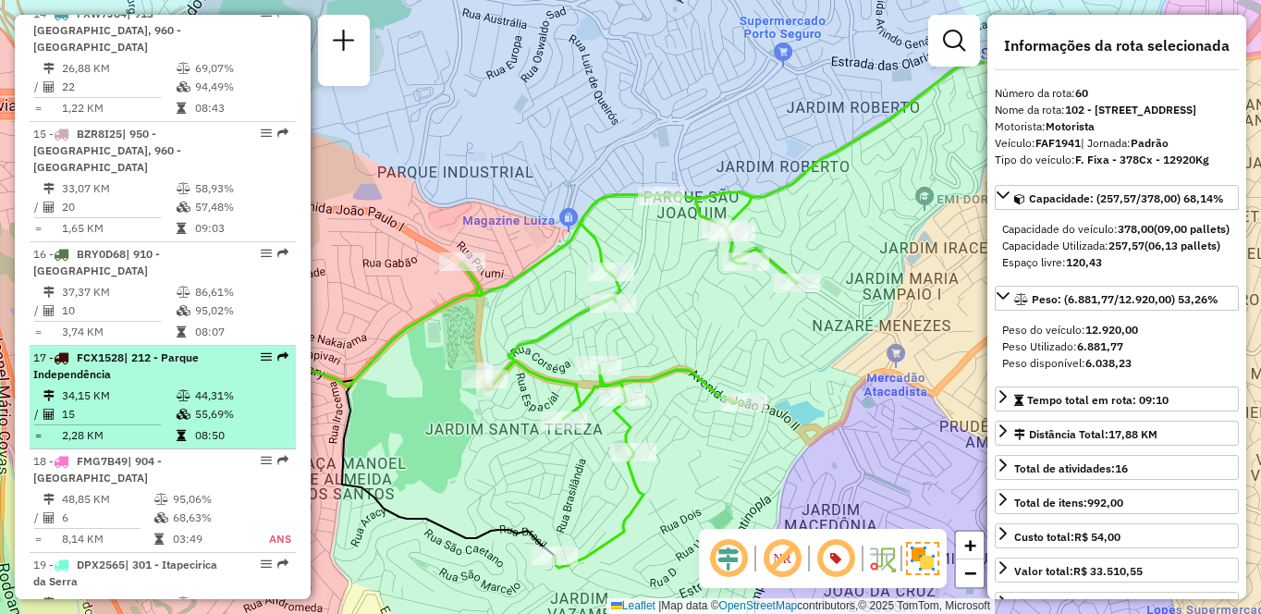
click at [159, 405] on td "15" at bounding box center [118, 414] width 115 height 18
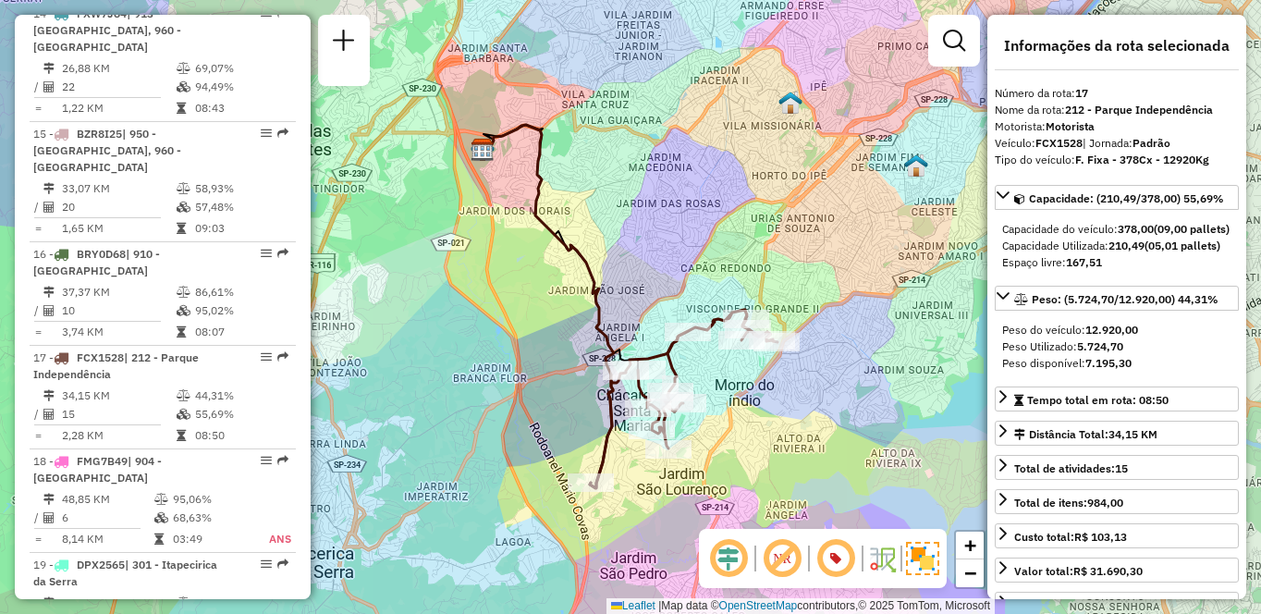
scroll to position [1218, 0]
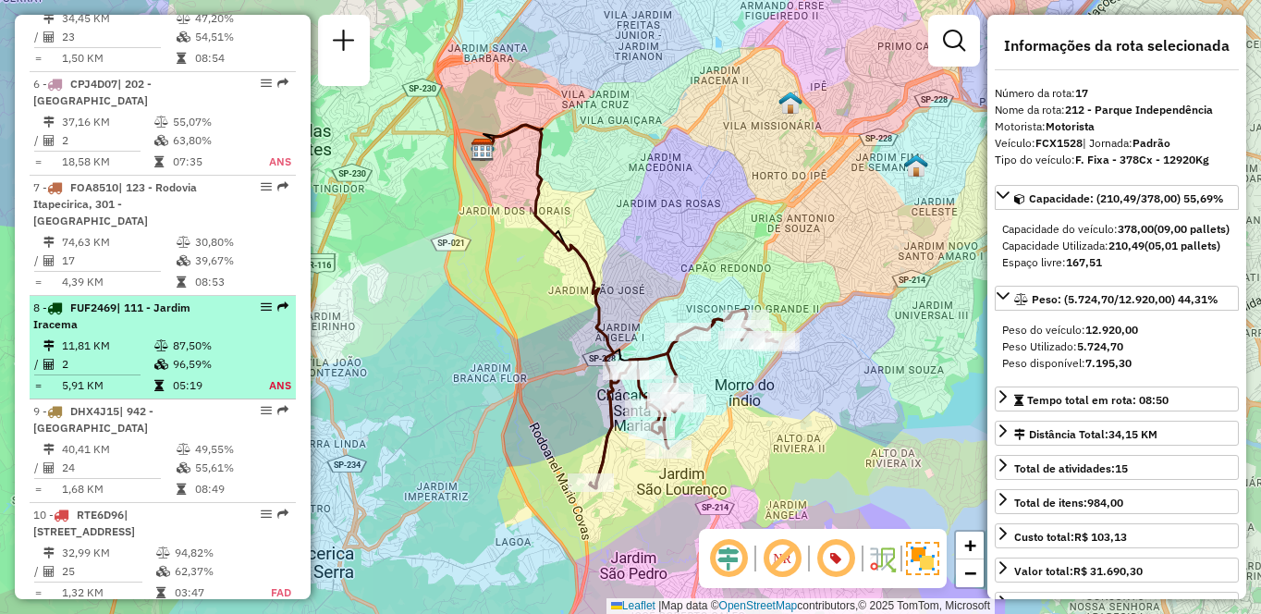
click at [173, 351] on td "87,50%" at bounding box center [210, 345] width 76 height 18
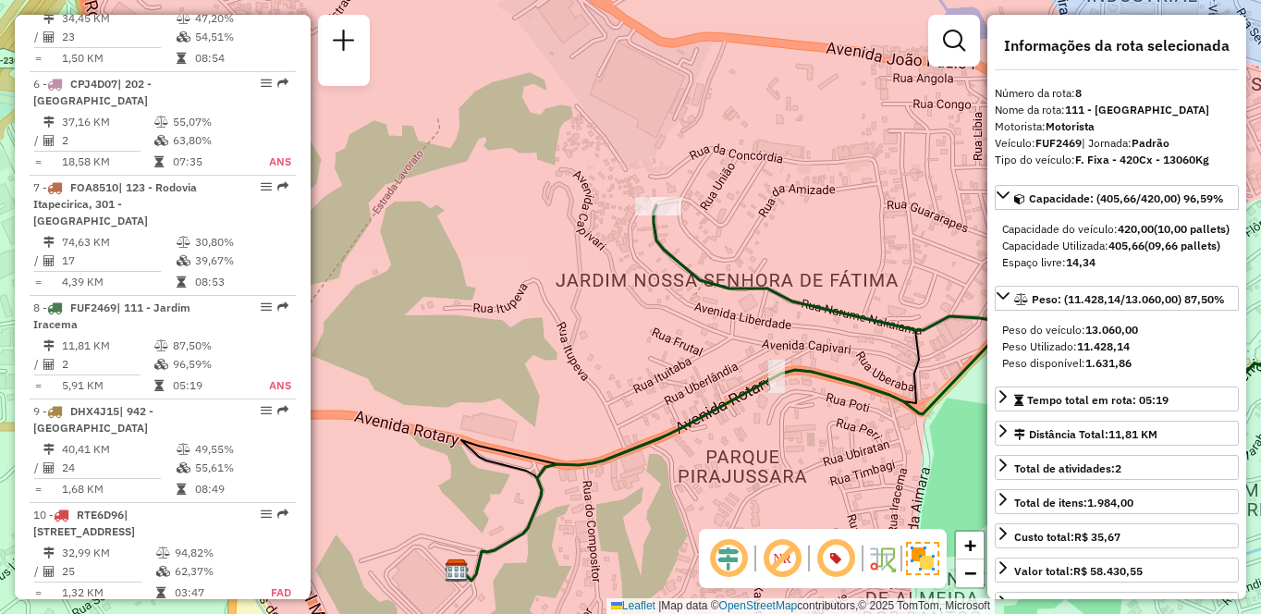
scroll to position [2892, 0]
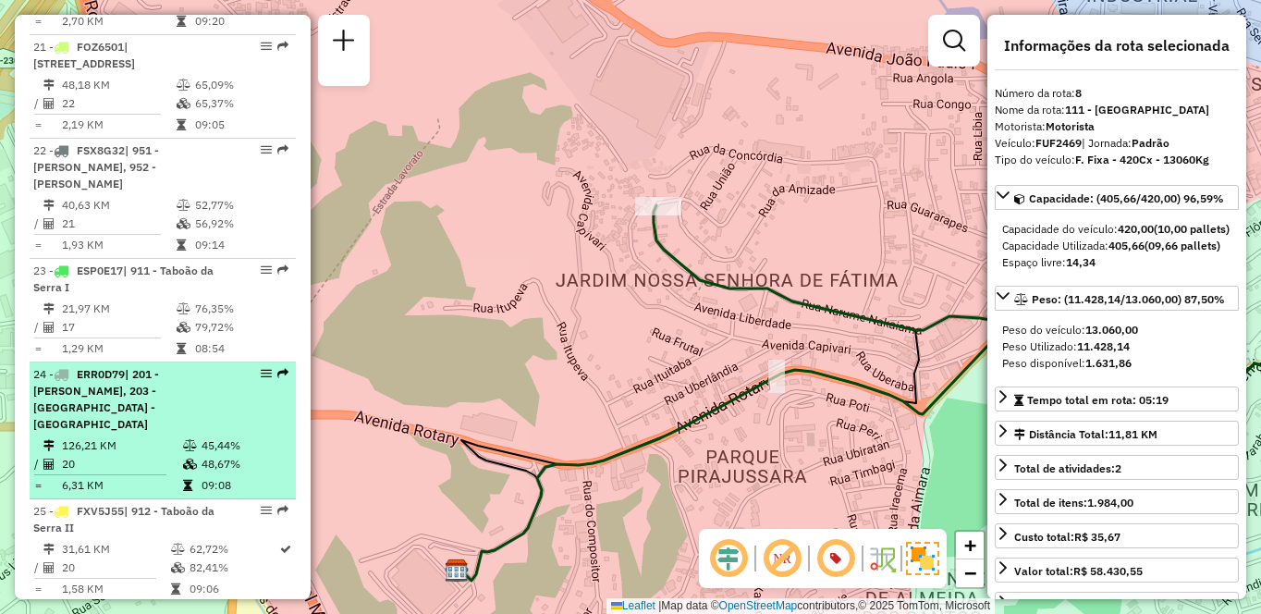
click at [145, 367] on span "| 201 - [PERSON_NAME], 203 - [GEOGRAPHIC_DATA] - [GEOGRAPHIC_DATA]" at bounding box center [96, 399] width 126 height 64
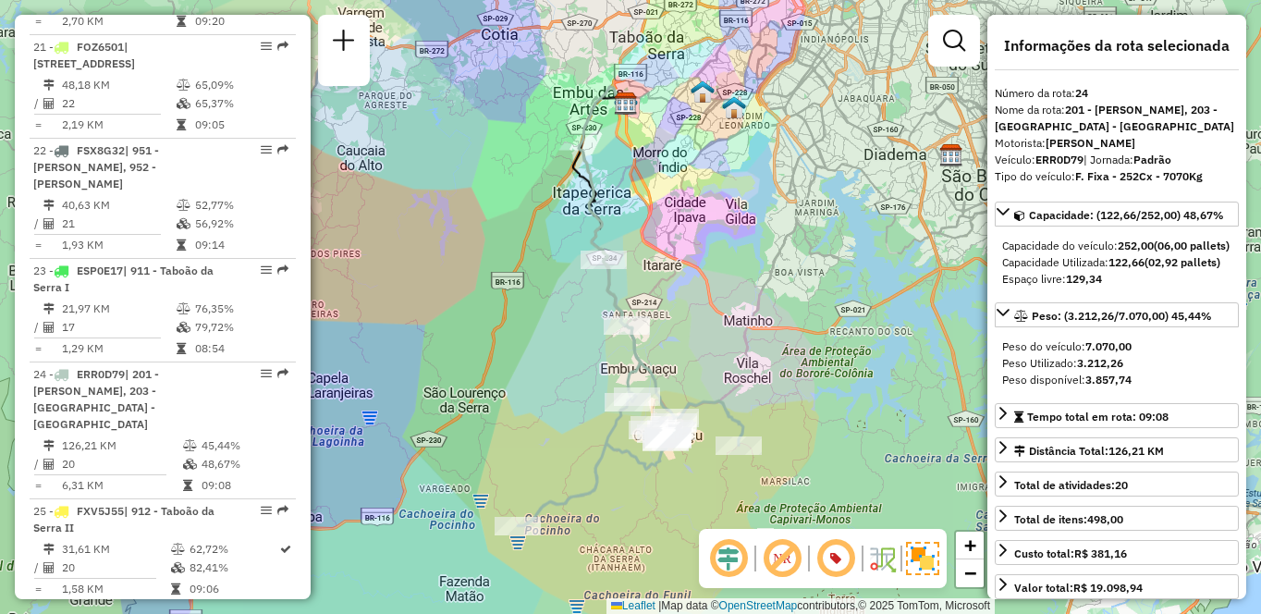
scroll to position [1960, 0]
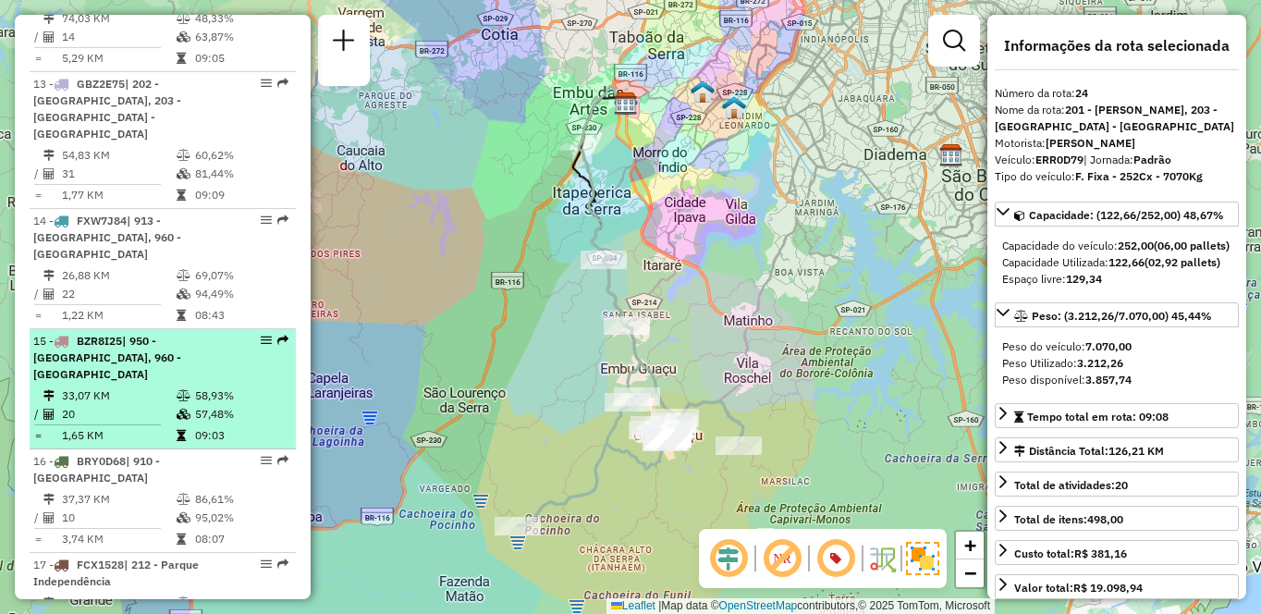
click at [116, 334] on span "| 950 - [GEOGRAPHIC_DATA], 960 - [GEOGRAPHIC_DATA]" at bounding box center [107, 357] width 148 height 47
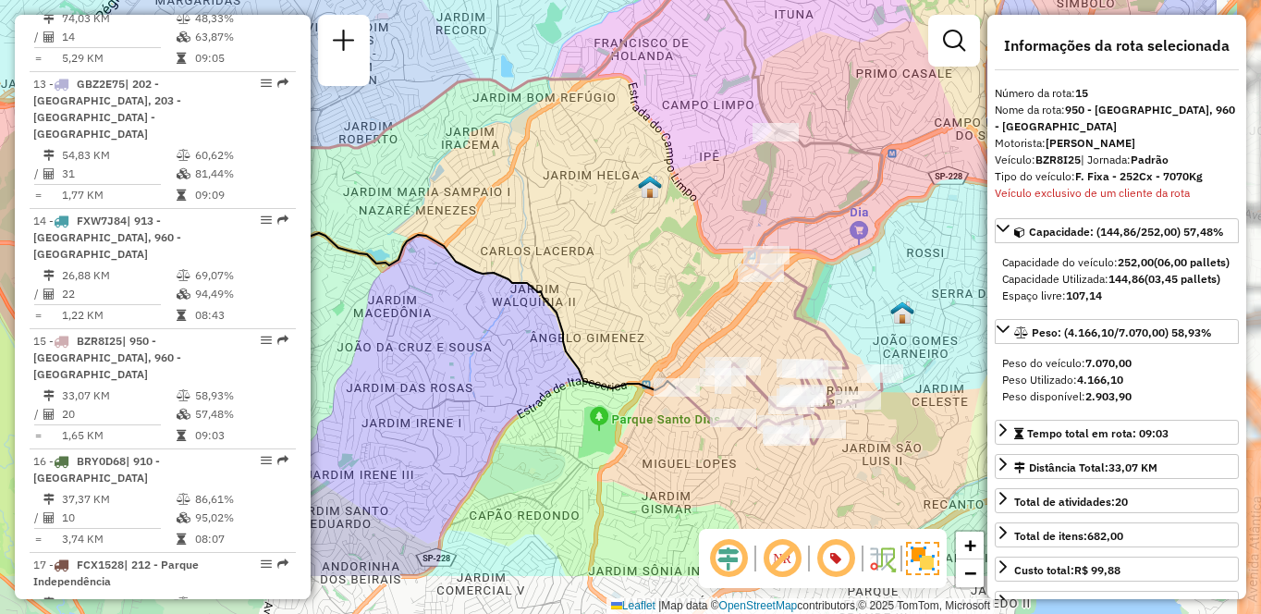
drag, startPoint x: 817, startPoint y: 395, endPoint x: 646, endPoint y: 295, distance: 198.0
click at [646, 295] on div "Janela de atendimento Grade de atendimento Capacidade Transportadoras Veículos …" at bounding box center [630, 307] width 1261 height 614
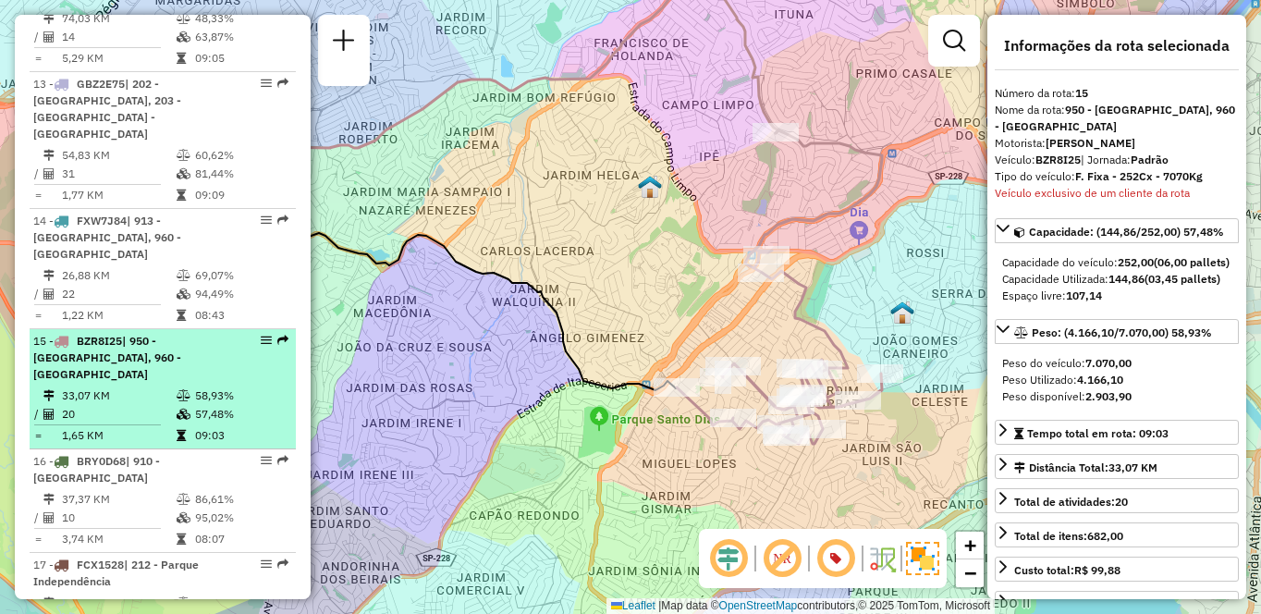
click at [124, 334] on span "| 950 - [GEOGRAPHIC_DATA], 960 - [GEOGRAPHIC_DATA]" at bounding box center [107, 357] width 148 height 47
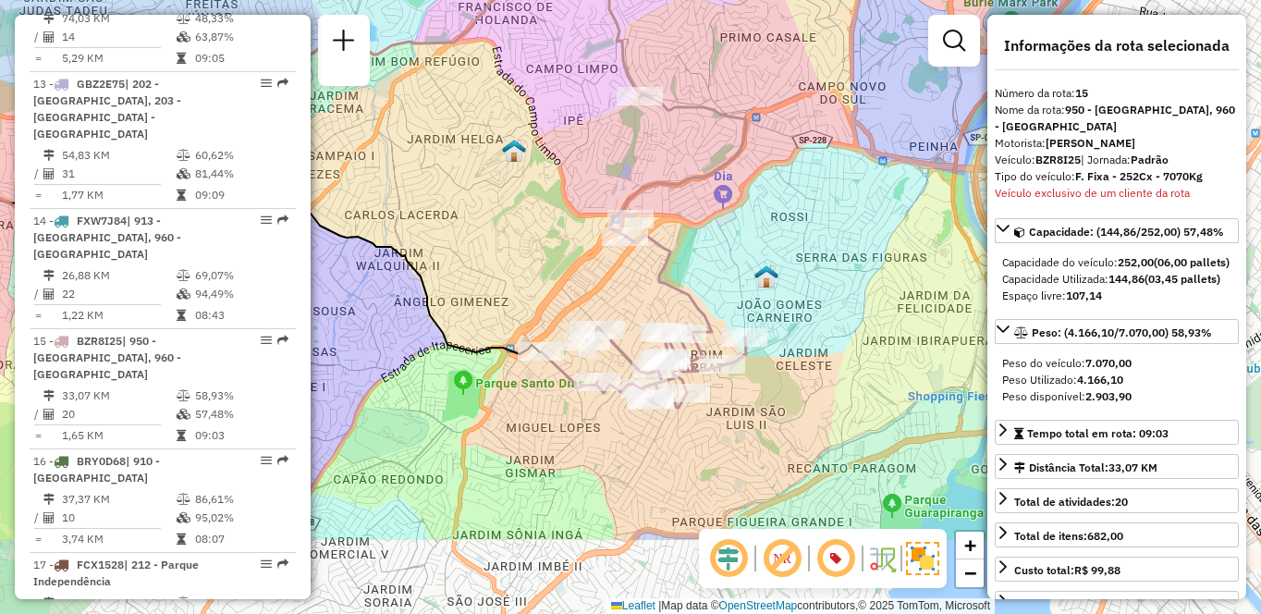
drag, startPoint x: 878, startPoint y: 431, endPoint x: 571, endPoint y: 295, distance: 335.6
click at [571, 295] on div "Janela de atendimento Grade de atendimento Capacidade Transportadoras Veículos …" at bounding box center [630, 307] width 1261 height 614
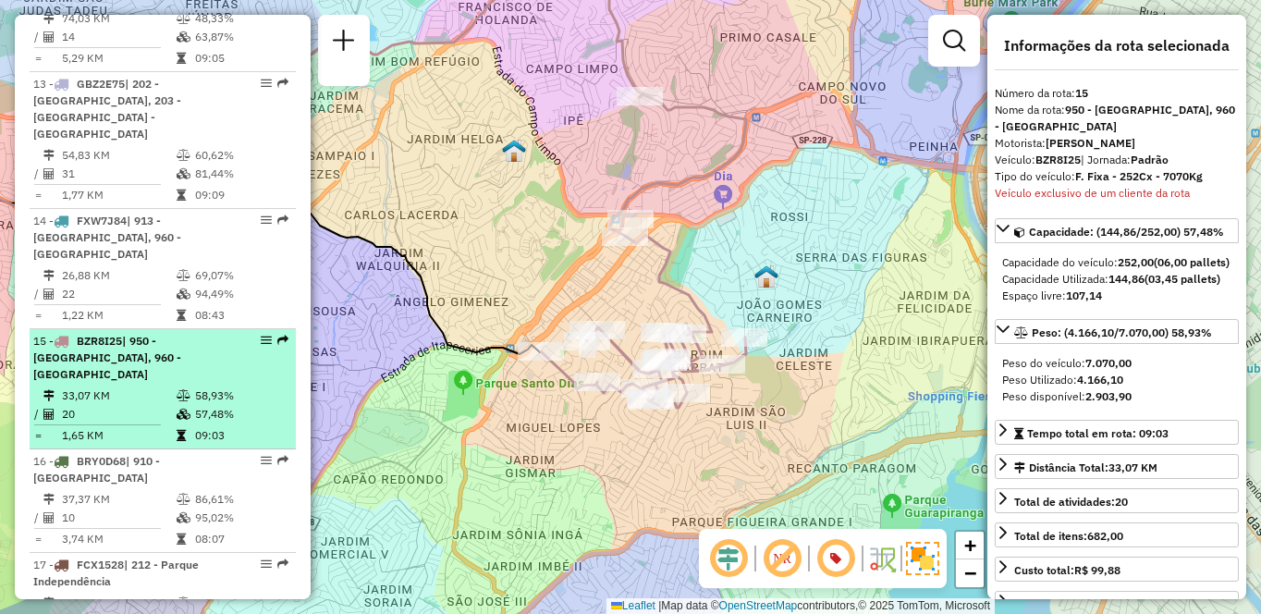
click at [136, 333] on li "15 - BZR8I25 | 950 - [GEOGRAPHIC_DATA], 960 - [GEOGRAPHIC_DATA] 33,07 KM 58,93%…" at bounding box center [163, 389] width 266 height 120
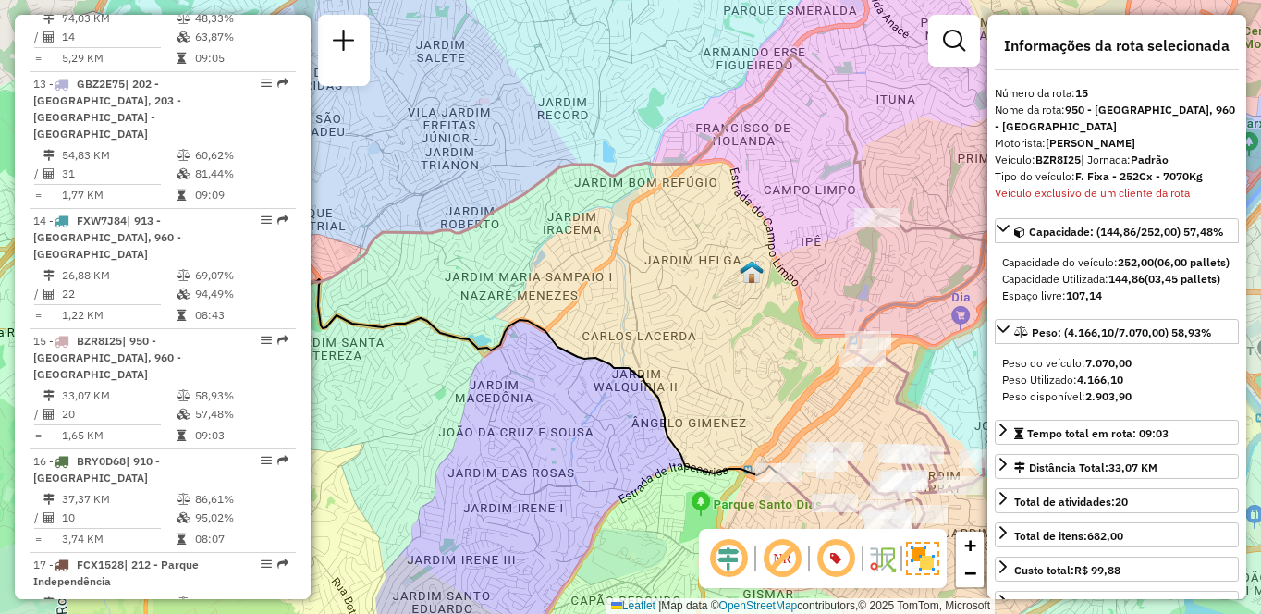
drag, startPoint x: 859, startPoint y: 403, endPoint x: 639, endPoint y: 345, distance: 227.6
click at [639, 345] on div "Janela de atendimento Grade de atendimento Capacidade Transportadoras Veículos …" at bounding box center [630, 307] width 1261 height 614
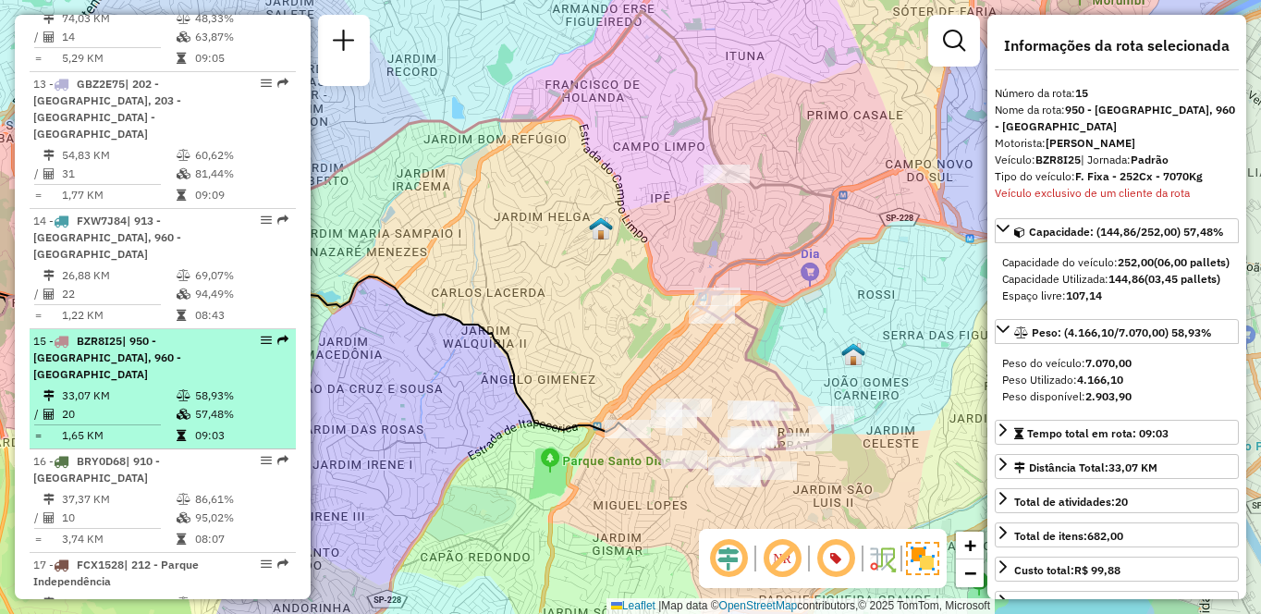
click at [186, 390] on icon at bounding box center [184, 395] width 14 height 11
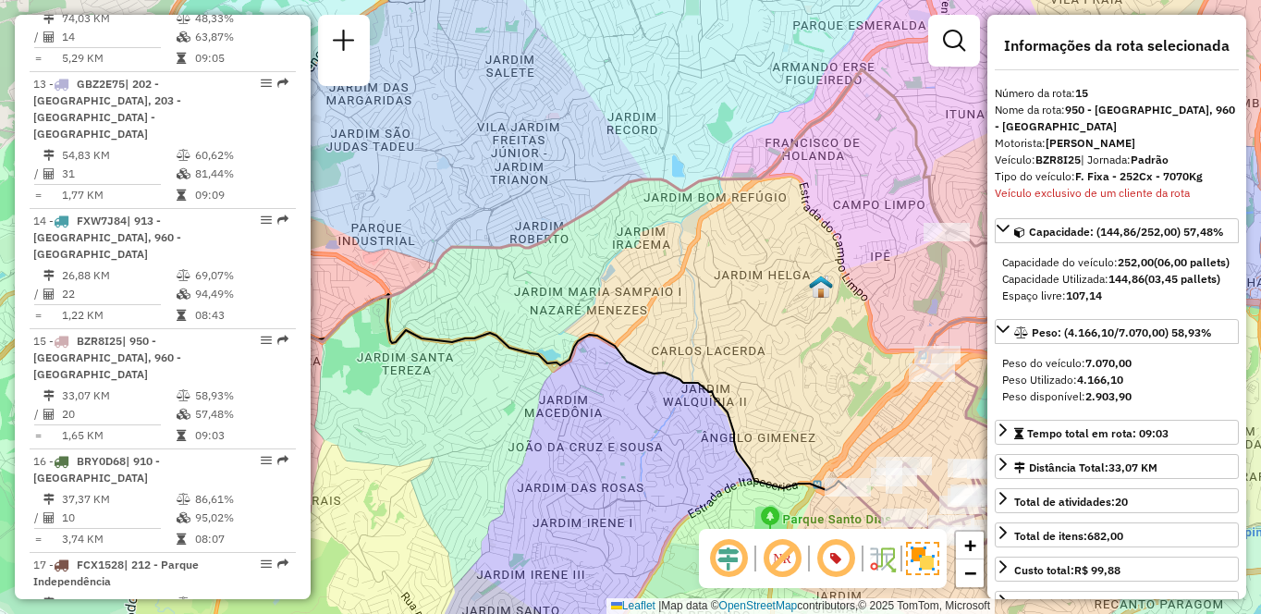
scroll to position [4010, 0]
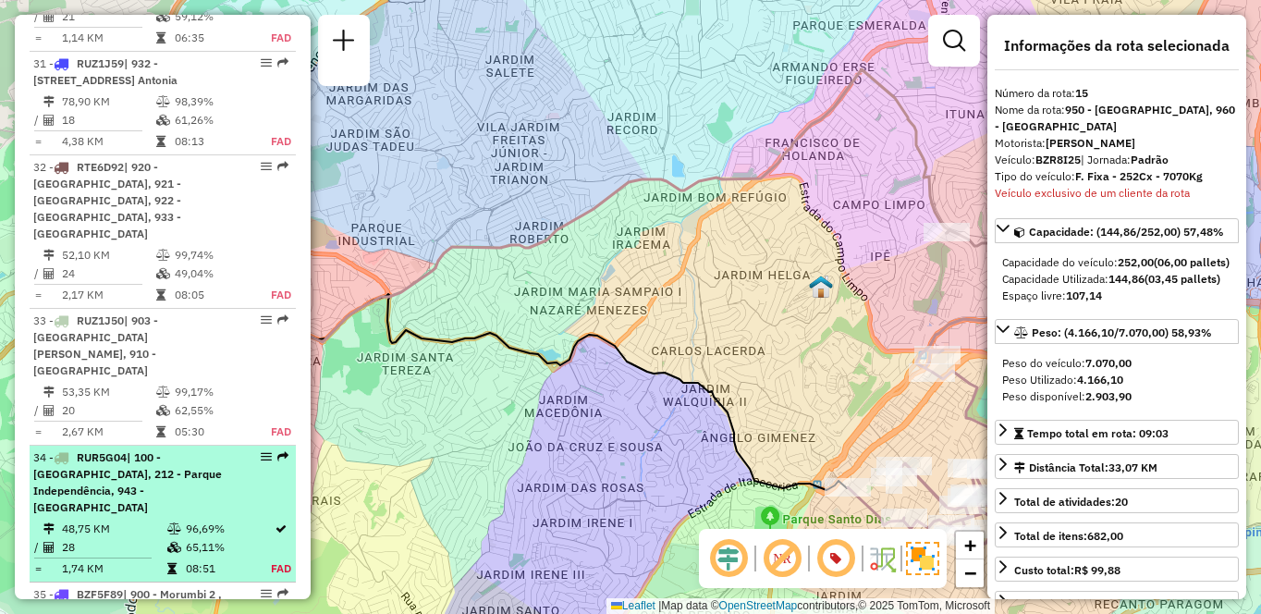
click at [151, 449] on div "34 - RUR5G04 | 100 - [GEOGRAPHIC_DATA], 212 - [GEOGRAPHIC_DATA], 943 - [GEOGRAP…" at bounding box center [131, 482] width 196 height 67
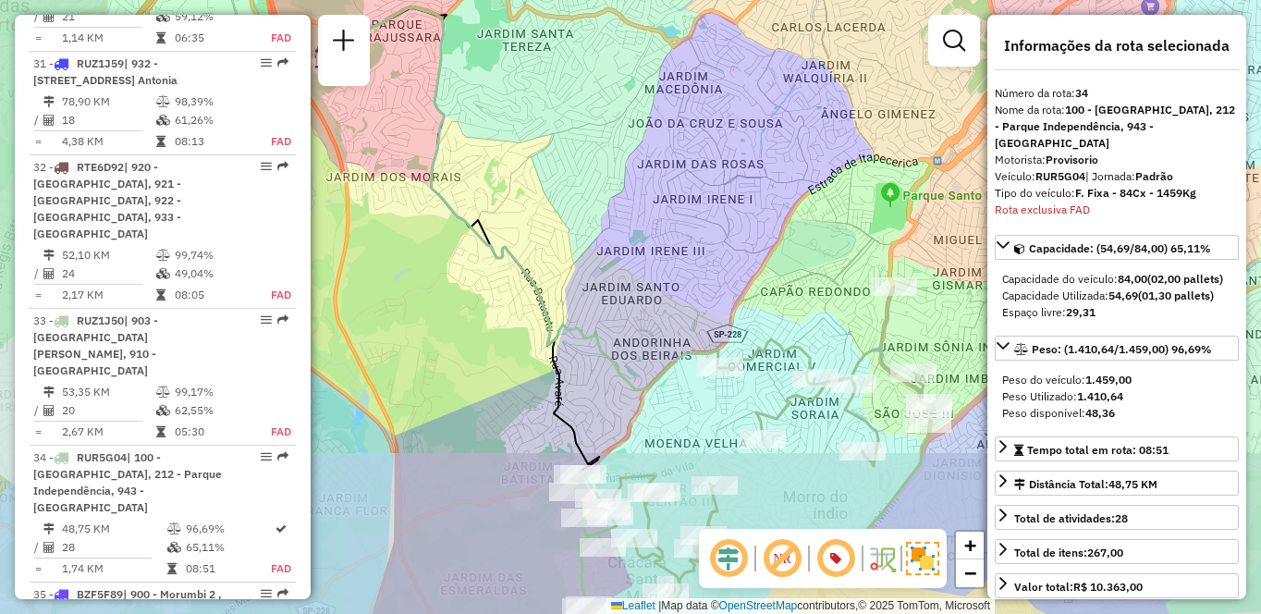
scroll to position [4291, 0]
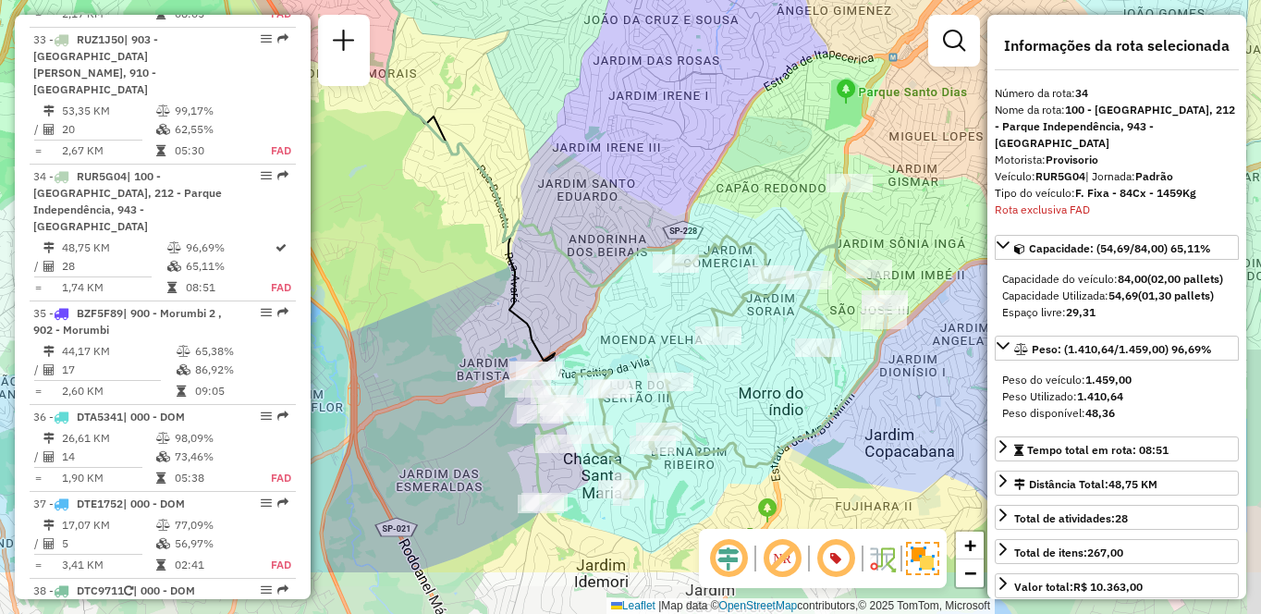
drag, startPoint x: 604, startPoint y: 425, endPoint x: 551, endPoint y: 318, distance: 119.5
click at [551, 318] on div "Janela de atendimento Grade de atendimento Capacidade Transportadoras Veículos …" at bounding box center [630, 307] width 1261 height 614
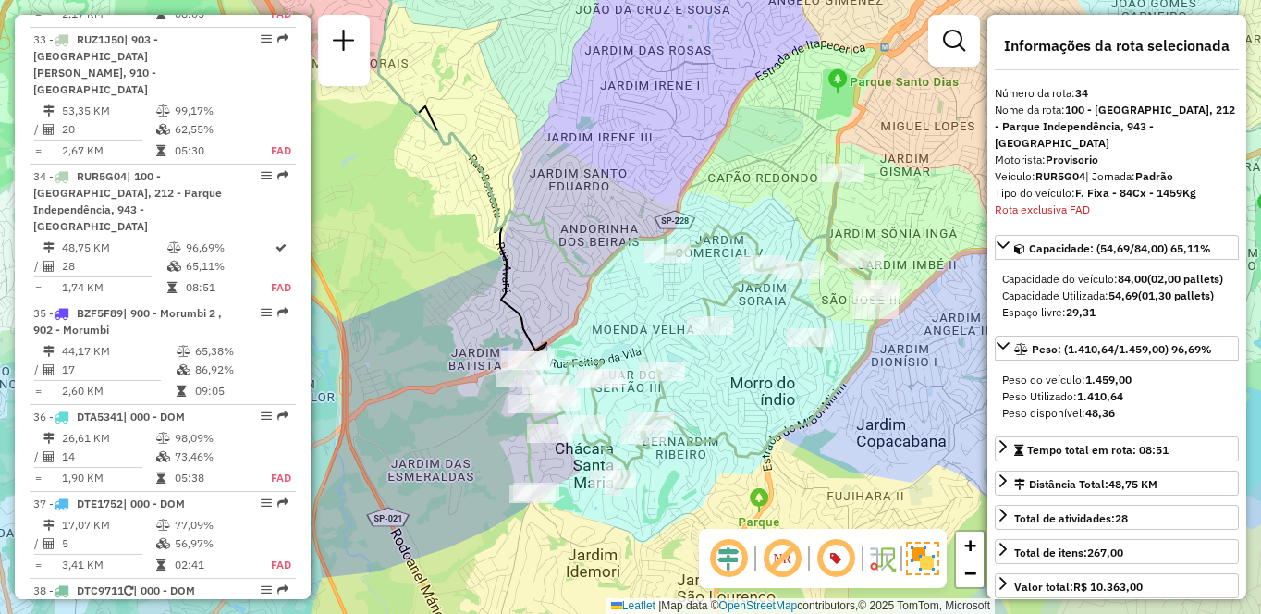
scroll to position [2477, 0]
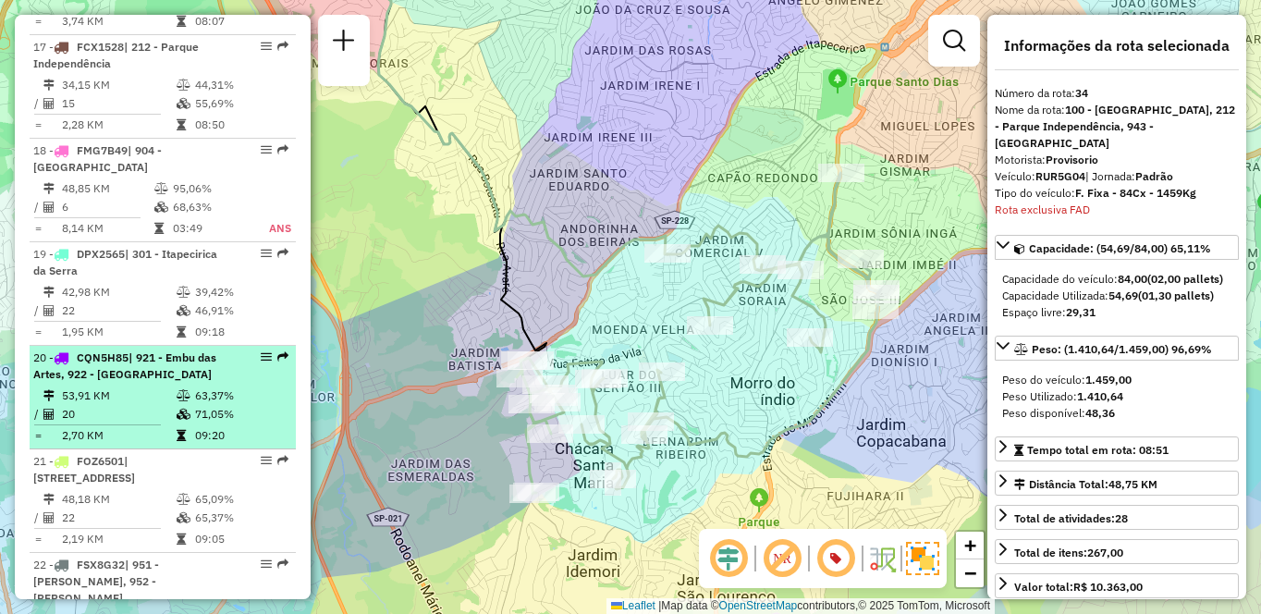
click at [134, 405] on td "20" at bounding box center [118, 414] width 115 height 18
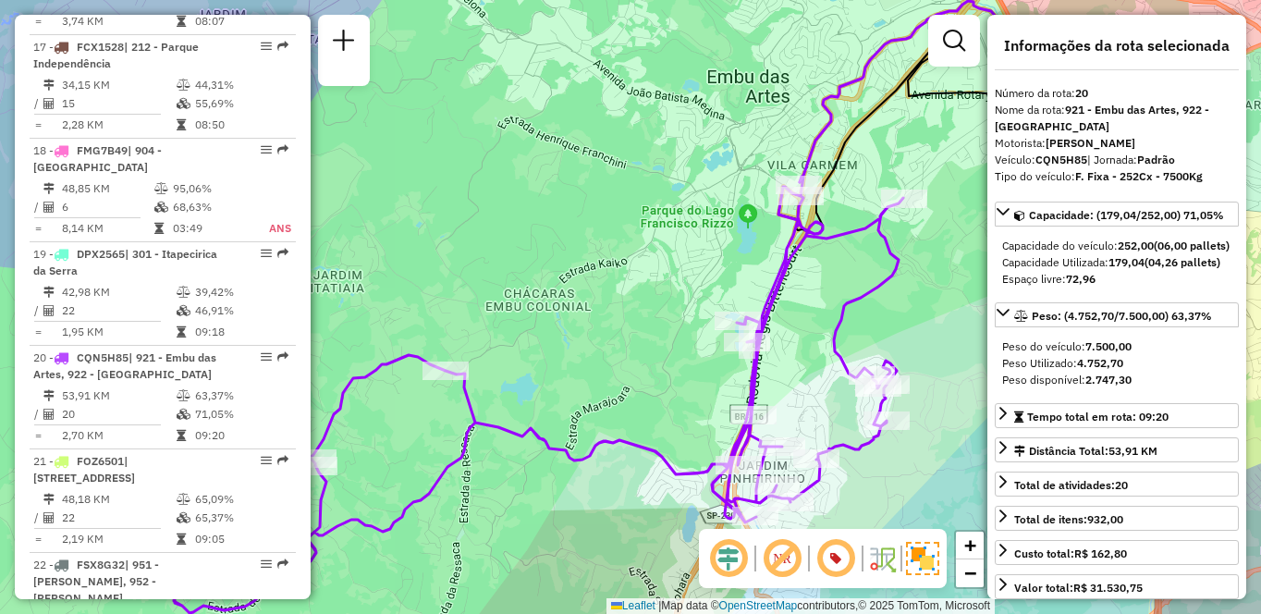
scroll to position [5641, 0]
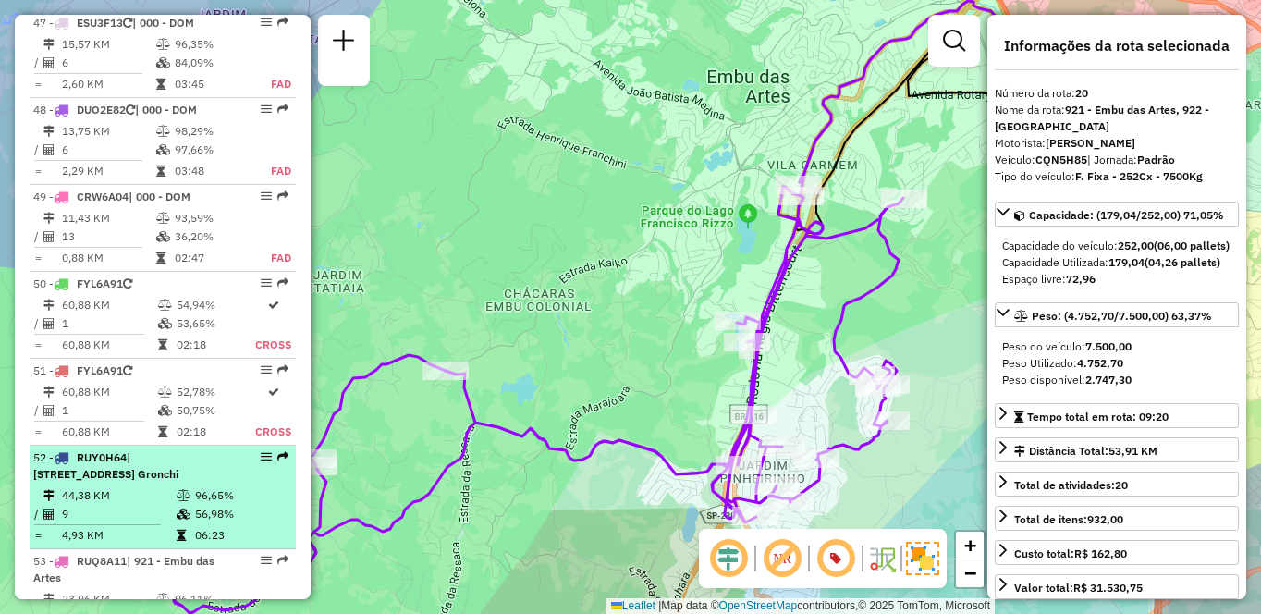
click at [154, 450] on span "| [STREET_ADDRESS] Gronchi" at bounding box center [105, 465] width 145 height 31
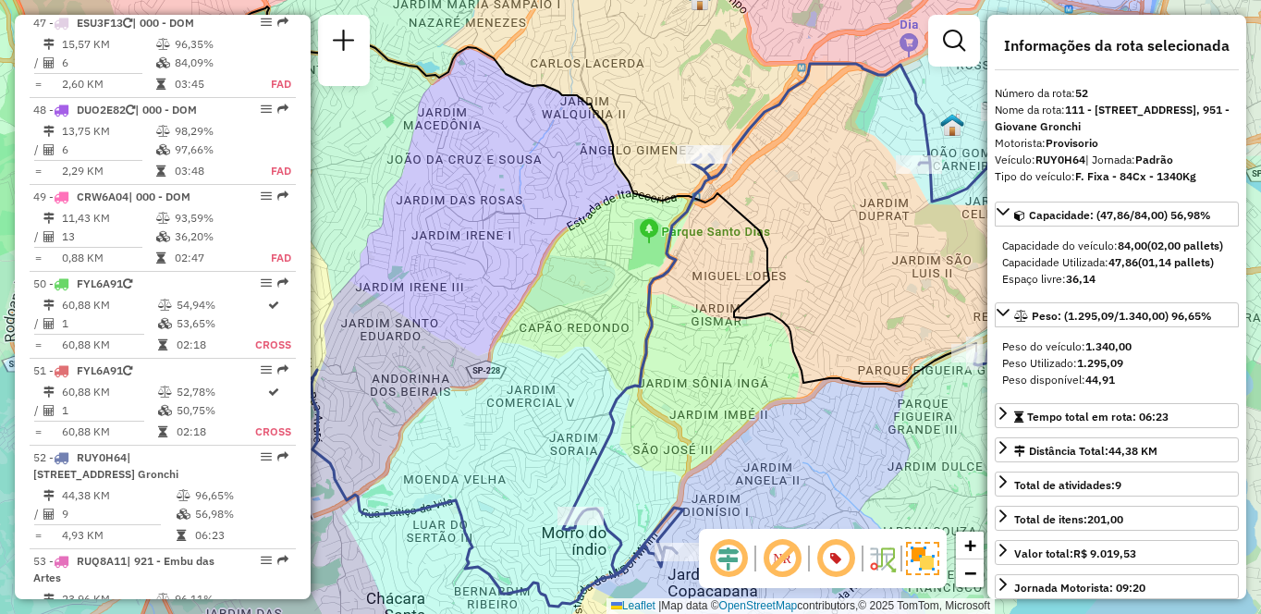
scroll to position [1425, 0]
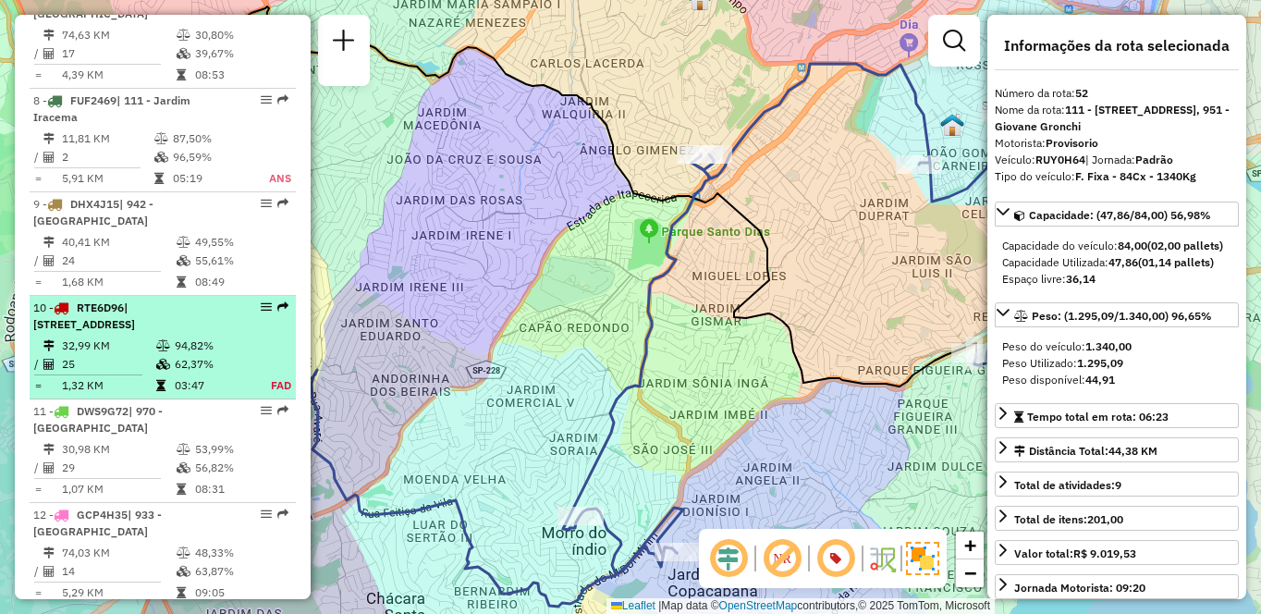
click at [165, 354] on td at bounding box center [164, 345] width 18 height 18
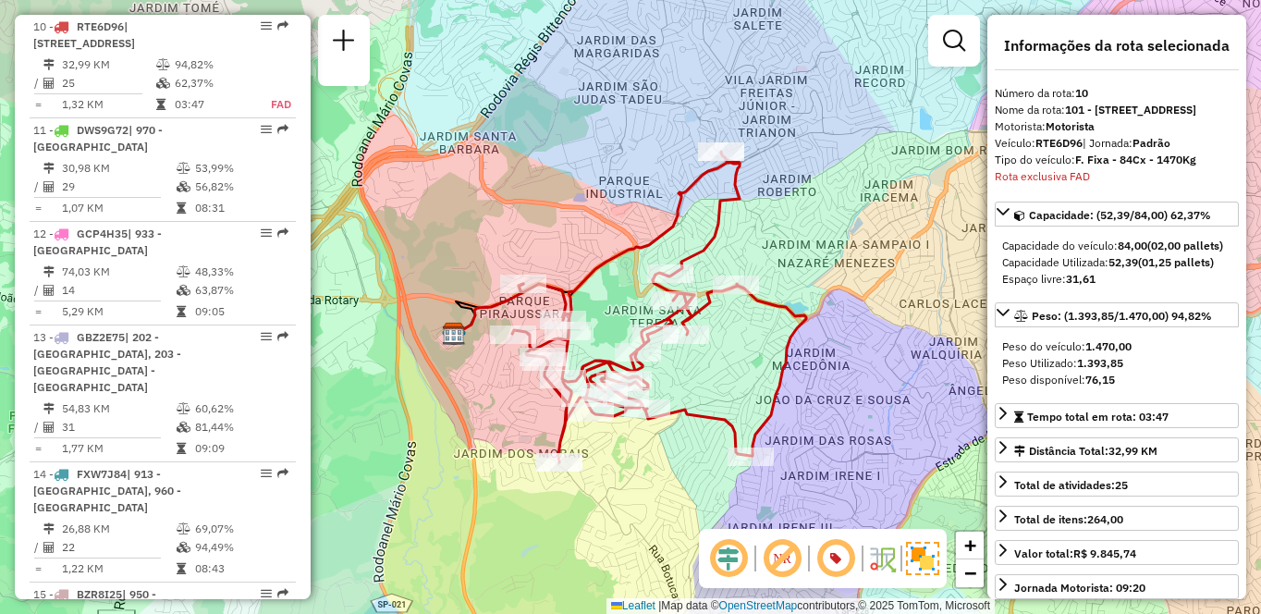
scroll to position [5761, 0]
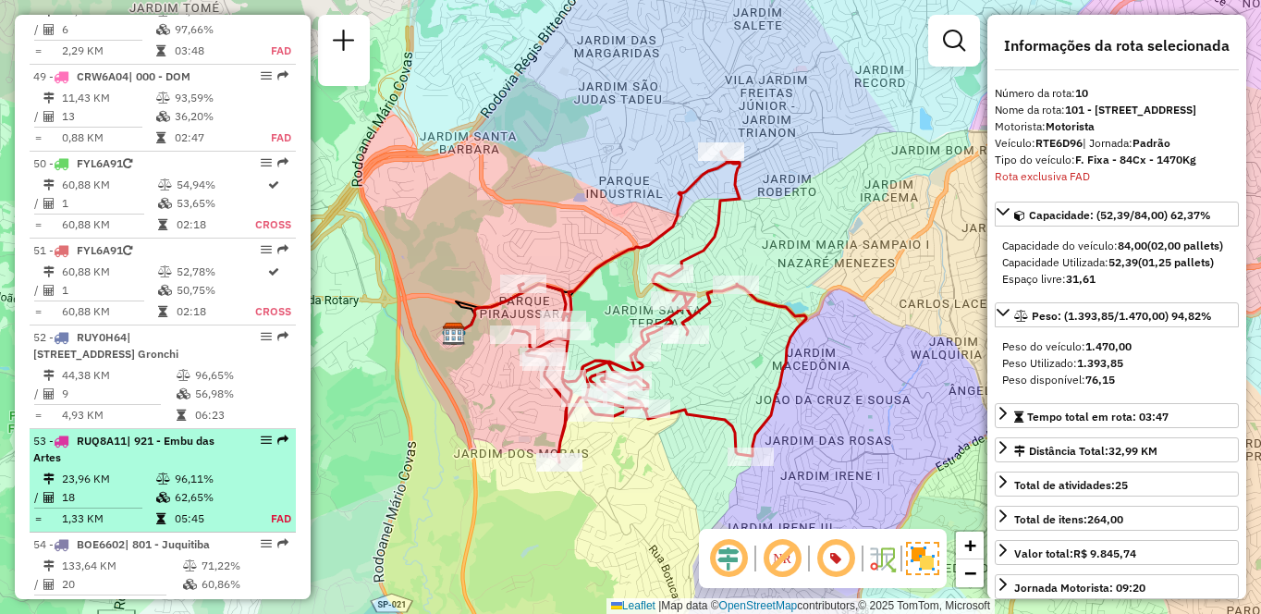
click at [127, 470] on table "23,96 KM 96,11% / 18 62,65% = 1,33 KM 05:45 FAD" at bounding box center [162, 499] width 259 height 58
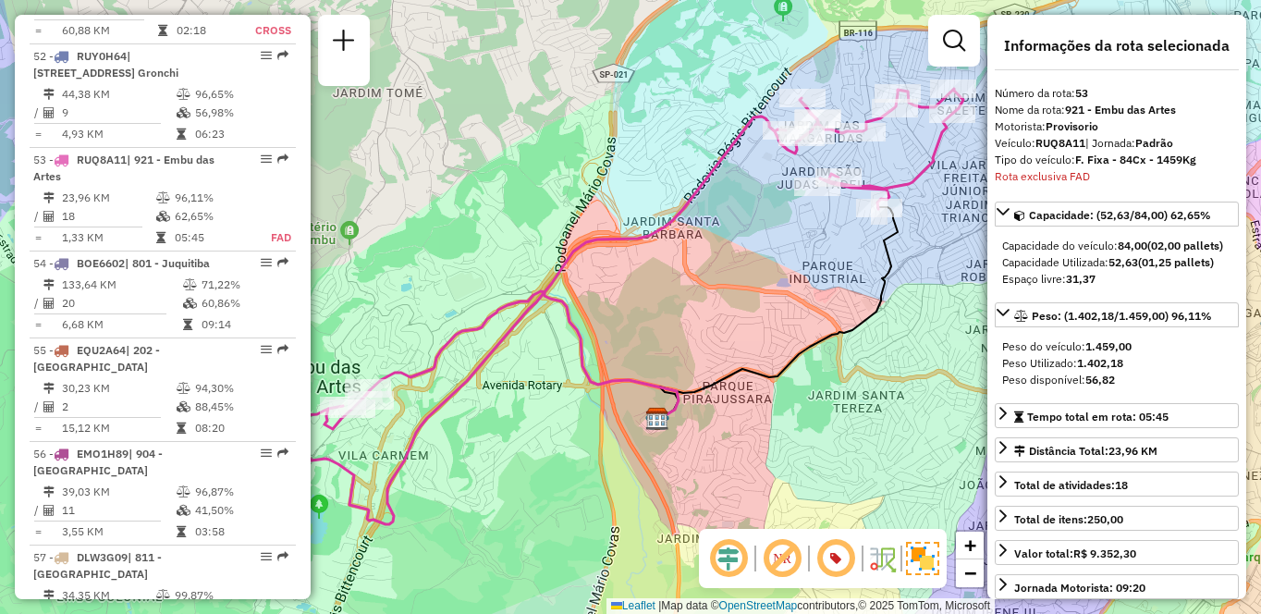
scroll to position [3753, 0]
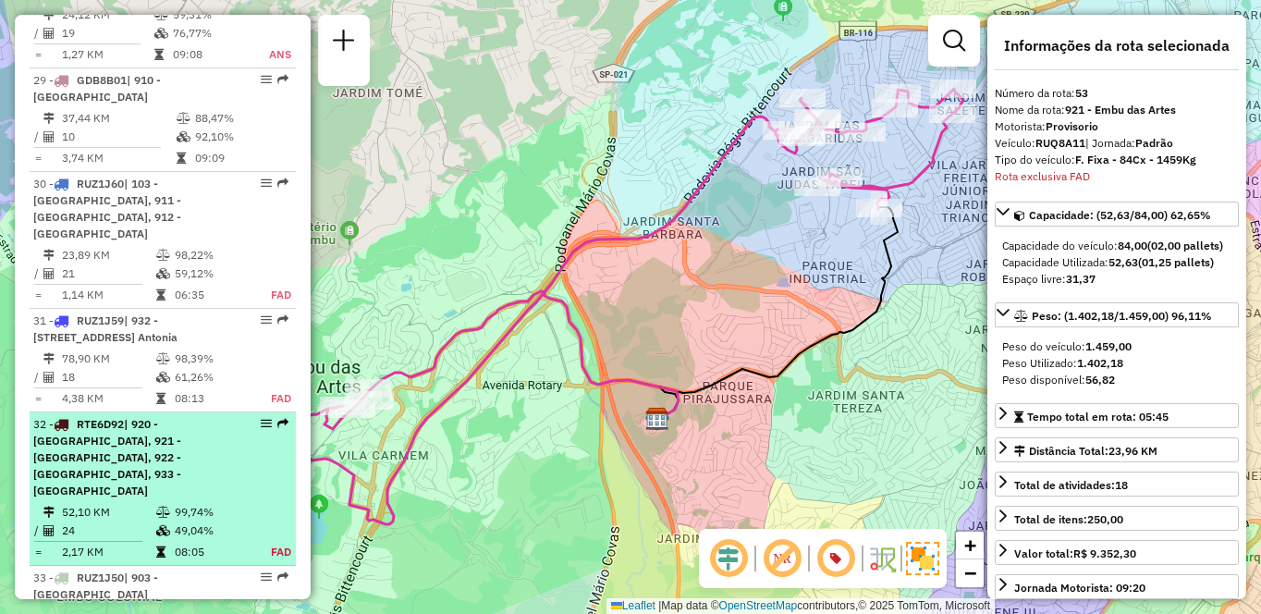
click at [181, 417] on span "| 920 - [GEOGRAPHIC_DATA], 921 - [GEOGRAPHIC_DATA], 922 - [GEOGRAPHIC_DATA], 93…" at bounding box center [107, 457] width 148 height 80
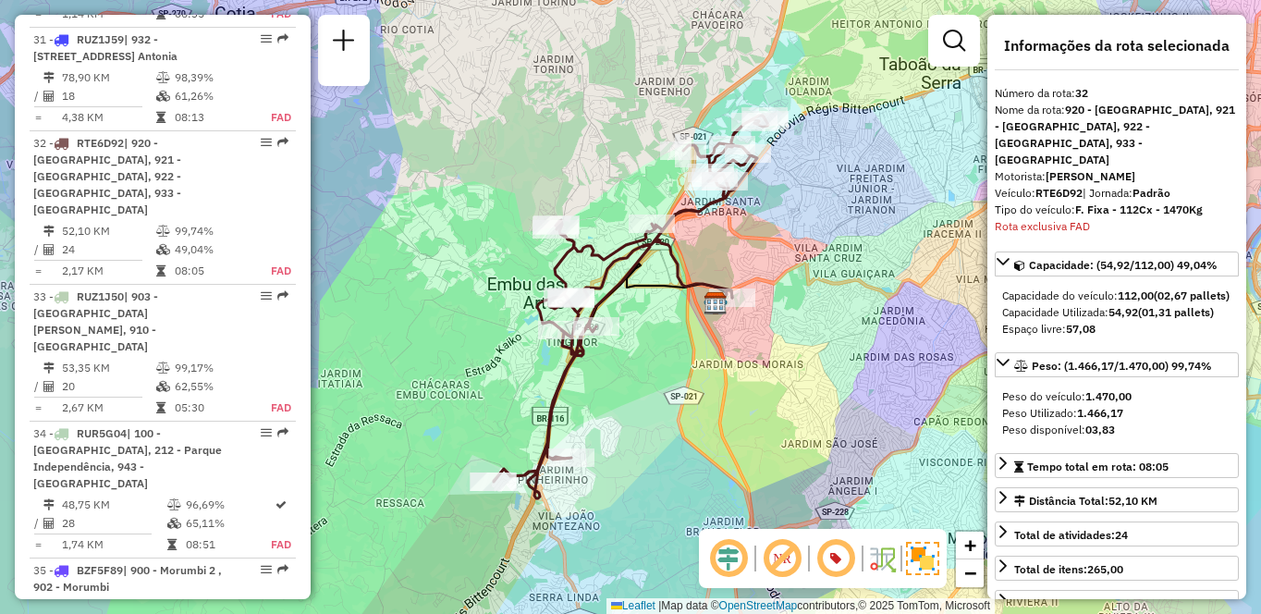
scroll to position [5761, 0]
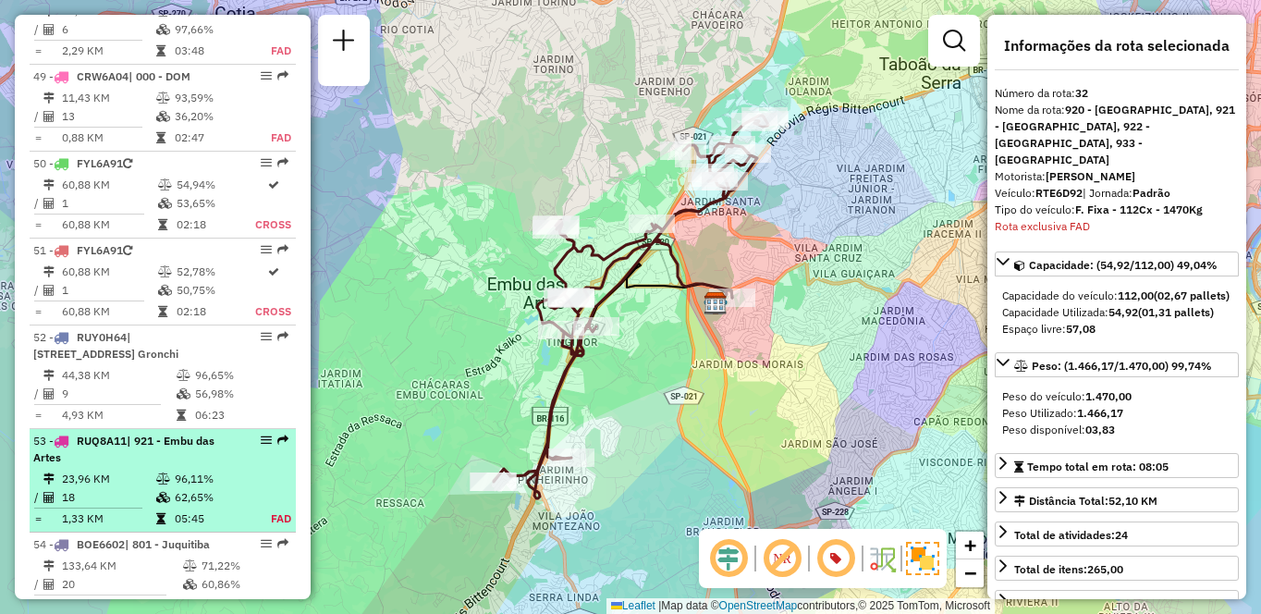
click at [131, 470] on td "23,96 KM" at bounding box center [108, 479] width 94 height 18
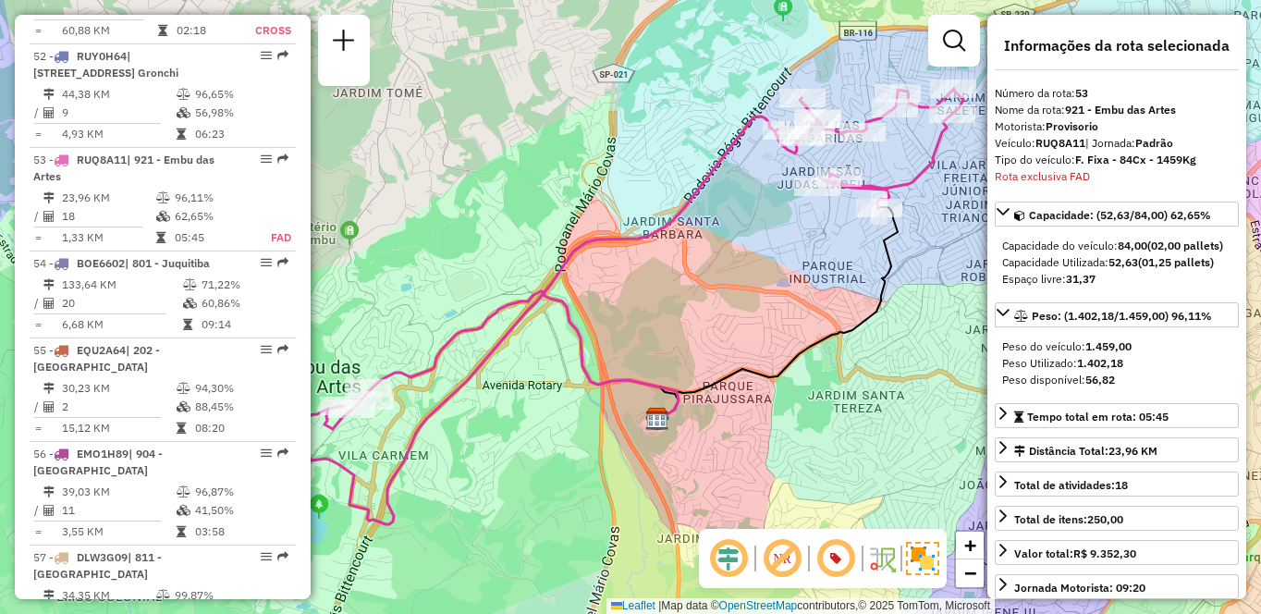
scroll to position [2063, 0]
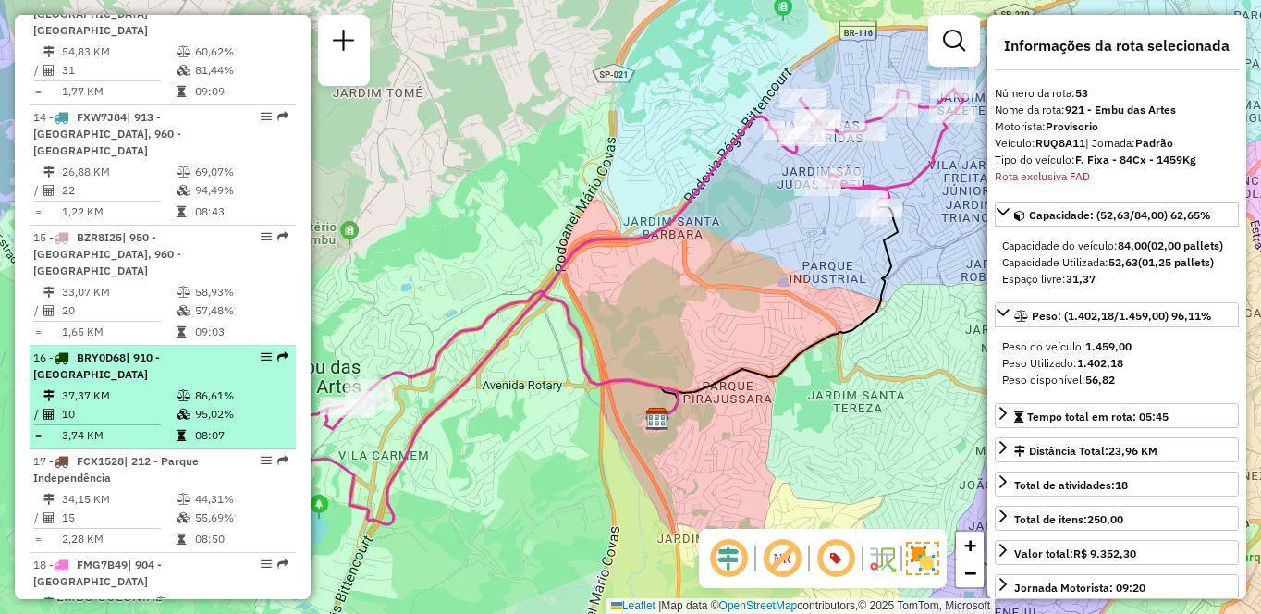
click at [194, 349] on div "16 - BRY0D68 | 910 - [GEOGRAPHIC_DATA]" at bounding box center [131, 365] width 196 height 33
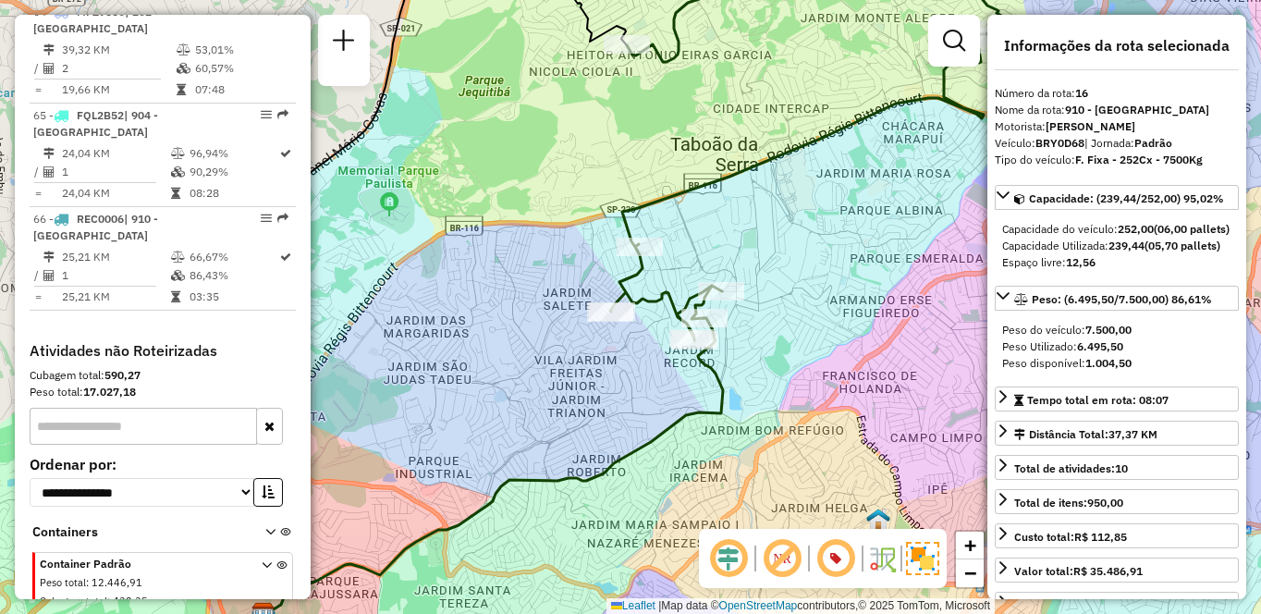
scroll to position [3409, 0]
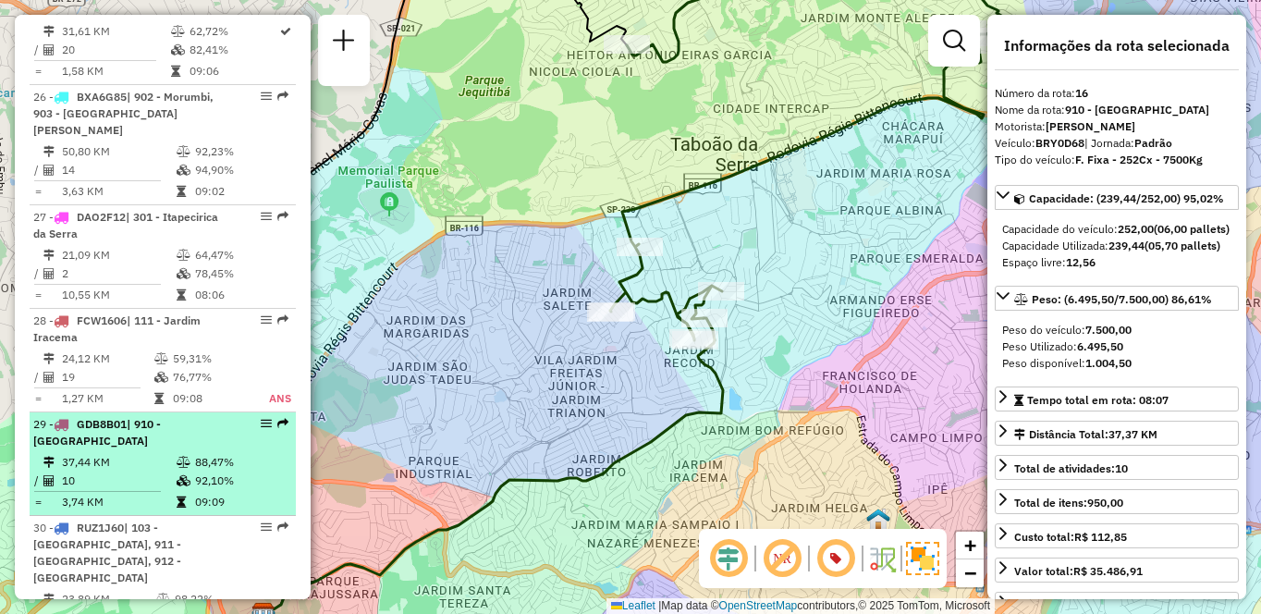
click at [153, 453] on td "37,44 KM" at bounding box center [118, 462] width 115 height 18
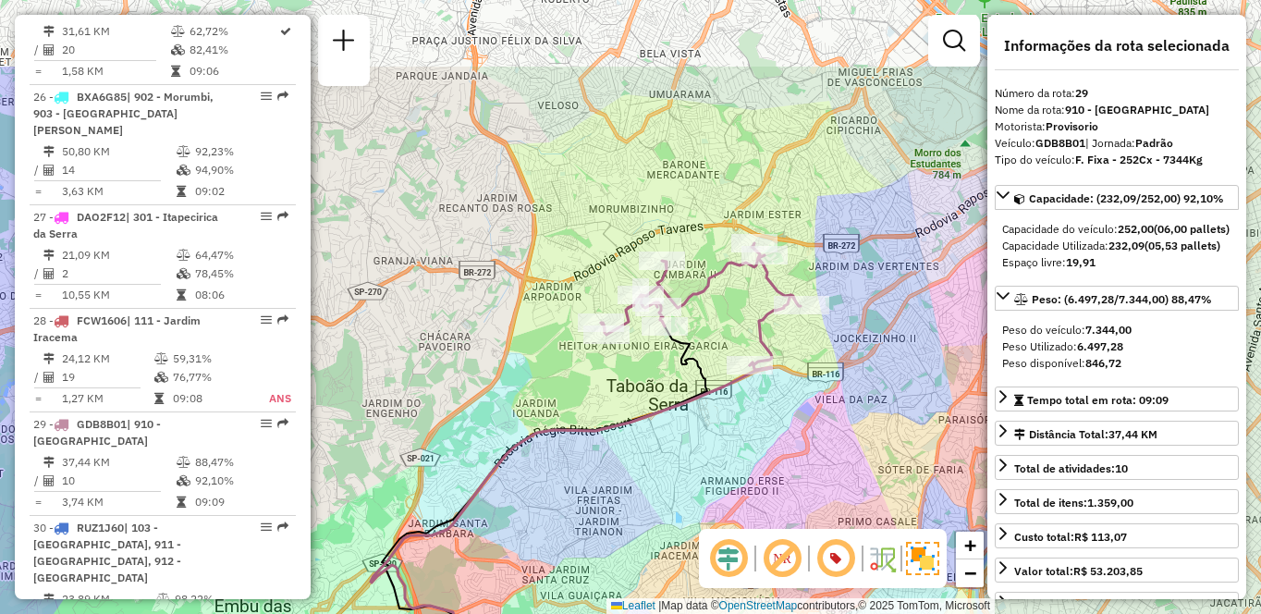
drag, startPoint x: 812, startPoint y: 310, endPoint x: 655, endPoint y: 372, distance: 168.1
click at [778, 424] on div "Janela de atendimento Grade de atendimento Capacidade Transportadoras Veículos …" at bounding box center [630, 307] width 1261 height 614
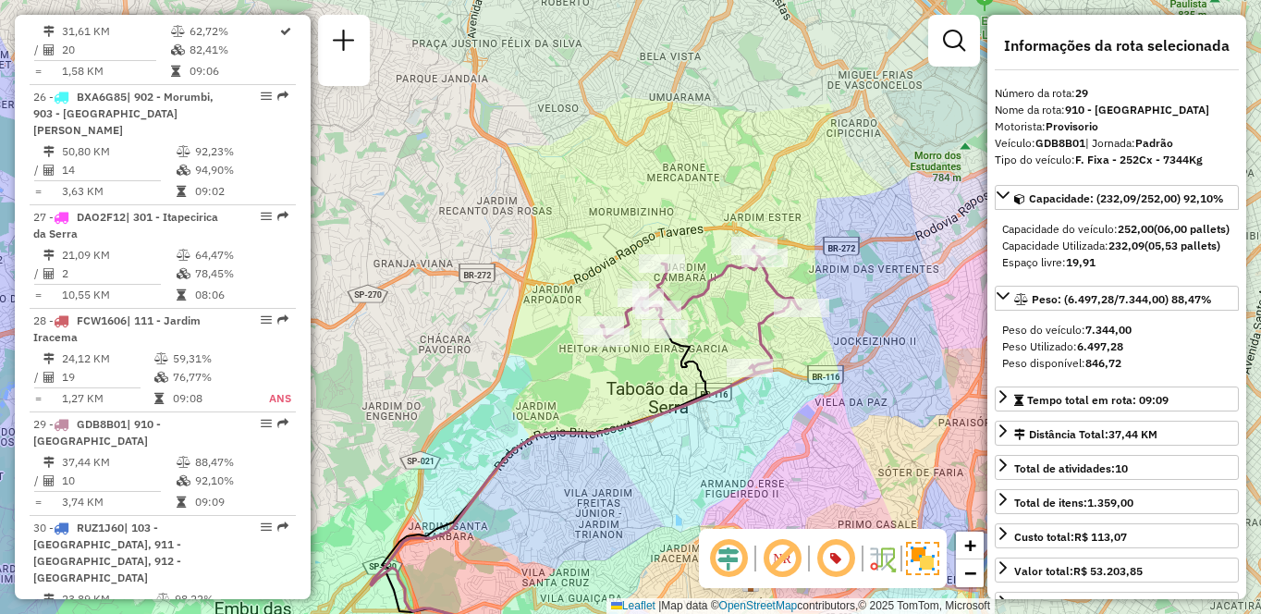
scroll to position [1960, 0]
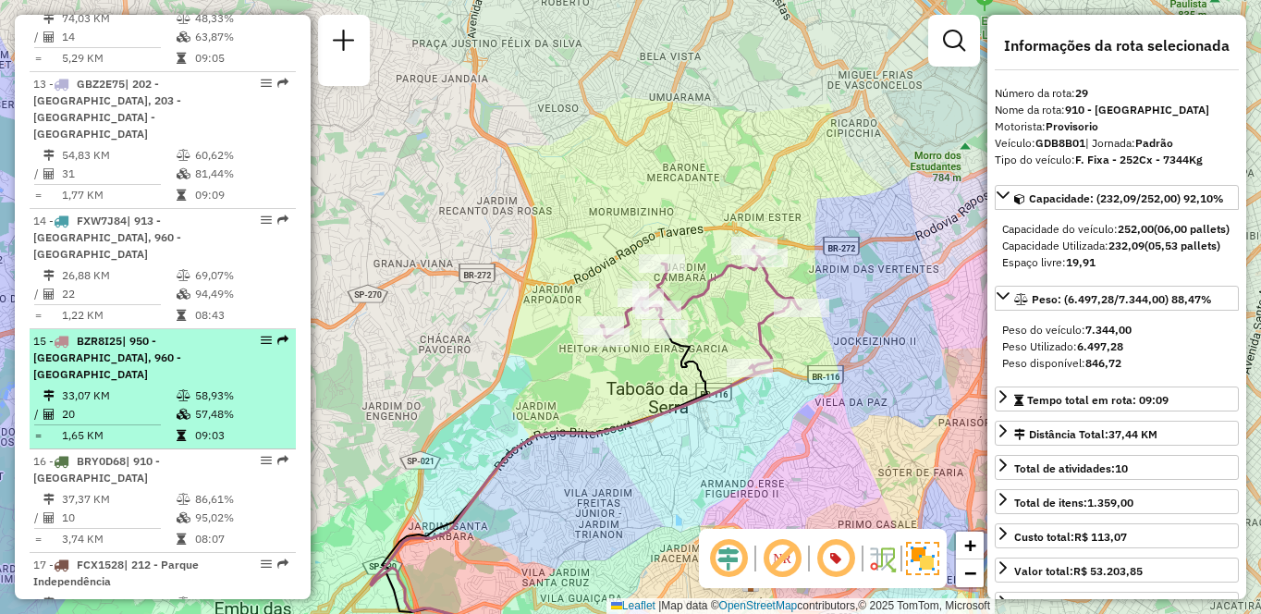
click at [145, 386] on td "33,07 KM" at bounding box center [118, 395] width 115 height 18
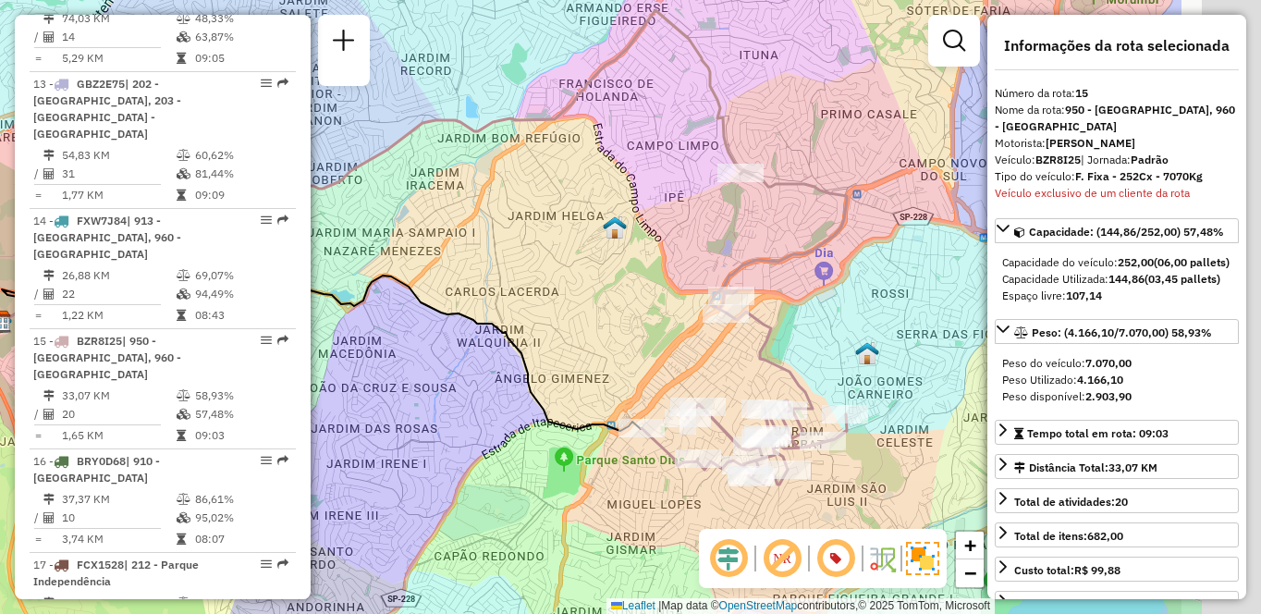
drag, startPoint x: 904, startPoint y: 371, endPoint x: 656, endPoint y: 243, distance: 278.7
click at [656, 243] on div "Janela de atendimento Grade de atendimento Capacidade Transportadoras Veículos …" at bounding box center [630, 307] width 1261 height 614
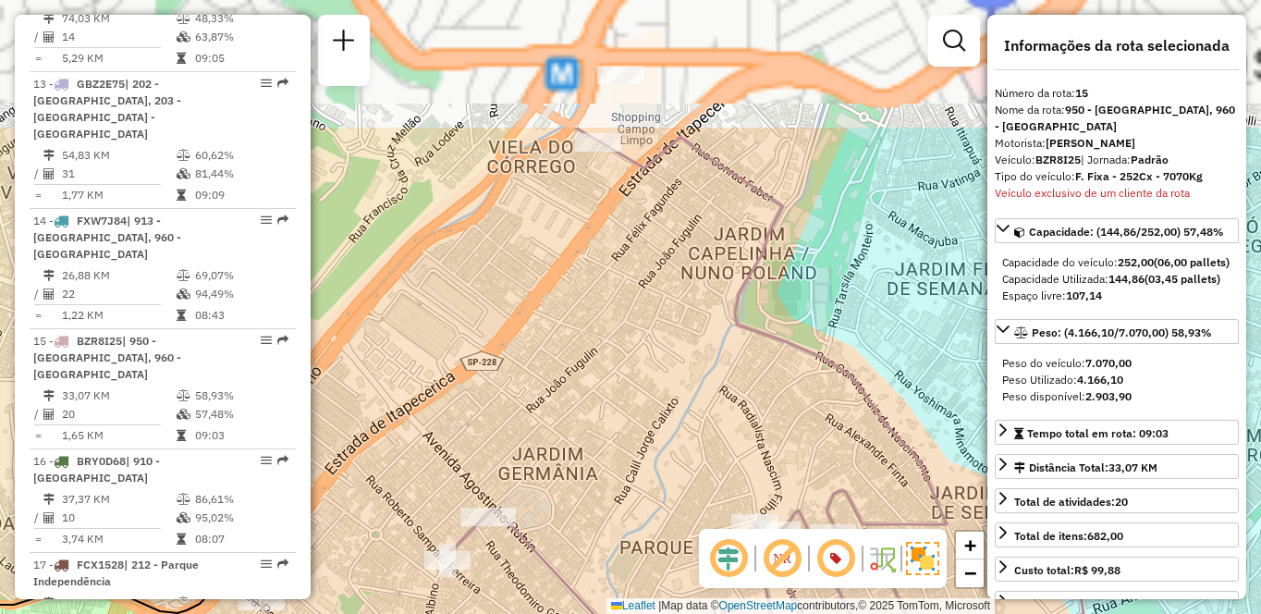
drag, startPoint x: 655, startPoint y: 120, endPoint x: 826, endPoint y: 426, distance: 350.5
click at [826, 426] on div "Janela de atendimento Grade de atendimento Capacidade Transportadoras Veículos …" at bounding box center [630, 307] width 1261 height 614
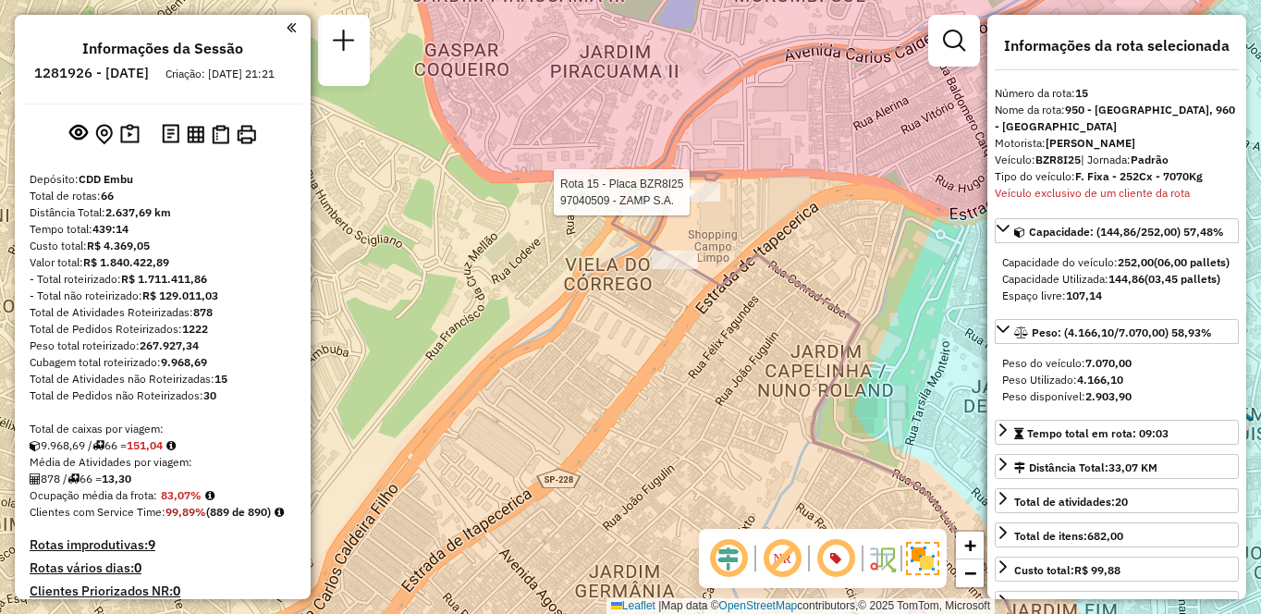
select select "**********"
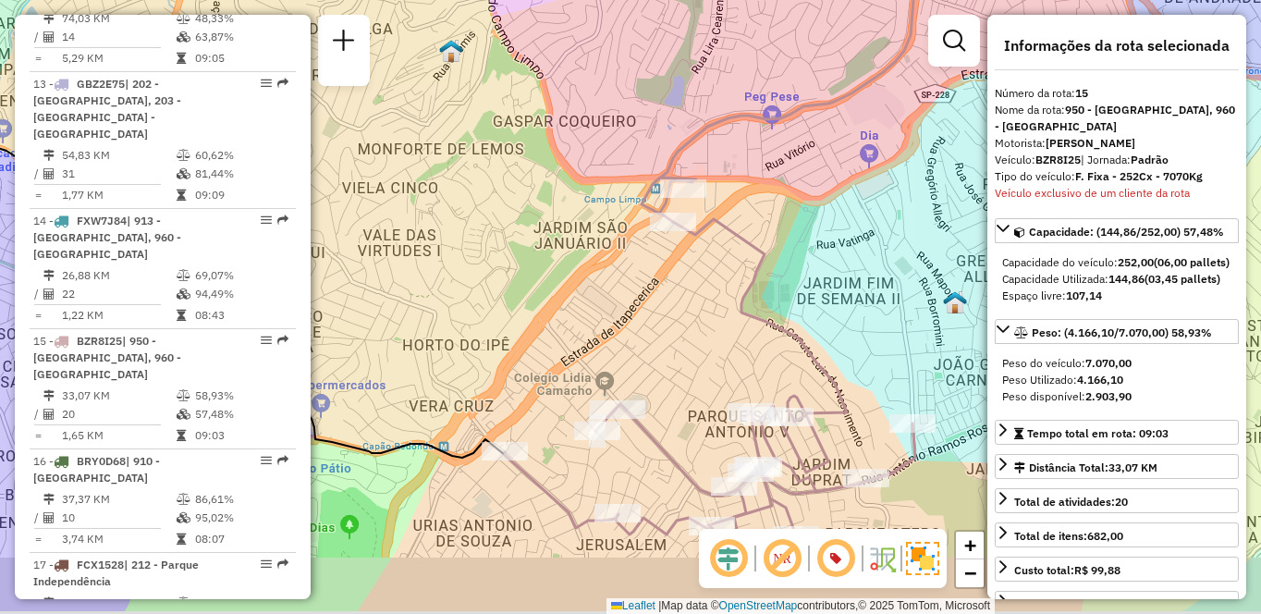
drag, startPoint x: 736, startPoint y: 315, endPoint x: 692, endPoint y: 235, distance: 91.4
click at [692, 235] on icon at bounding box center [710, 252] width 411 height 628
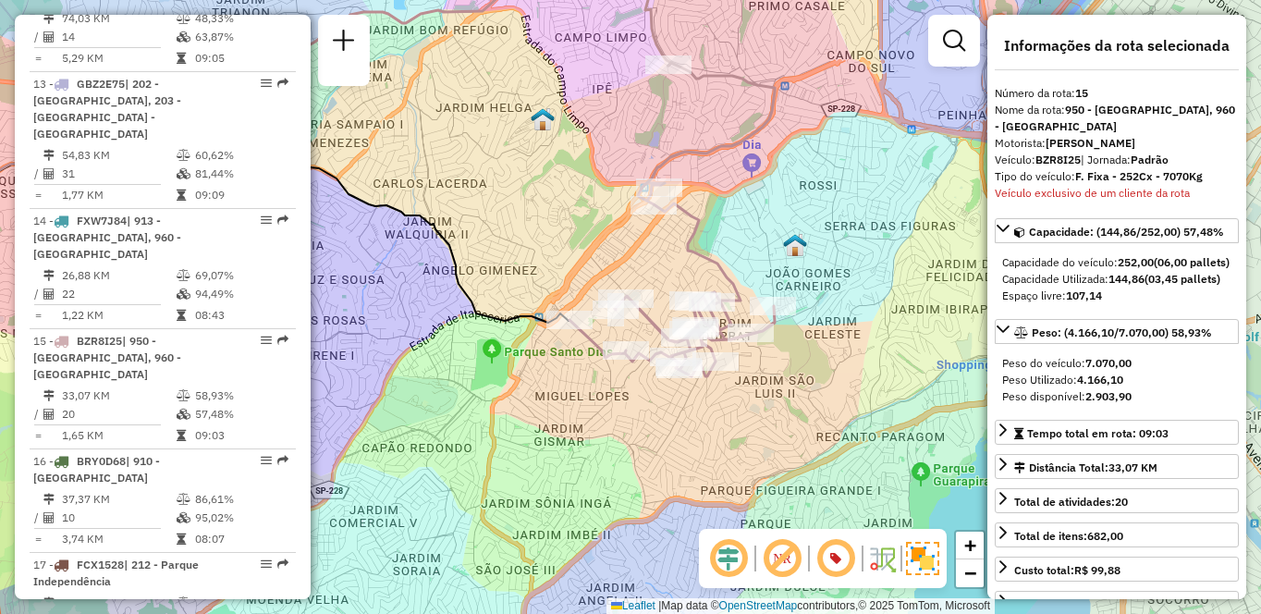
scroll to position [2788, 0]
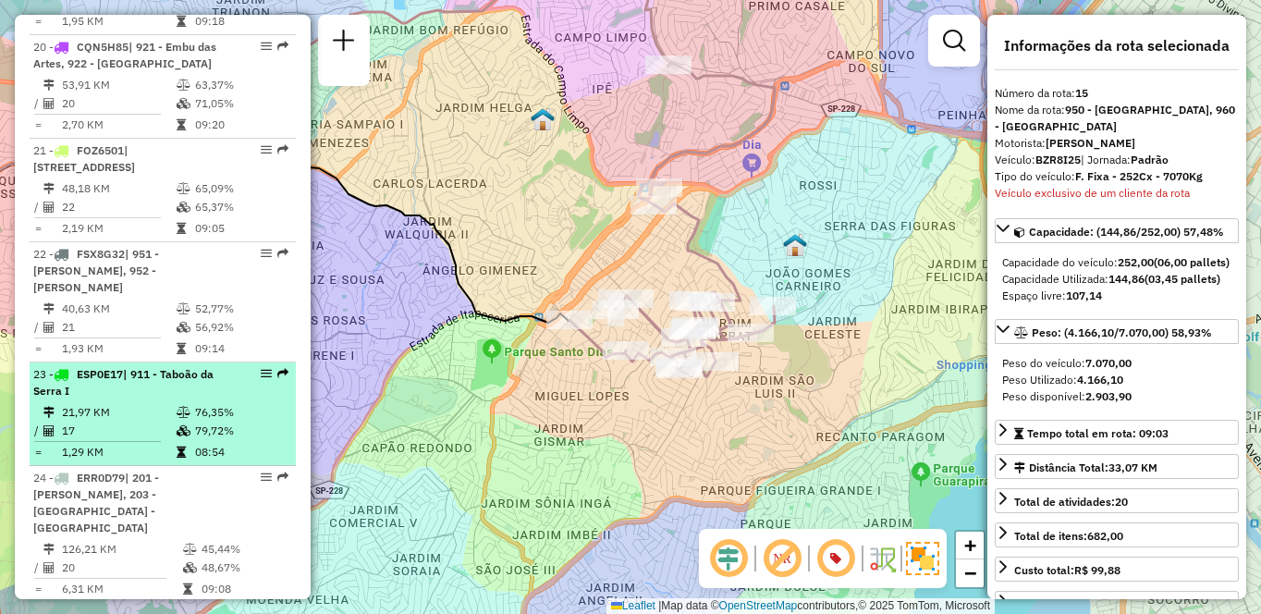
click at [90, 403] on td "21,97 KM" at bounding box center [118, 412] width 115 height 18
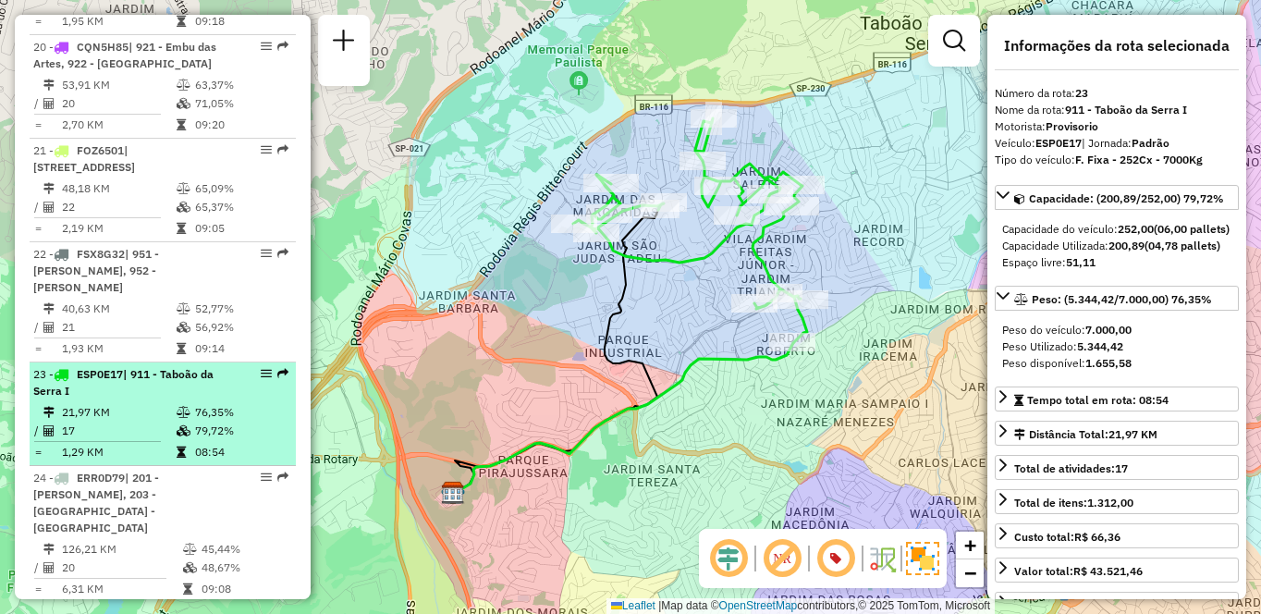
click at [200, 366] on div "23 - ESP0E17 | 911 - Taboão da Serra I" at bounding box center [131, 382] width 196 height 33
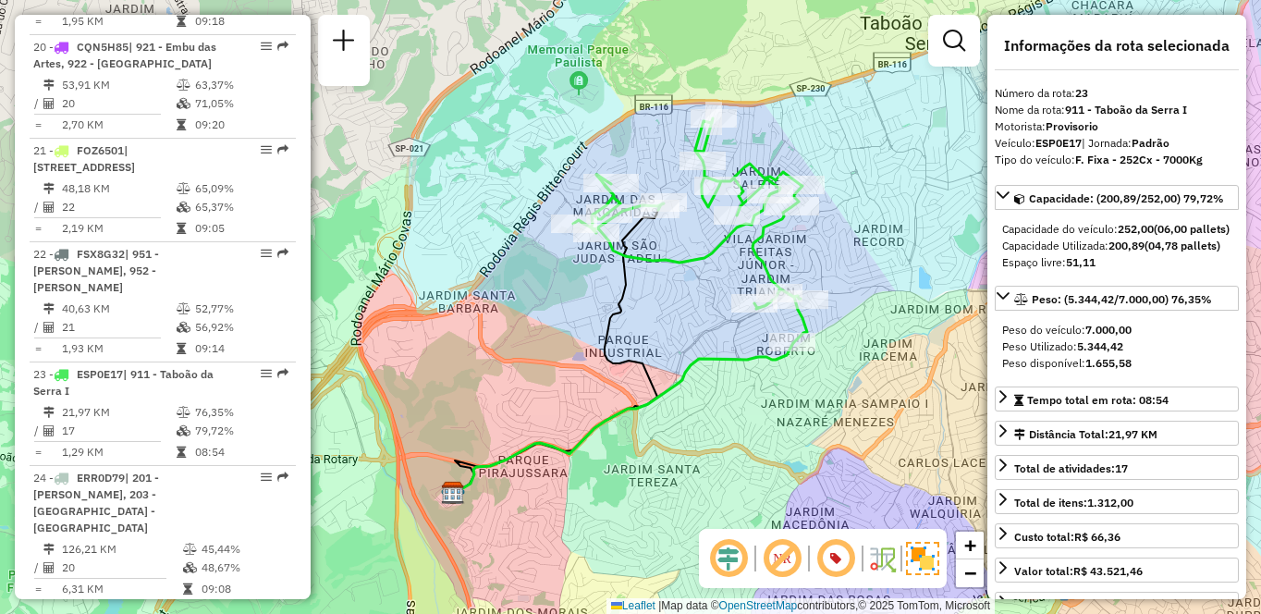
scroll to position [3409, 0]
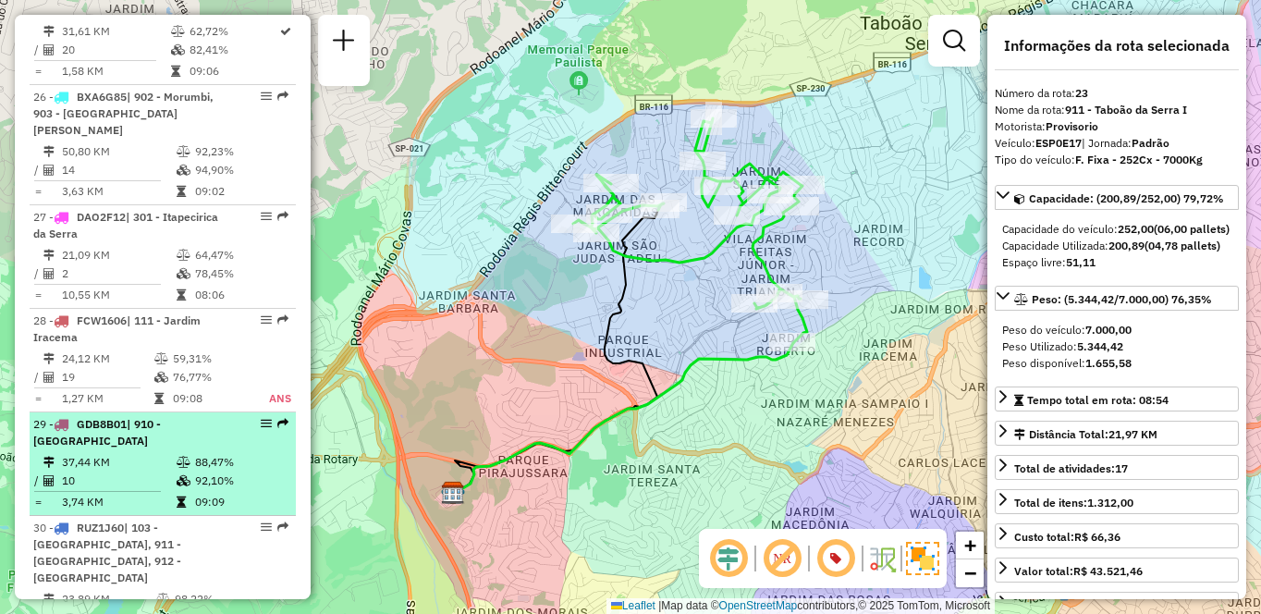
click at [191, 416] on div "29 - GDB8B01 | 910 - Parque Ipê" at bounding box center [131, 432] width 196 height 33
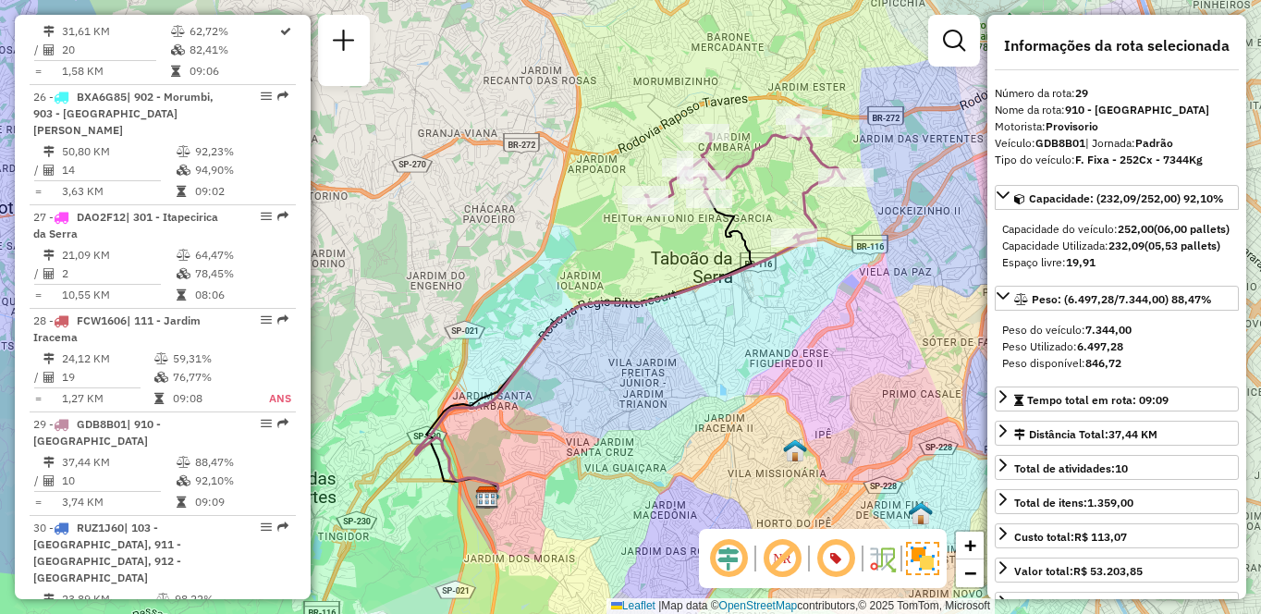
scroll to position [2995, 0]
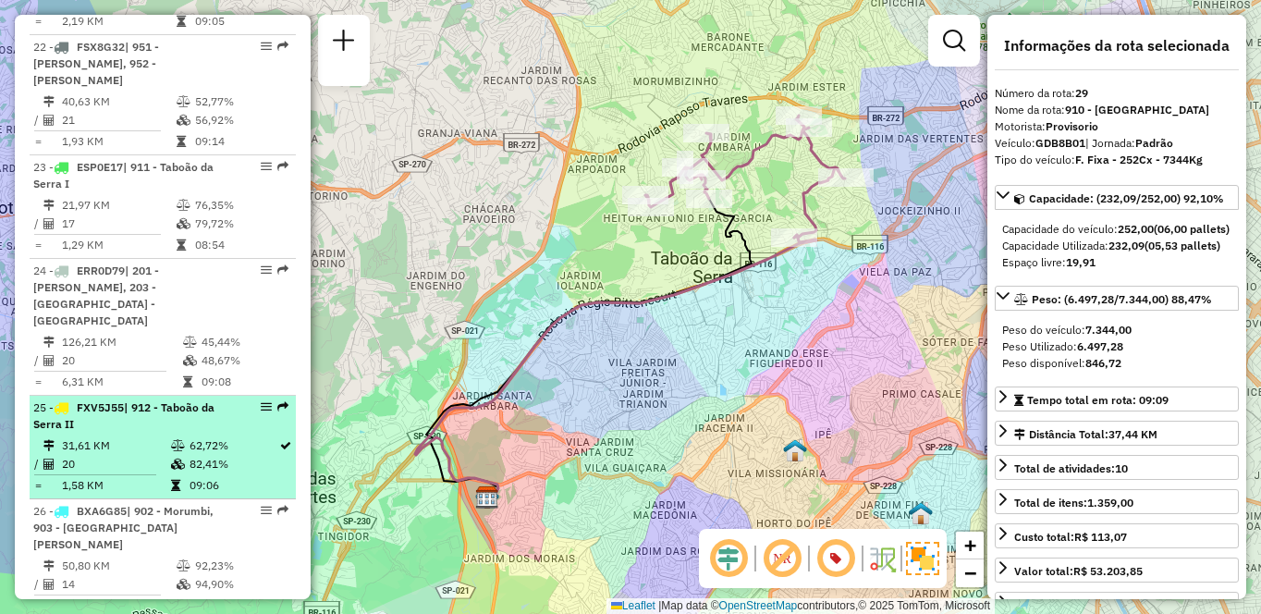
click at [144, 399] on div "25 - FXV5J55 | 912 - Taboão da Serra II" at bounding box center [131, 415] width 196 height 33
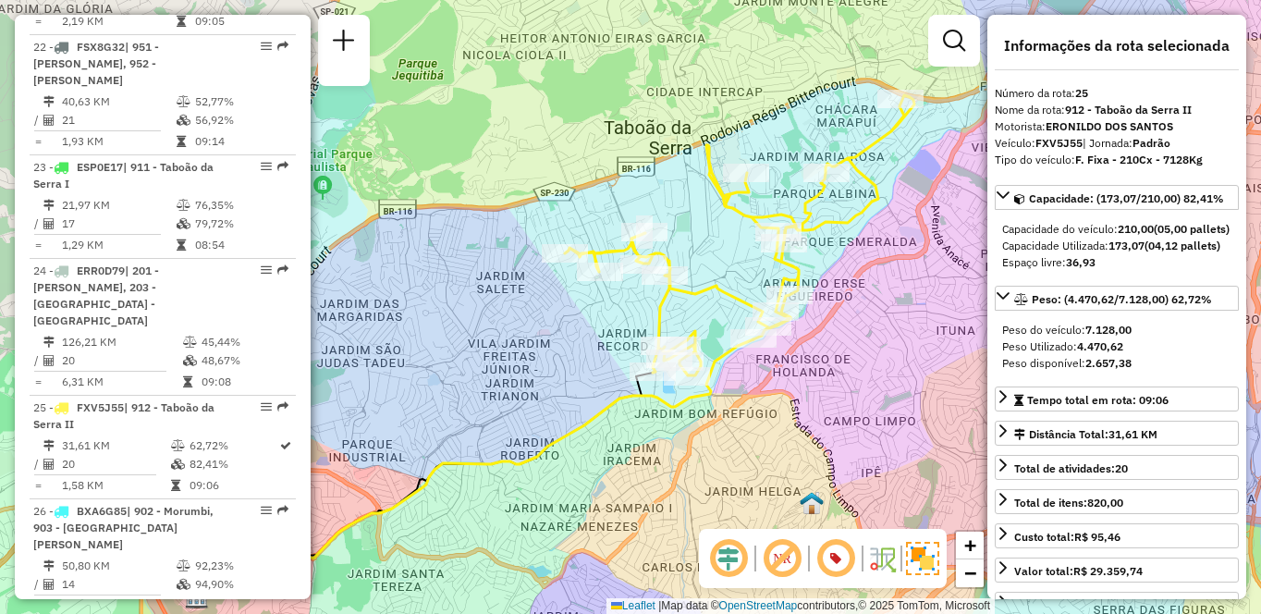
drag, startPoint x: 881, startPoint y: 389, endPoint x: 799, endPoint y: 432, distance: 92.6
click at [799, 432] on div "Janela de atendimento Grade de atendimento Capacidade Transportadoras Veículos …" at bounding box center [630, 307] width 1261 height 614
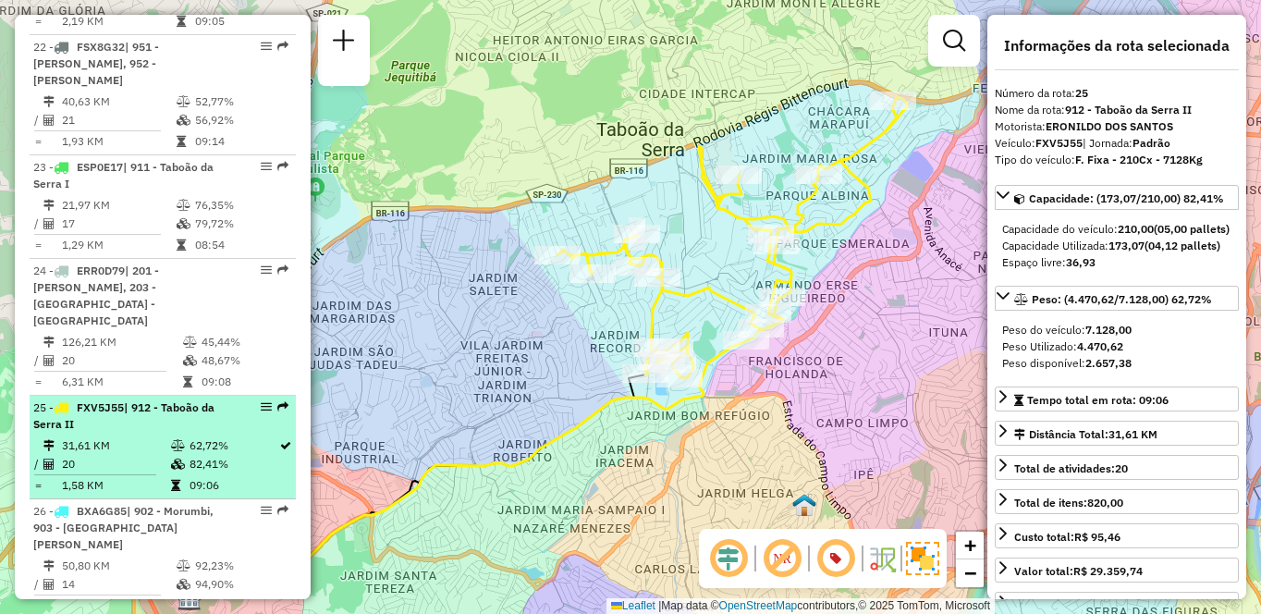
click at [226, 436] on td "62,72%" at bounding box center [234, 445] width 90 height 18
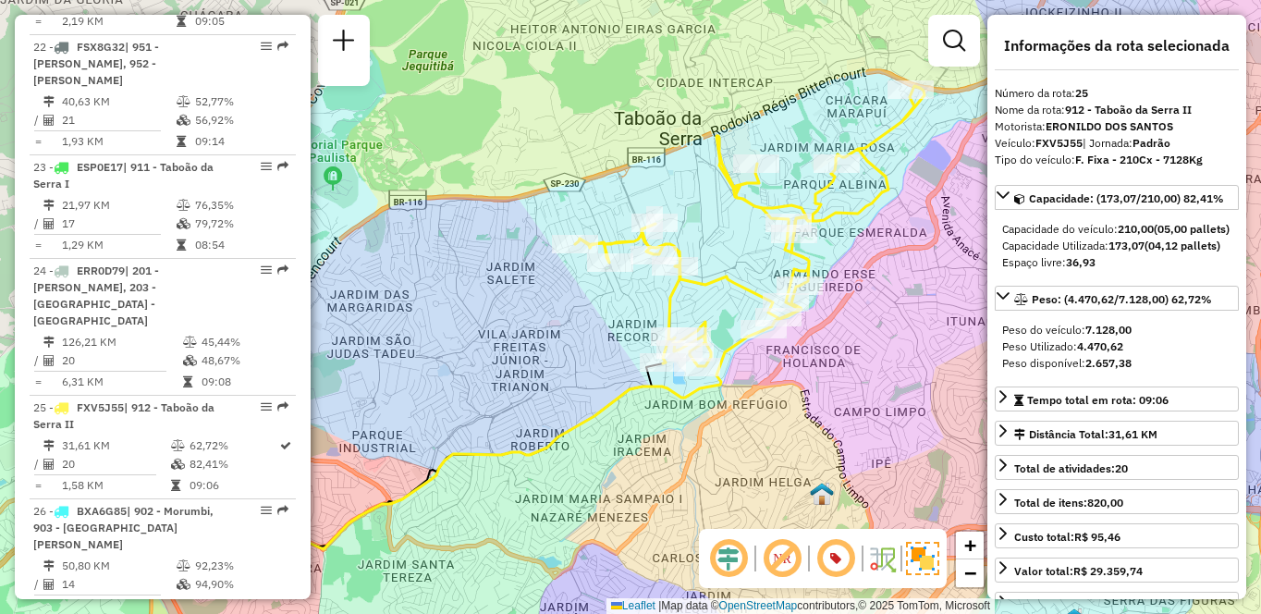
drag, startPoint x: 807, startPoint y: 391, endPoint x: 741, endPoint y: 422, distance: 72.8
click at [741, 422] on div "Janela de atendimento Grade de atendimento Capacidade Transportadoras Veículos …" at bounding box center [630, 307] width 1261 height 614
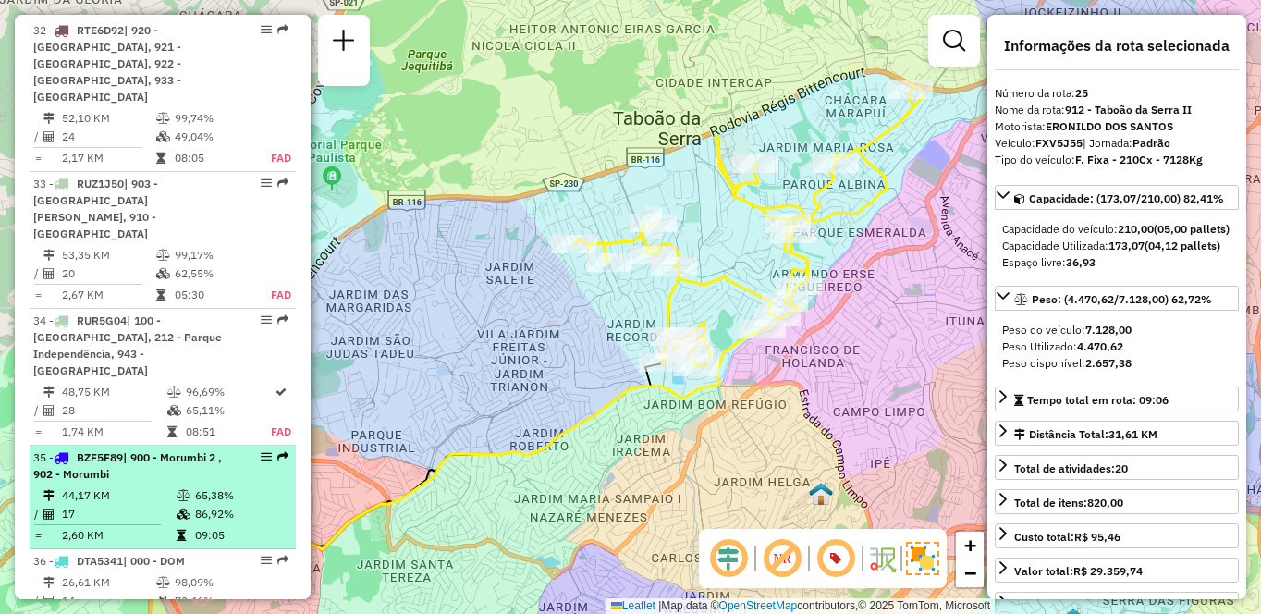
click at [190, 450] on span "| 900 - Morumbi 2 , 902 - Morumbi" at bounding box center [127, 465] width 189 height 31
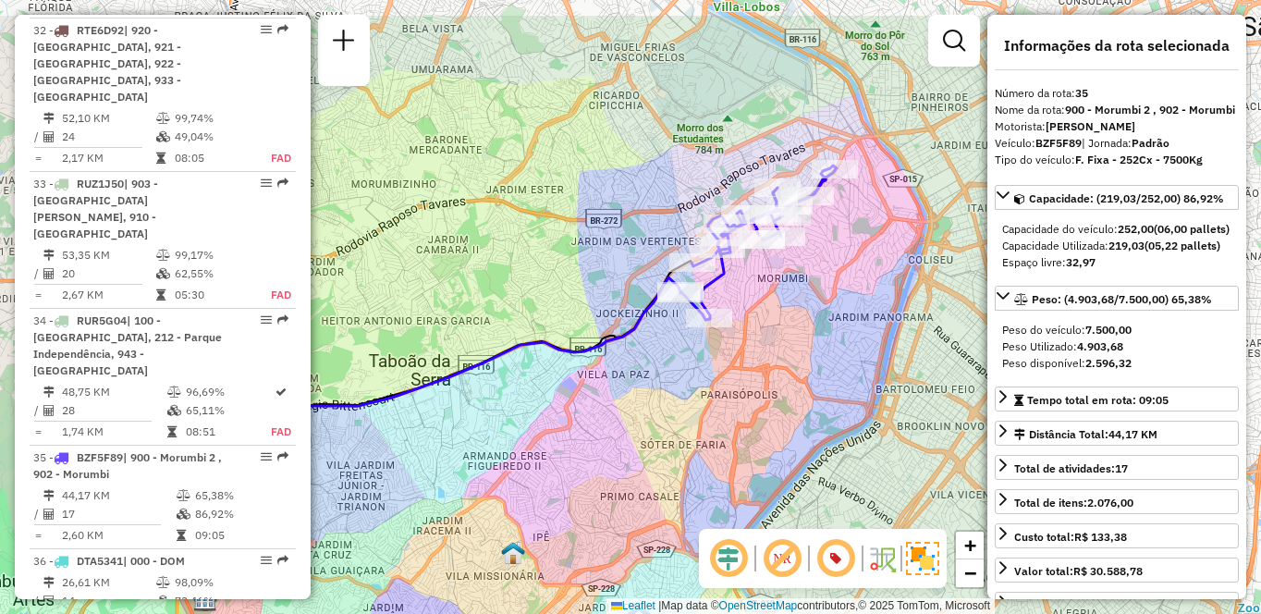
drag, startPoint x: 798, startPoint y: 378, endPoint x: 688, endPoint y: 428, distance: 120.8
click at [688, 428] on div "Janela de atendimento Grade de atendimento Capacidade Transportadoras Veículos …" at bounding box center [630, 307] width 1261 height 614
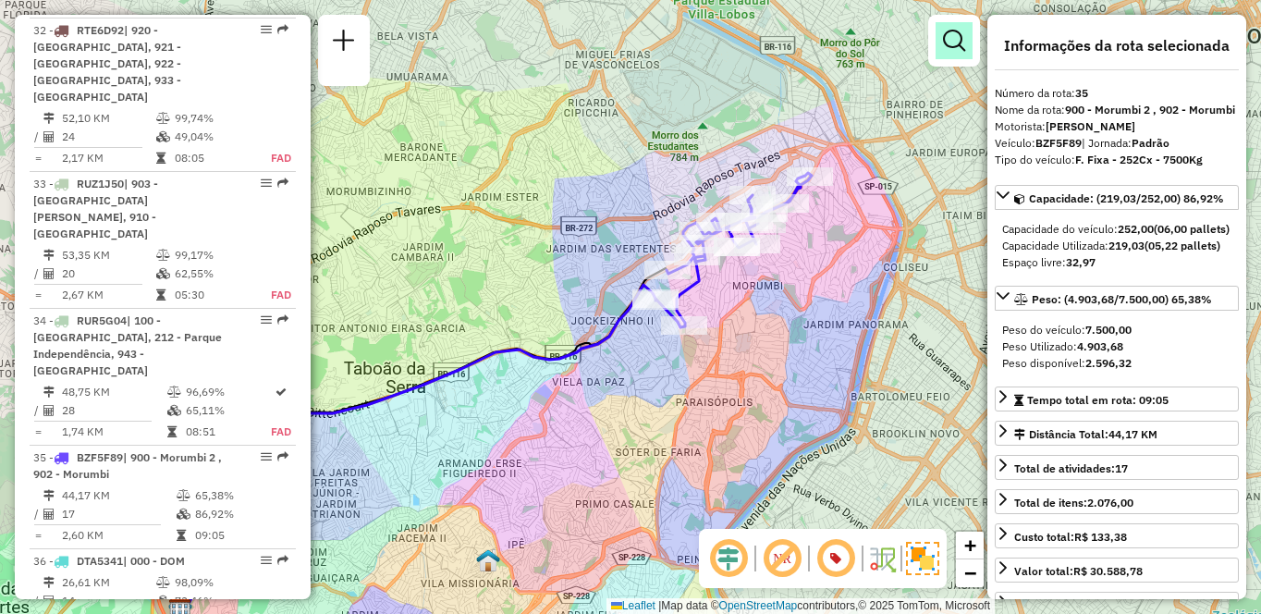
scroll to position [3306, 0]
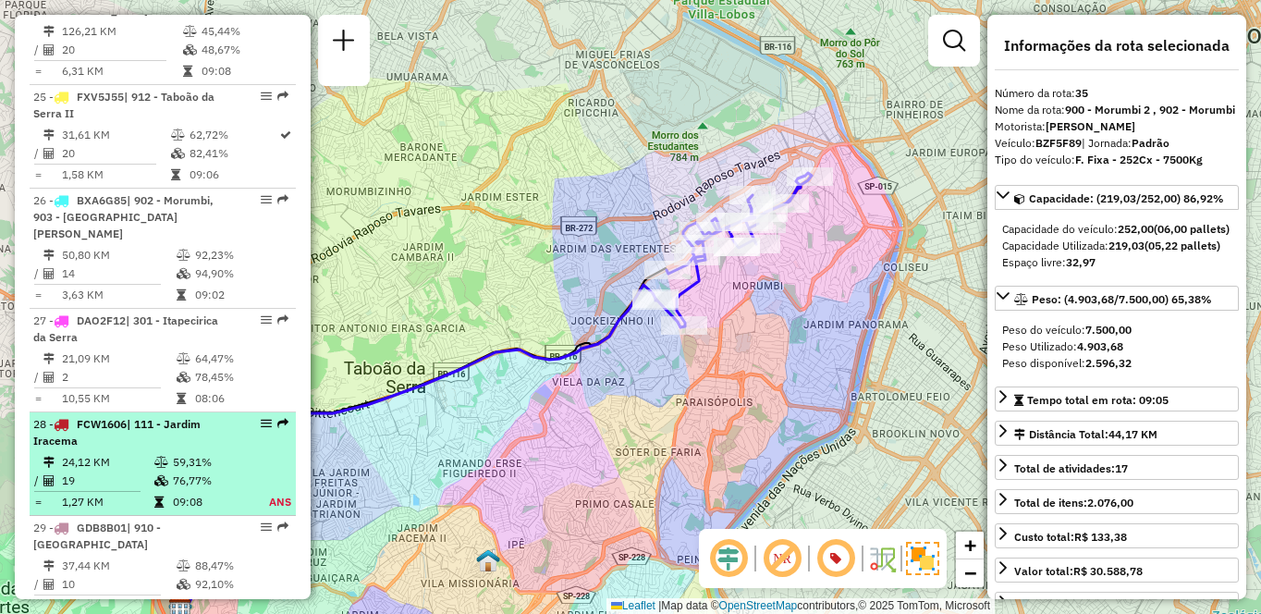
click at [194, 453] on td "59,31%" at bounding box center [210, 462] width 76 height 18
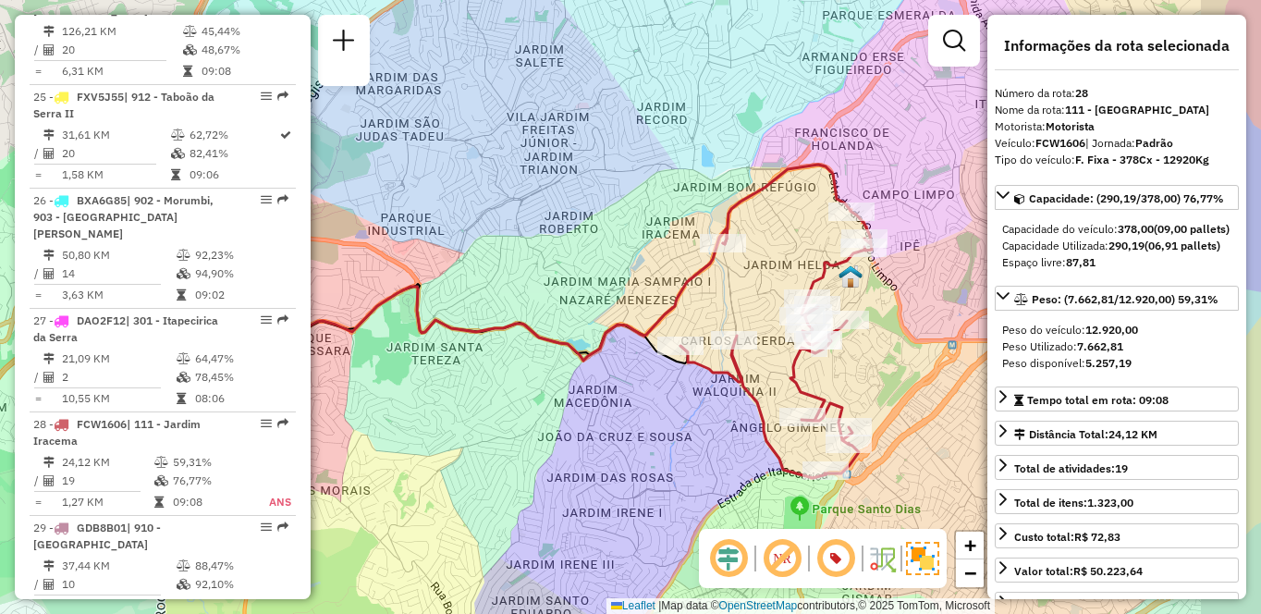
drag, startPoint x: 927, startPoint y: 356, endPoint x: 831, endPoint y: 373, distance: 97.6
click at [831, 373] on div "Janela de atendimento Grade de atendimento Capacidade Transportadoras Veículos …" at bounding box center [630, 307] width 1261 height 614
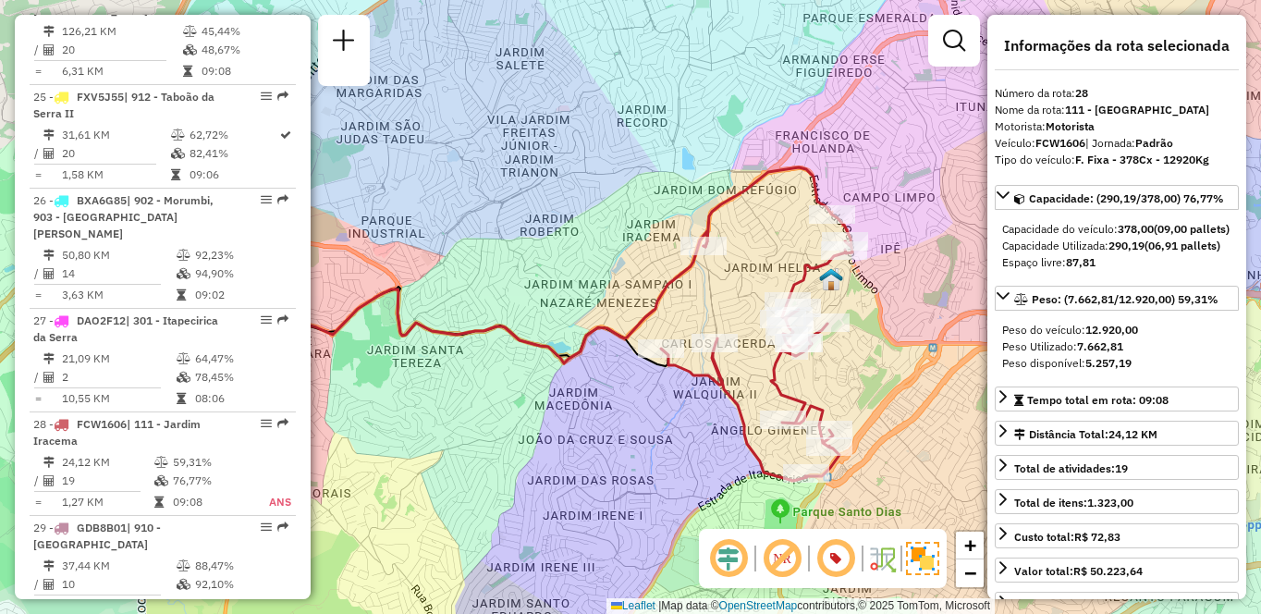
scroll to position [1546, 0]
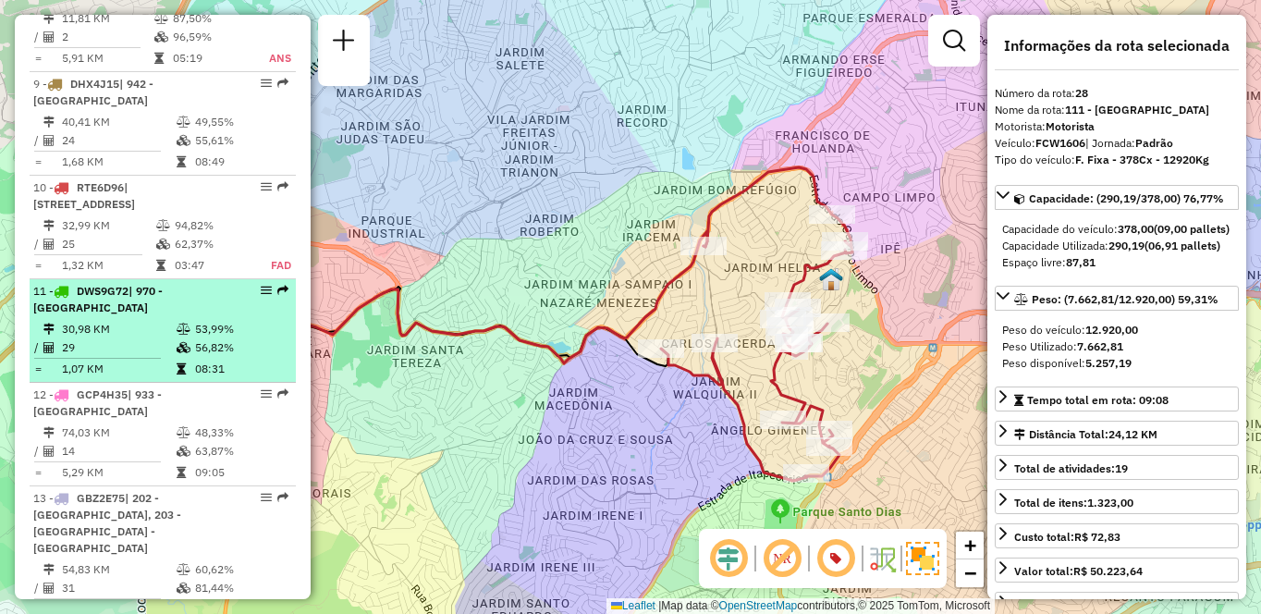
click at [137, 336] on td "30,98 KM" at bounding box center [118, 329] width 115 height 18
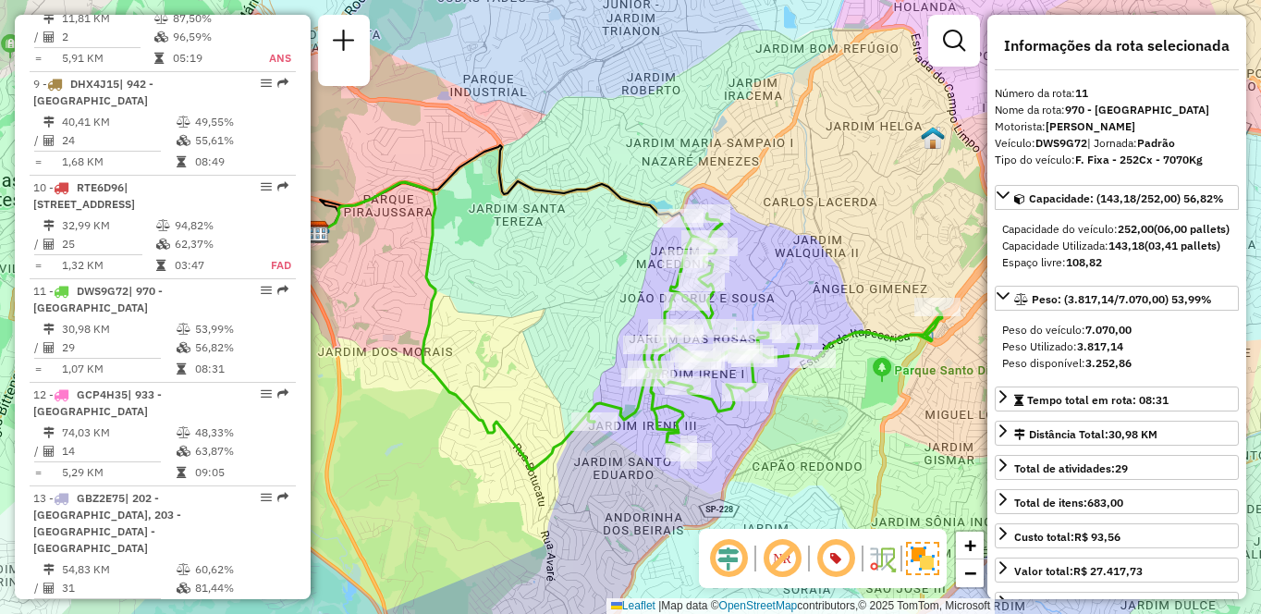
scroll to position [6262, 0]
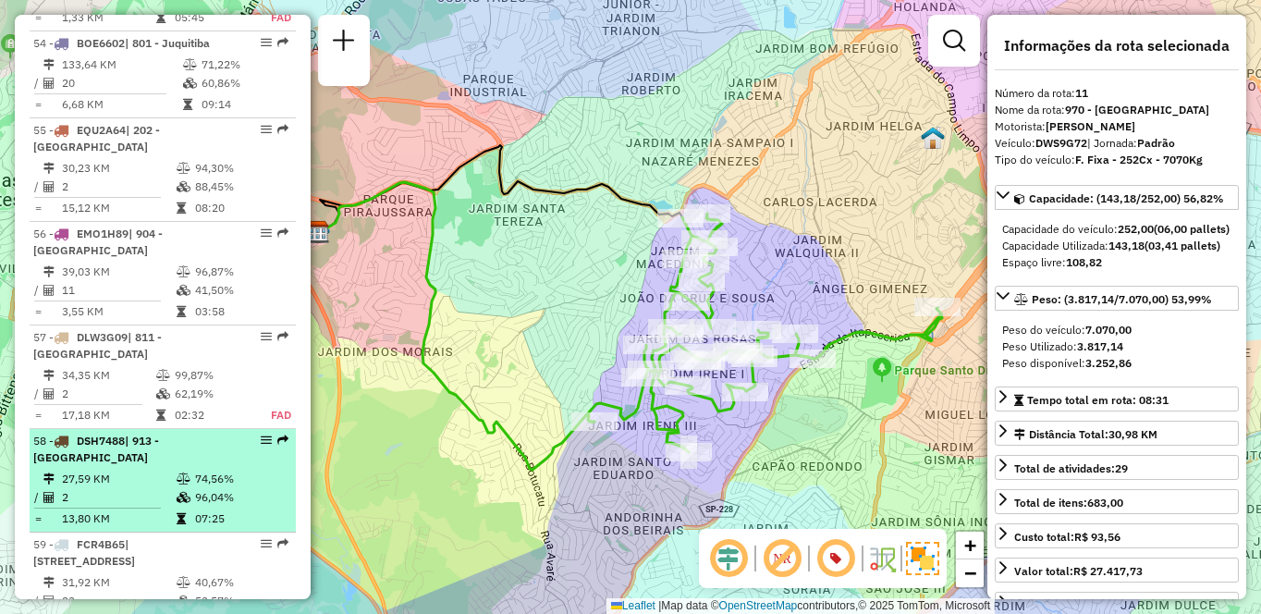
click at [132, 433] on div "58 - DSH7488 | 913 - Campo Limpo" at bounding box center [131, 449] width 196 height 33
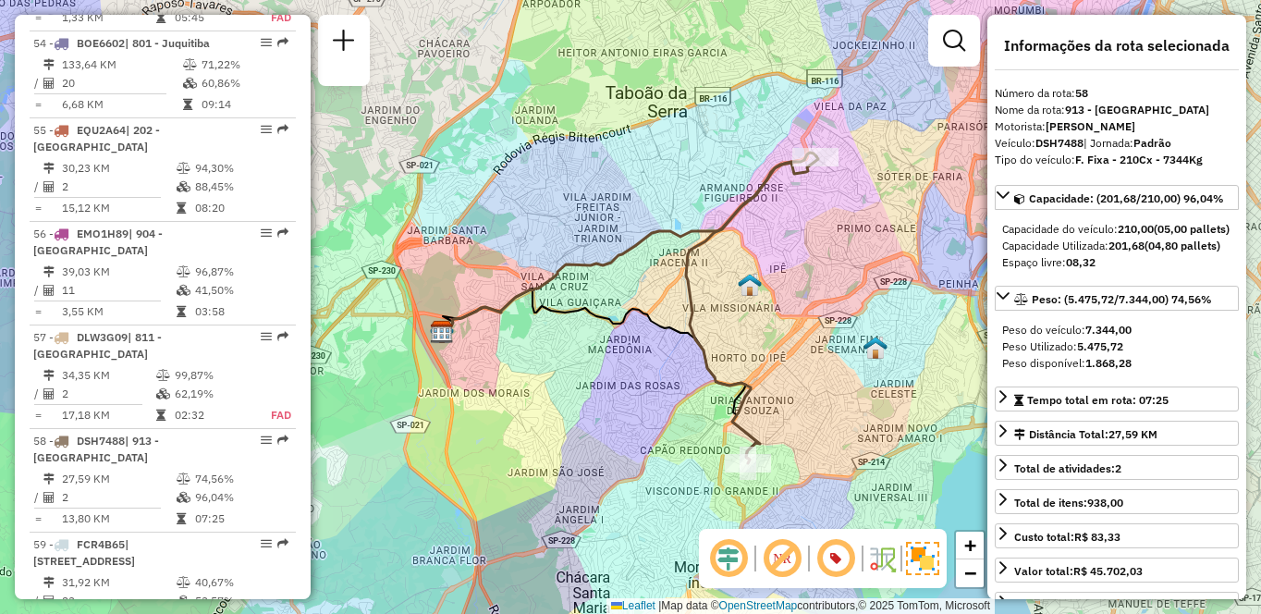
scroll to position [4010, 0]
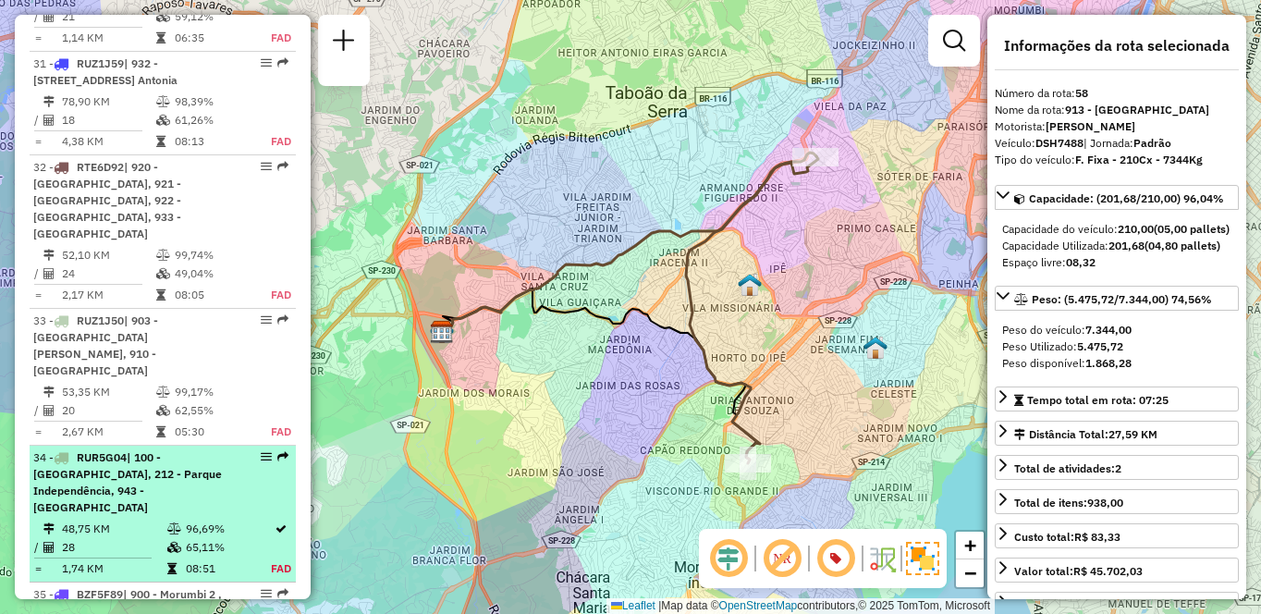
click at [157, 449] on div "34 - RUR5G04 | 100 - [GEOGRAPHIC_DATA], 212 - [GEOGRAPHIC_DATA], 943 - [GEOGRAP…" at bounding box center [131, 482] width 196 height 67
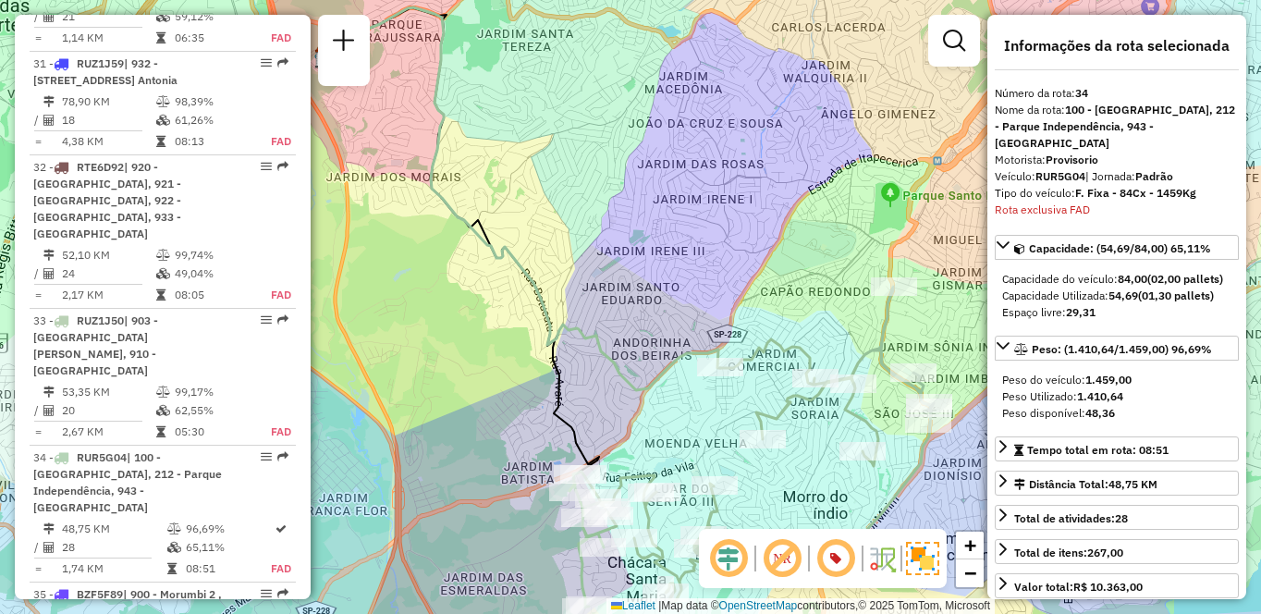
scroll to position [4291, 0]
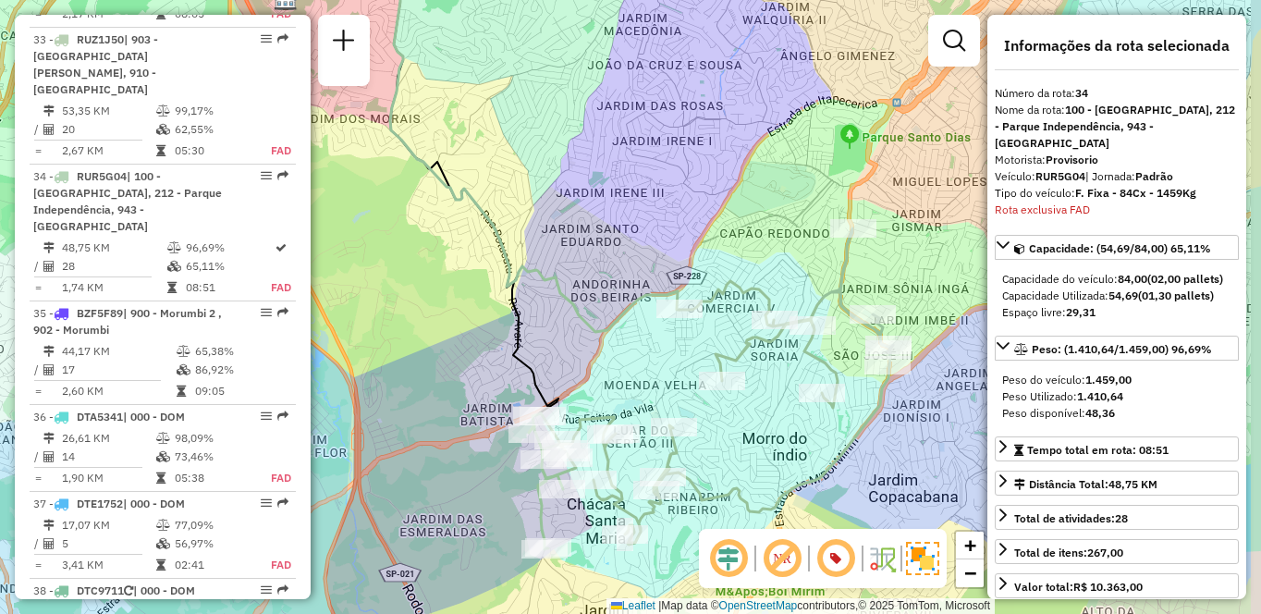
drag, startPoint x: 812, startPoint y: 438, endPoint x: 744, endPoint y: 335, distance: 123.6
click at [744, 335] on div "Janela de atendimento Grade de atendimento Capacidade Transportadoras Veículos …" at bounding box center [630, 307] width 1261 height 614
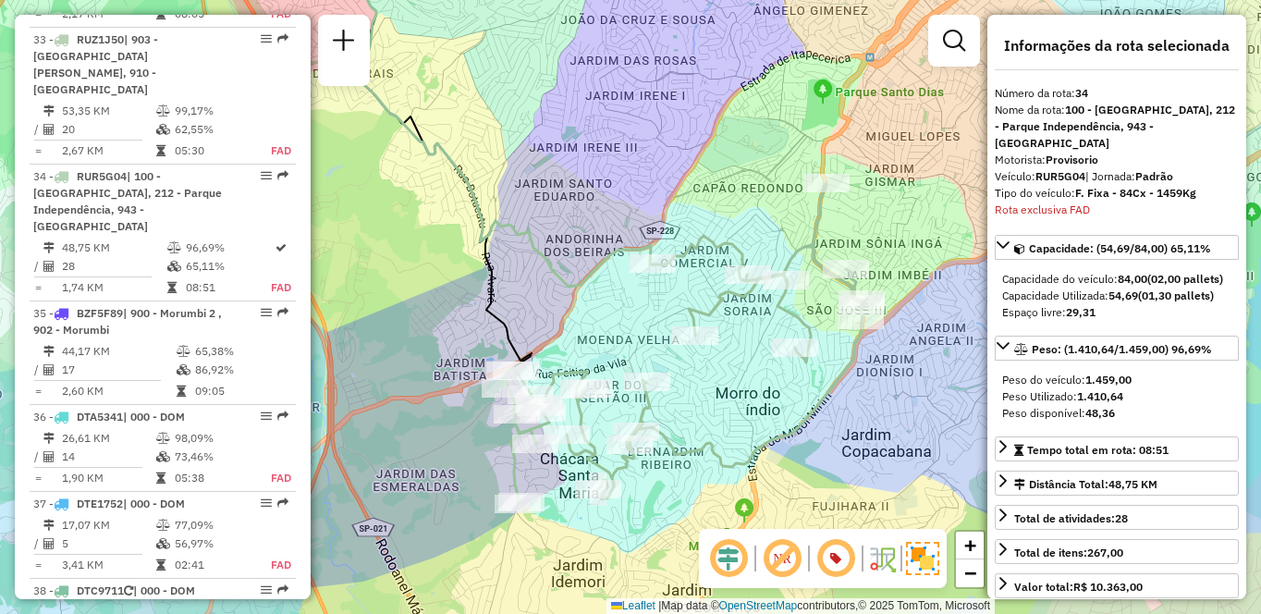
scroll to position [1425, 0]
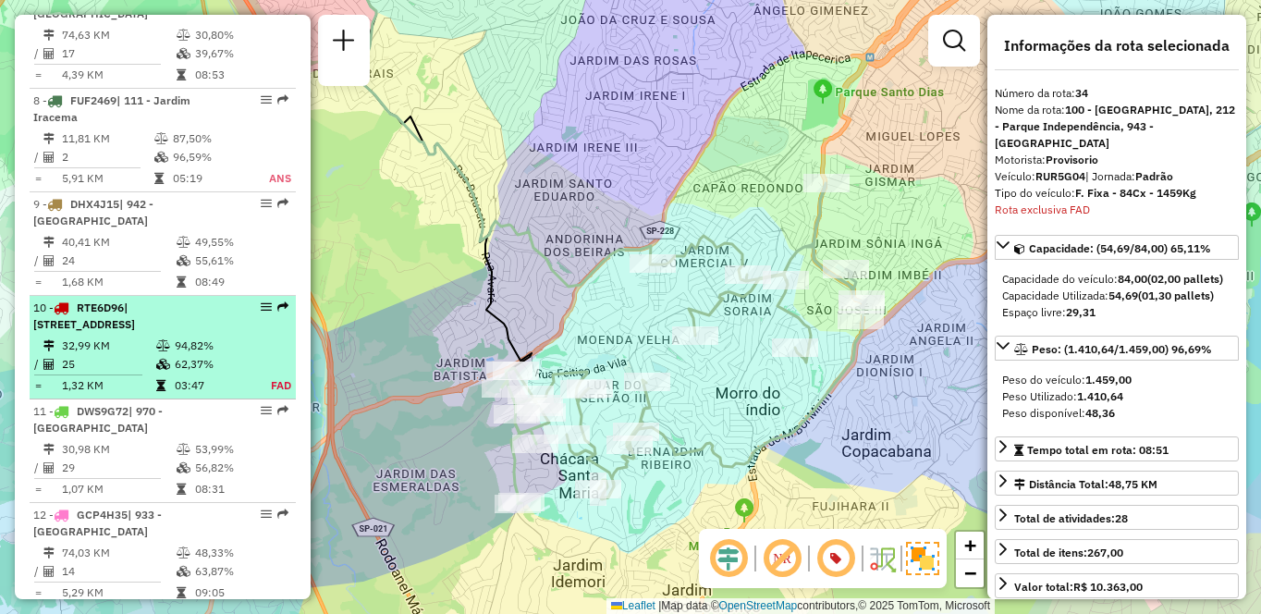
click at [188, 355] on td "94,82%" at bounding box center [212, 345] width 77 height 18
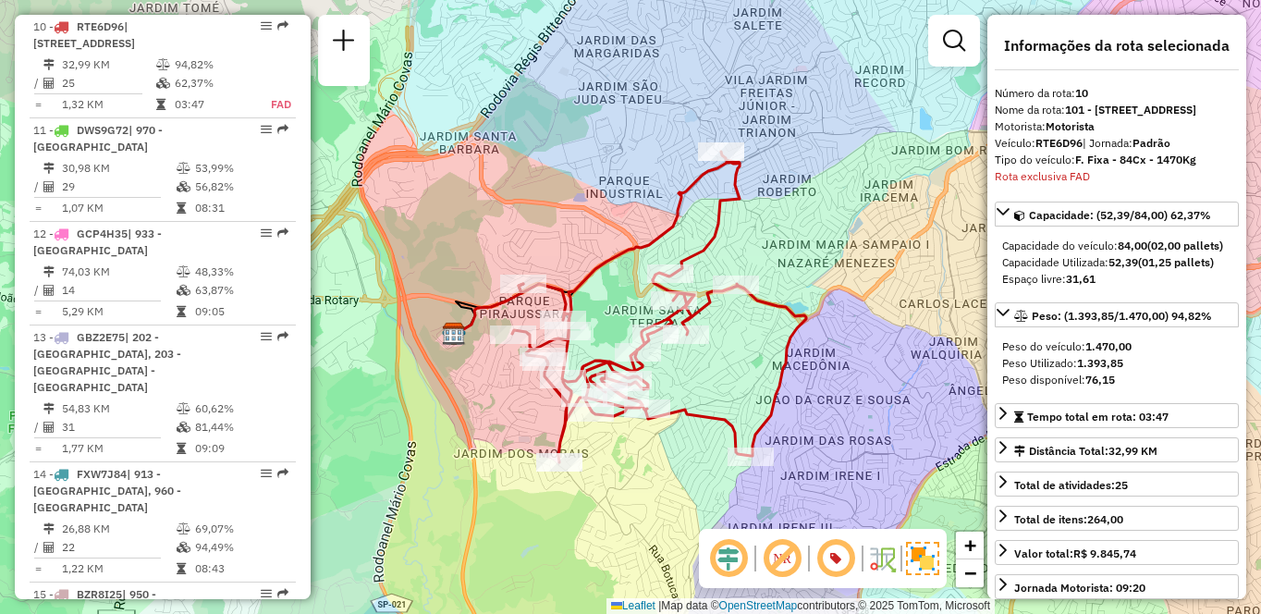
scroll to position [3753, 0]
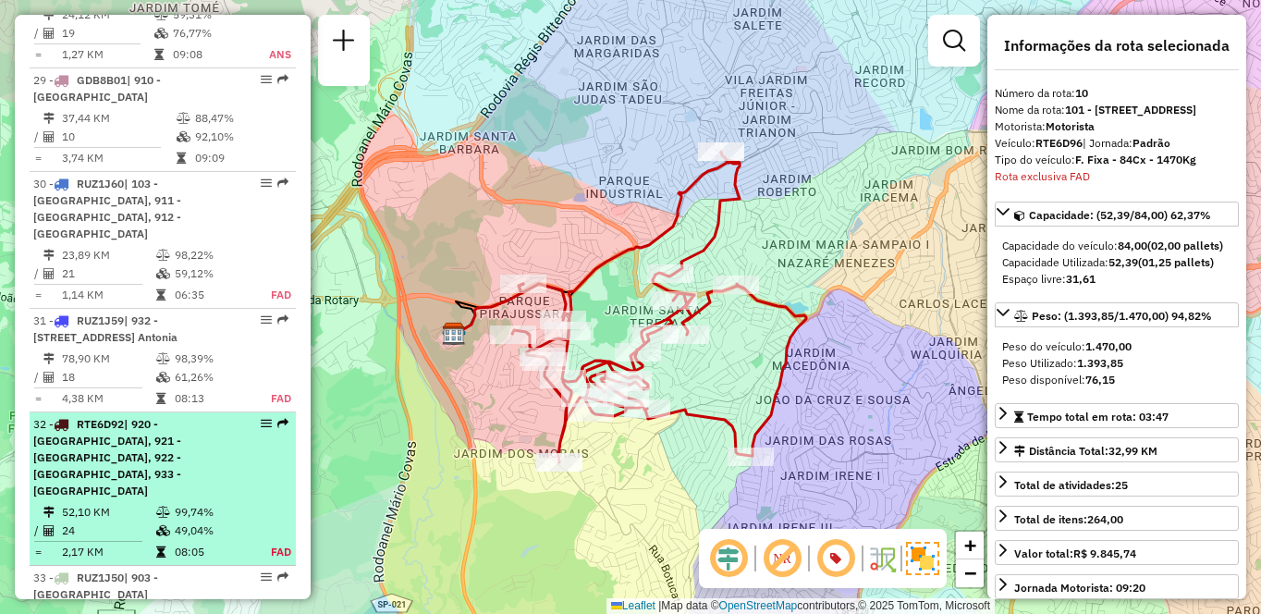
click at [189, 416] on div "32 - RTE6D92 | 920 - Parque Paulista, 921 - Embu das Artes, 922 - Pinheirinho, …" at bounding box center [131, 457] width 196 height 83
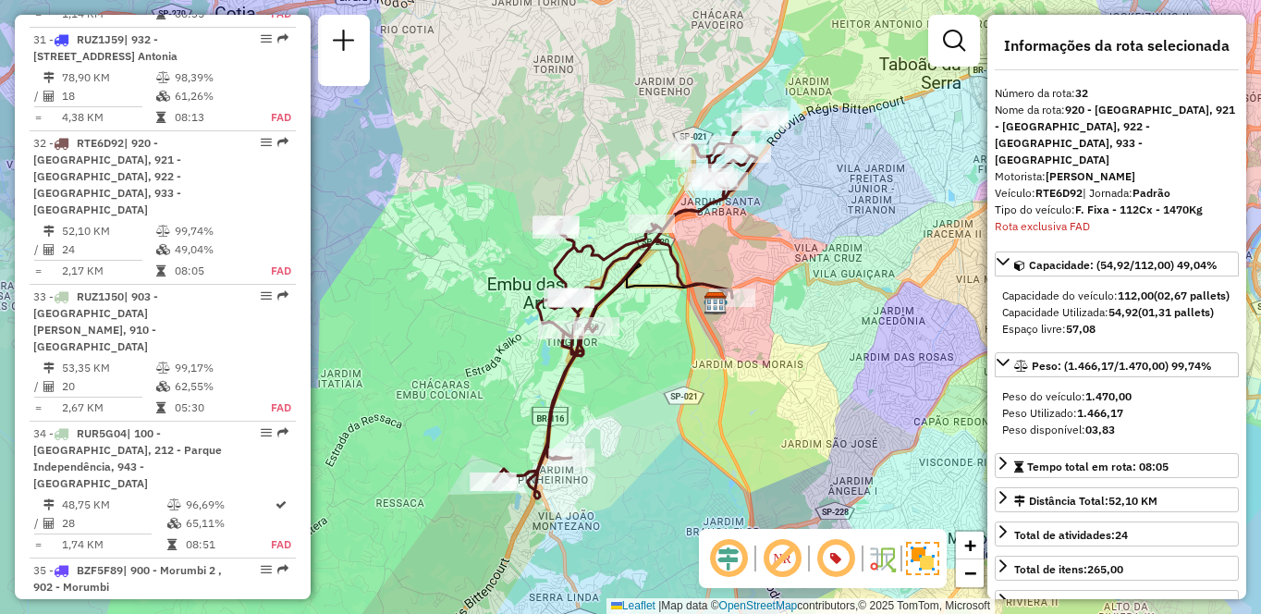
scroll to position [891, 0]
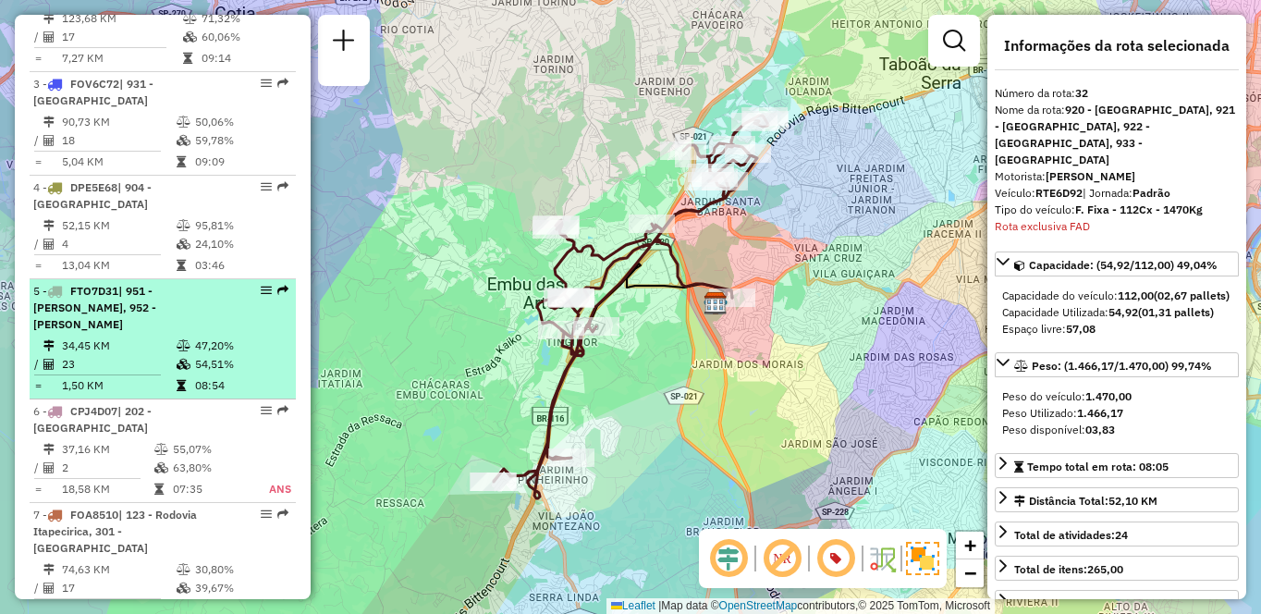
click at [138, 310] on span "| 951 - [PERSON_NAME], 952 - [PERSON_NAME]" at bounding box center [94, 307] width 123 height 47
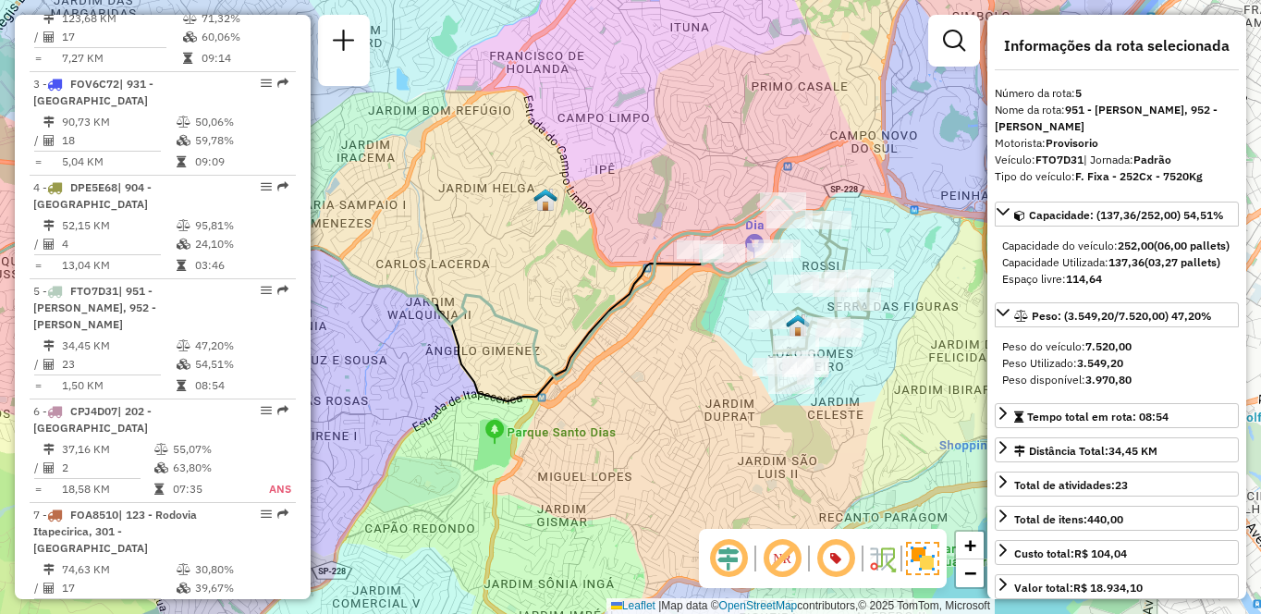
drag, startPoint x: 846, startPoint y: 391, endPoint x: 615, endPoint y: 383, distance: 231.3
click at [615, 383] on div "Janela de atendimento Grade de atendimento Capacidade Transportadoras Veículos …" at bounding box center [630, 307] width 1261 height 614
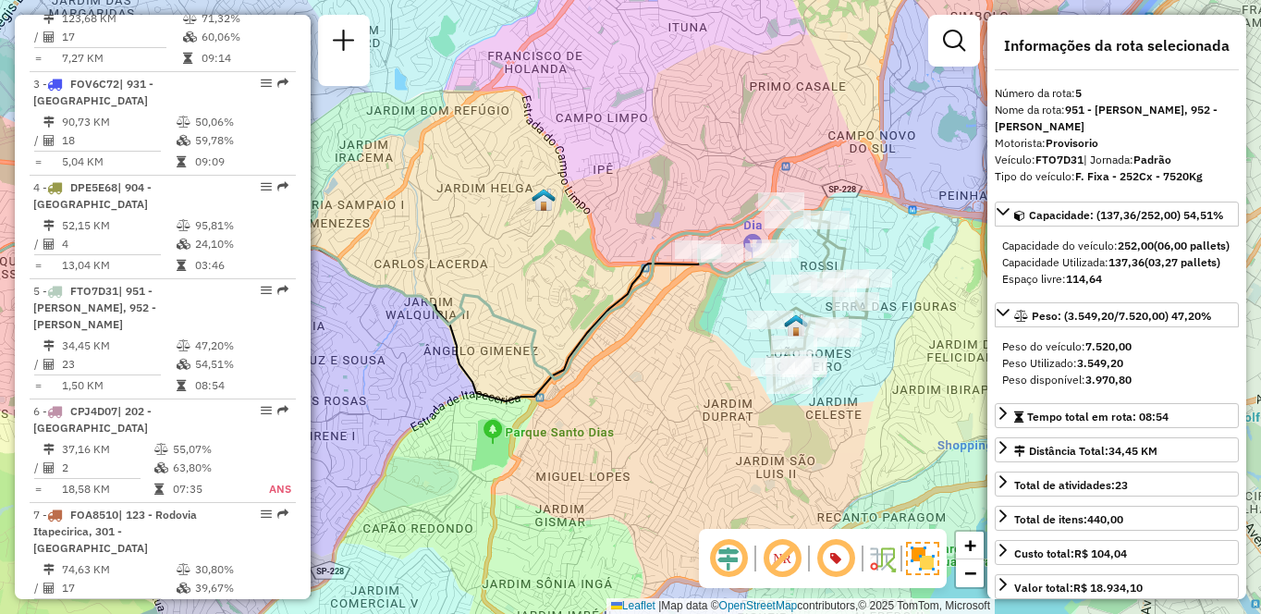
scroll to position [1856, 0]
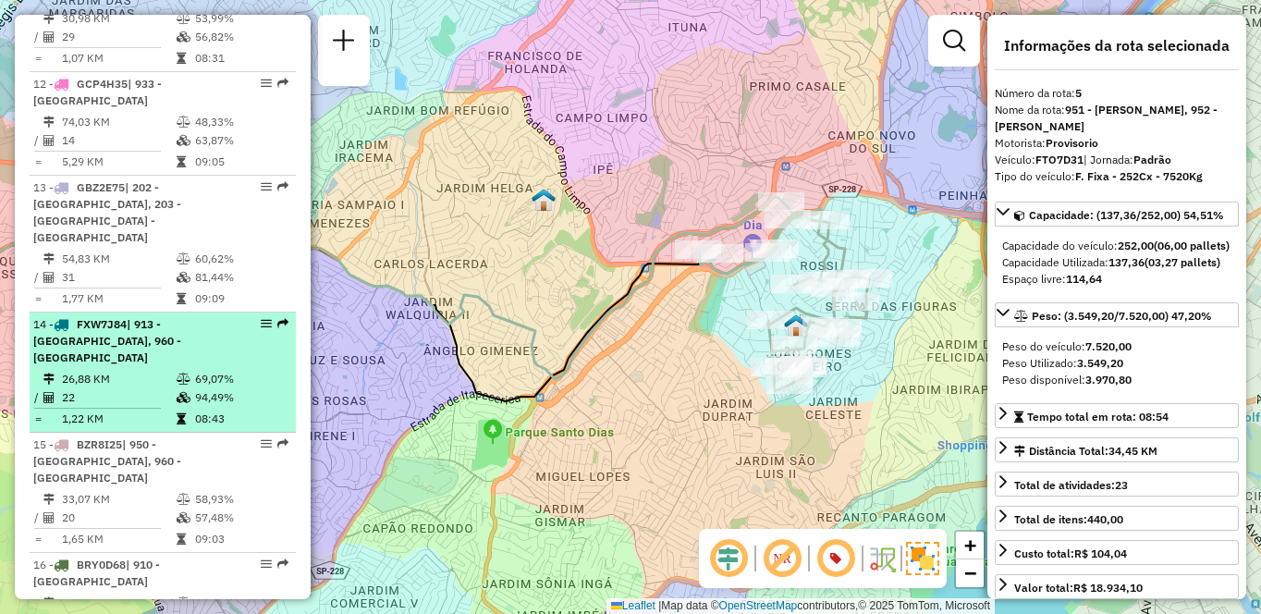
click at [177, 373] on icon at bounding box center [184, 378] width 14 height 11
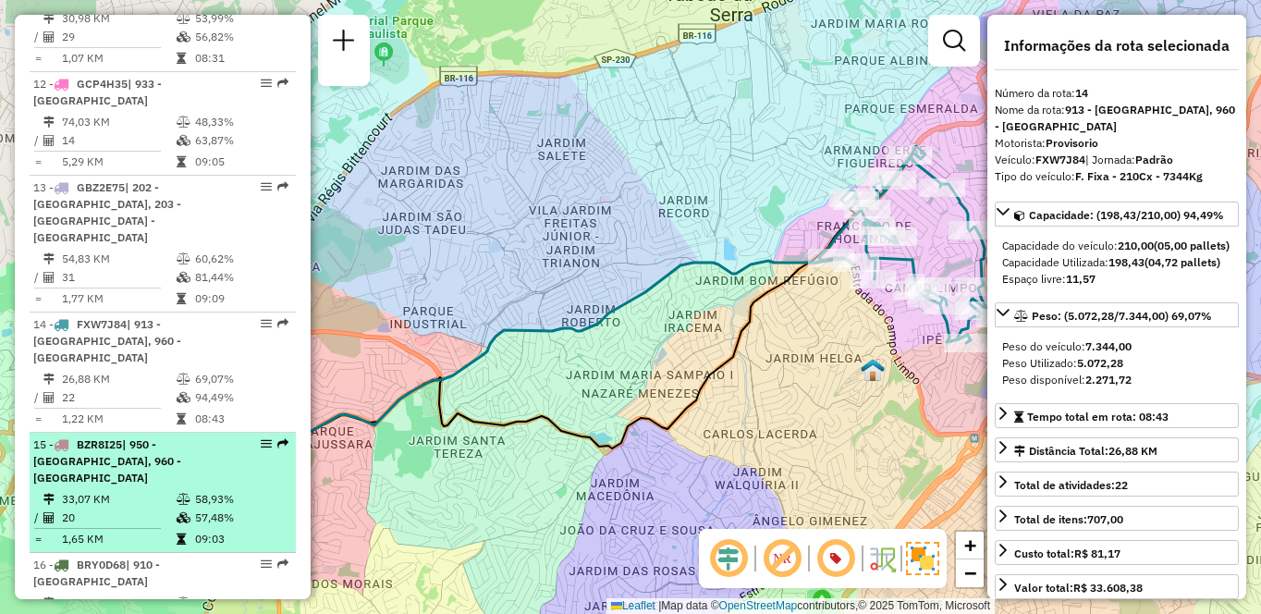
click at [181, 437] on span "| 950 - [GEOGRAPHIC_DATA], 960 - [GEOGRAPHIC_DATA]" at bounding box center [107, 460] width 148 height 47
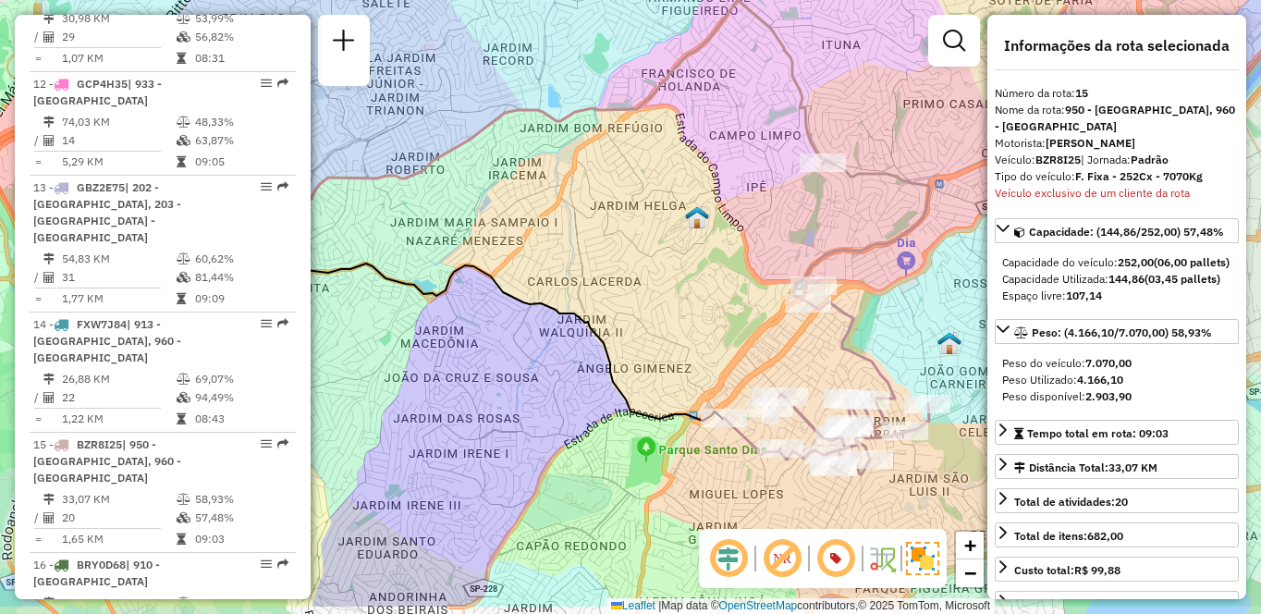
drag, startPoint x: 749, startPoint y: 346, endPoint x: 628, endPoint y: 278, distance: 138.6
click at [628, 278] on div "Janela de atendimento Grade de atendimento Capacidade Transportadoras Veículos …" at bounding box center [630, 307] width 1261 height 614
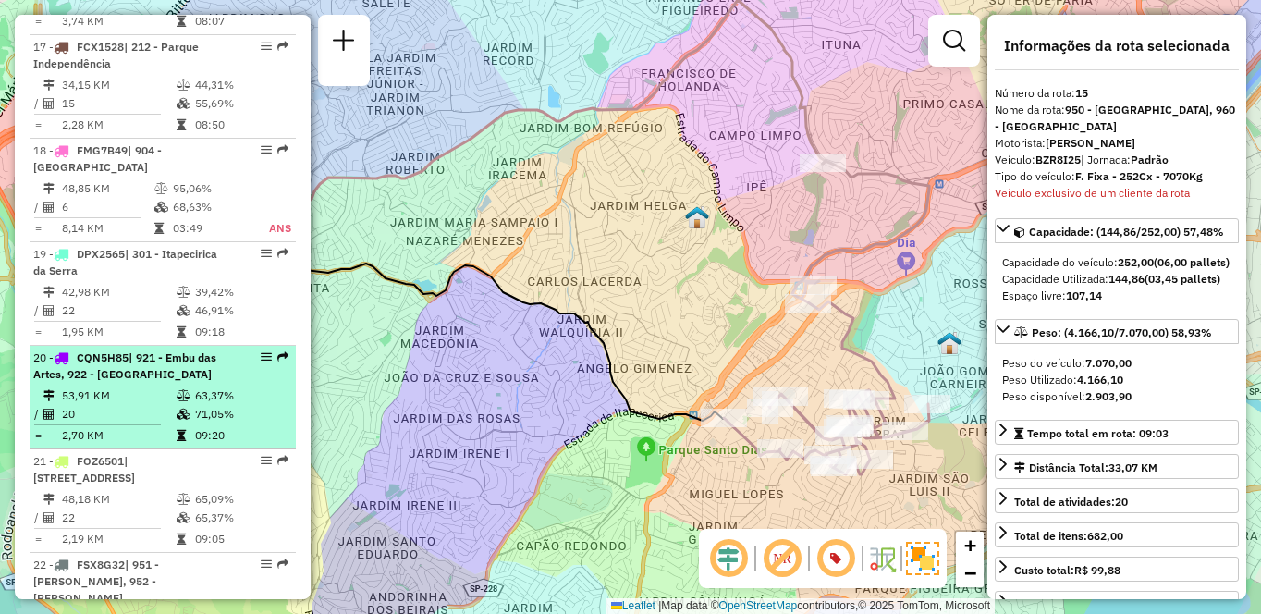
click at [176, 386] on td at bounding box center [185, 395] width 18 height 18
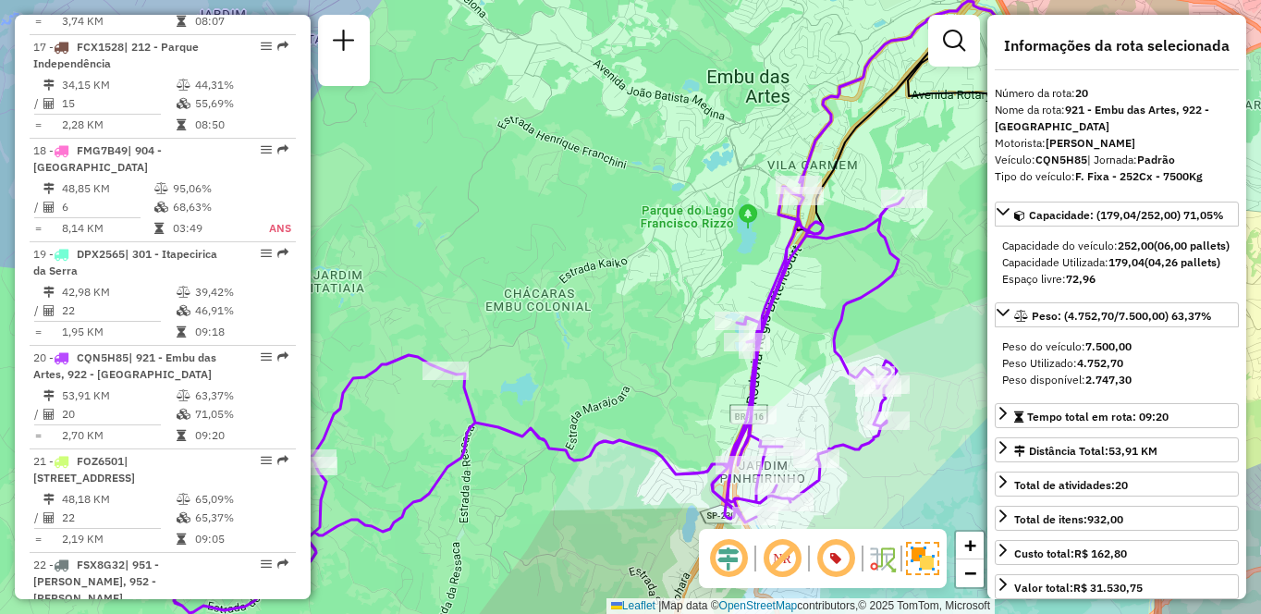
scroll to position [2995, 0]
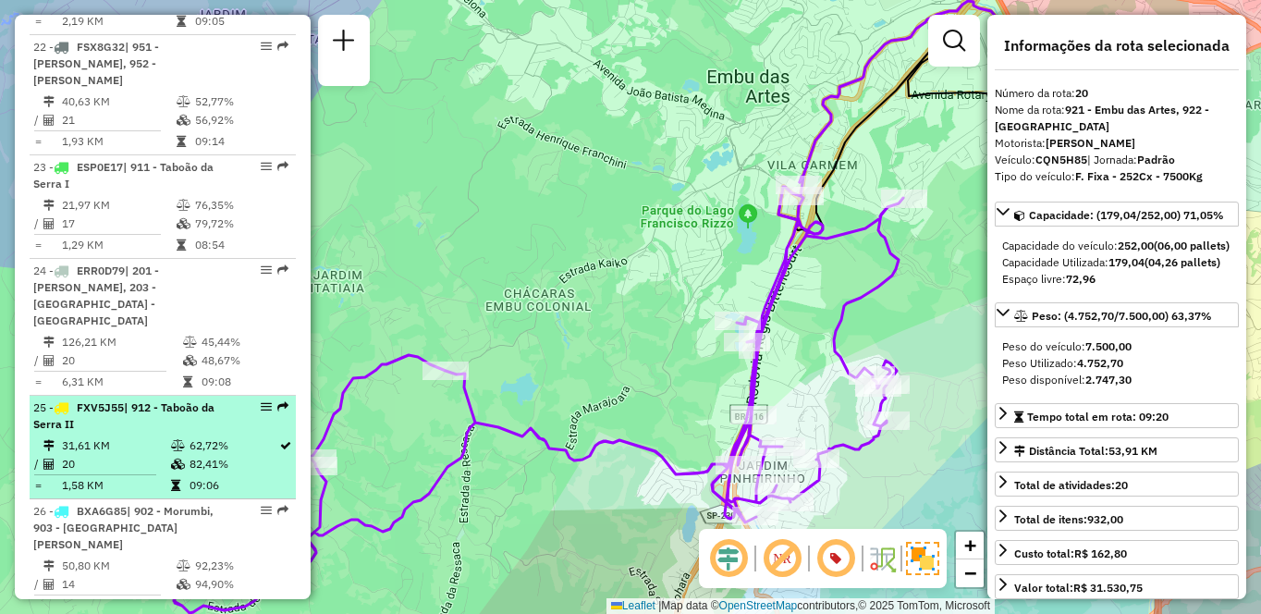
click at [205, 396] on li "25 - FXV5J55 | 912 - Taboão da Serra II 31,61 KM 62,72% / 20 82,41% = 1,58 KM 0…" at bounding box center [163, 448] width 266 height 104
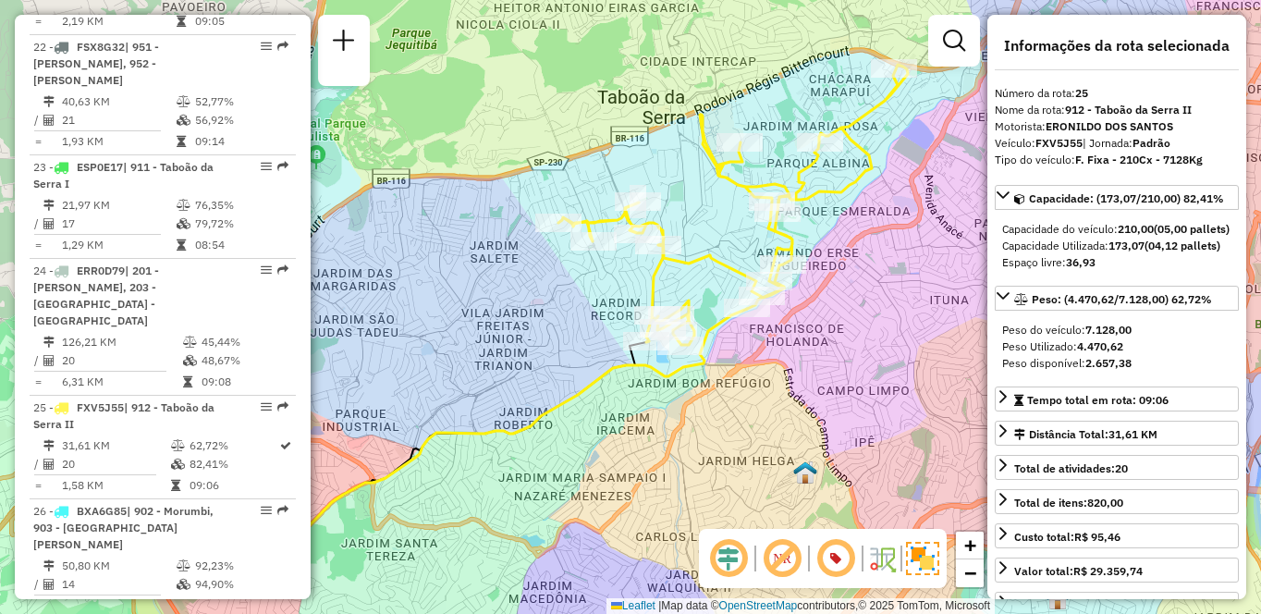
drag, startPoint x: 813, startPoint y: 376, endPoint x: 730, endPoint y: 385, distance: 83.7
click at [730, 385] on div "Janela de atendimento Grade de atendimento Capacidade Transportadoras Veículos …" at bounding box center [630, 307] width 1261 height 614
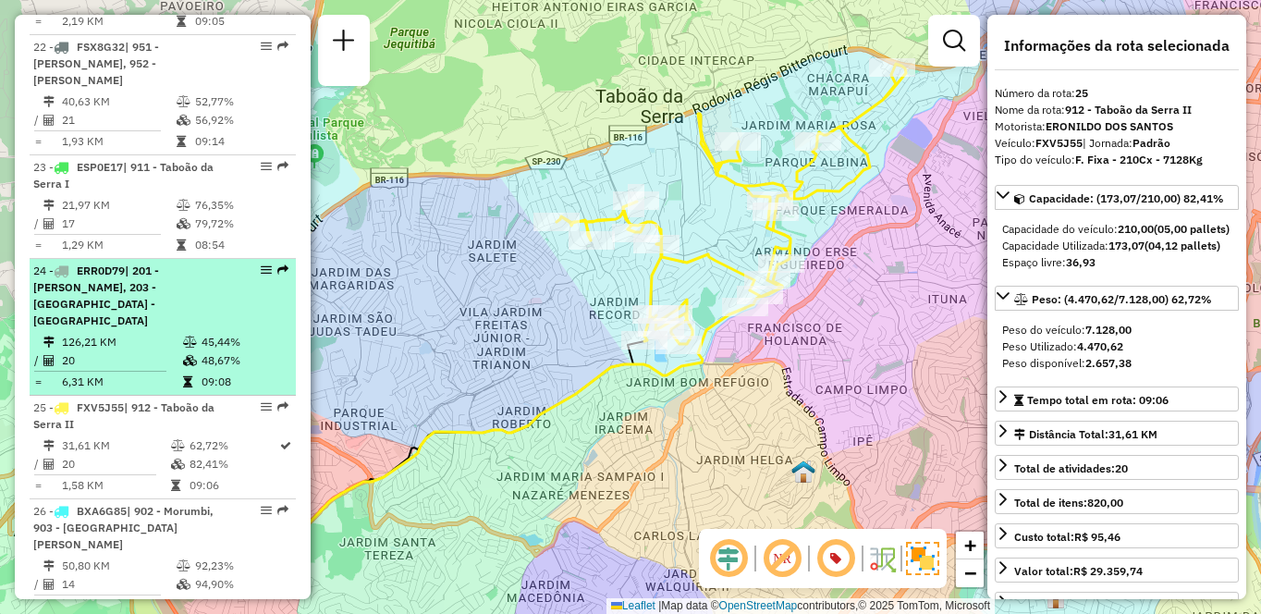
click at [159, 263] on span "| 201 - [PERSON_NAME], 203 - [GEOGRAPHIC_DATA] - [GEOGRAPHIC_DATA]" at bounding box center [96, 295] width 126 height 64
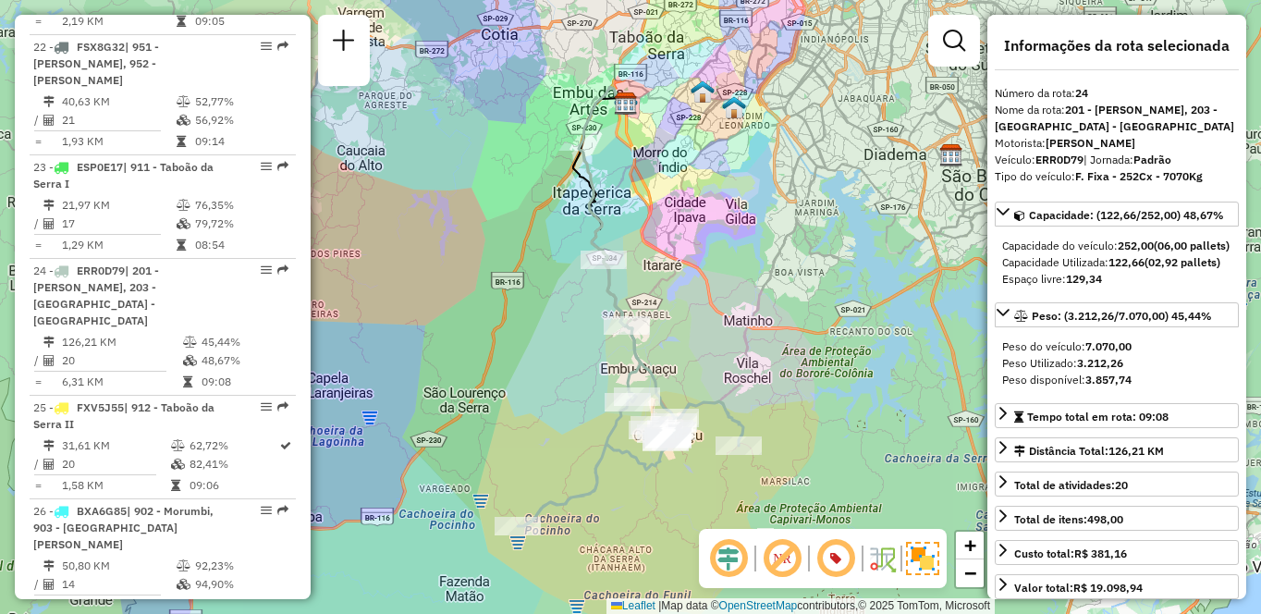
scroll to position [3306, 0]
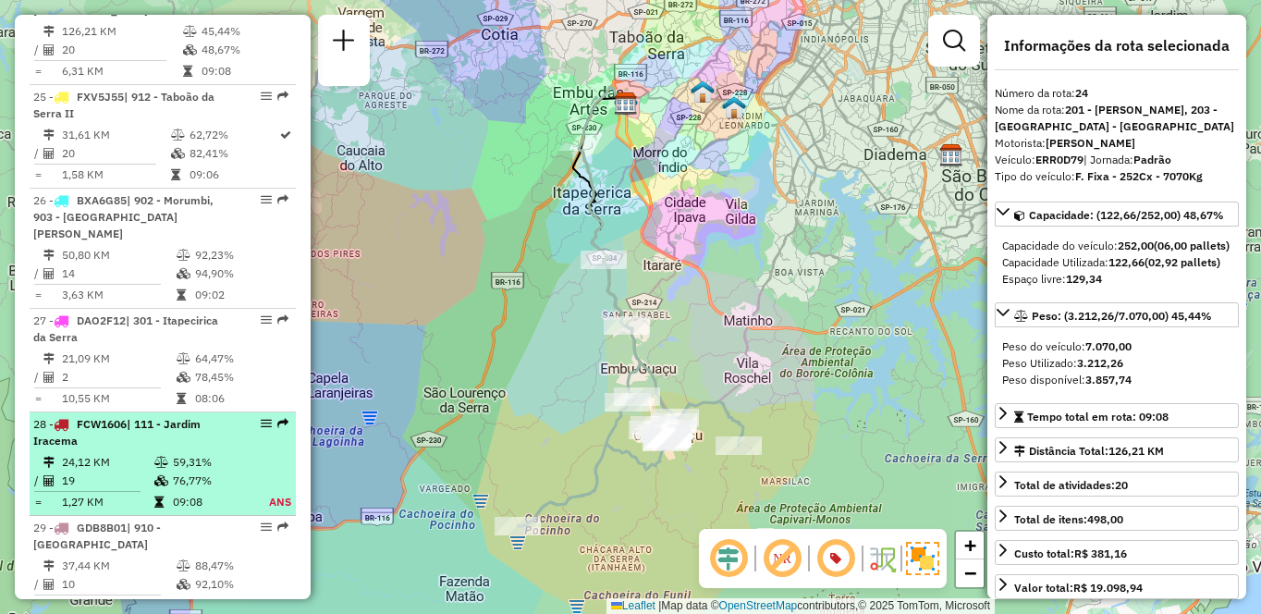
click at [143, 453] on td "24,12 KM" at bounding box center [107, 462] width 92 height 18
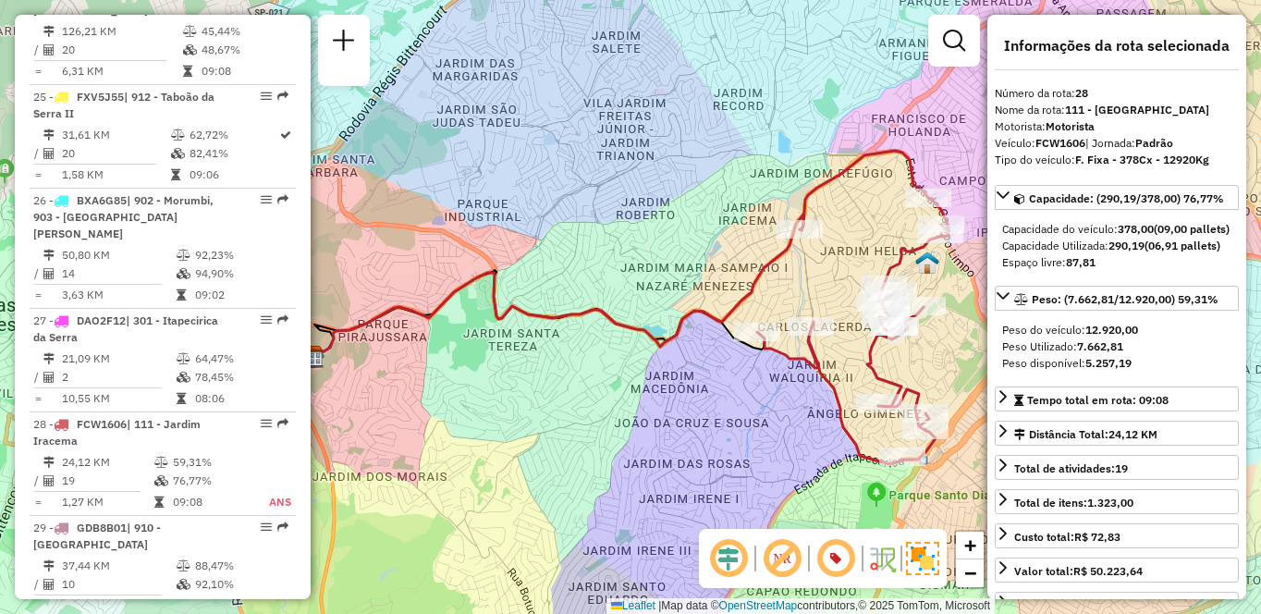
scroll to position [5761, 0]
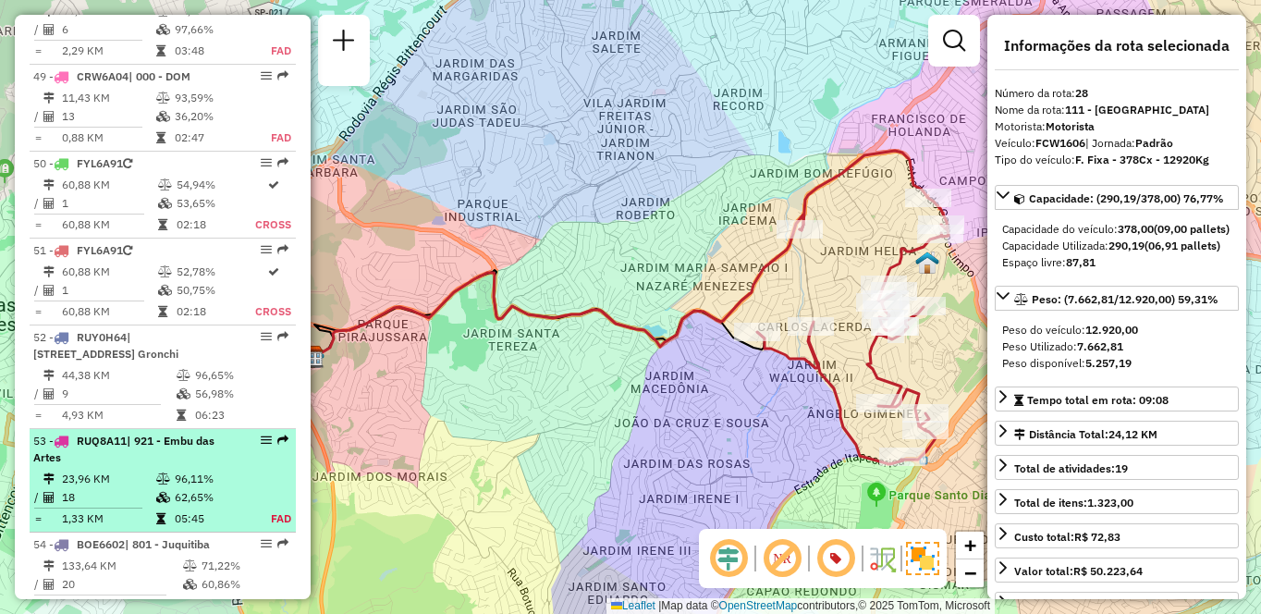
click at [175, 470] on td "96,11%" at bounding box center [212, 479] width 77 height 18
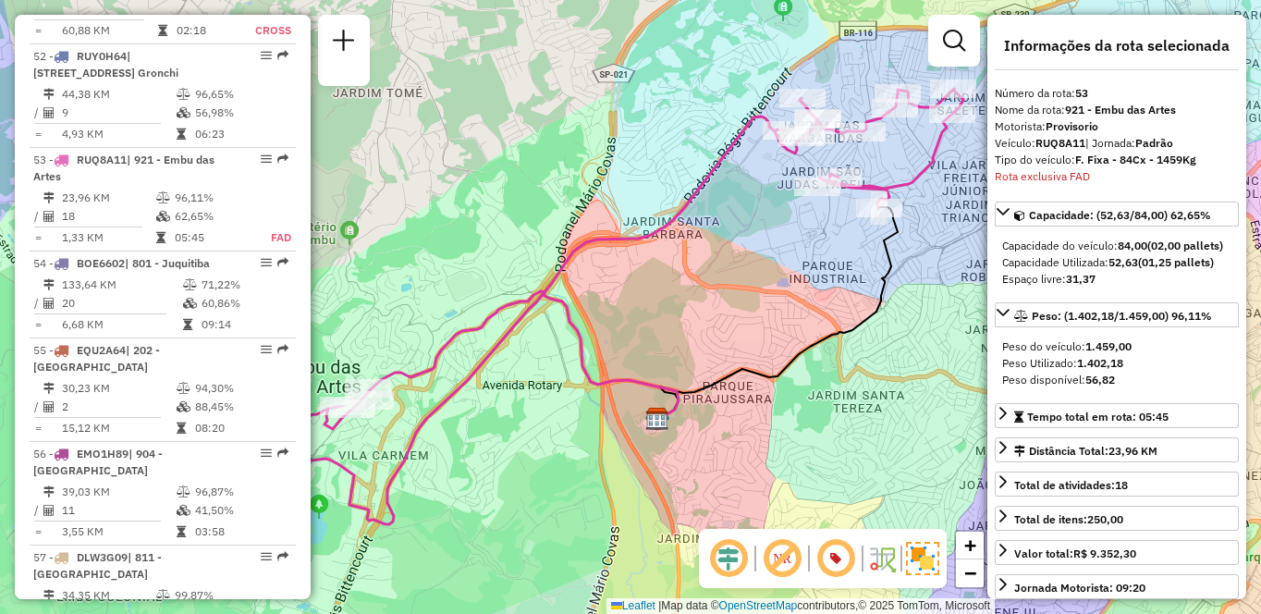
scroll to position [2788, 0]
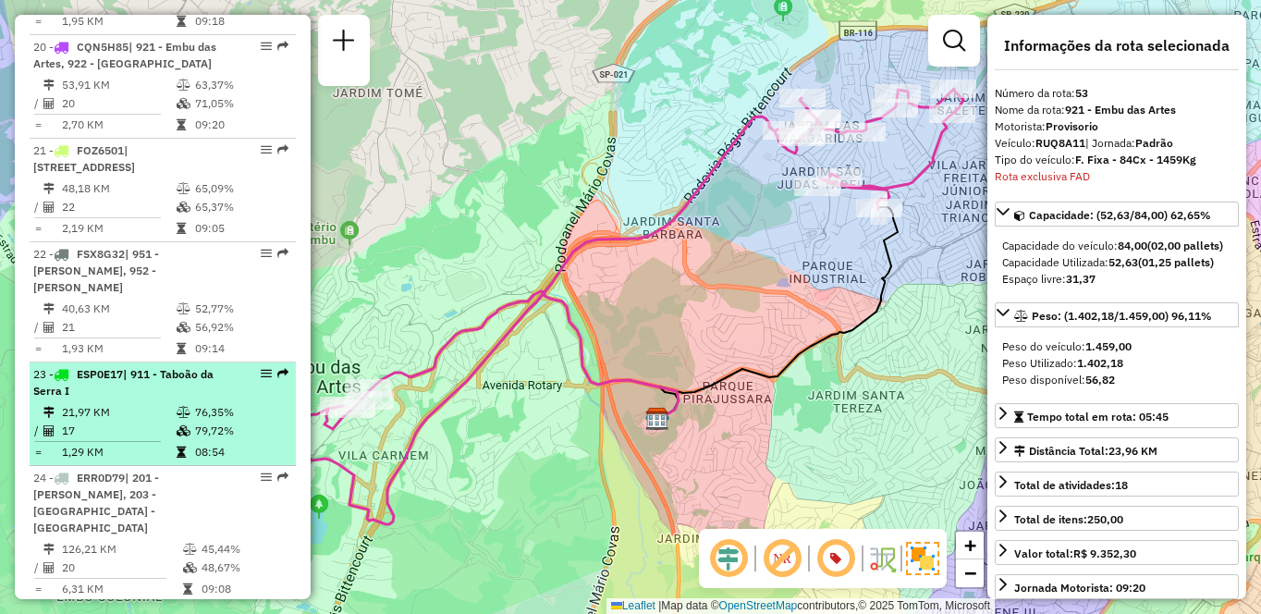
click at [153, 366] on div "23 - ESP0E17 | 911 - Taboão da Serra I" at bounding box center [131, 382] width 196 height 33
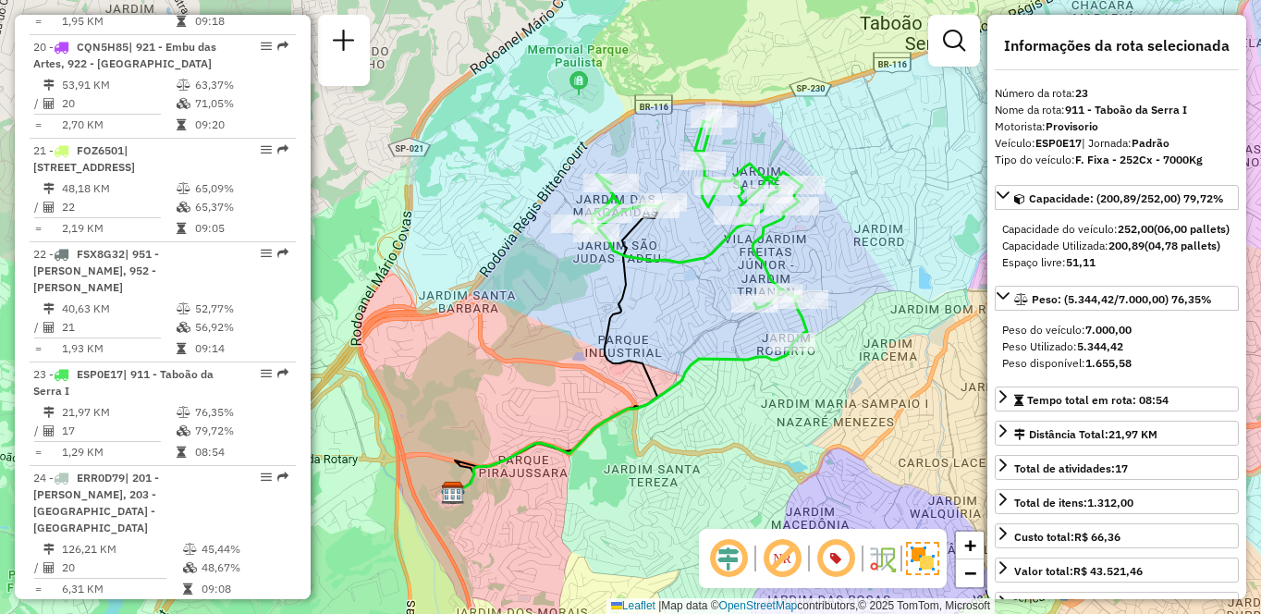
scroll to position [4147, 0]
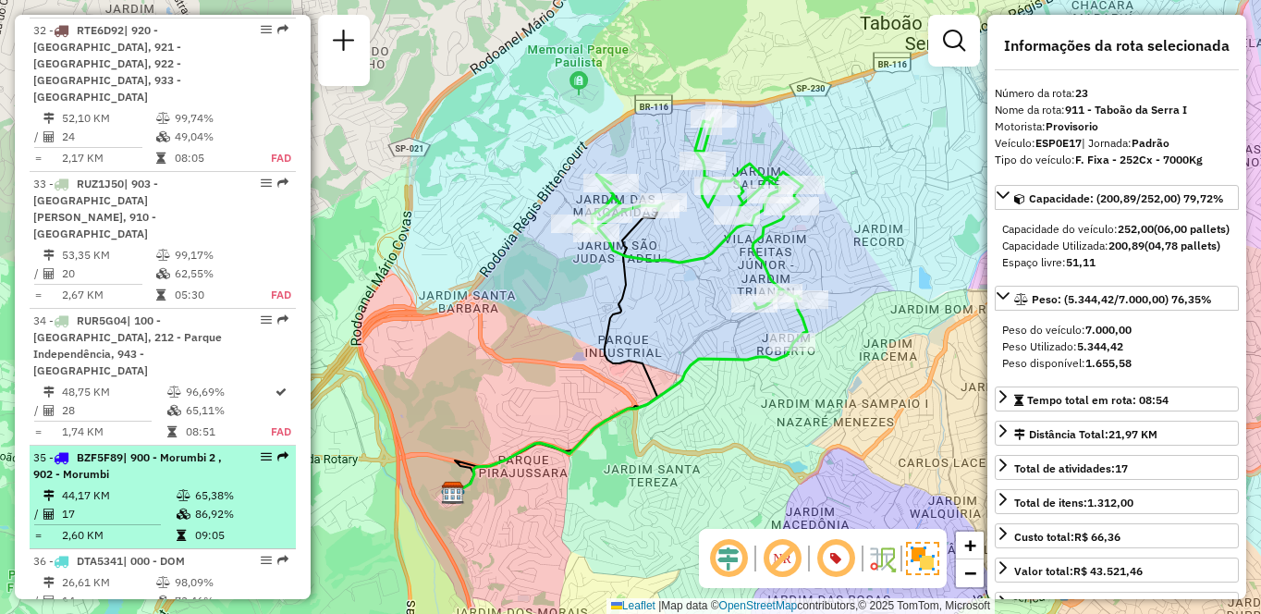
click at [133, 449] on div "35 - BZF5F89 | 900 - Morumbi 2 , 902 - Morumbi" at bounding box center [131, 465] width 196 height 33
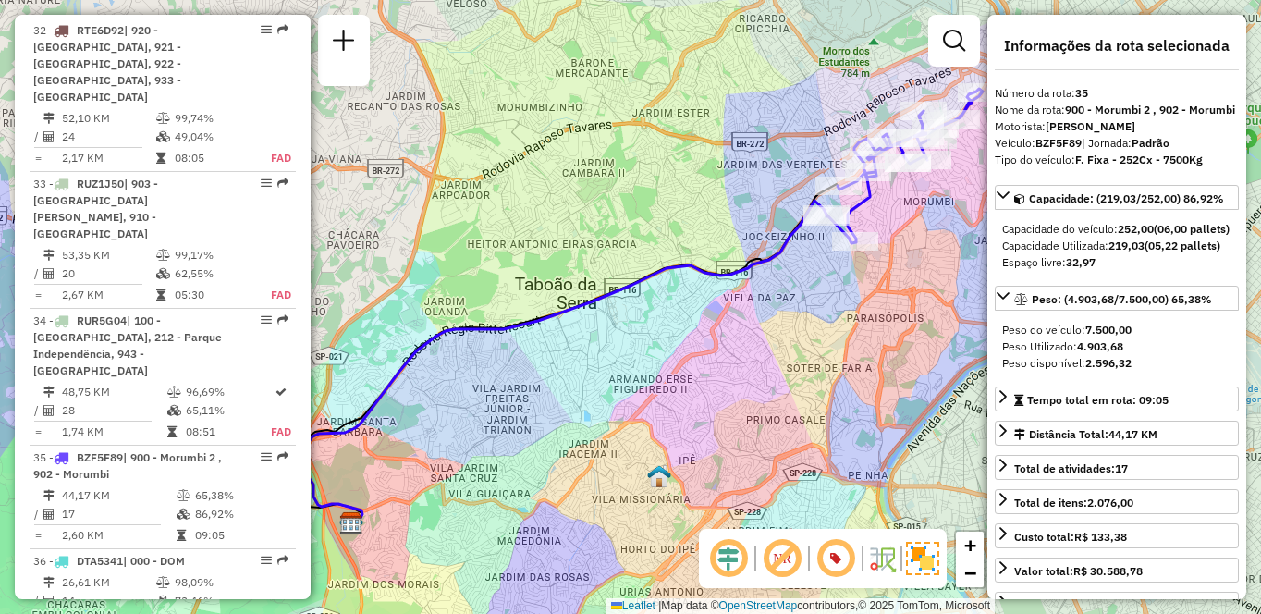
scroll to position [5641, 0]
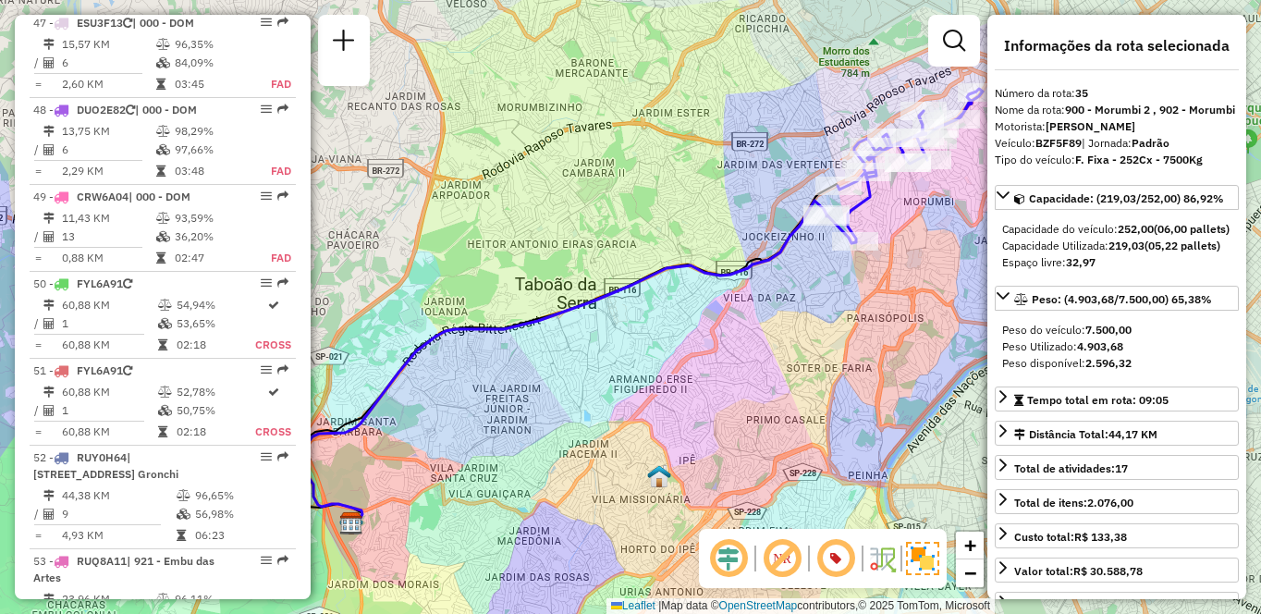
click at [134, 486] on td "44,38 KM" at bounding box center [118, 495] width 115 height 18
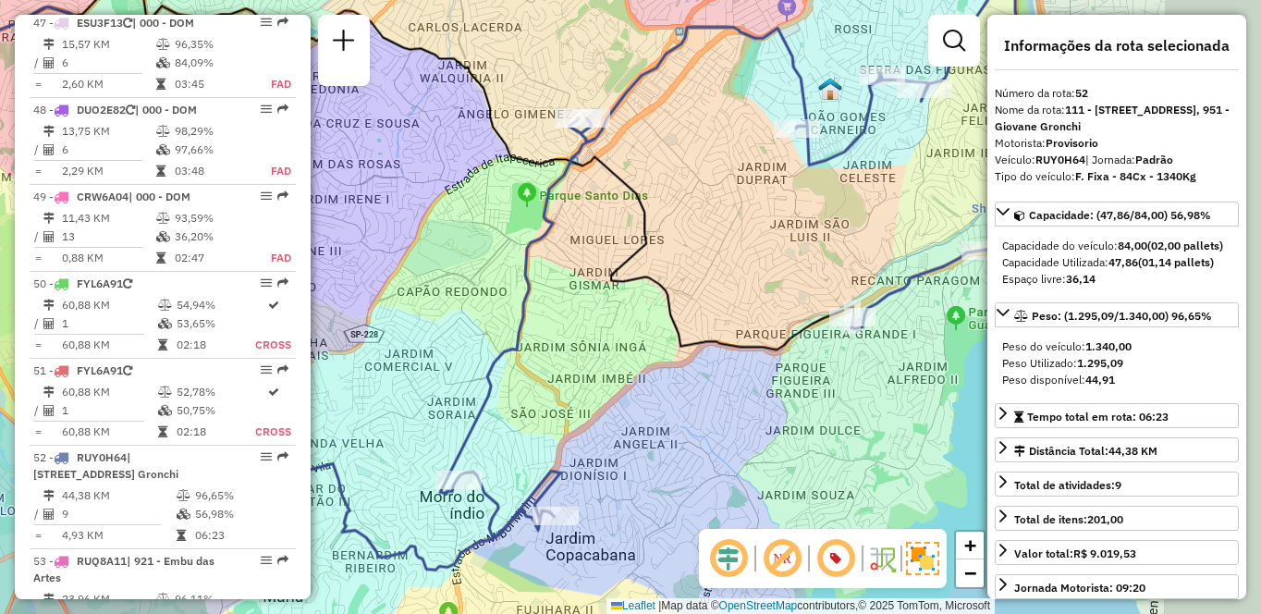
drag, startPoint x: 866, startPoint y: 400, endPoint x: 724, endPoint y: 347, distance: 152.1
click at [724, 347] on div "Janela de atendimento Grade de atendimento Capacidade Transportadoras Veículos …" at bounding box center [630, 307] width 1261 height 614
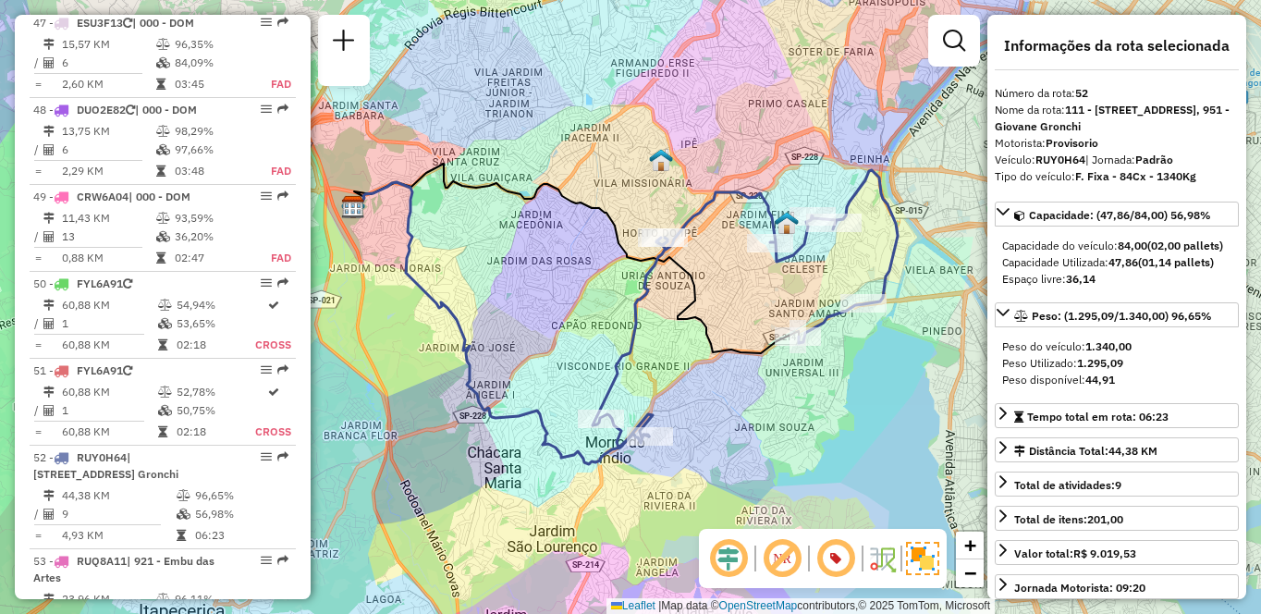
scroll to position [1218, 0]
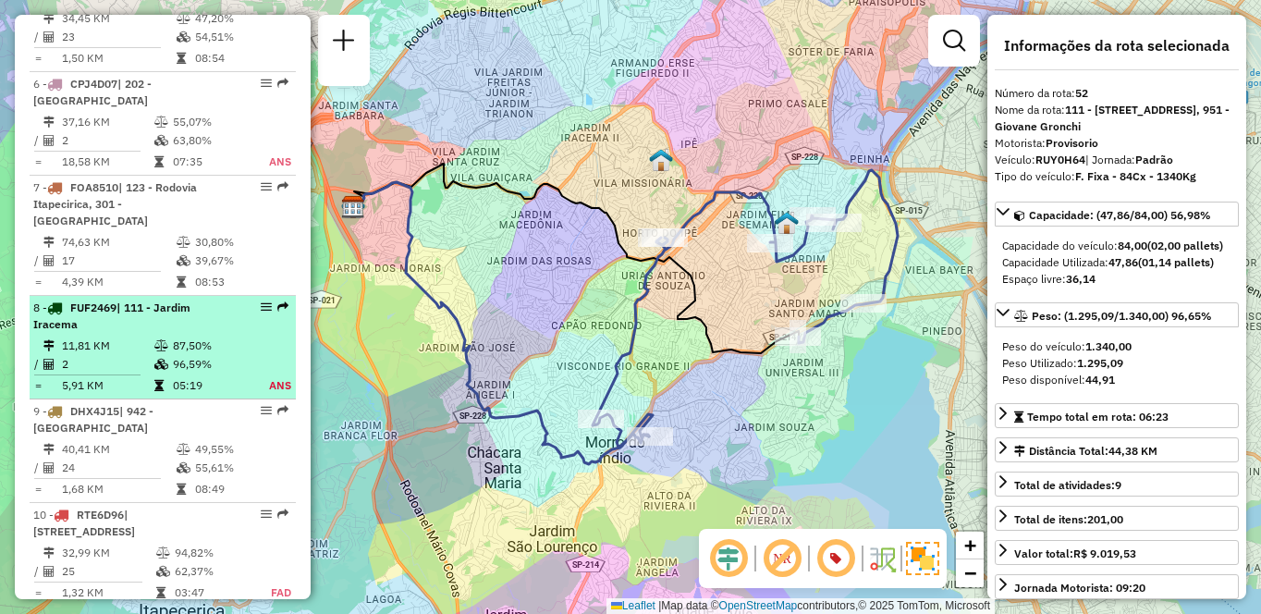
click at [116, 326] on div "8 - FUF2469 | 111 - [GEOGRAPHIC_DATA]" at bounding box center [131, 316] width 196 height 33
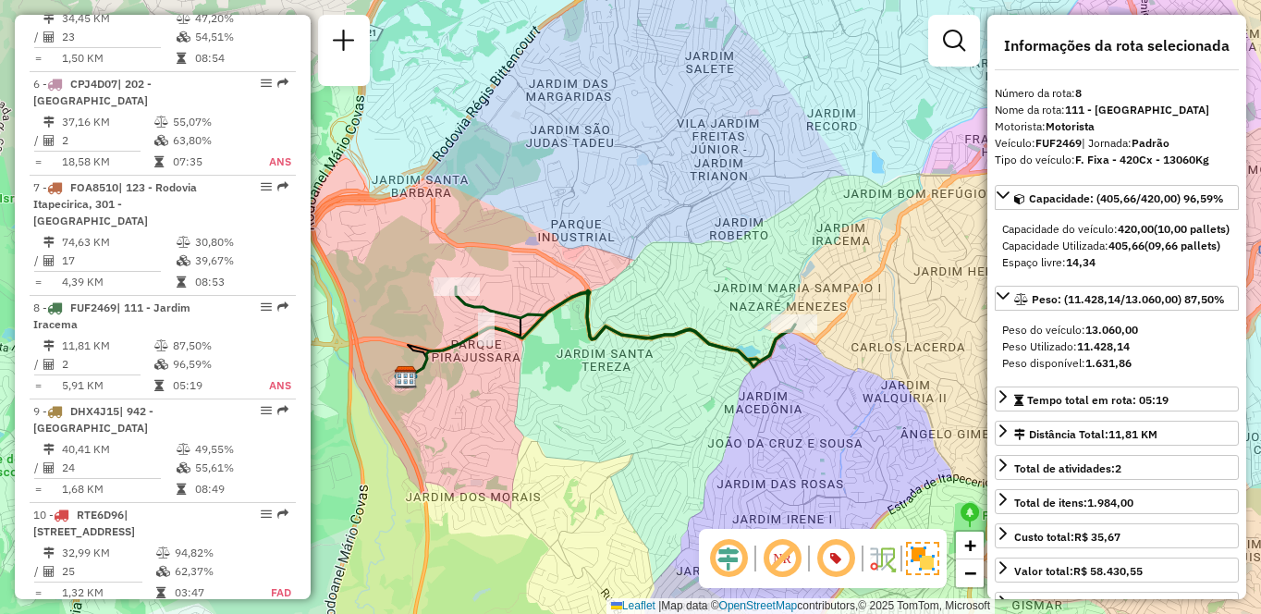
scroll to position [6262, 0]
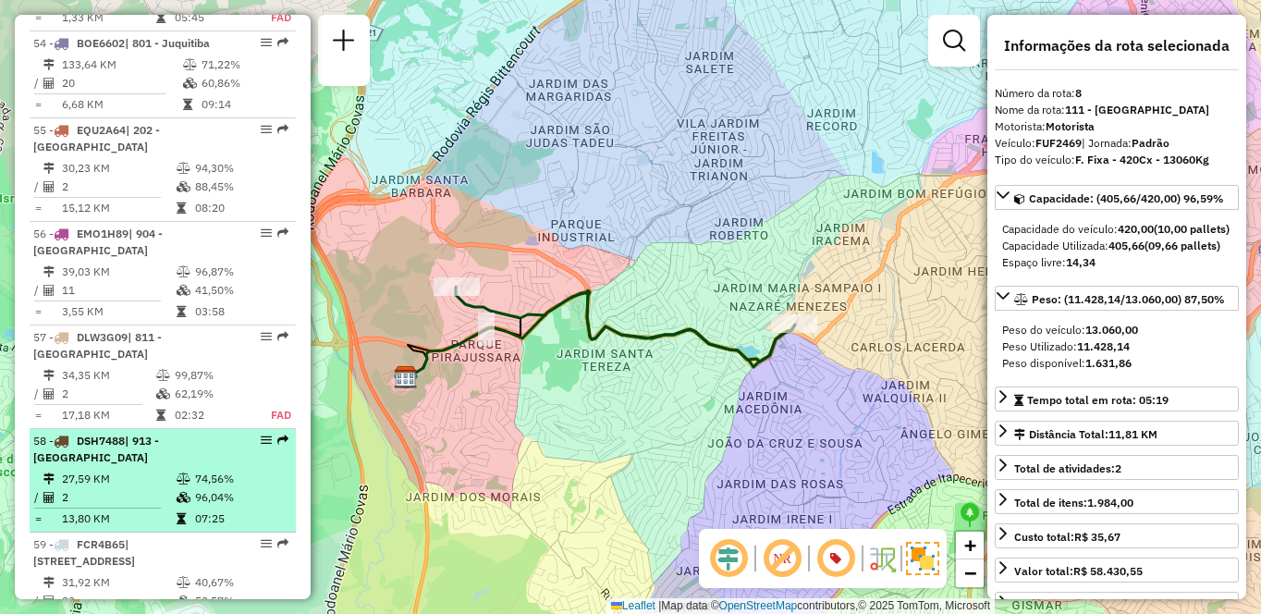
click at [142, 470] on td "27,59 KM" at bounding box center [118, 479] width 115 height 18
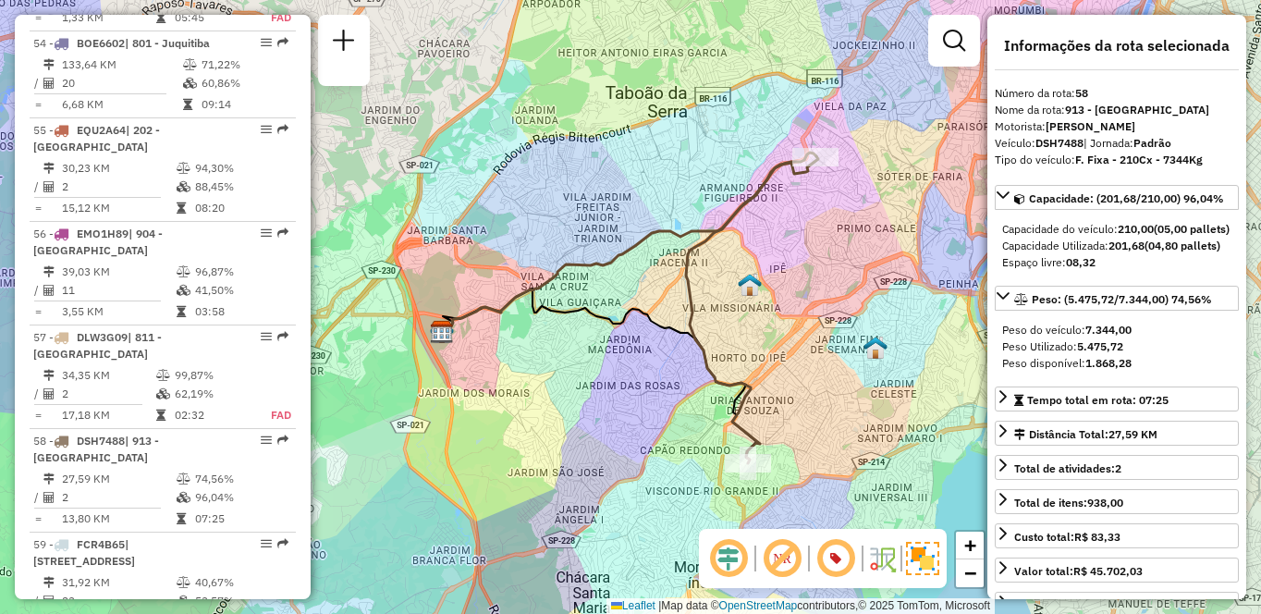
scroll to position [1218, 0]
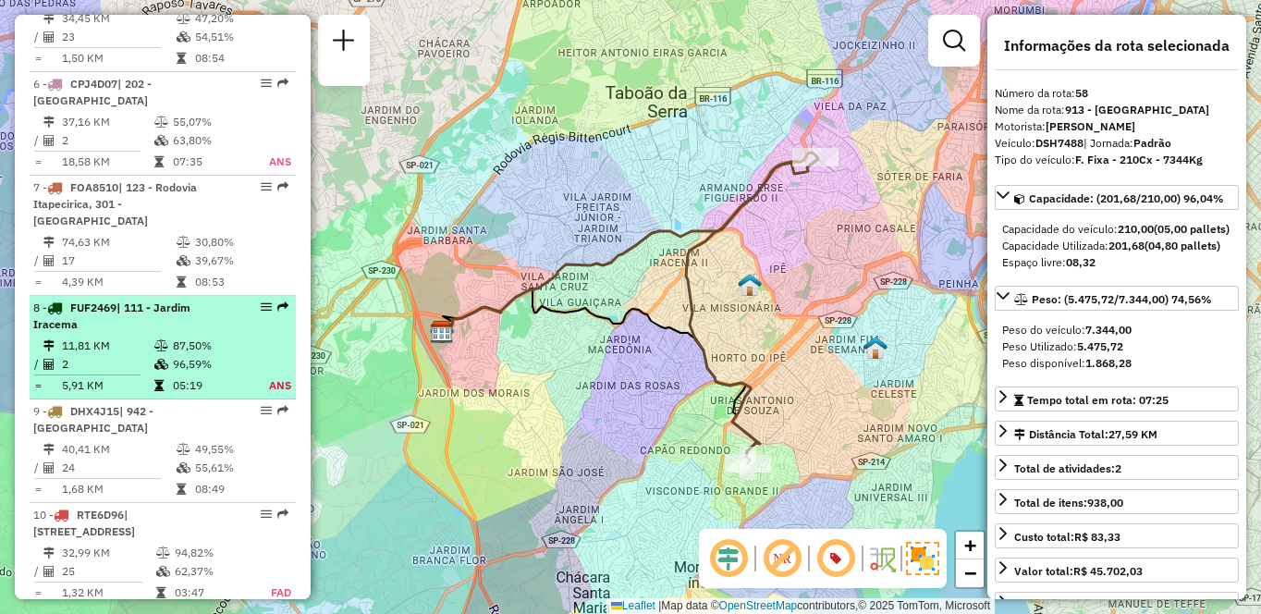
click at [177, 332] on div "8 - FUF2469 | 111 - [GEOGRAPHIC_DATA]" at bounding box center [131, 316] width 196 height 33
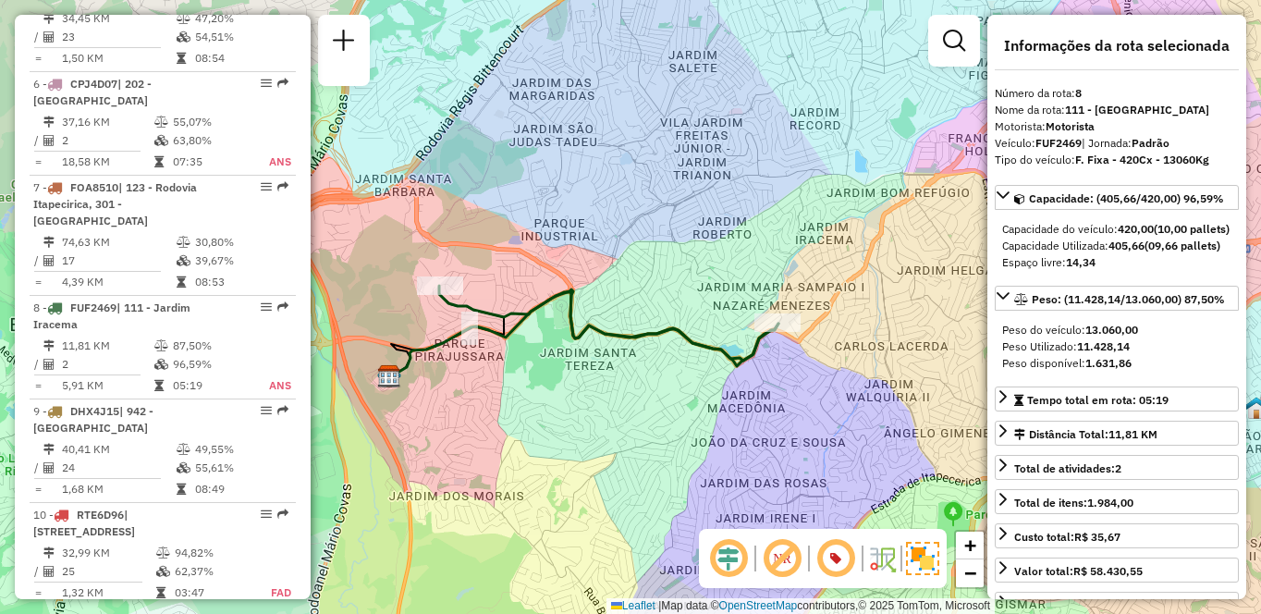
drag, startPoint x: 887, startPoint y: 422, endPoint x: 763, endPoint y: 395, distance: 127.6
click at [763, 405] on div "Janela de atendimento Grade de atendimento Capacidade Transportadoras Veículos …" at bounding box center [630, 307] width 1261 height 614
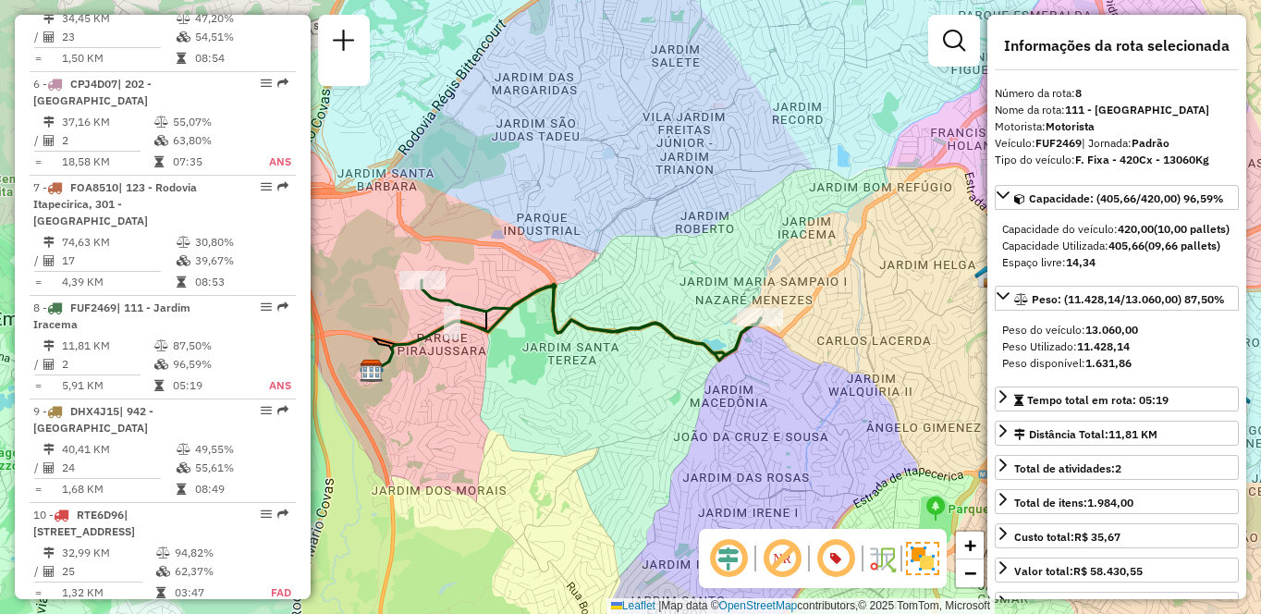
scroll to position [6589, 0]
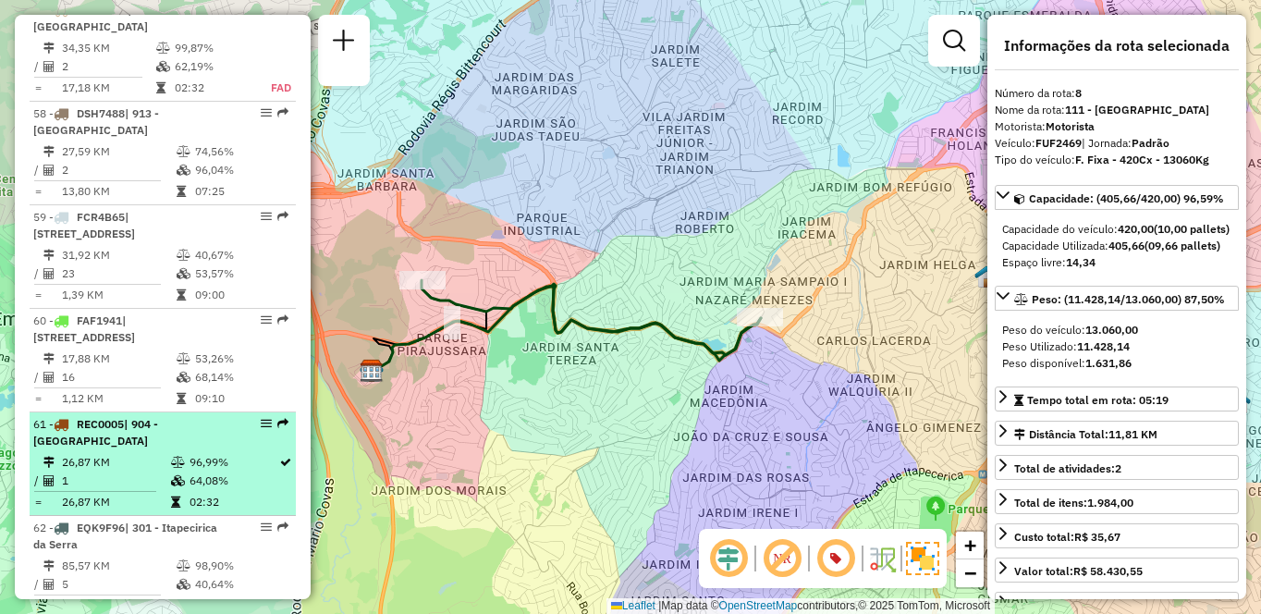
click at [79, 471] on td "1" at bounding box center [115, 480] width 109 height 18
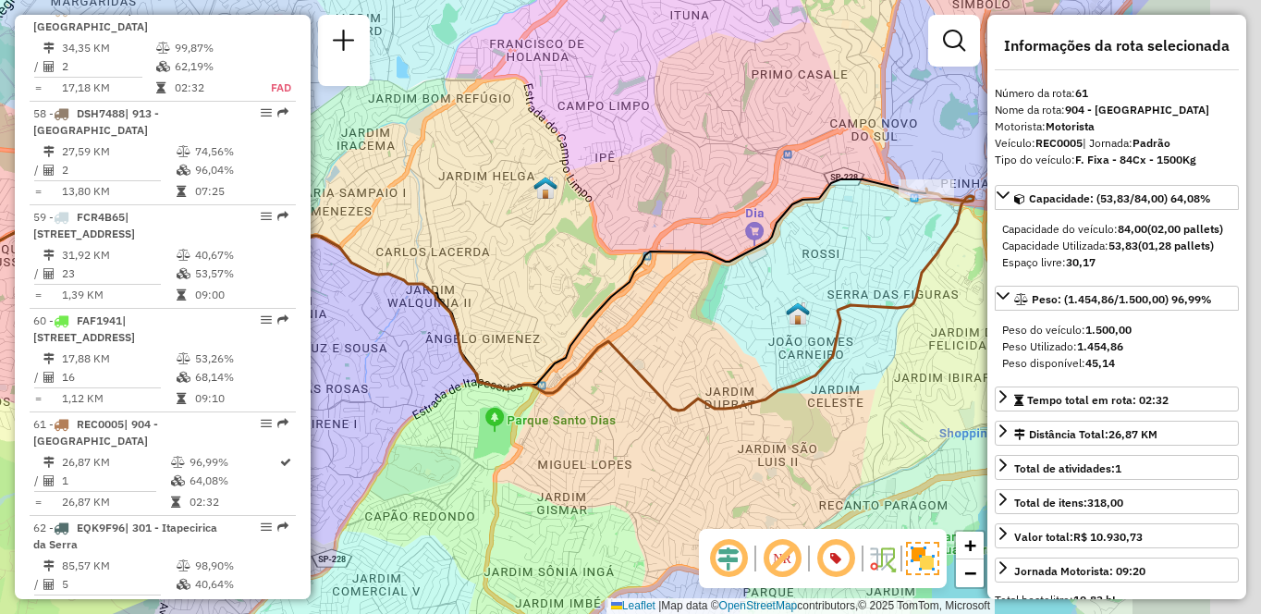
drag, startPoint x: 843, startPoint y: 426, endPoint x: 695, endPoint y: 409, distance: 148.9
click at [695, 409] on icon at bounding box center [453, 300] width 1042 height 222
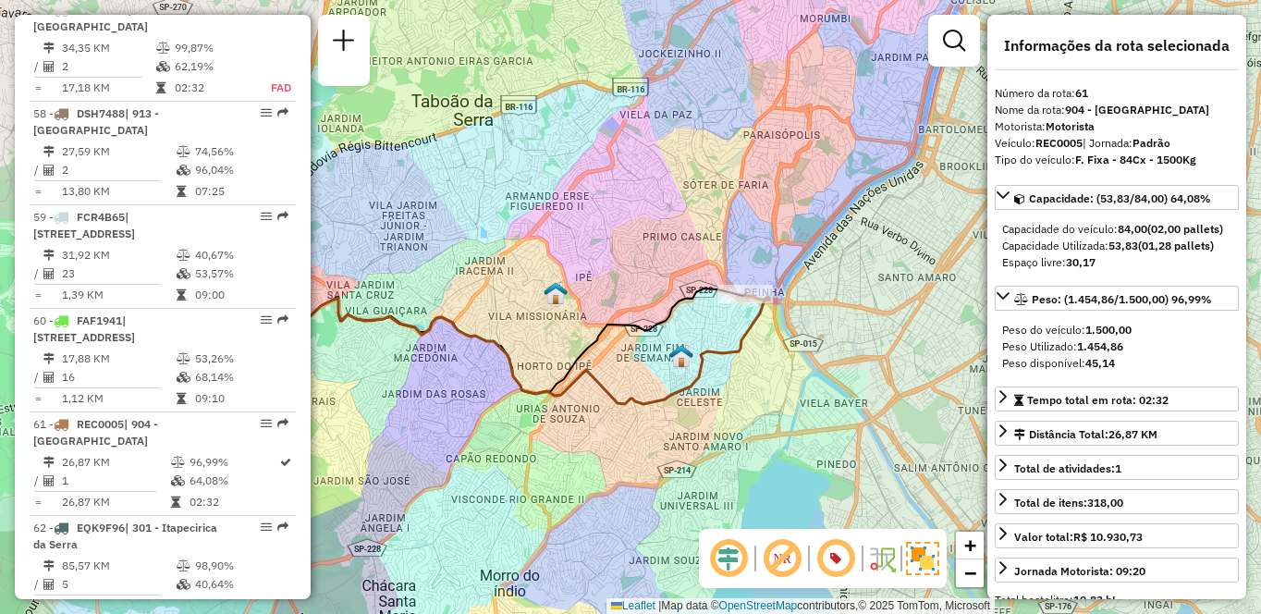
scroll to position [7107, 0]
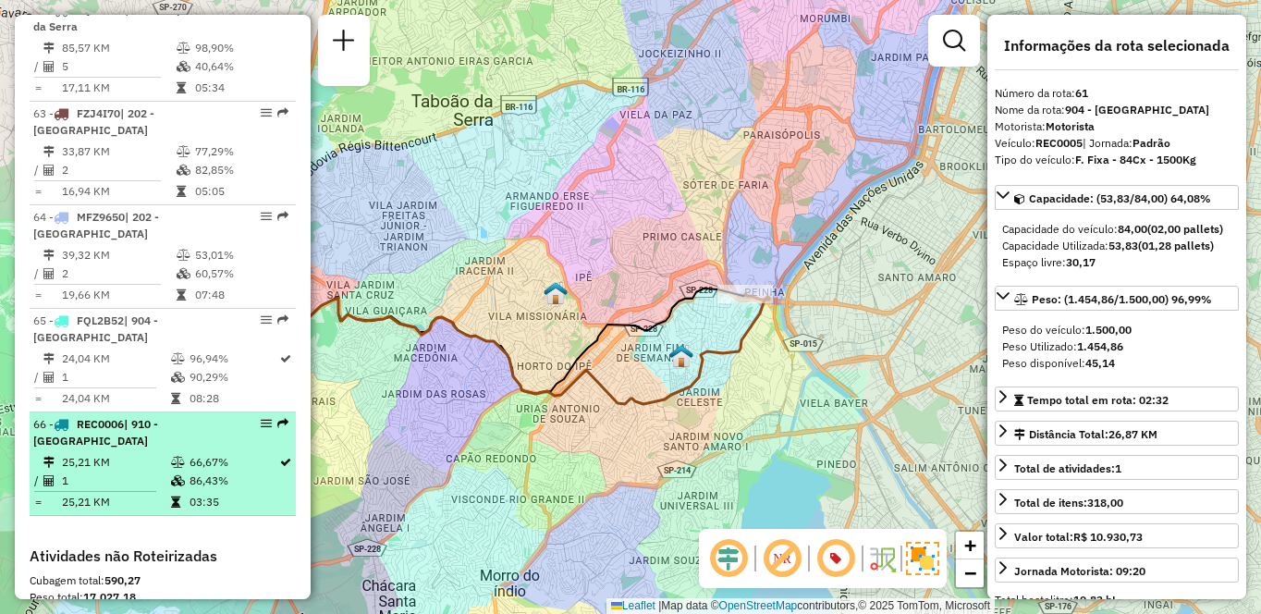
click at [212, 416] on div "66 - REC0006 | 910 - Parque Ipê" at bounding box center [131, 432] width 196 height 33
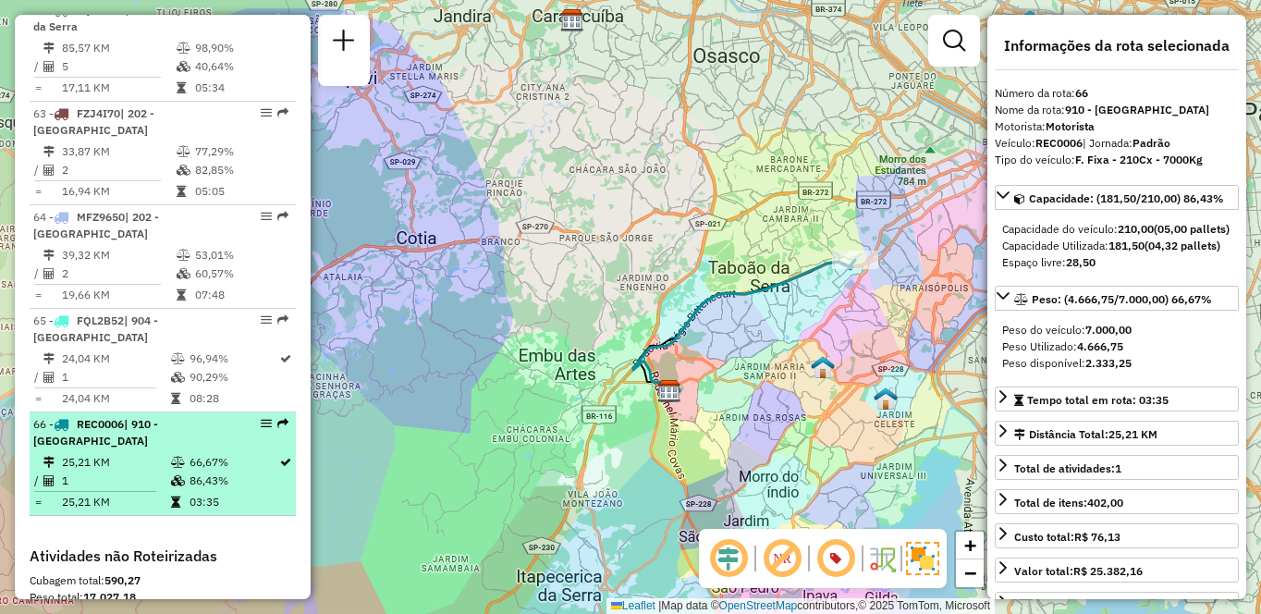
click at [189, 453] on td "66,67%" at bounding box center [234, 462] width 90 height 18
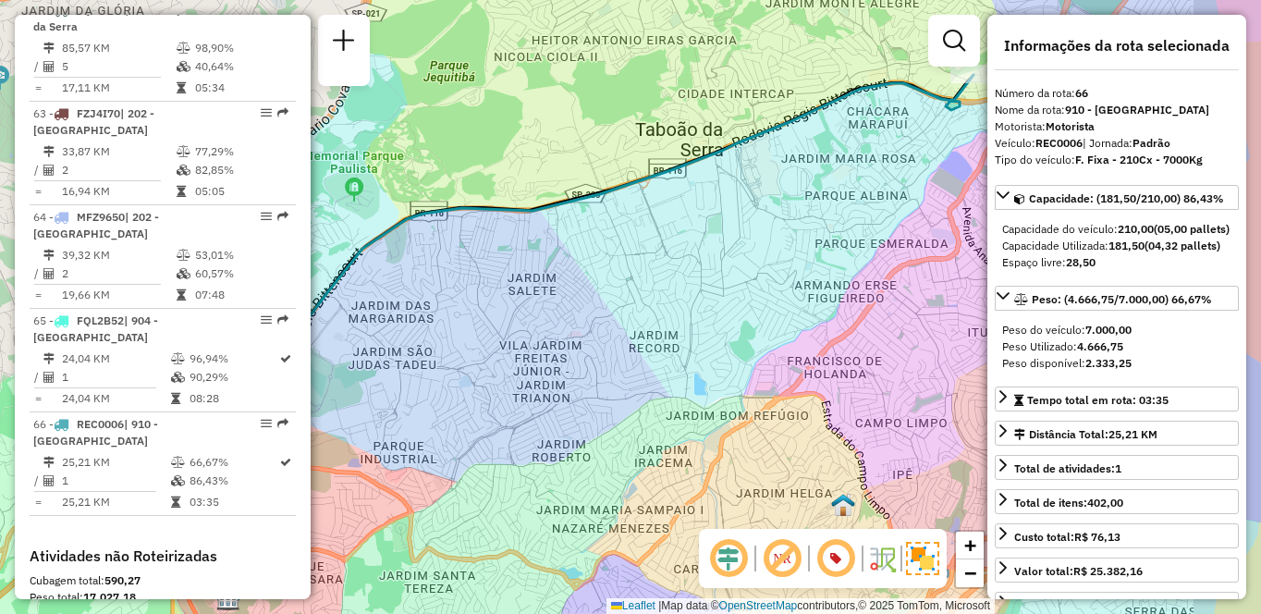
drag, startPoint x: 752, startPoint y: 324, endPoint x: 538, endPoint y: 375, distance: 219.7
click at [538, 375] on div "Janela de atendimento Grade de atendimento Capacidade Transportadoras Veículos …" at bounding box center [630, 307] width 1261 height 614
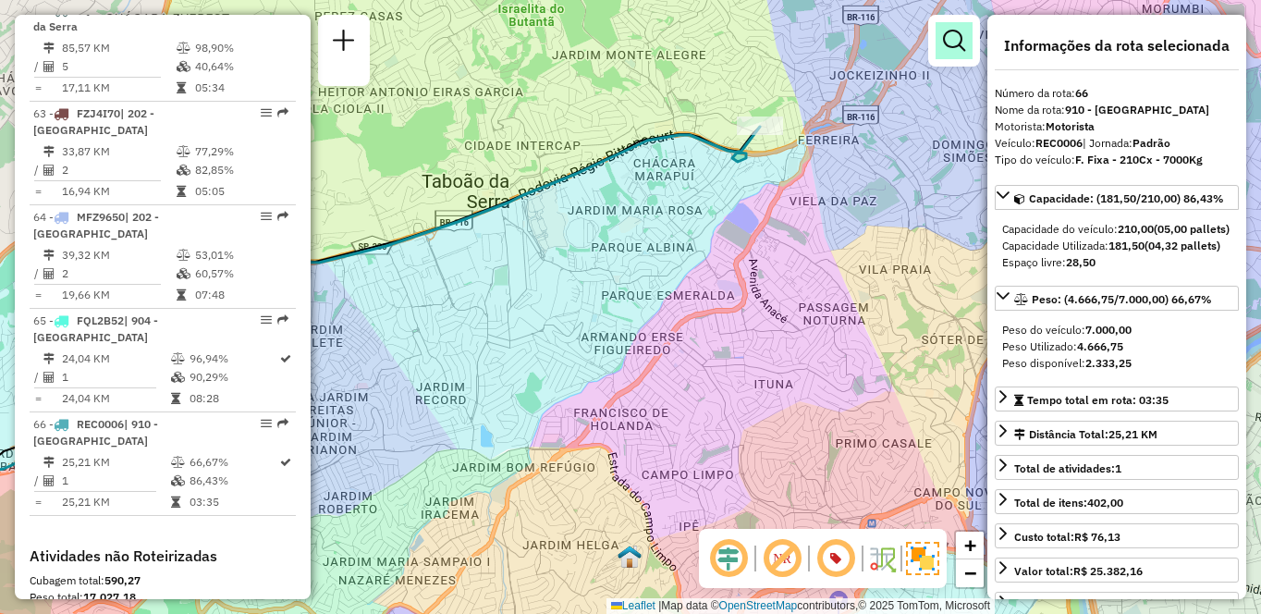
scroll to position [6589, 0]
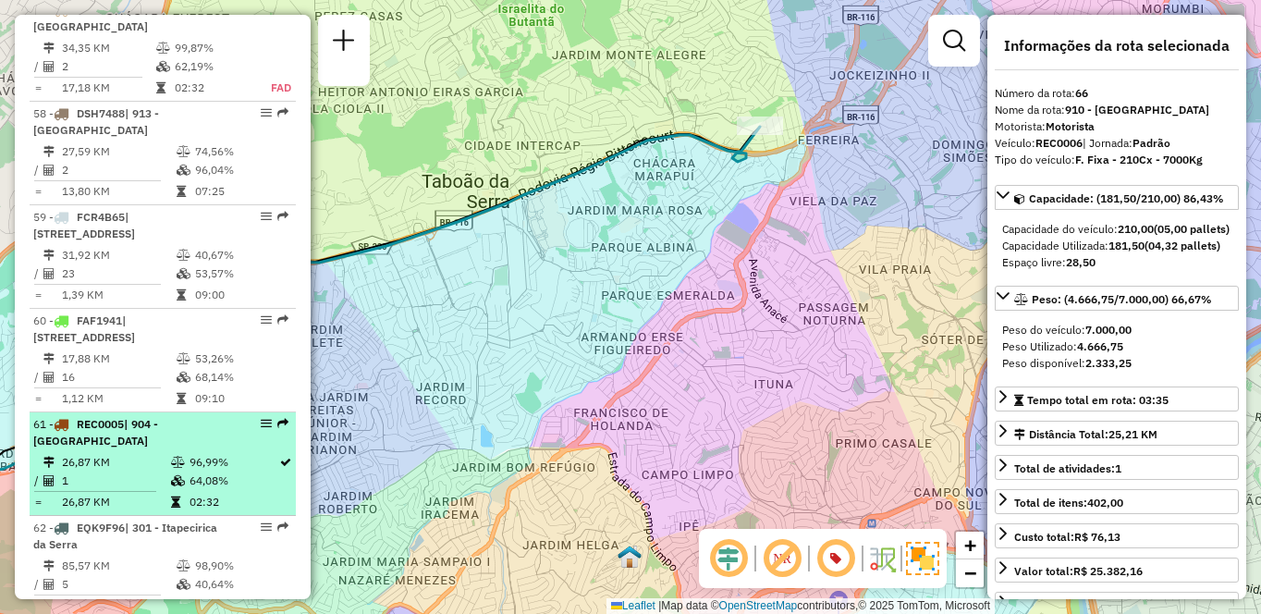
click at [175, 412] on li "61 - REC0005 | 904 - Vila Andrade 26,87 KM 96,99% / 1 64,08% = 26,87 KM 02:32" at bounding box center [163, 464] width 266 height 104
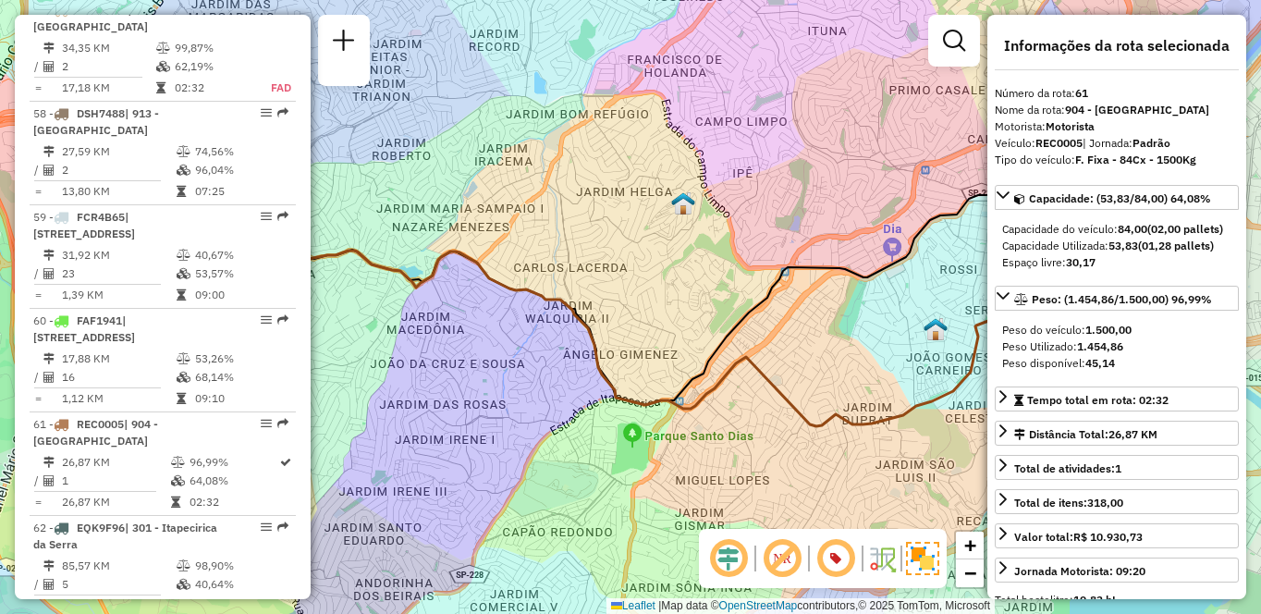
drag, startPoint x: 844, startPoint y: 233, endPoint x: 629, endPoint y: 242, distance: 215.6
click at [629, 242] on div "Janela de atendimento Grade de atendimento Capacidade Transportadoras Veículos …" at bounding box center [630, 307] width 1261 height 614
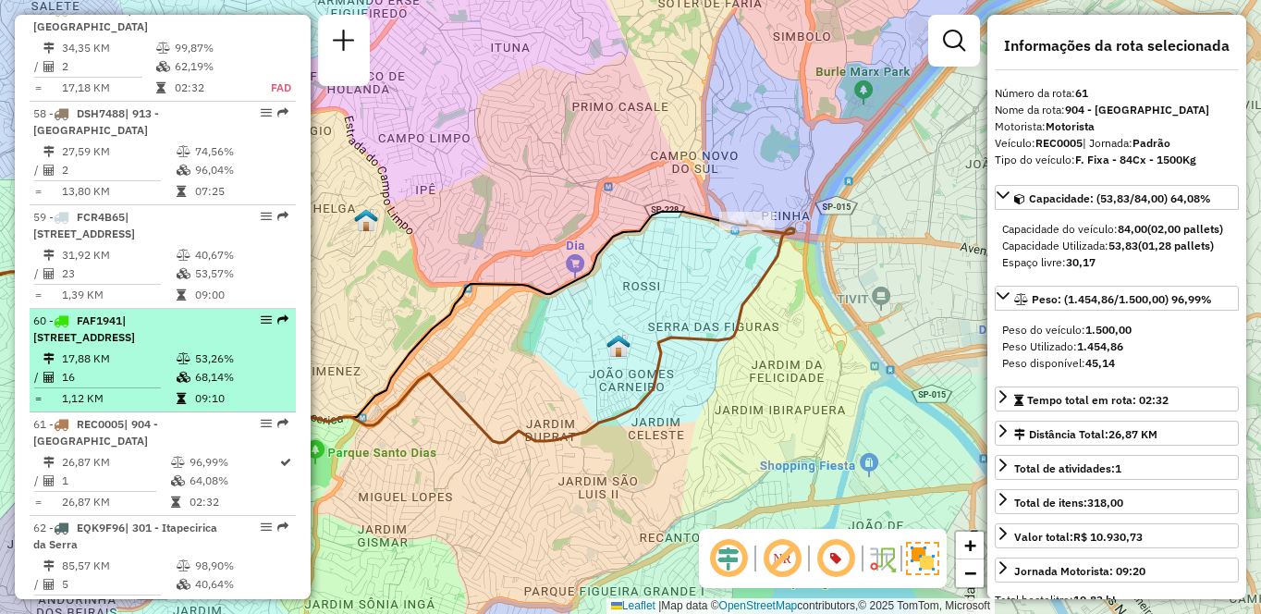
scroll to position [1218, 0]
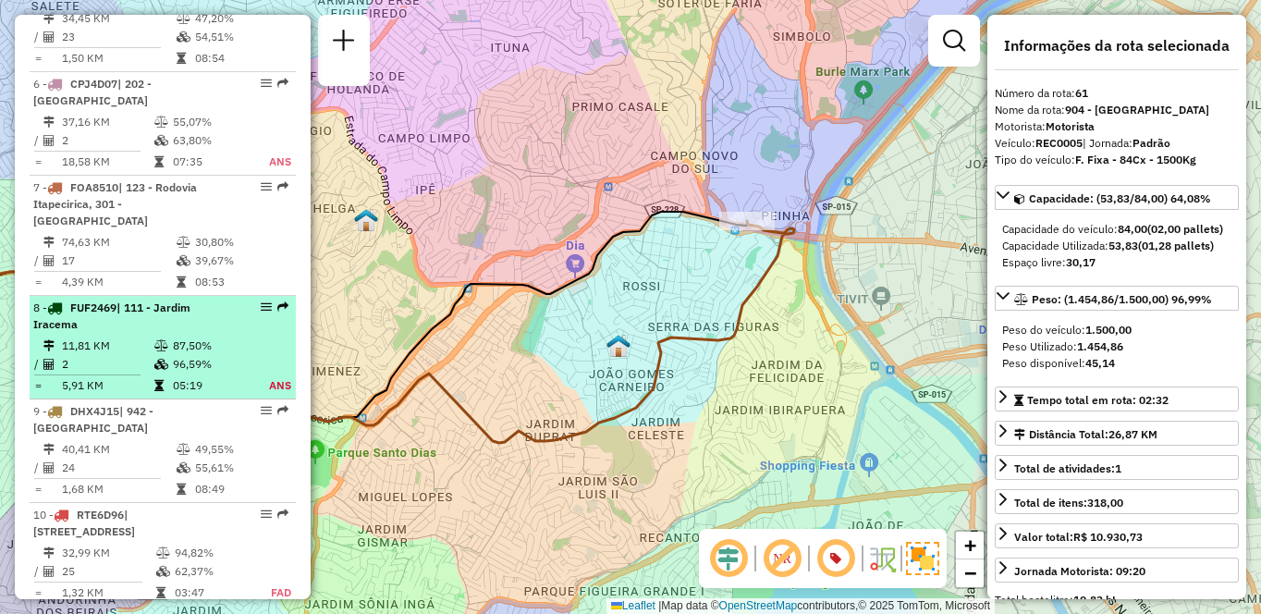
click at [154, 349] on icon at bounding box center [161, 345] width 14 height 11
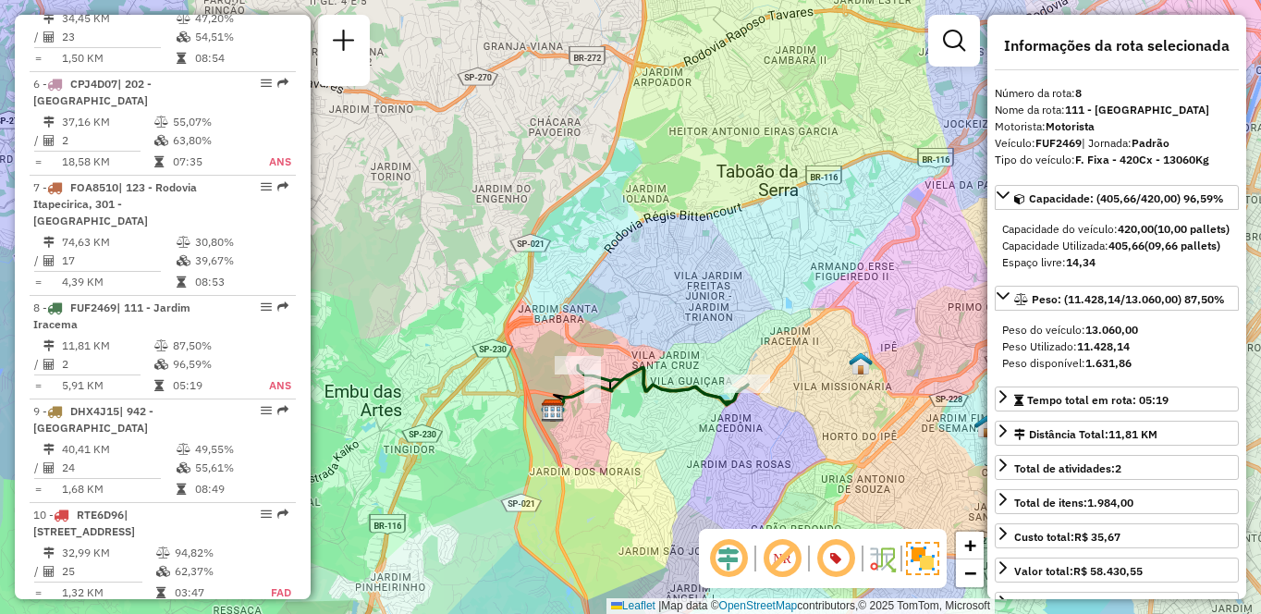
click at [693, 425] on div "Janela de atendimento Grade de atendimento Capacidade Transportadoras Veículos …" at bounding box center [630, 307] width 1261 height 614
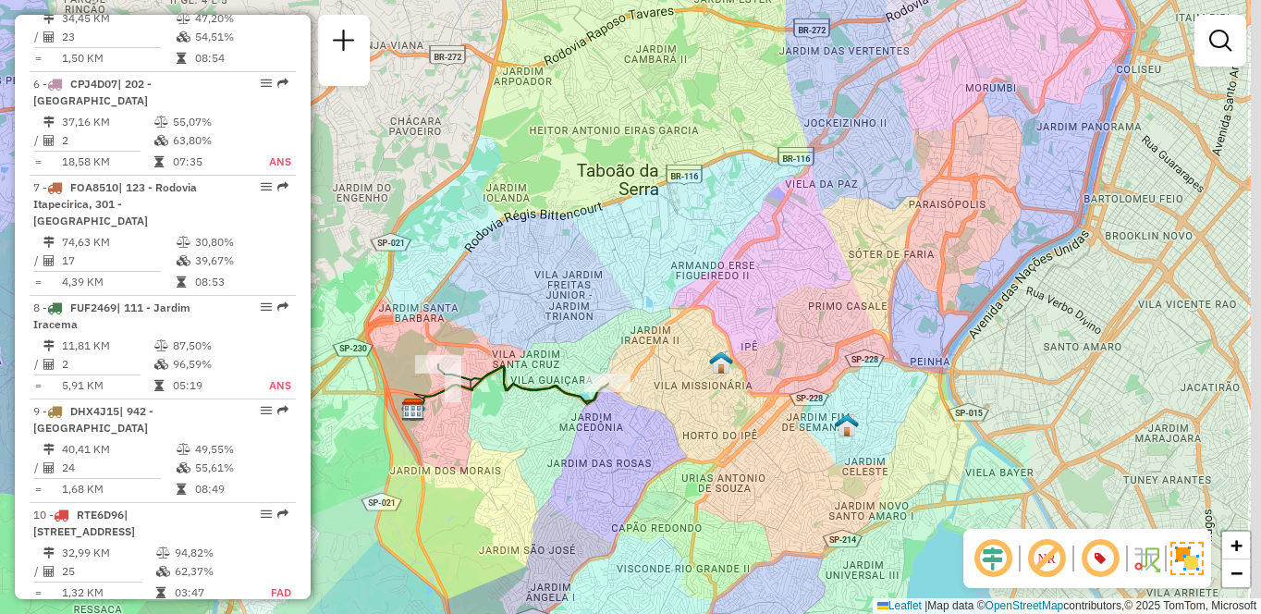
drag, startPoint x: 705, startPoint y: 431, endPoint x: 559, endPoint y: 430, distance: 146.1
click at [559, 430] on div "Janela de atendimento Grade de atendimento Capacidade Transportadoras Veículos …" at bounding box center [630, 307] width 1261 height 614
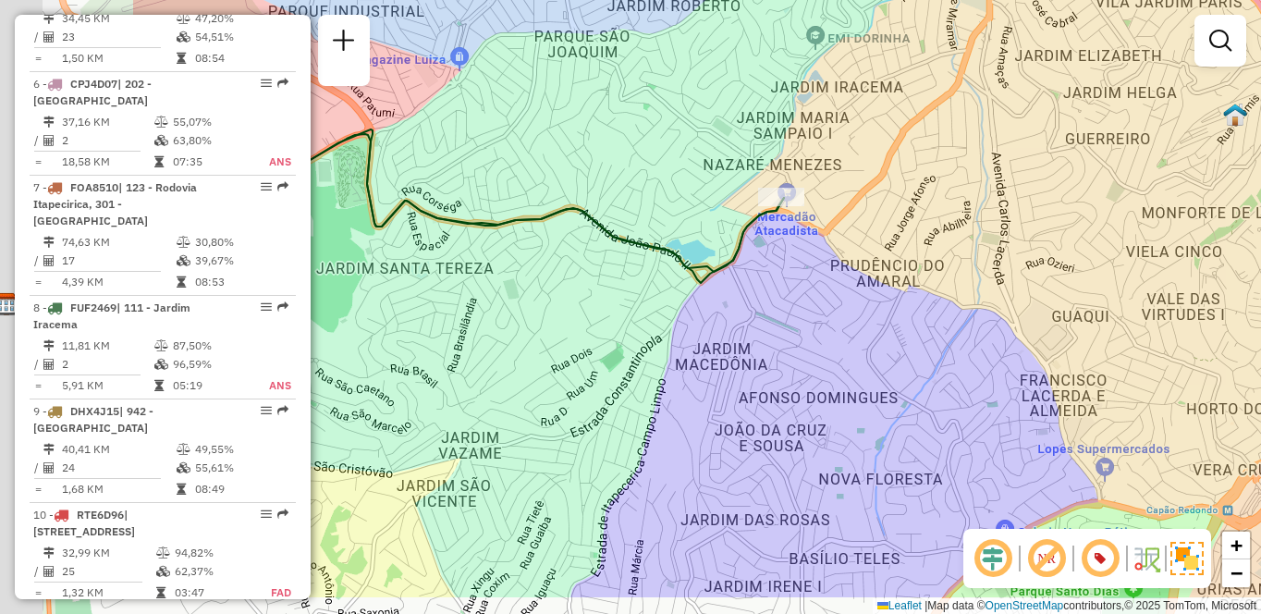
drag, startPoint x: 546, startPoint y: 397, endPoint x: 805, endPoint y: 318, distance: 270.5
click at [805, 318] on div "Janela de atendimento Grade de atendimento Capacidade Transportadoras Veículos …" at bounding box center [630, 307] width 1261 height 614
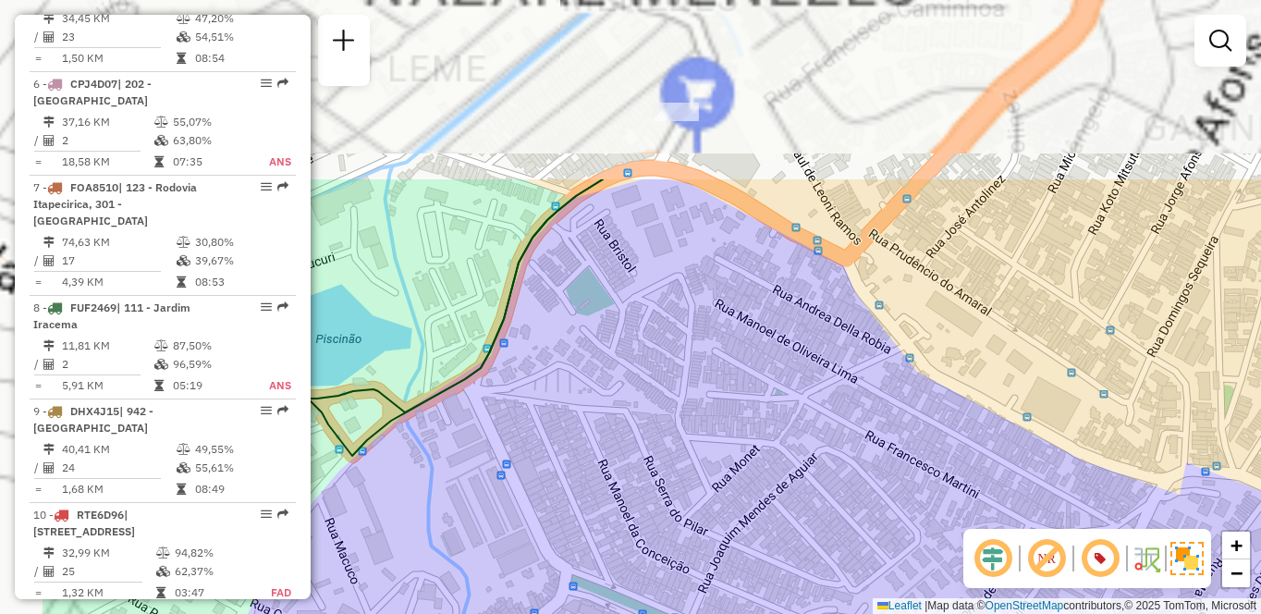
drag, startPoint x: 726, startPoint y: 150, endPoint x: 685, endPoint y: 233, distance: 92.6
click at [907, 396] on div "Janela de atendimento Grade de atendimento Capacidade Transportadoras Veículos …" at bounding box center [630, 307] width 1261 height 614
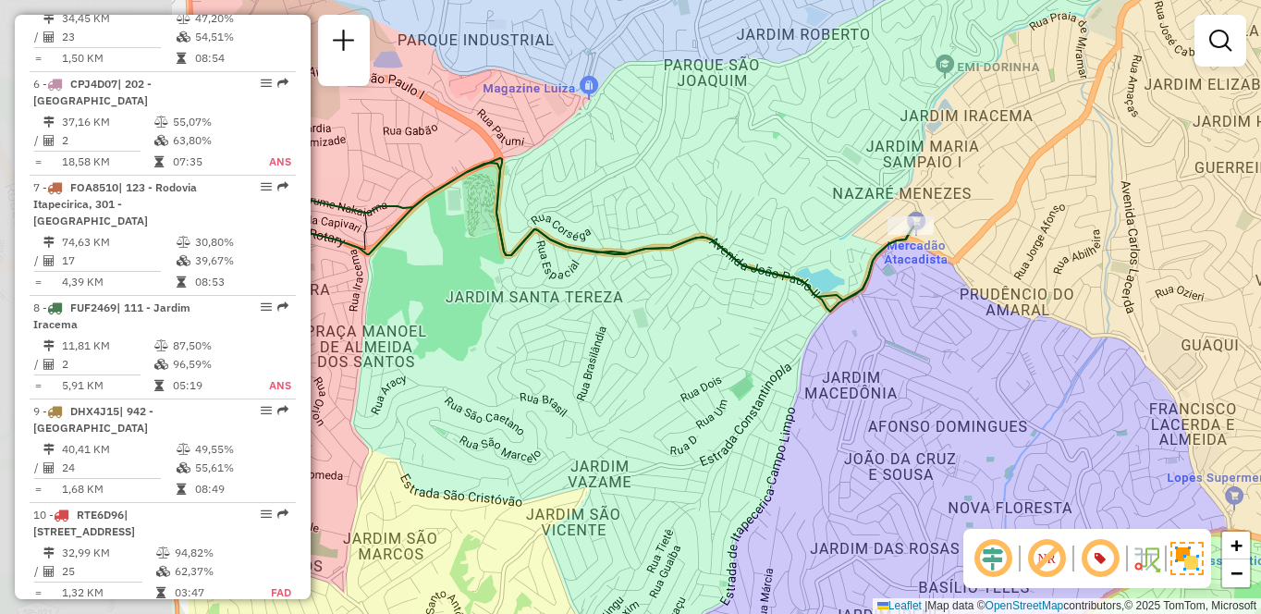
drag, startPoint x: 789, startPoint y: 407, endPoint x: 1023, endPoint y: 330, distance: 247.0
click at [1046, 341] on div "Janela de atendimento Grade de atendimento Capacidade Transportadoras Veículos …" at bounding box center [630, 307] width 1261 height 614
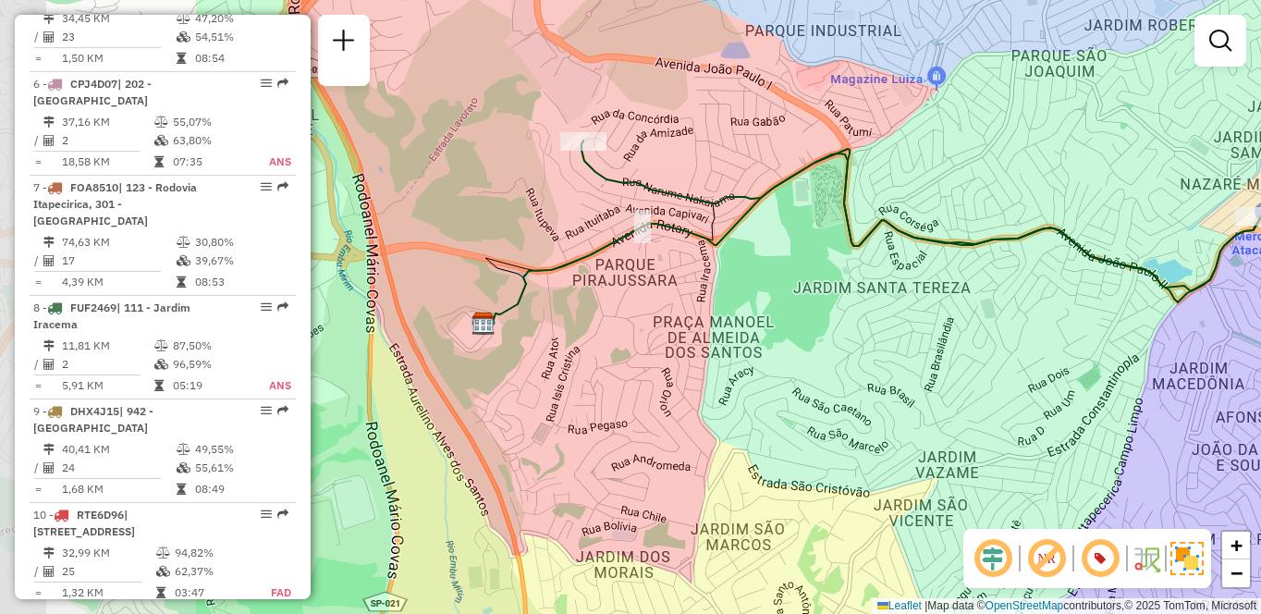
drag, startPoint x: 355, startPoint y: 222, endPoint x: 677, endPoint y: 226, distance: 321.7
click at [677, 226] on icon at bounding box center [872, 241] width 777 height 176
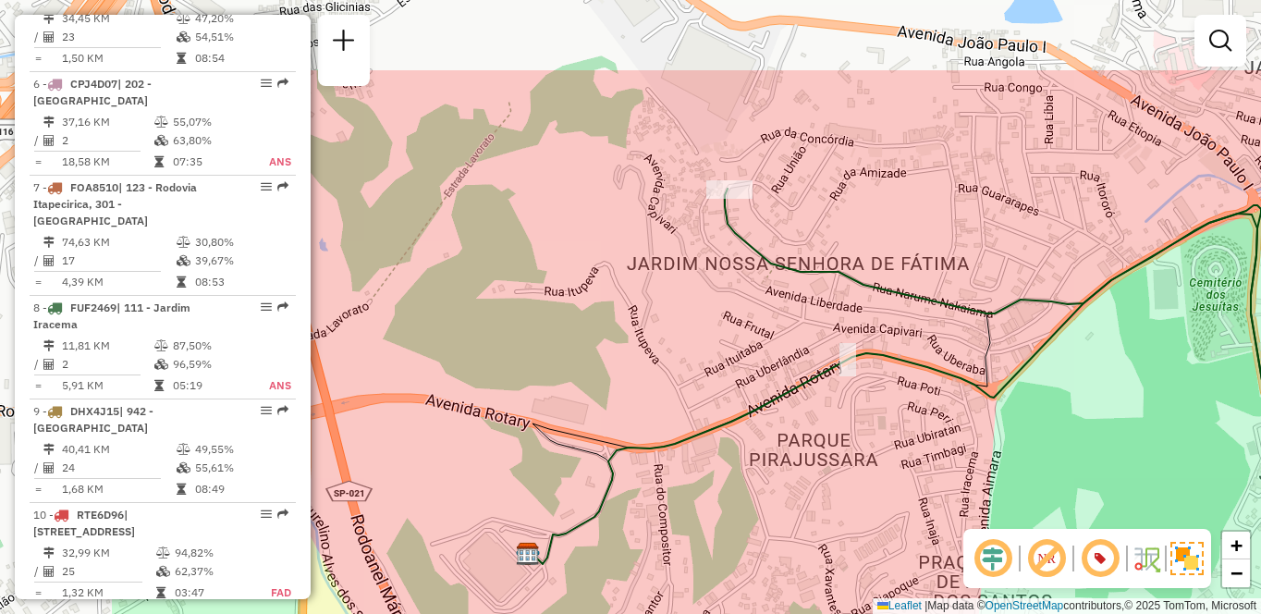
drag, startPoint x: 637, startPoint y: 114, endPoint x: 894, endPoint y: 232, distance: 282.9
click at [916, 255] on div "Janela de atendimento Grade de atendimento Capacidade Transportadoras Veículos …" at bounding box center [630, 307] width 1261 height 614
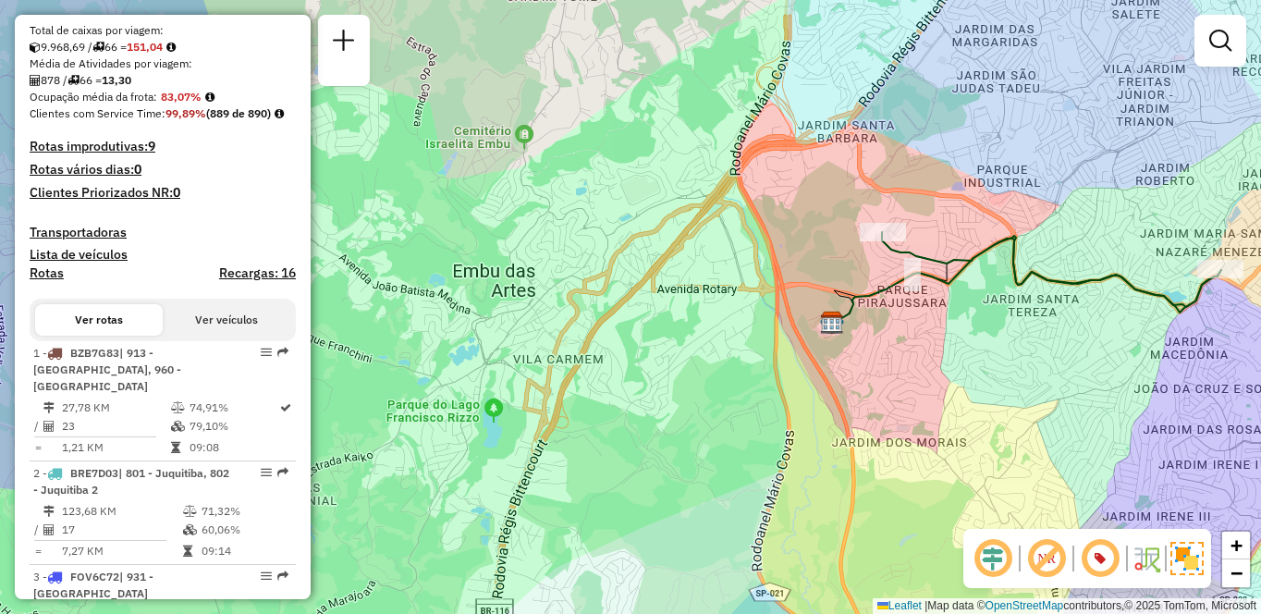
scroll to position [6589, 0]
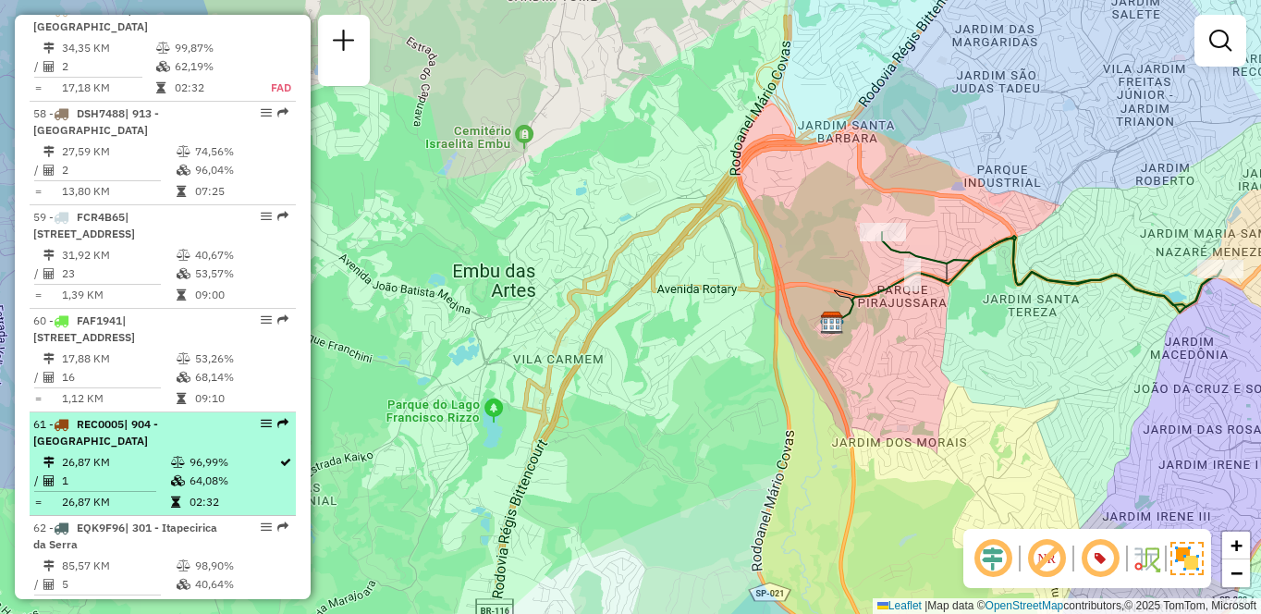
click at [160, 453] on td "26,87 KM" at bounding box center [115, 462] width 109 height 18
select select "**********"
